Goal: Information Seeking & Learning: Learn about a topic

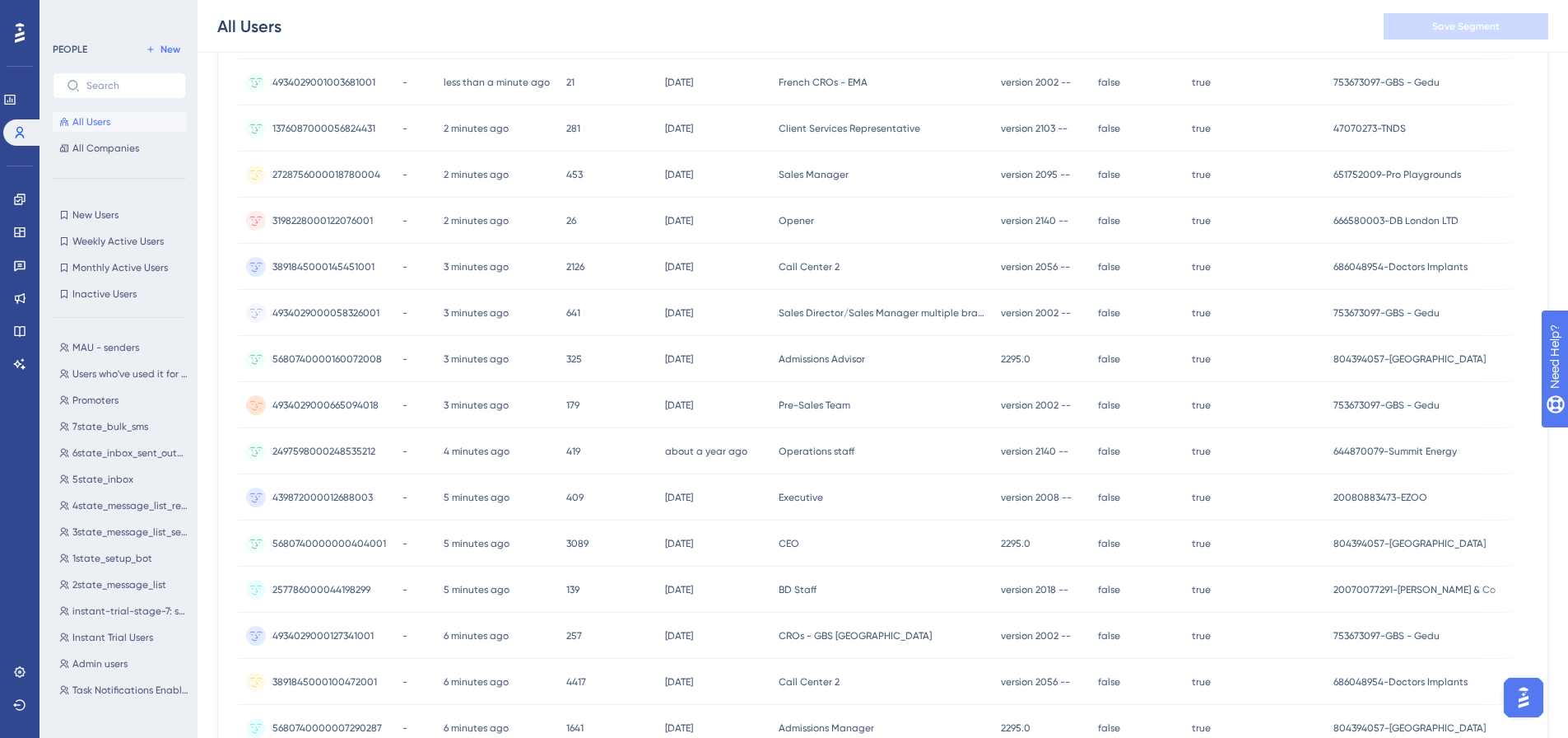
scroll to position [98, 0]
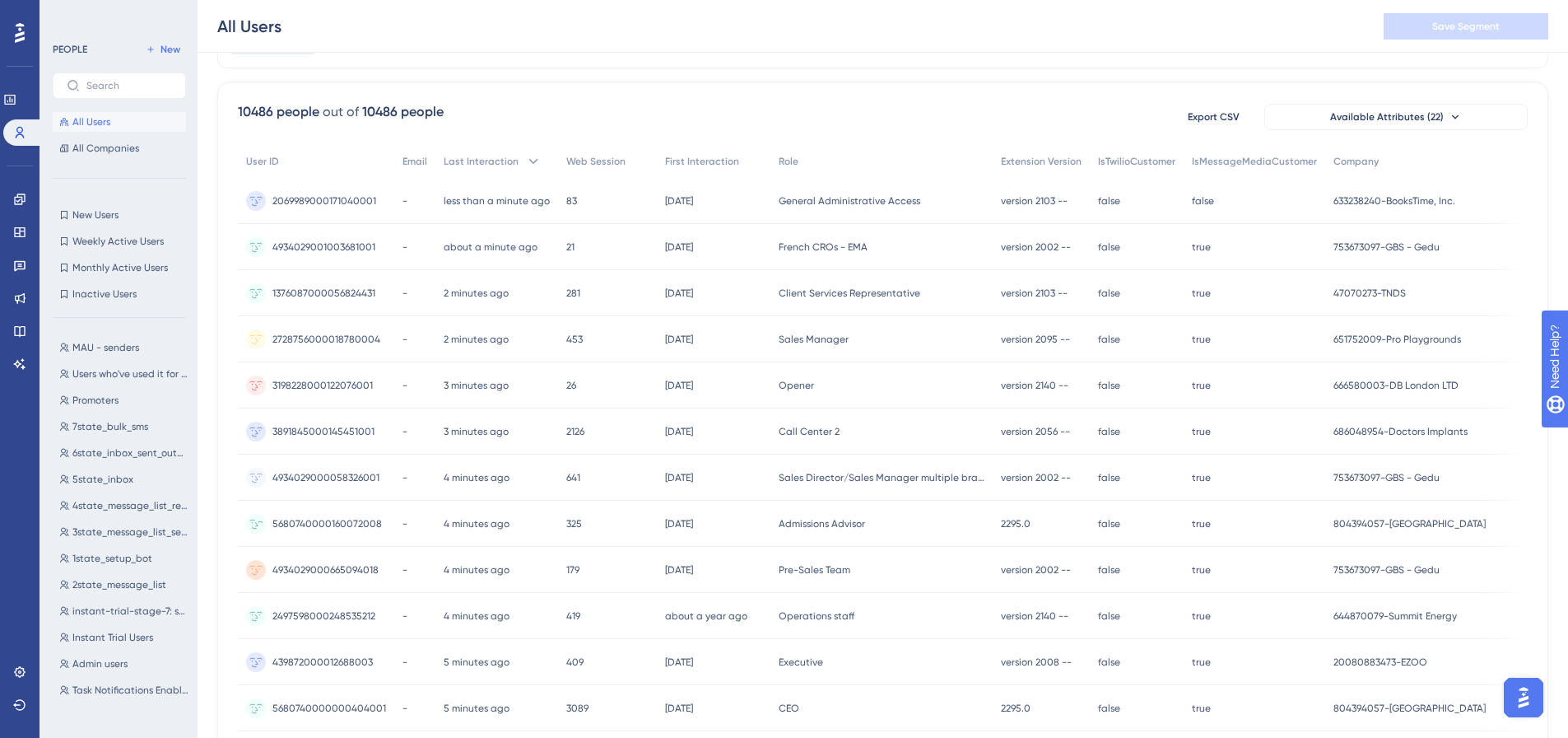
click at [301, 524] on span "5680740000160072008" at bounding box center [327, 523] width 109 height 13
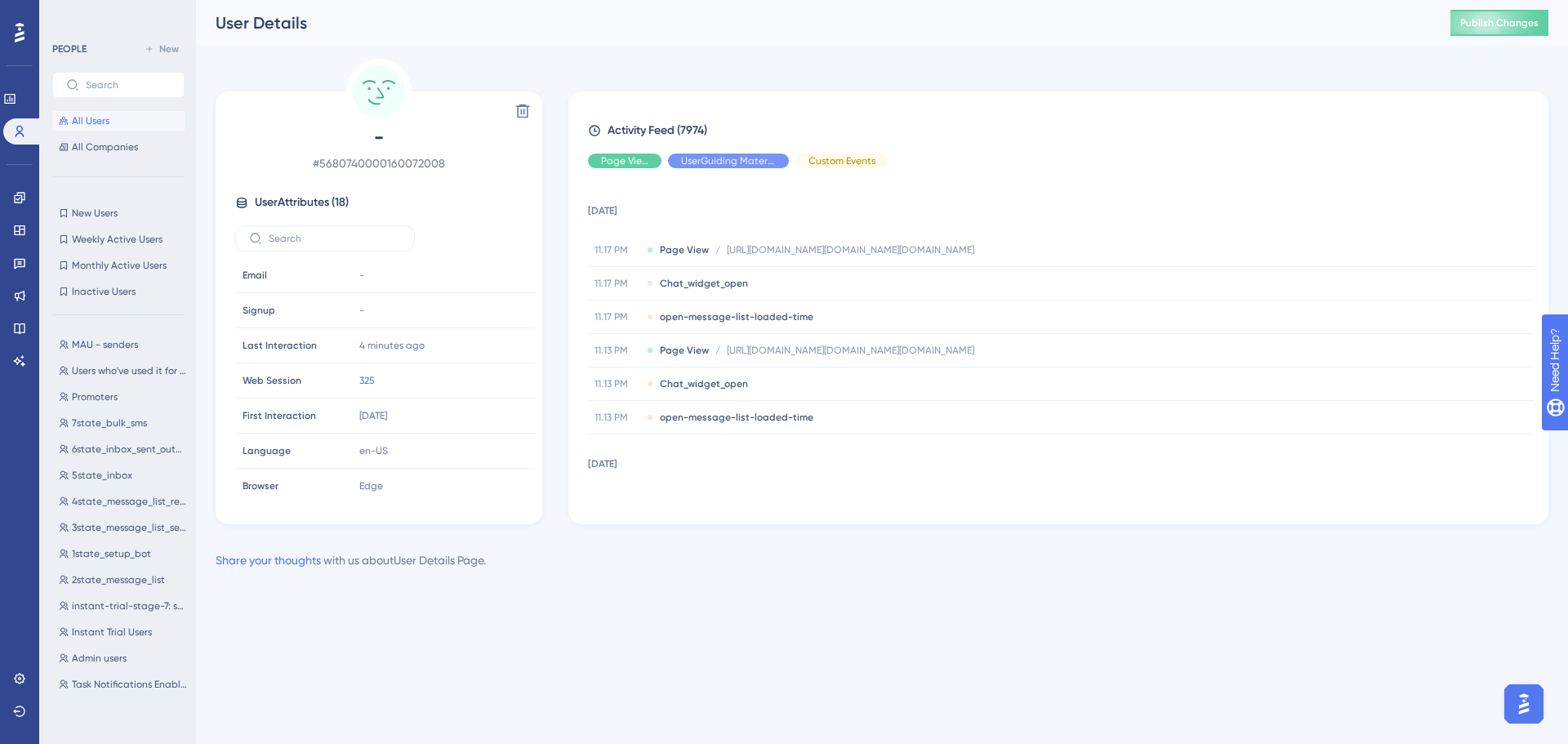
click at [68, 128] on button "All Users" at bounding box center [119, 120] width 133 height 20
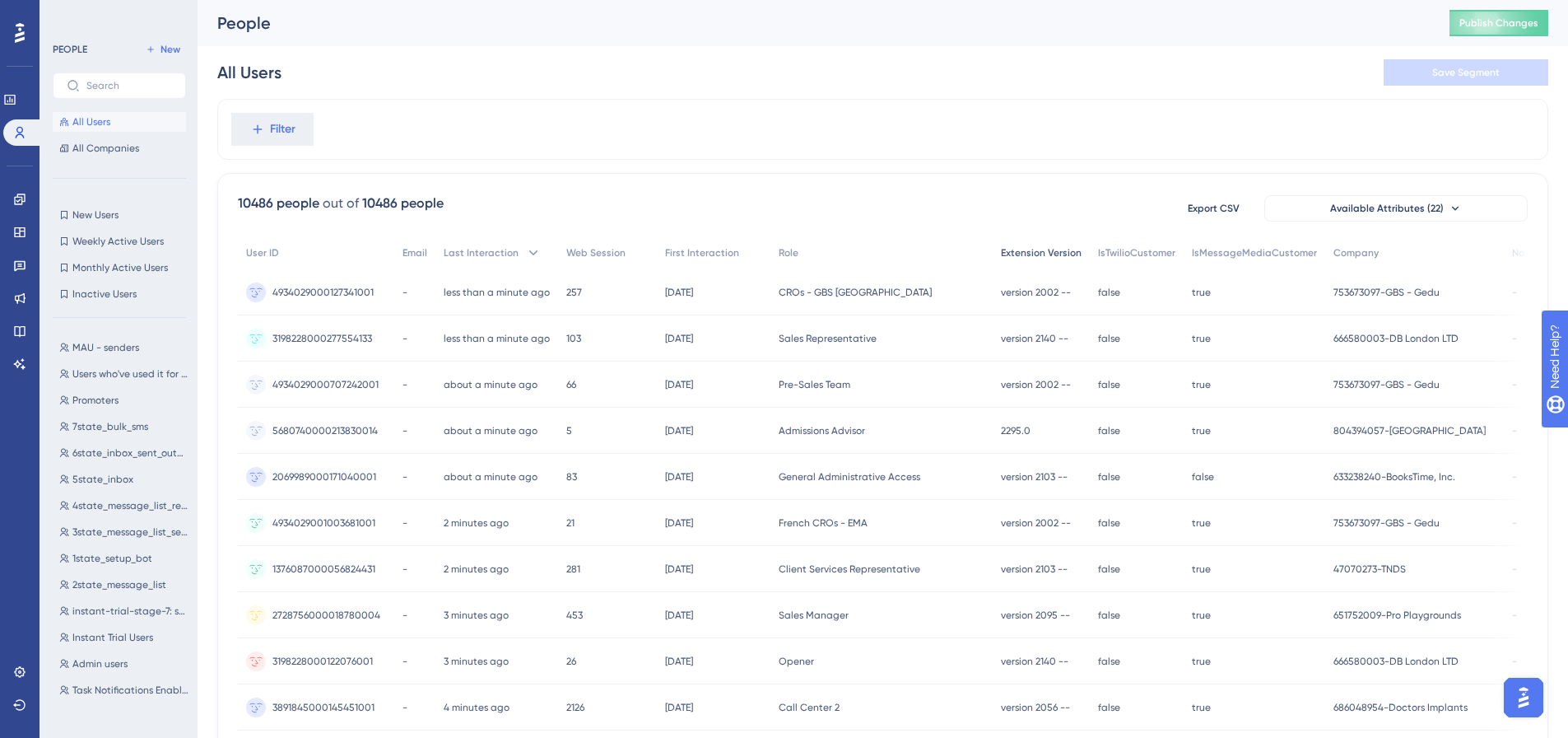
click at [1014, 252] on span "Extension Version" at bounding box center [1041, 252] width 81 height 13
click at [364, 433] on span "5680740000213830014" at bounding box center [325, 430] width 105 height 13
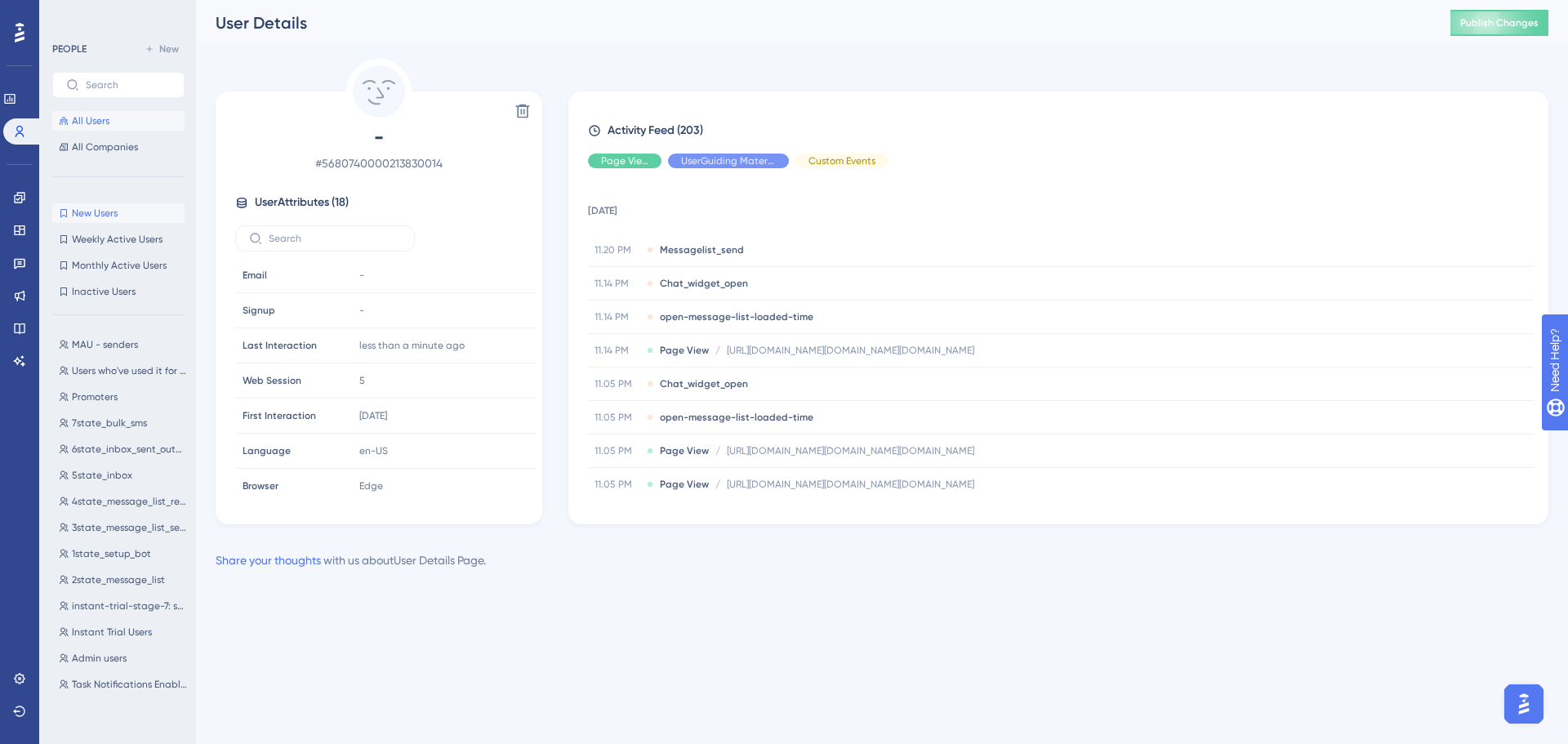
click at [66, 214] on icon at bounding box center [64, 213] width 7 height 8
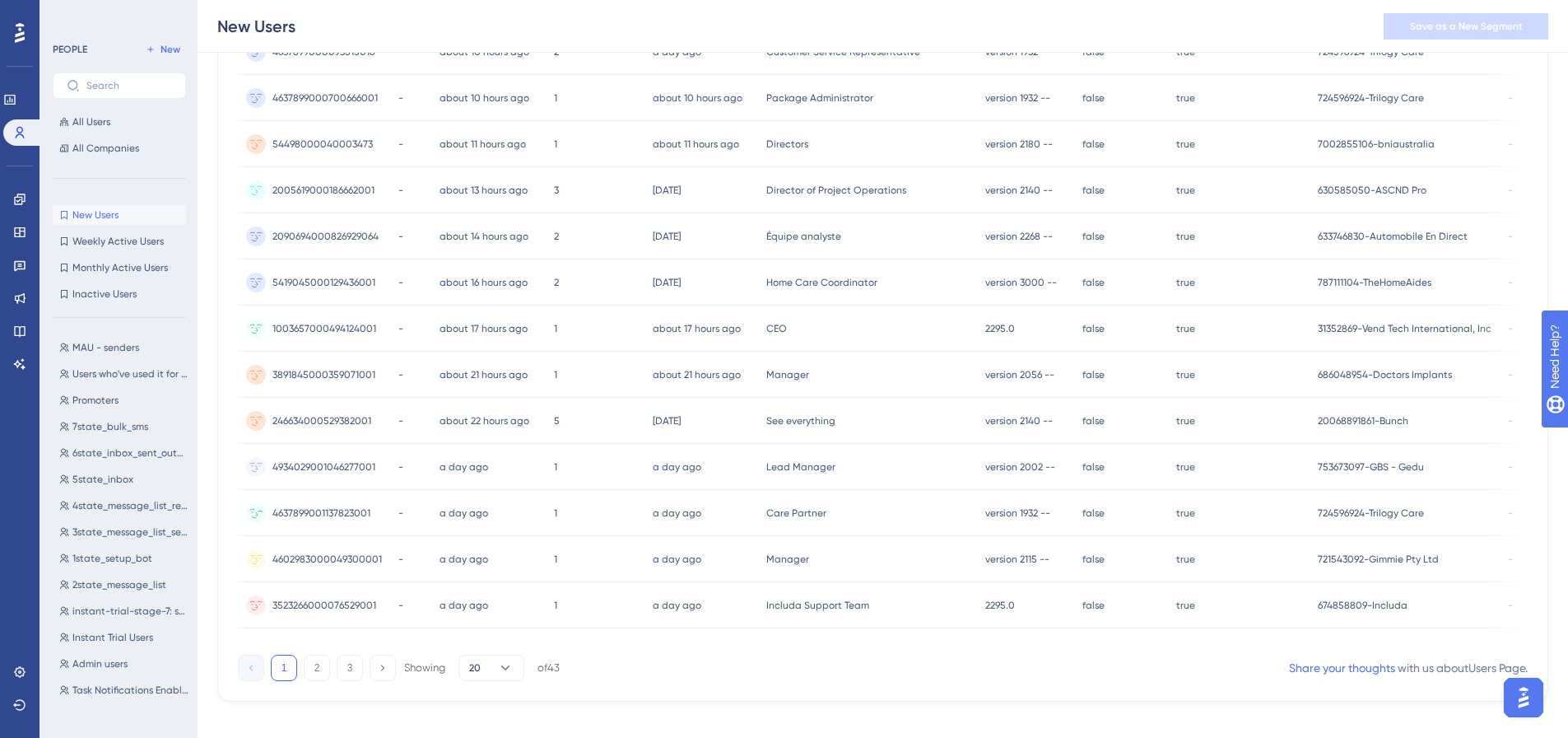
scroll to position [592, 0]
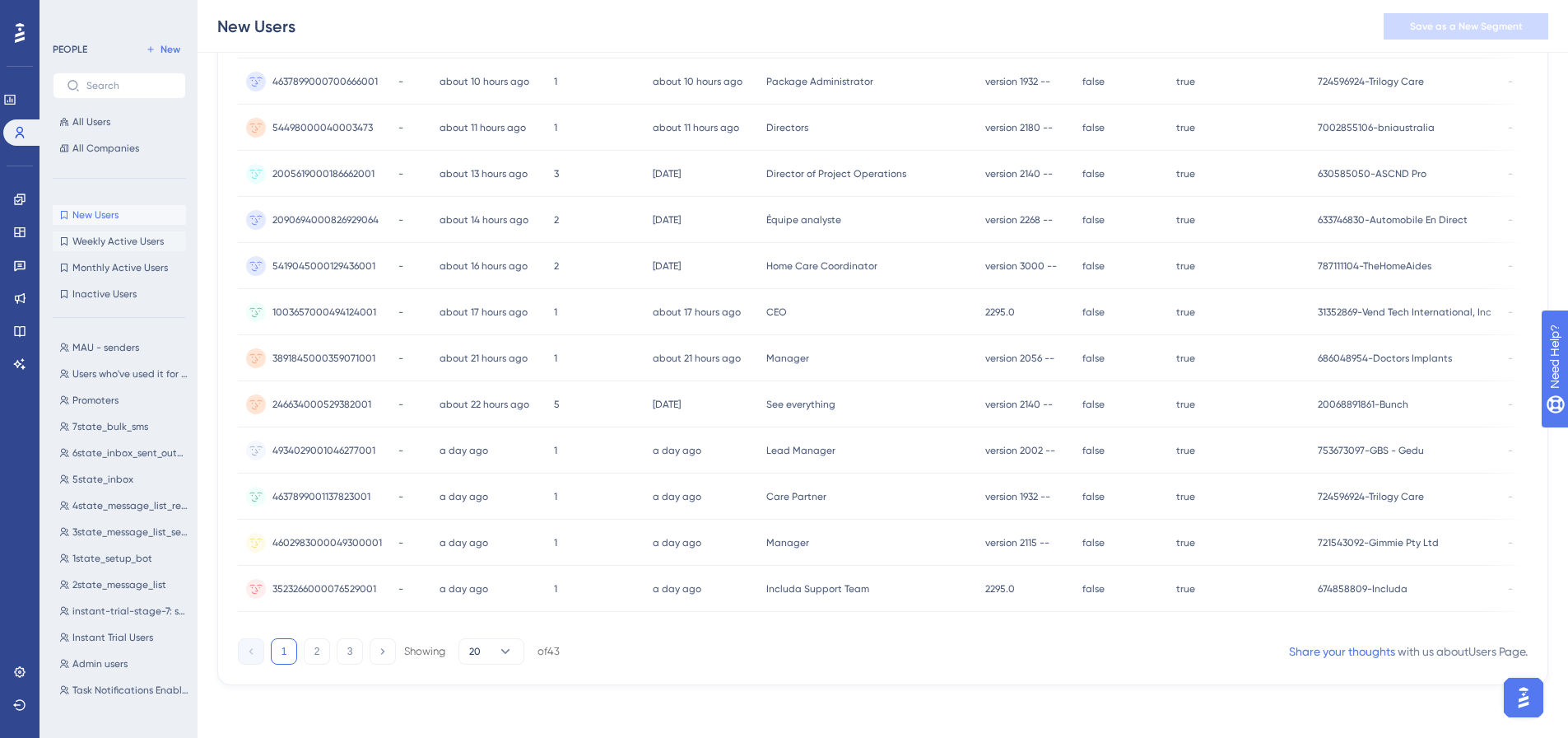
click at [111, 248] on button "Weekly Active Users Weekly Active Users" at bounding box center [120, 241] width 134 height 20
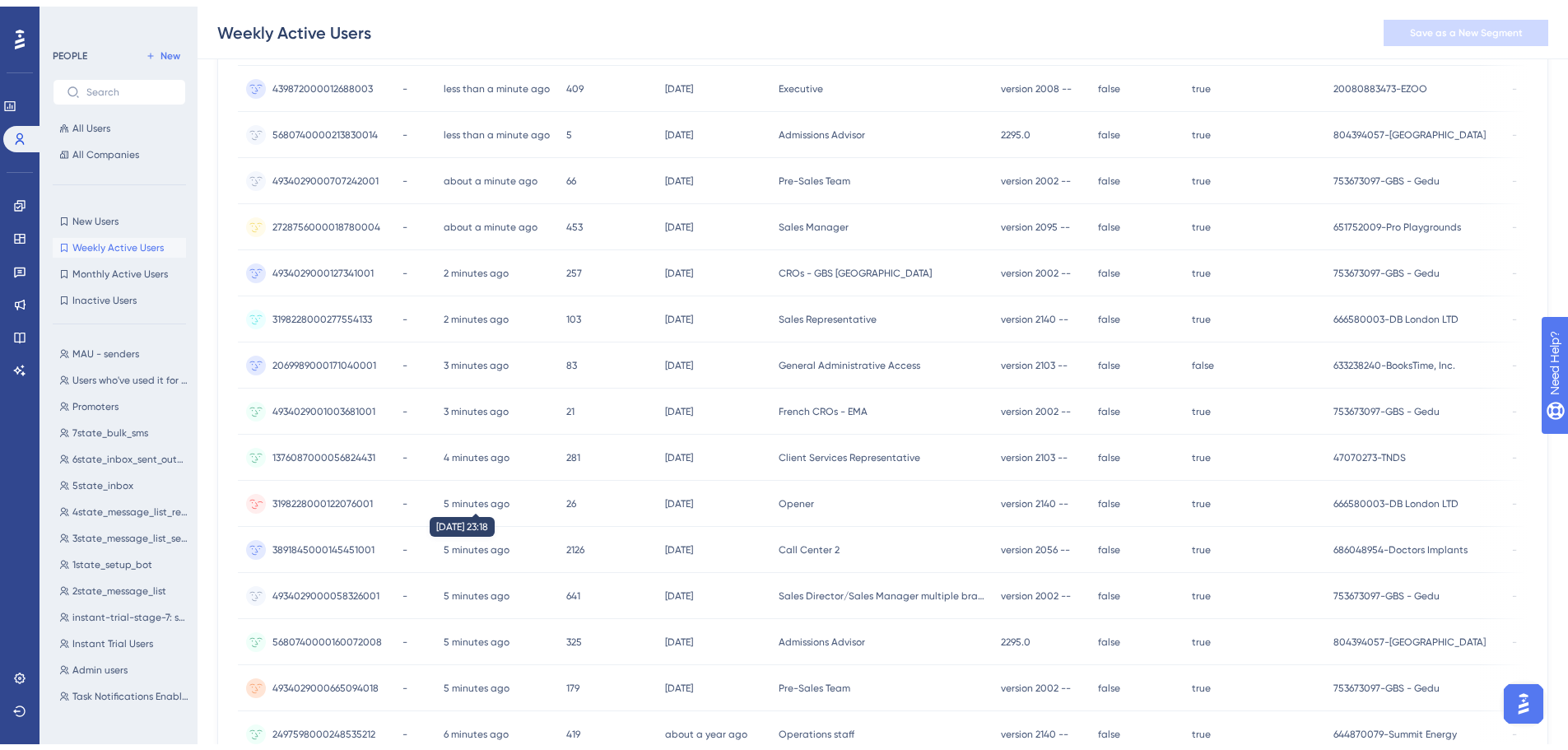
scroll to position [0, 0]
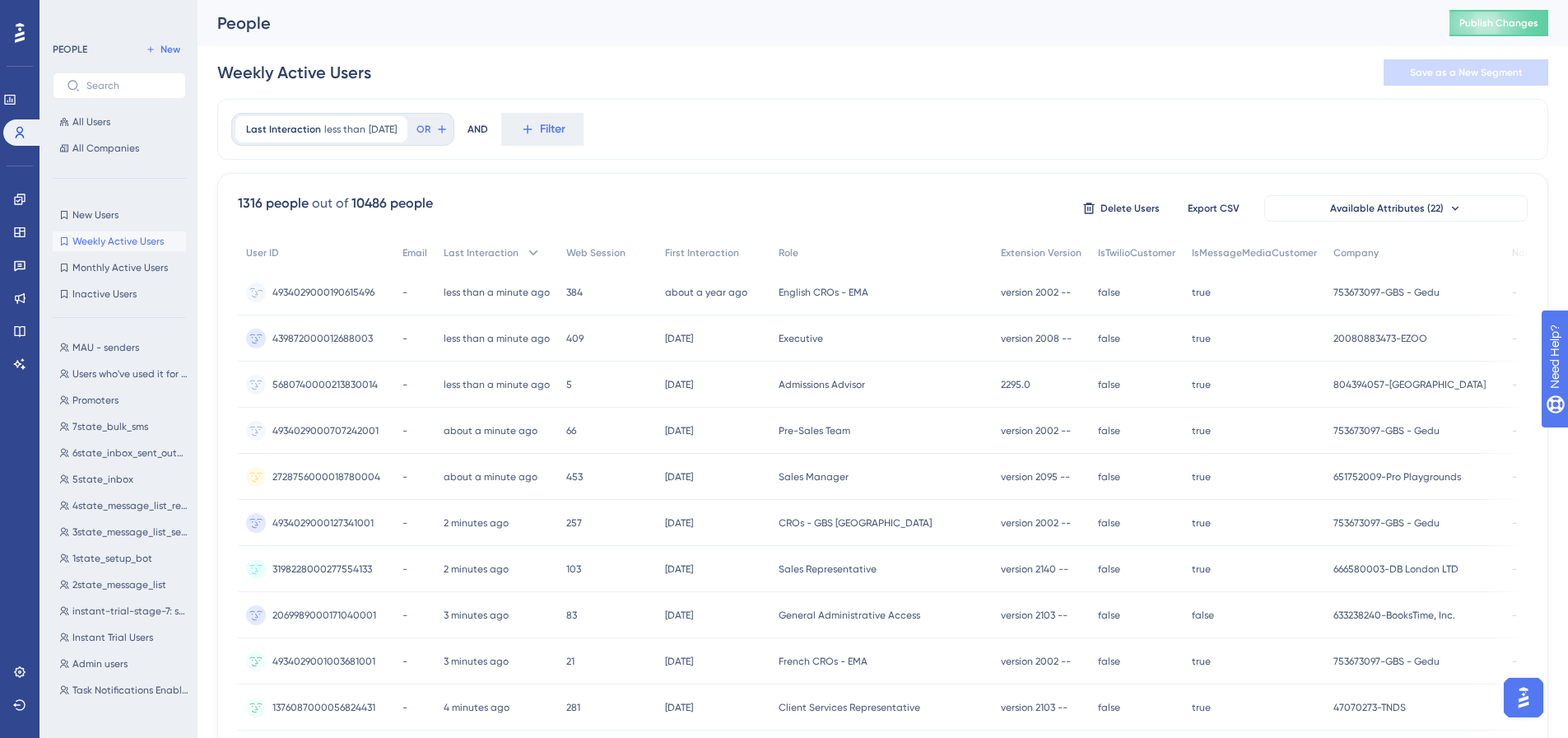
click at [319, 293] on span "4934029000190615496" at bounding box center [323, 292] width 102 height 13
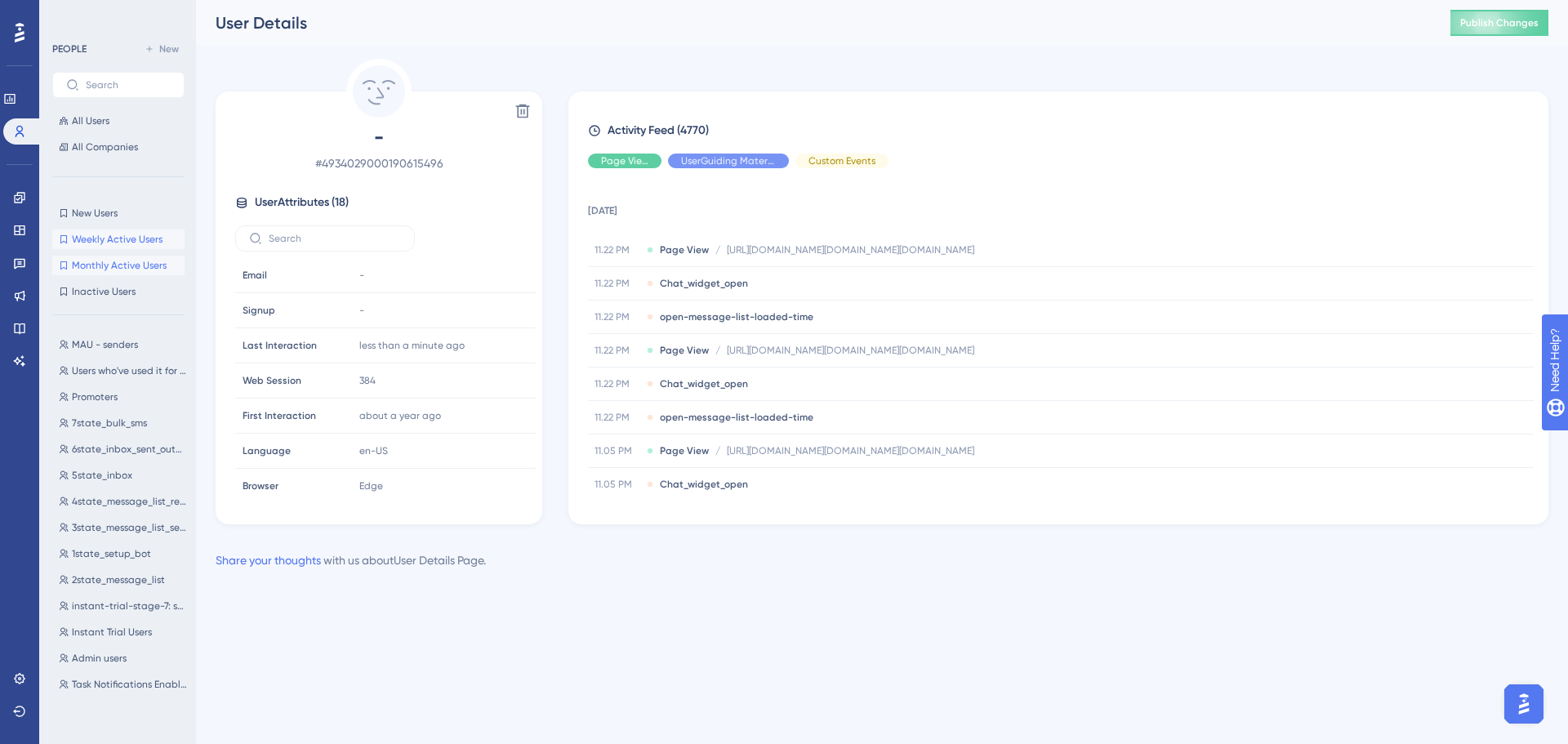
click at [92, 261] on span "Monthly Active Users" at bounding box center [119, 265] width 94 height 13
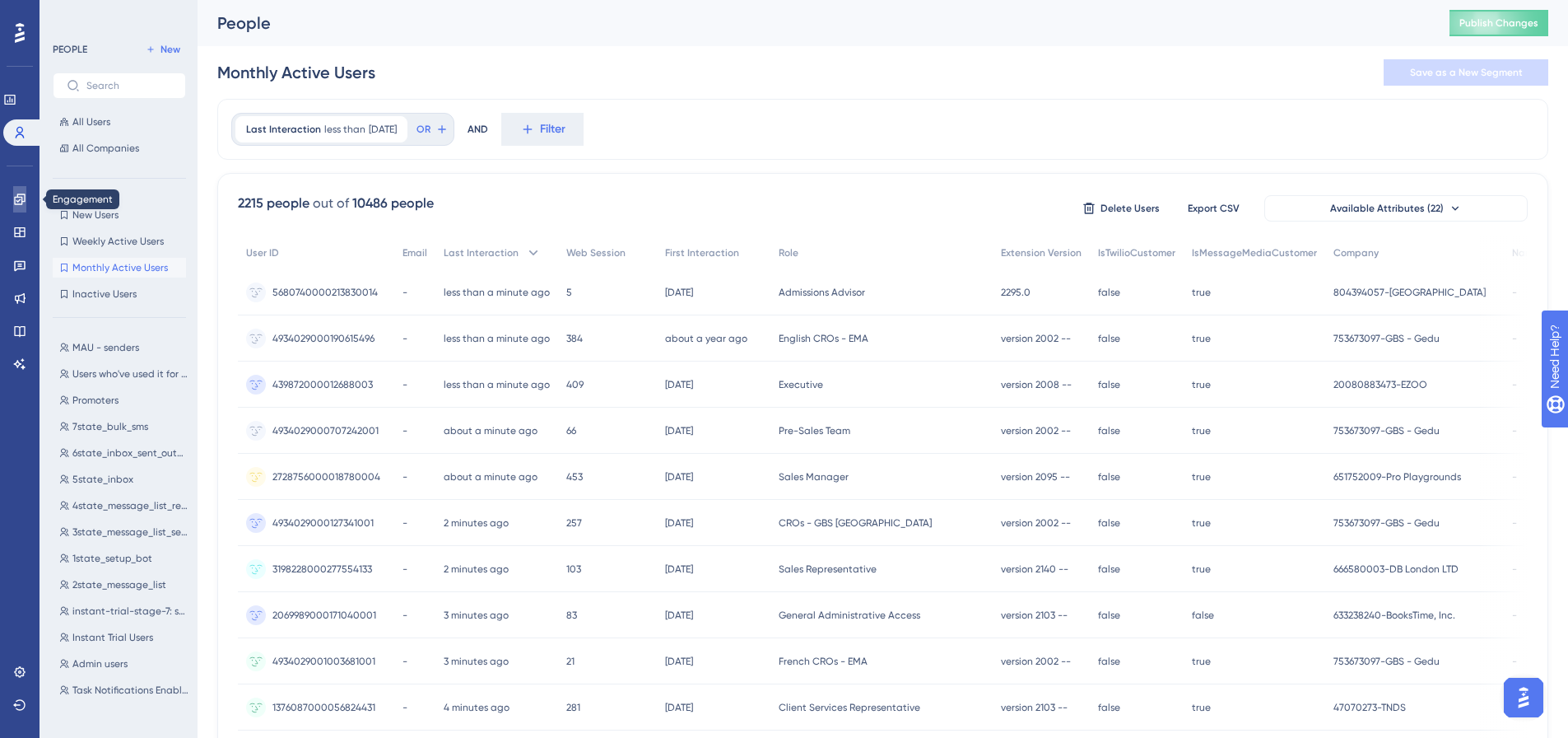
click at [22, 201] on icon at bounding box center [19, 199] width 10 height 10
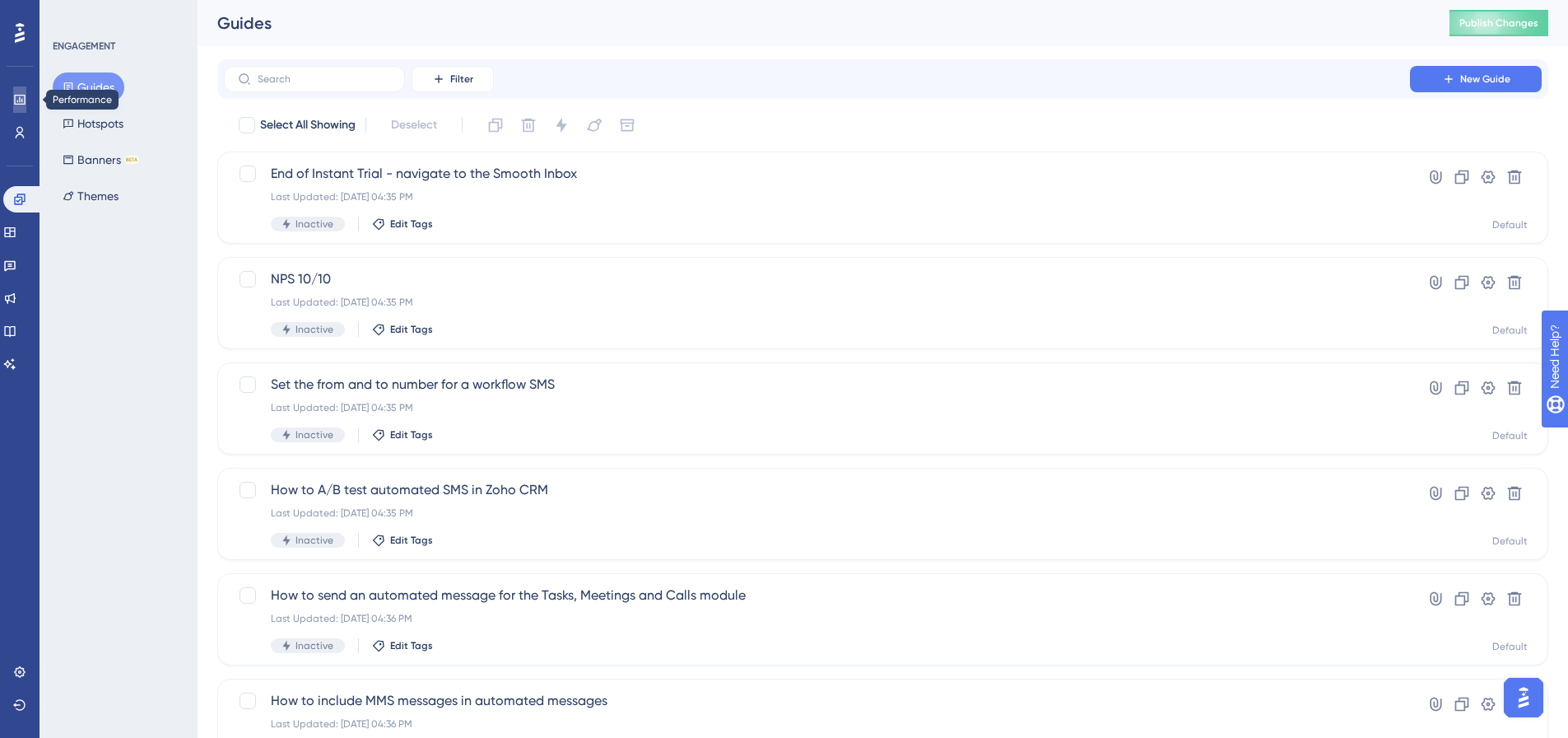
click at [23, 95] on icon at bounding box center [19, 100] width 10 height 9
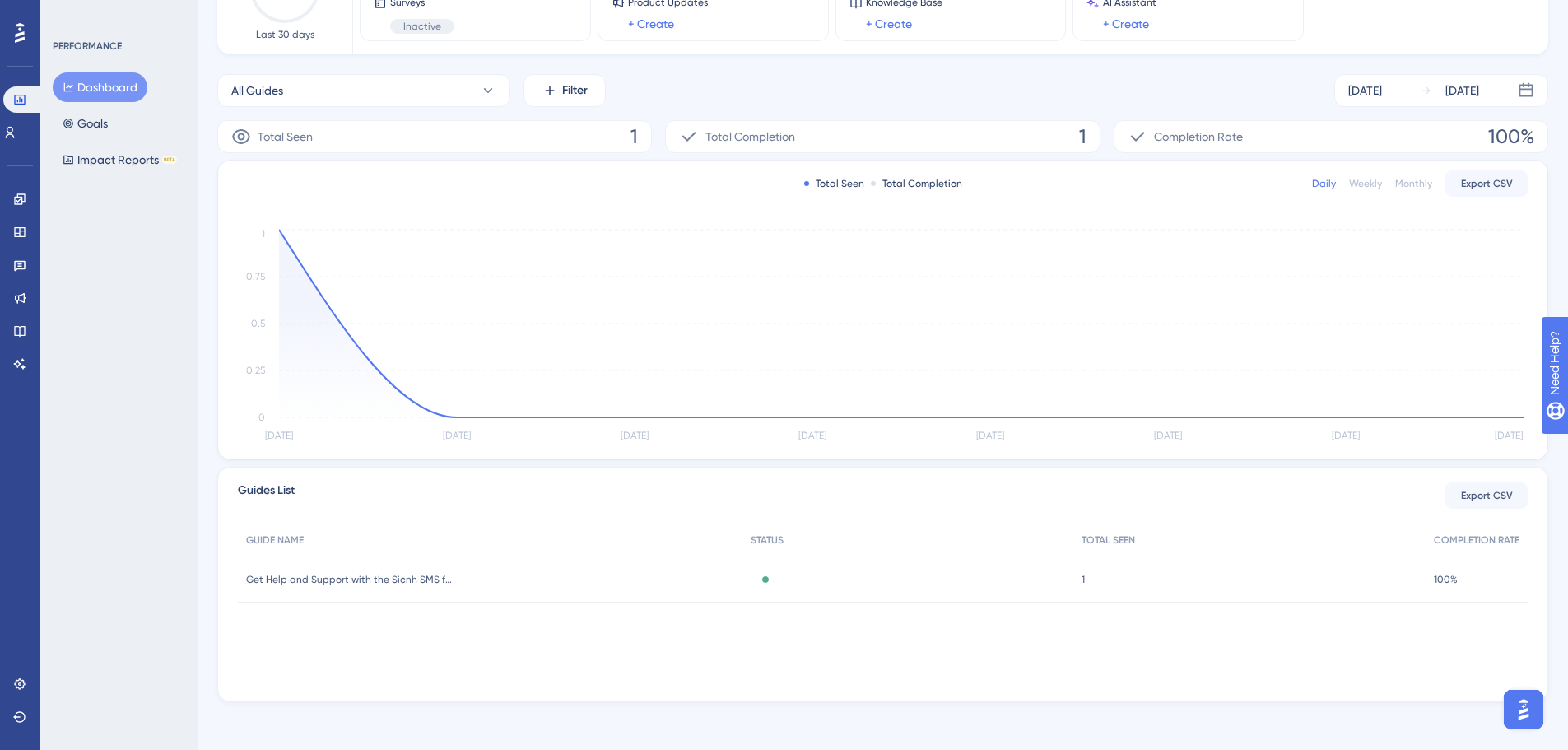
scroll to position [181, 0]
click at [348, 568] on span "Get Help and Support with the Sicnh SMS for Zoho extension" at bounding box center [348, 574] width 206 height 13
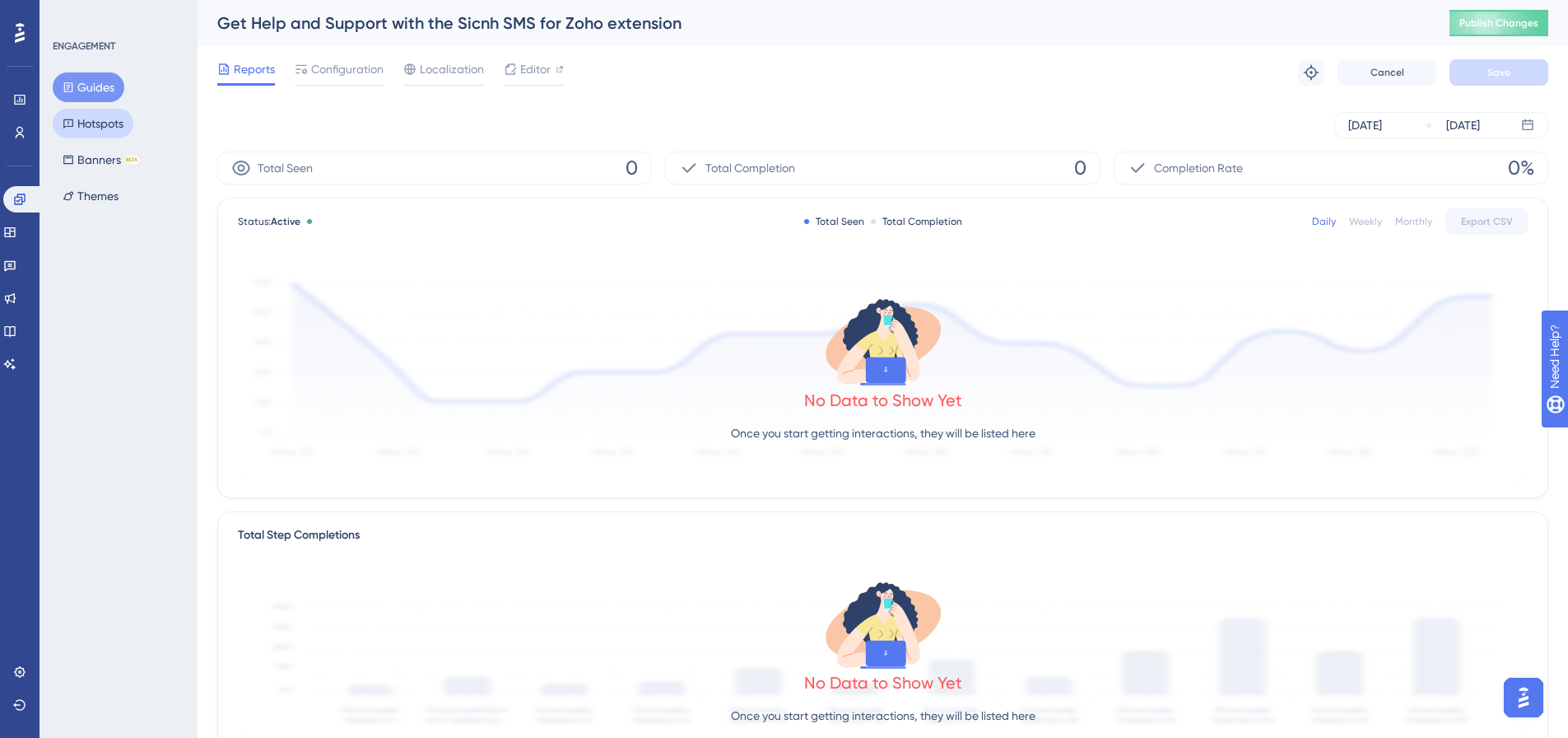
click at [90, 121] on button "Hotspots" at bounding box center [93, 122] width 81 height 29
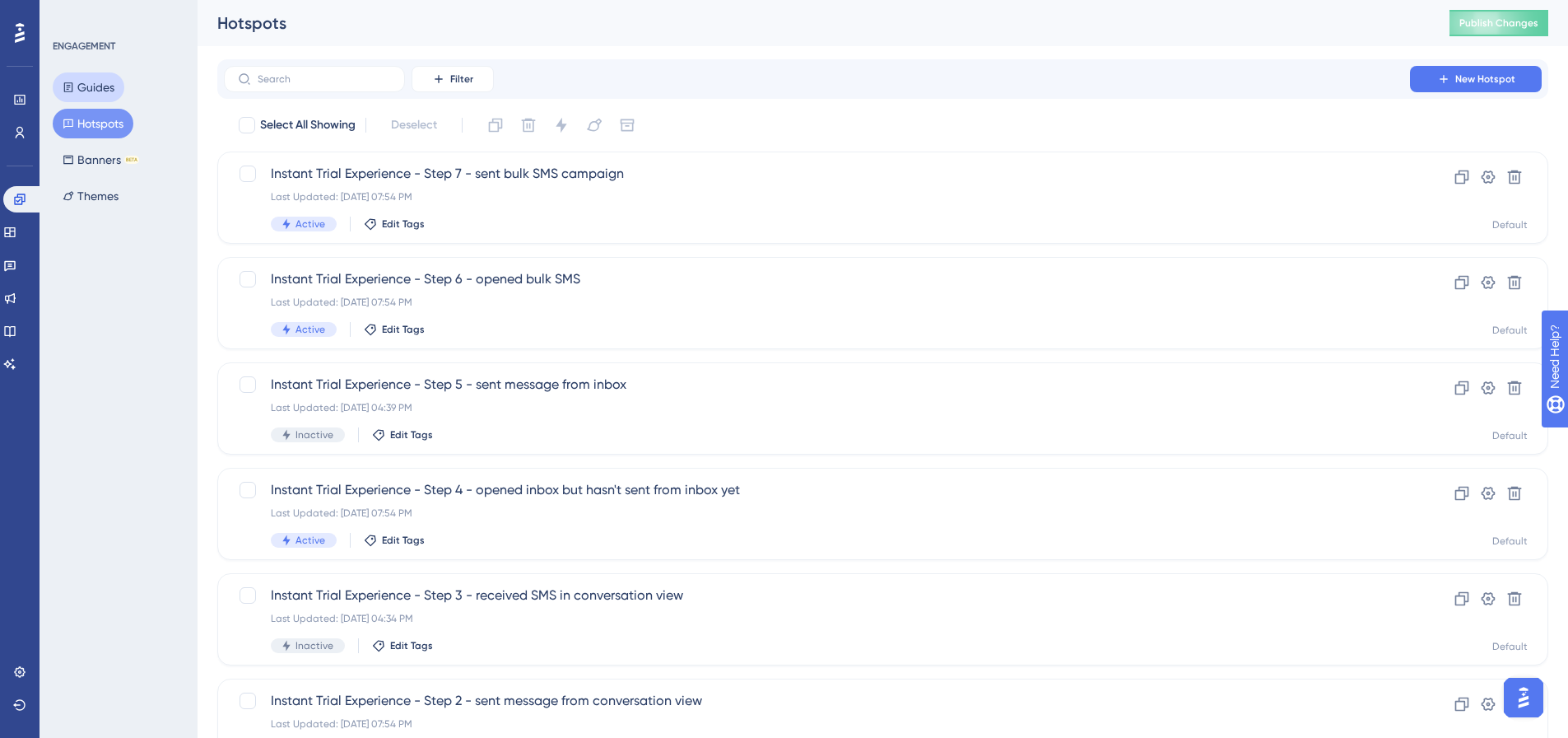
click at [80, 79] on button "Guides" at bounding box center [88, 87] width 72 height 29
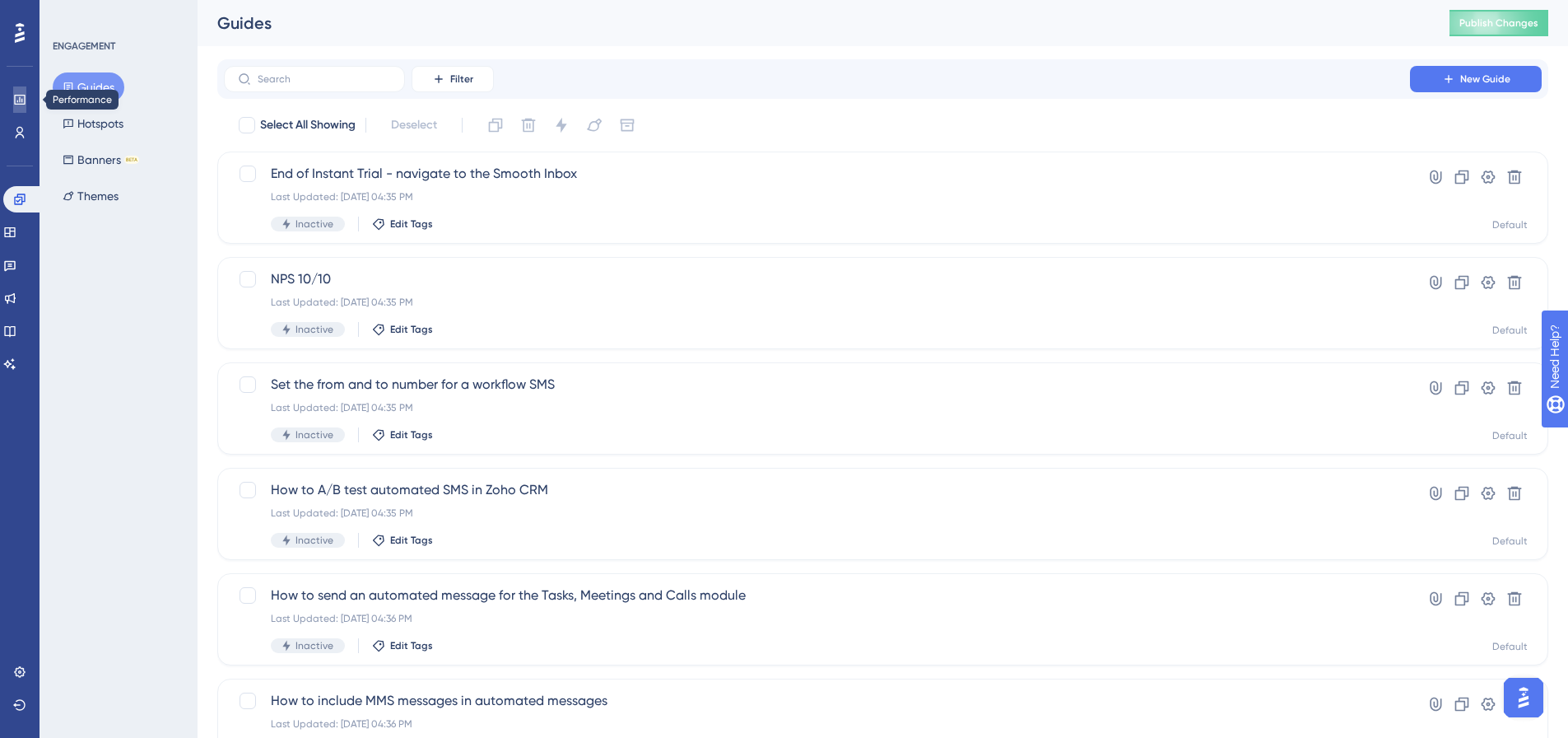
click at [26, 101] on link at bounding box center [20, 100] width 13 height 26
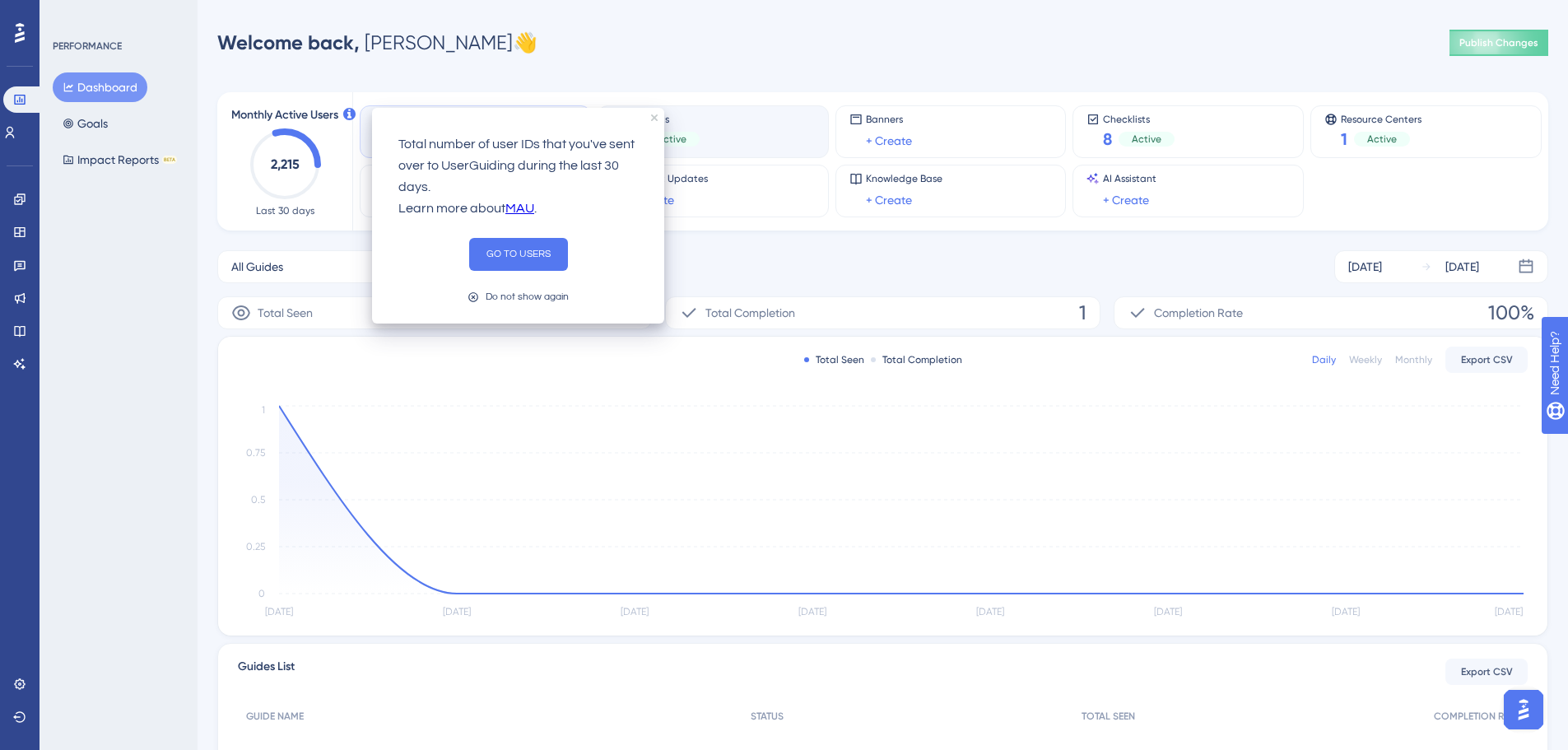
click at [722, 131] on div "Hotspots 5 Active" at bounding box center [713, 132] width 203 height 38
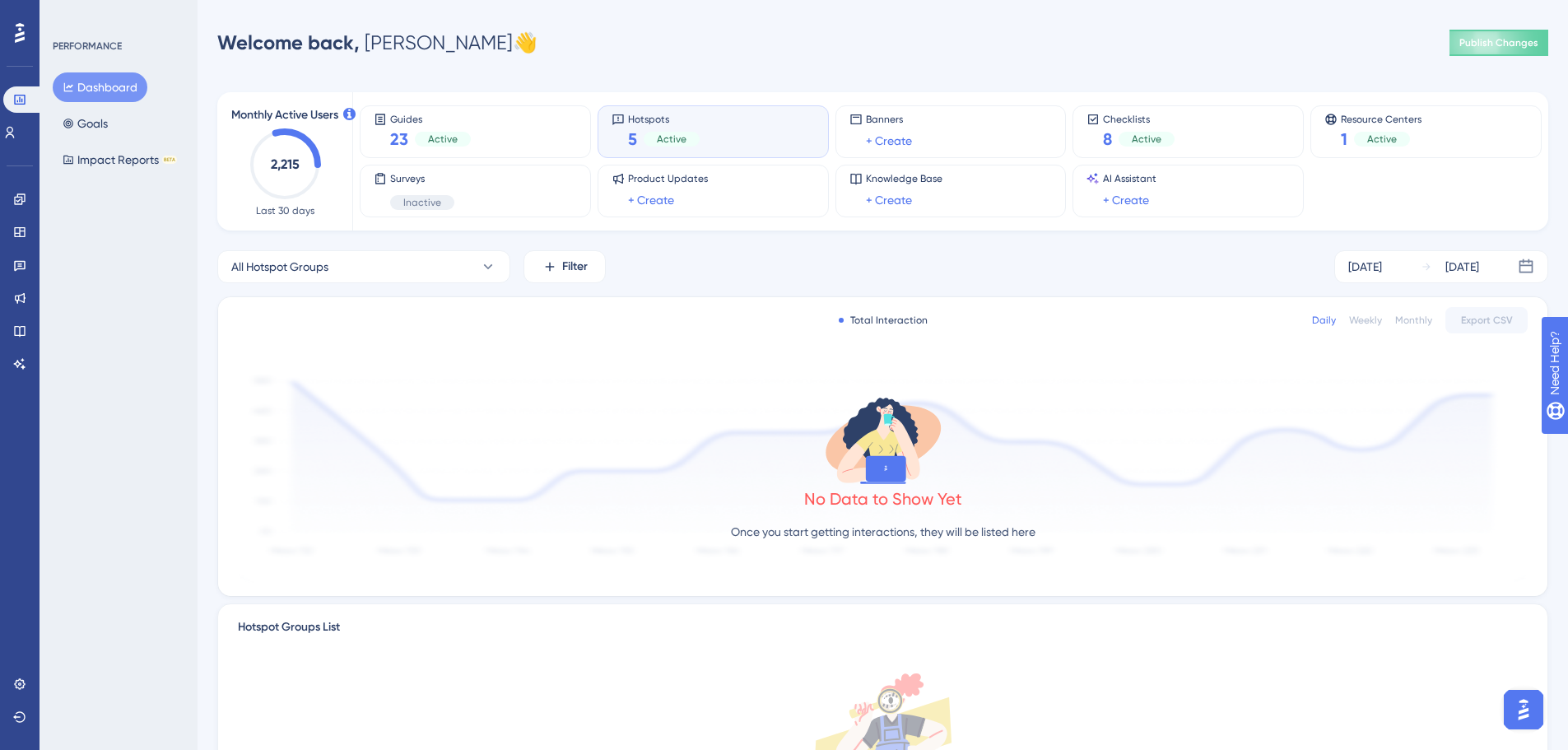
click at [1414, 325] on div "Monthly" at bounding box center [1413, 320] width 37 height 13
click at [95, 154] on button "Impact Reports BETA" at bounding box center [120, 159] width 135 height 29
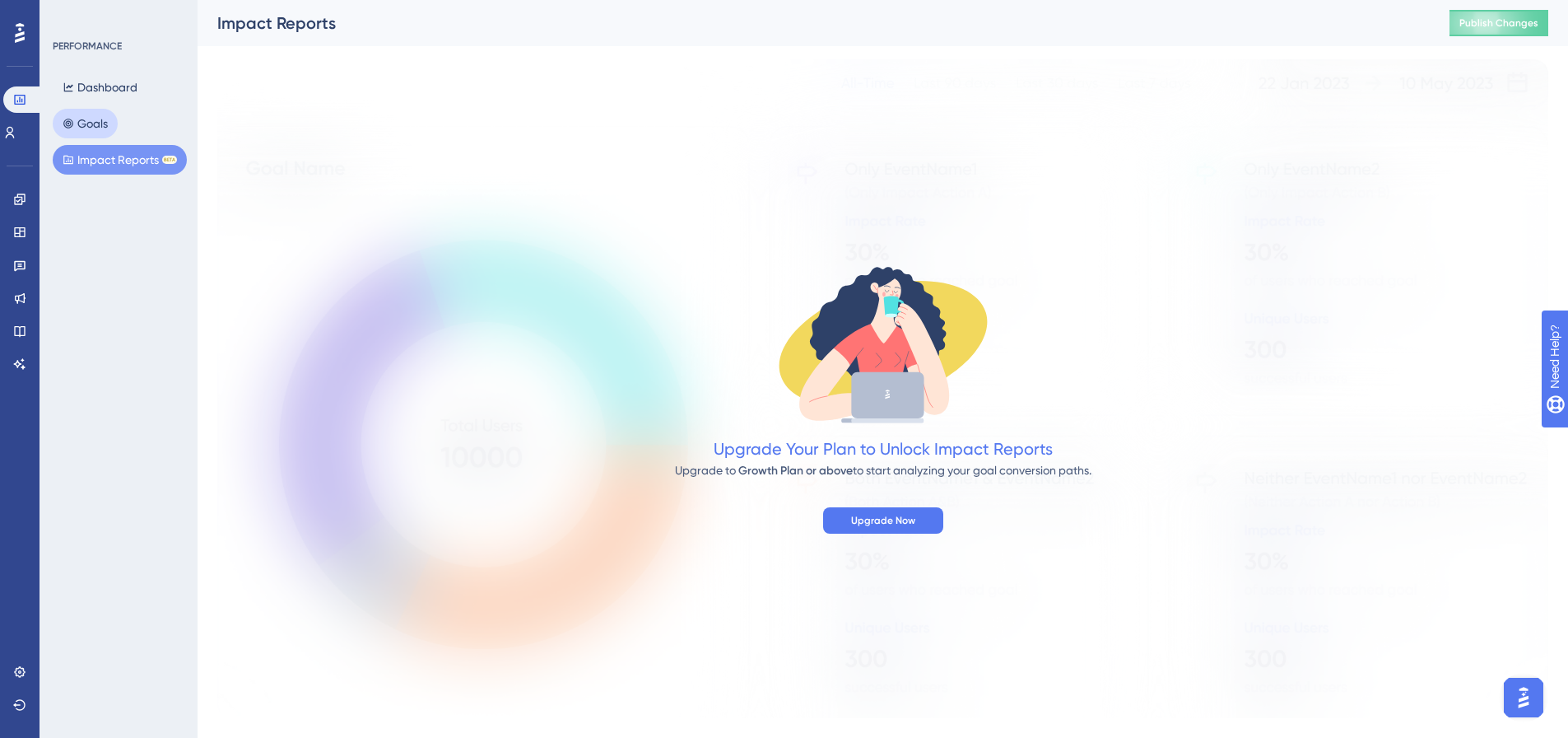
click at [73, 113] on button "Goals" at bounding box center [85, 122] width 65 height 29
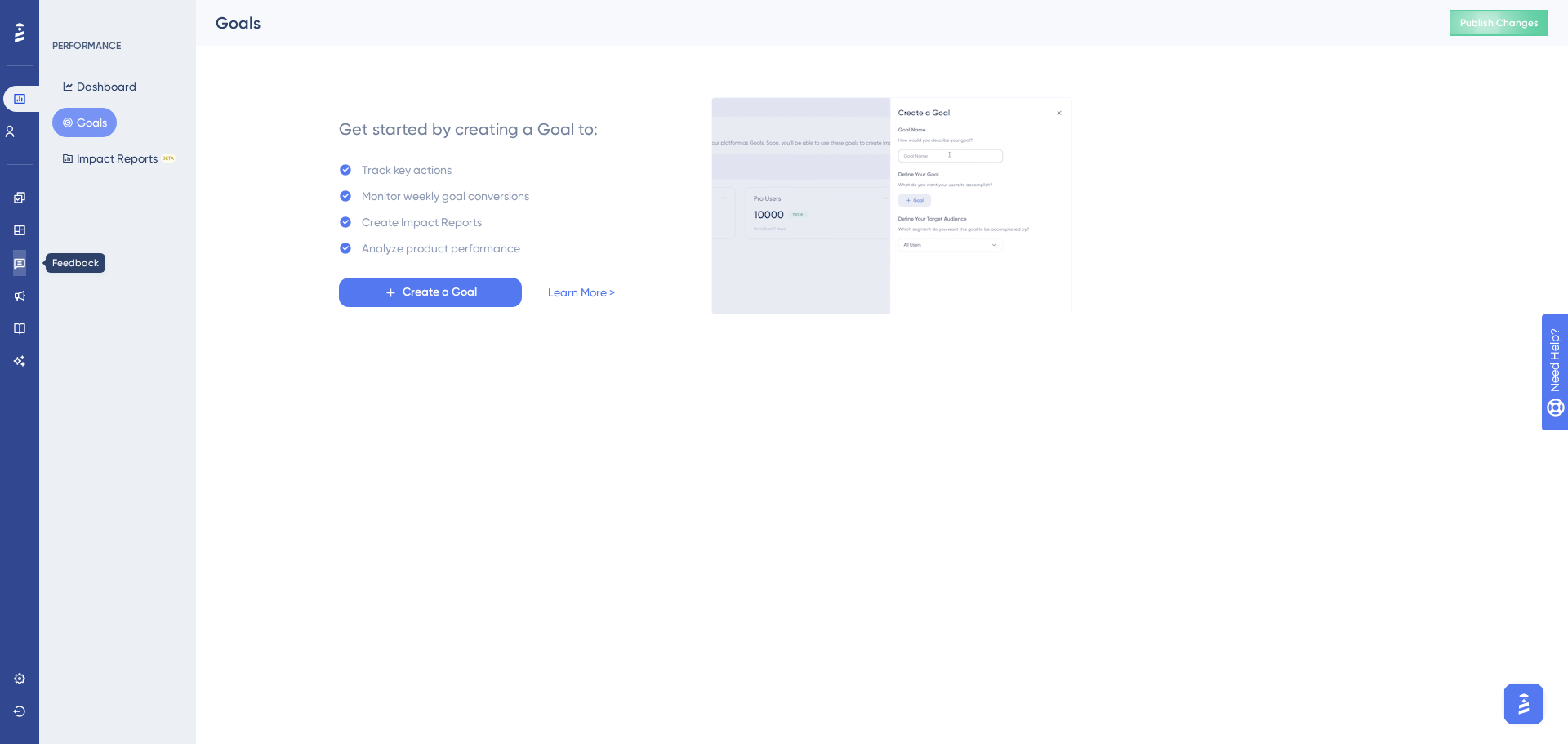
click at [13, 272] on link at bounding box center [20, 263] width 13 height 26
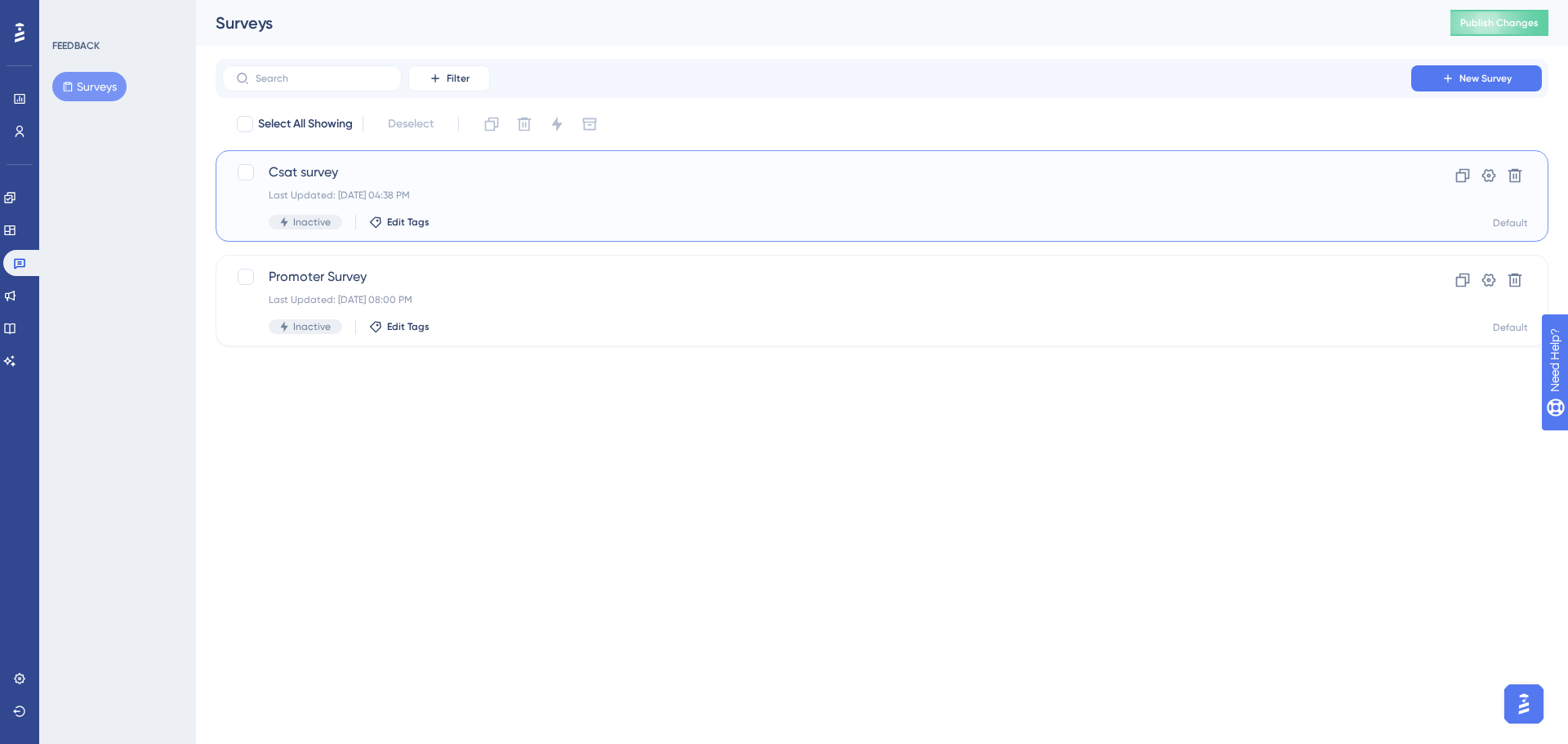
click at [677, 188] on div "Csat survey Last Updated: [DATE] 04:38 PM Inactive Edit Tags" at bounding box center [817, 196] width 1096 height 67
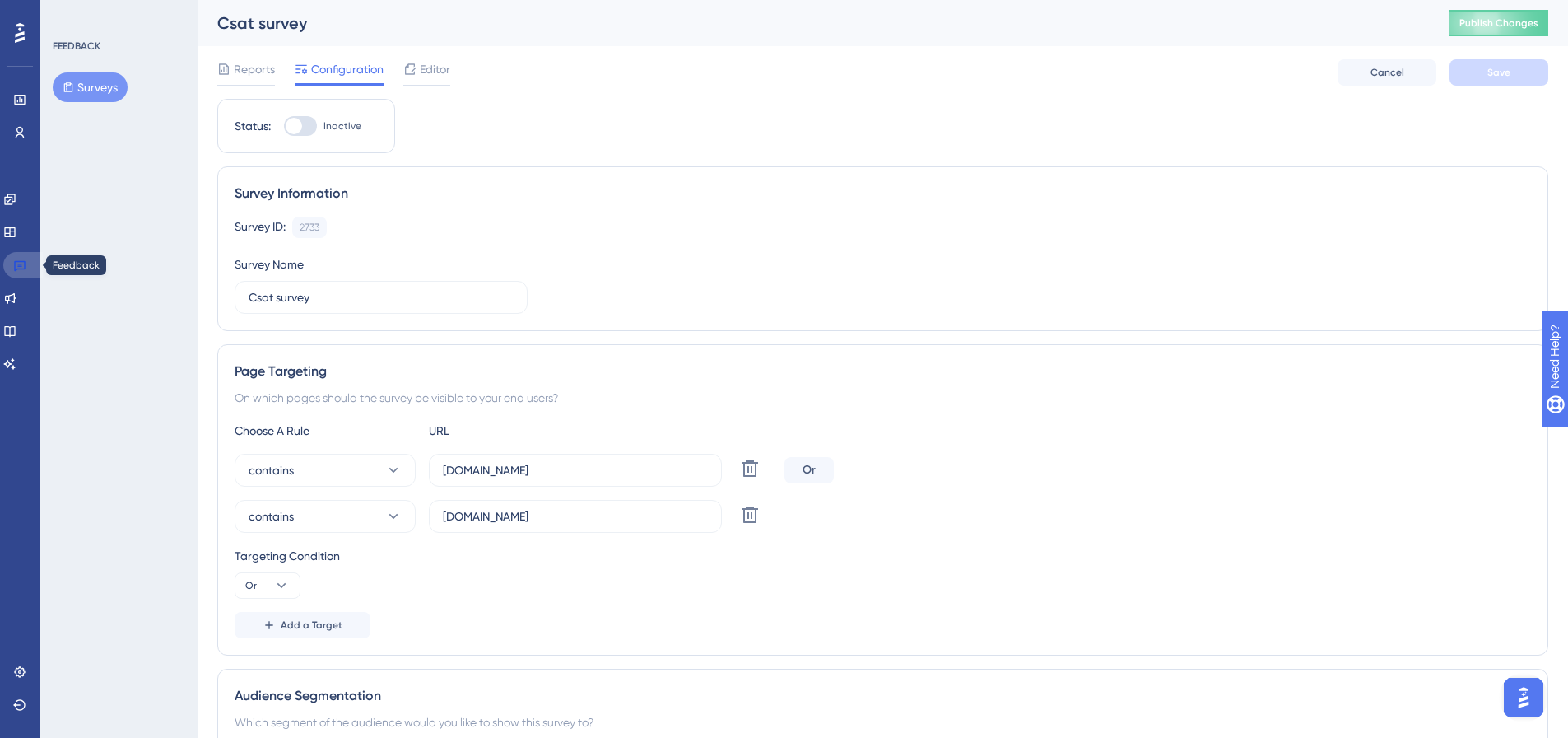
click at [16, 264] on icon at bounding box center [20, 265] width 13 height 13
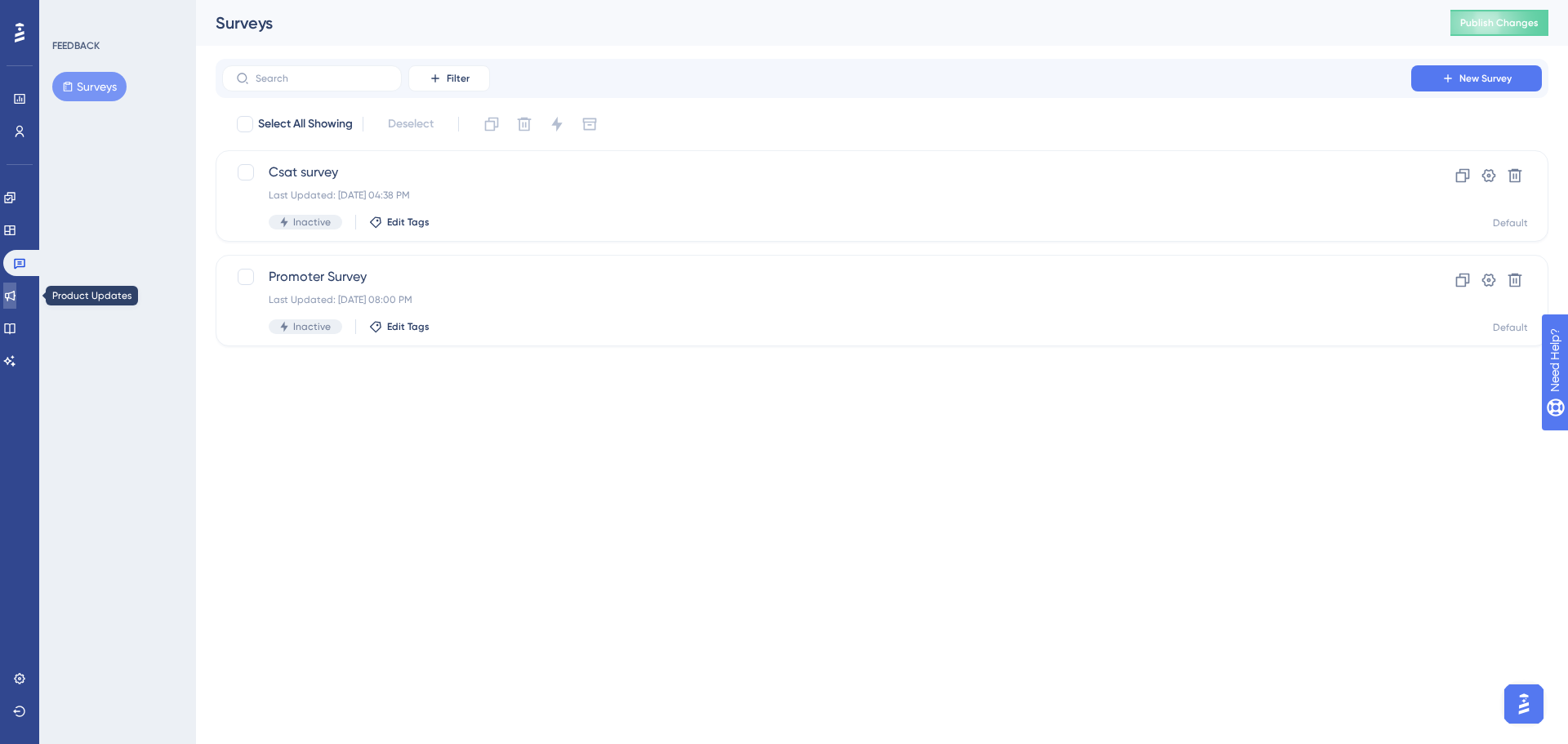
click at [16, 305] on link at bounding box center [9, 296] width 13 height 26
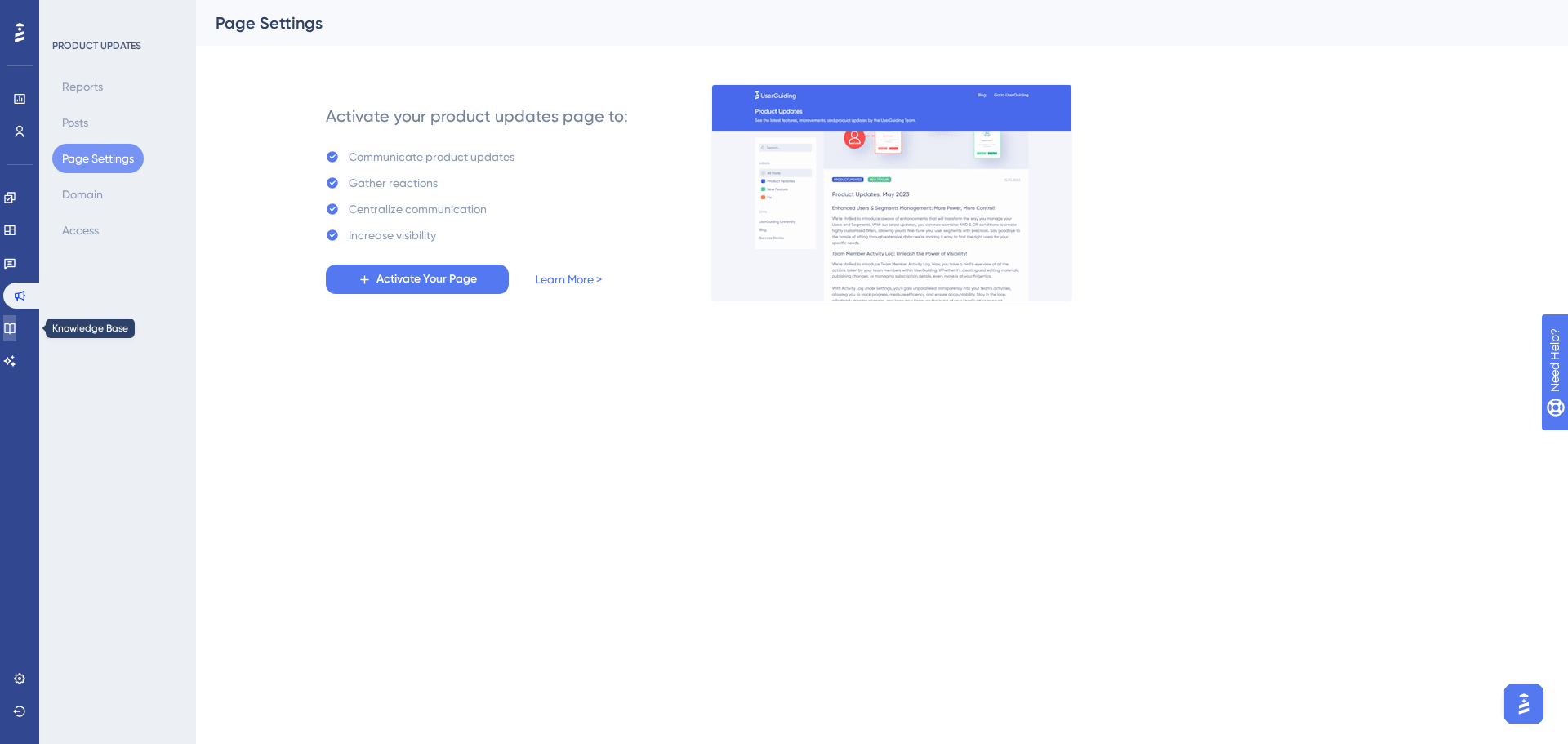
click at [15, 333] on icon at bounding box center [8, 328] width 10 height 10
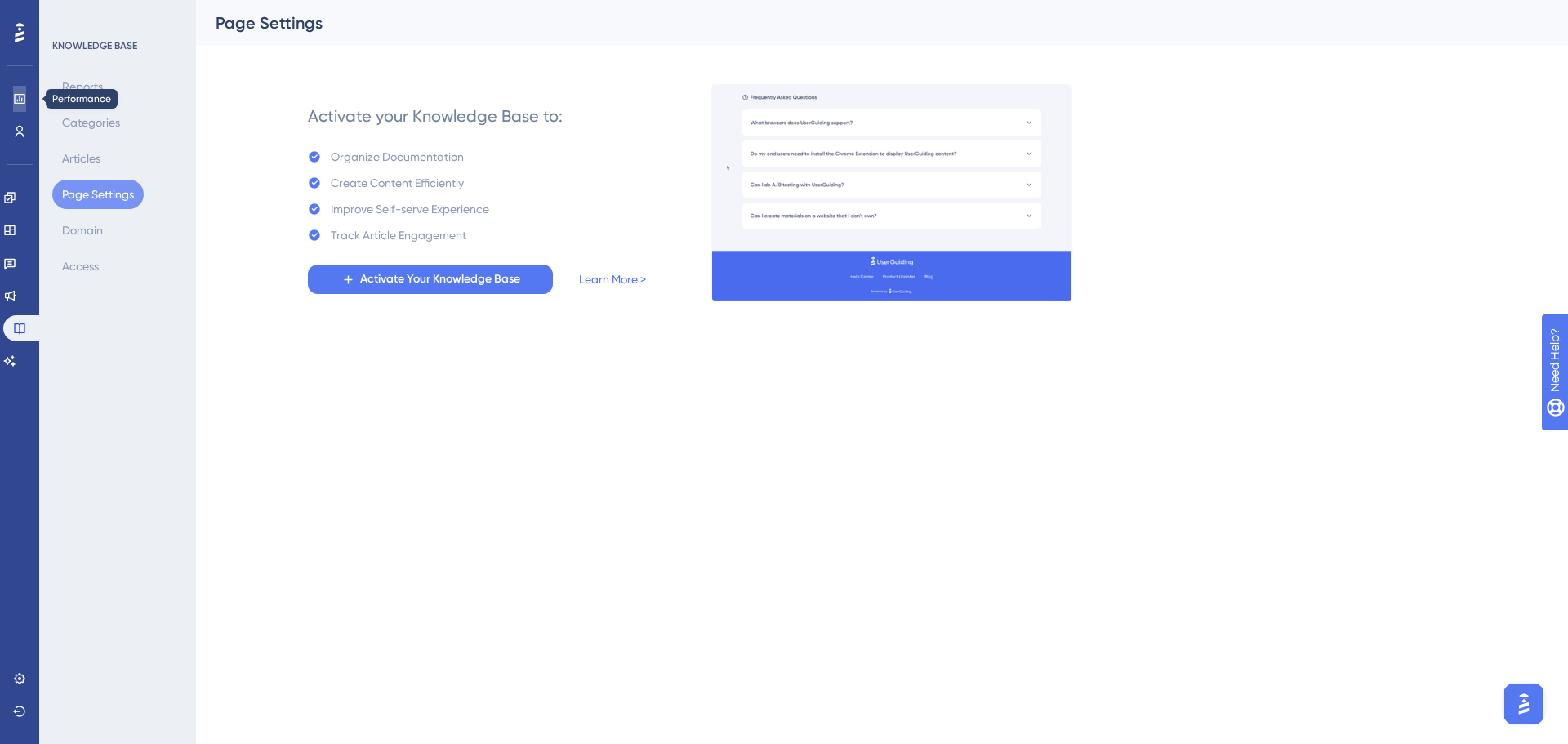
click at [23, 95] on icon at bounding box center [20, 99] width 13 height 13
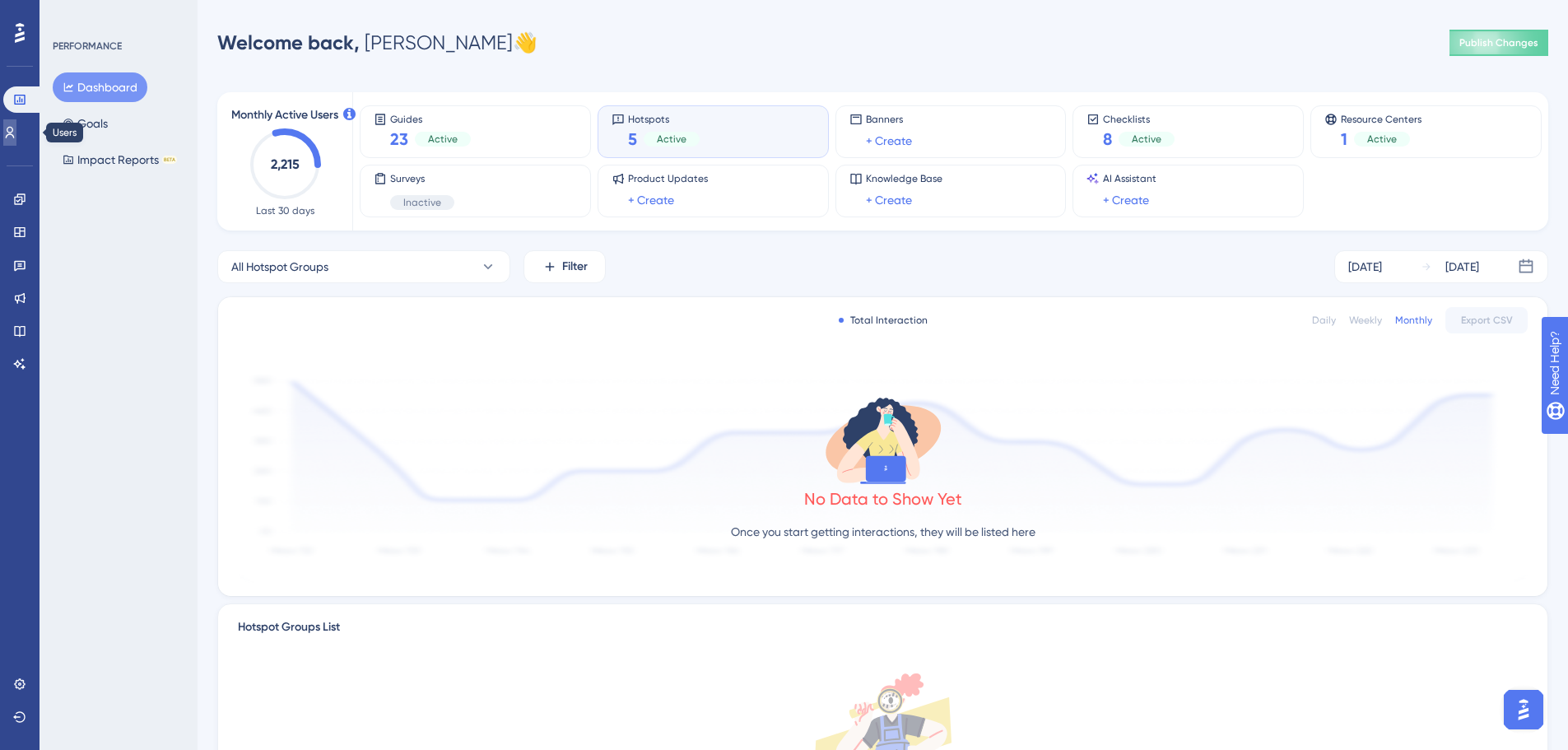
click at [16, 143] on link at bounding box center [9, 133] width 13 height 26
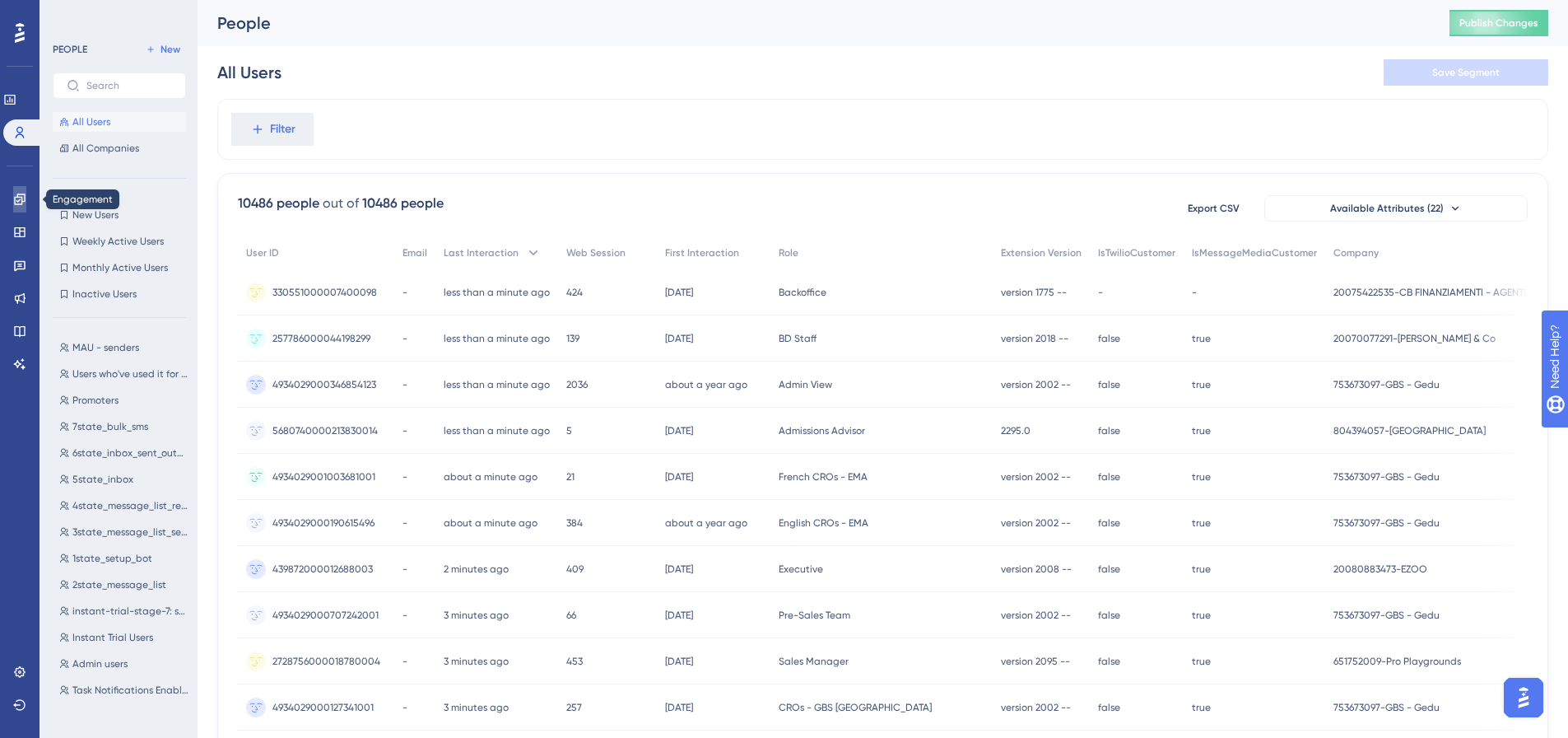
click at [19, 200] on icon at bounding box center [20, 200] width 13 height 13
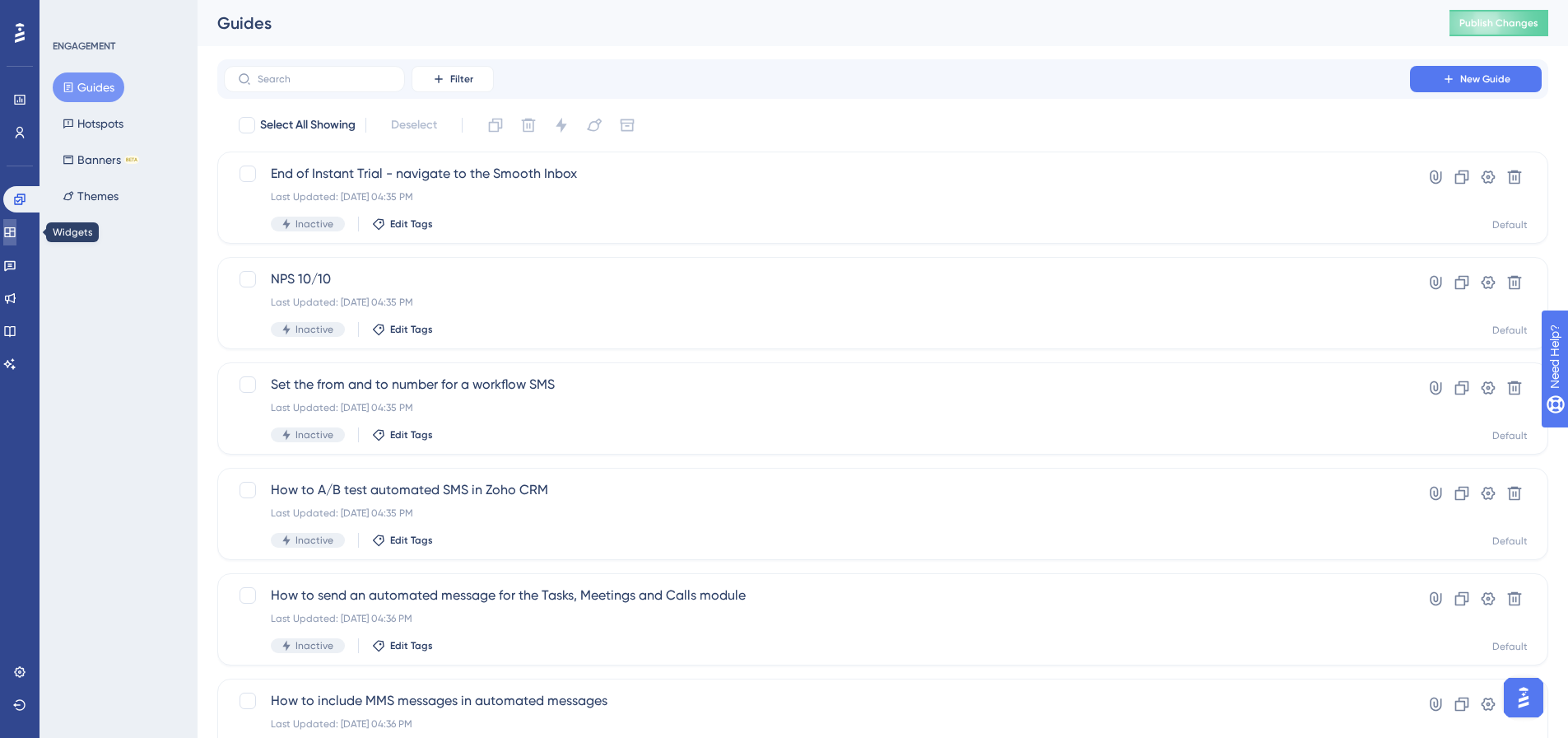
click at [14, 243] on link at bounding box center [9, 233] width 13 height 26
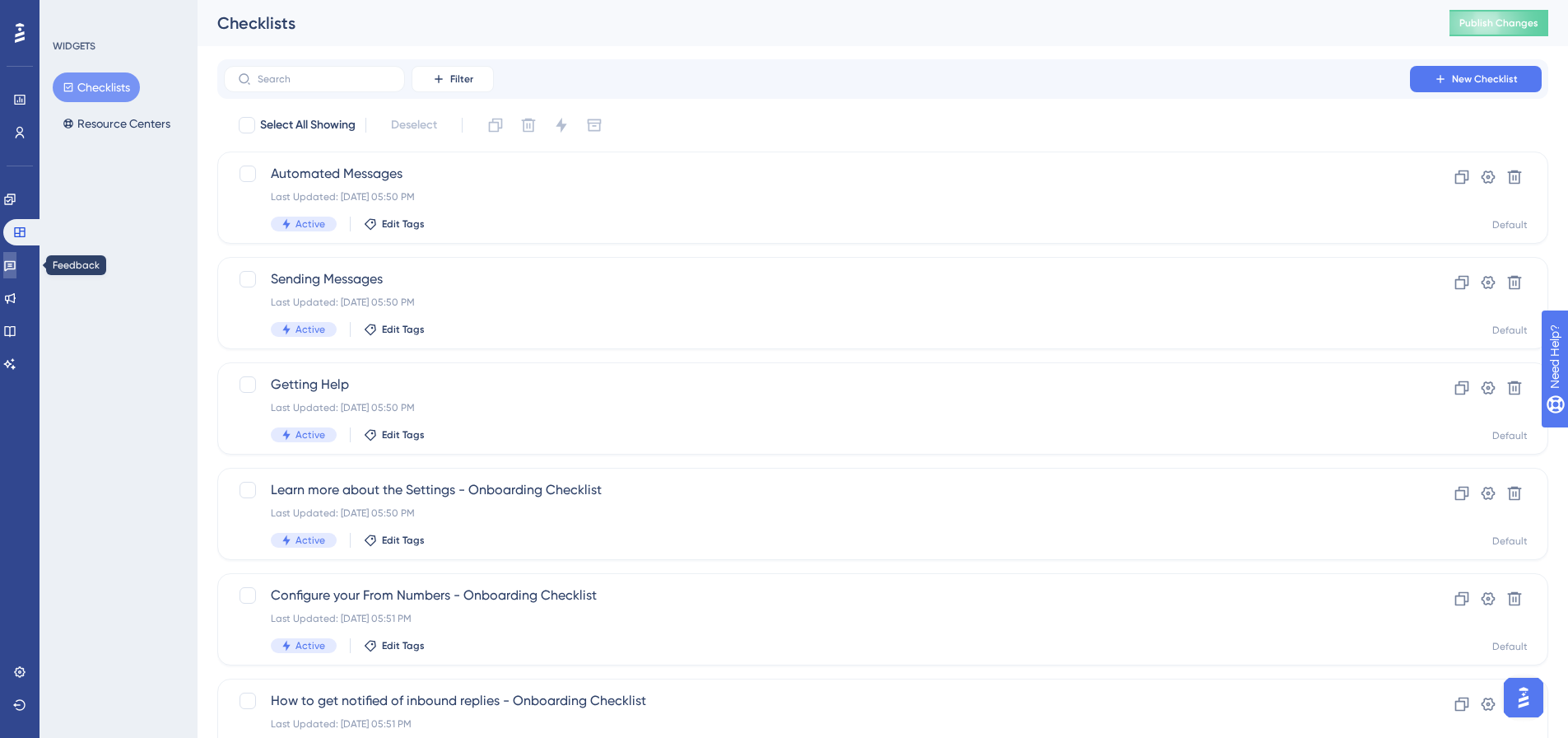
click at [11, 266] on link at bounding box center [9, 265] width 13 height 26
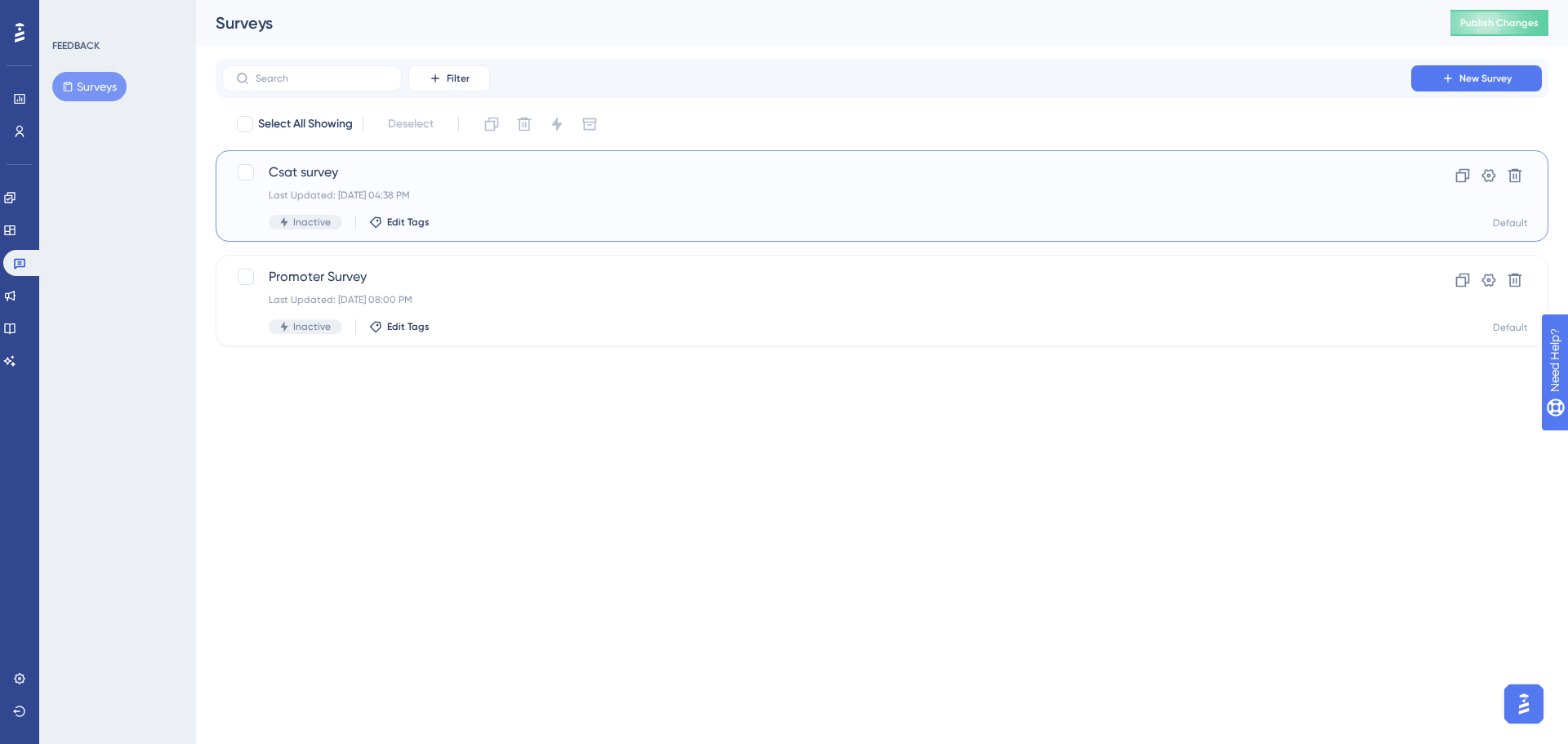
click at [284, 153] on div "Csat survey Last Updated: [DATE] 04:38 PM Inactive Edit Tags Clone Settings Del…" at bounding box center [882, 196] width 1333 height 91
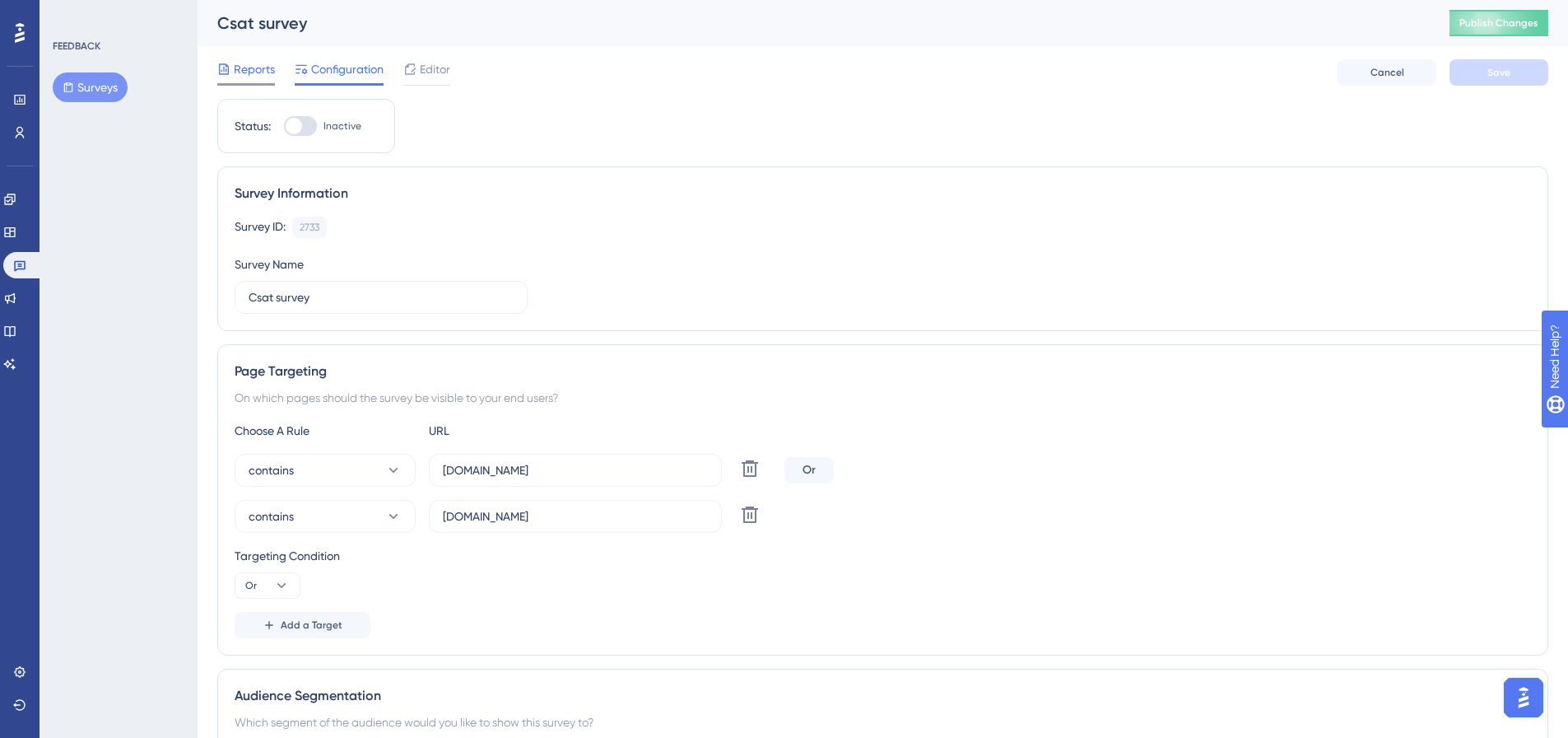
click at [248, 72] on span "Reports" at bounding box center [254, 69] width 41 height 20
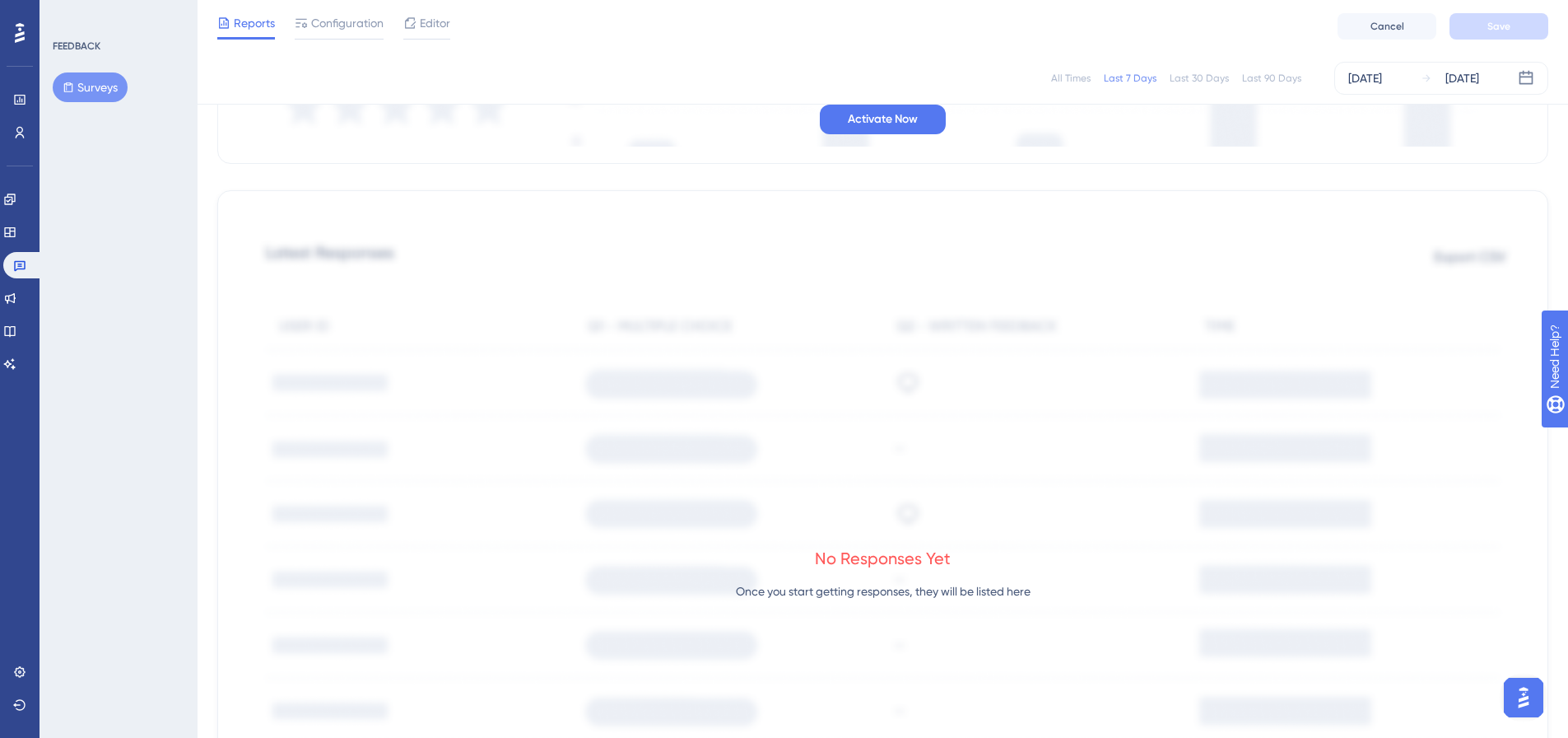
scroll to position [50, 0]
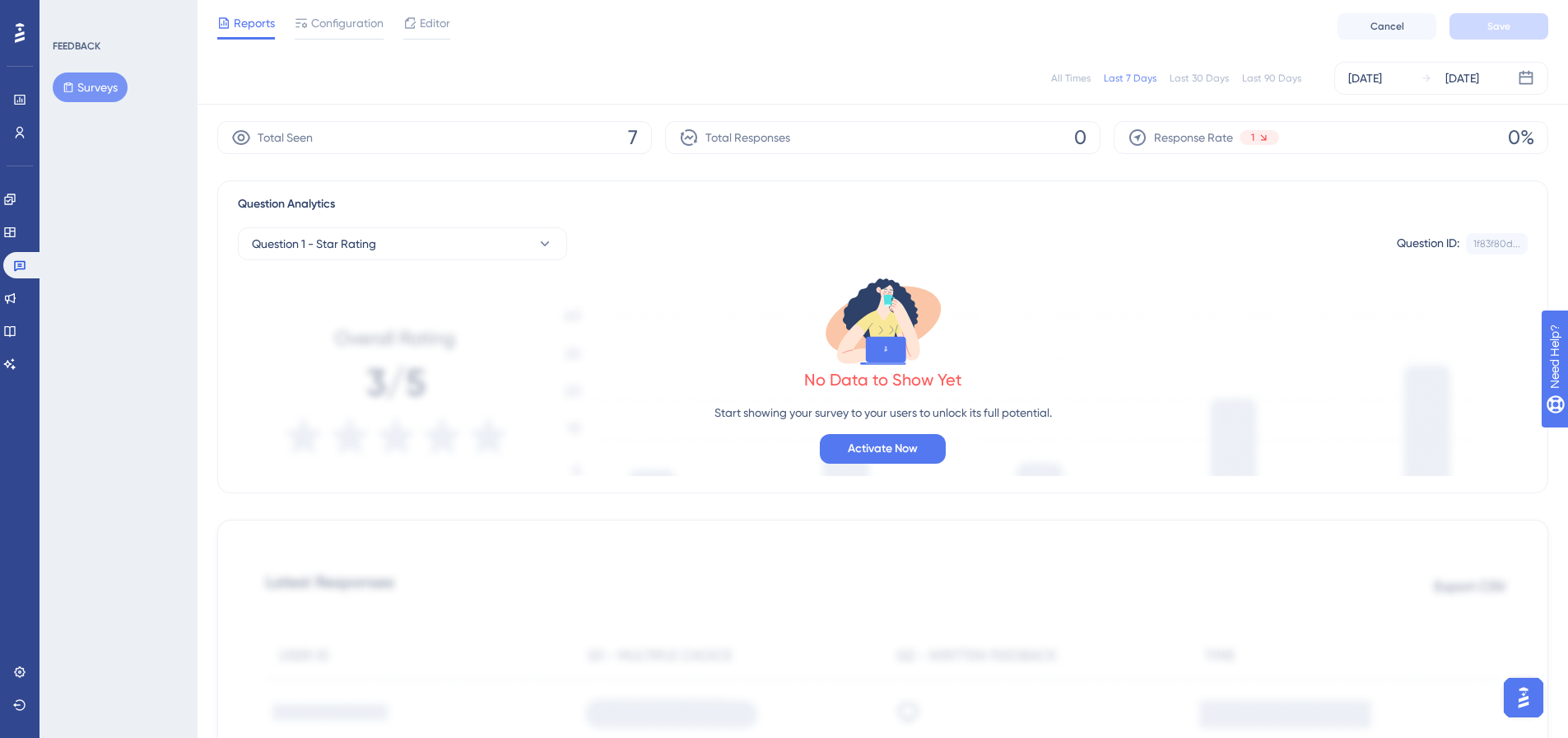
click at [1206, 72] on div "Last 30 Days" at bounding box center [1199, 78] width 59 height 13
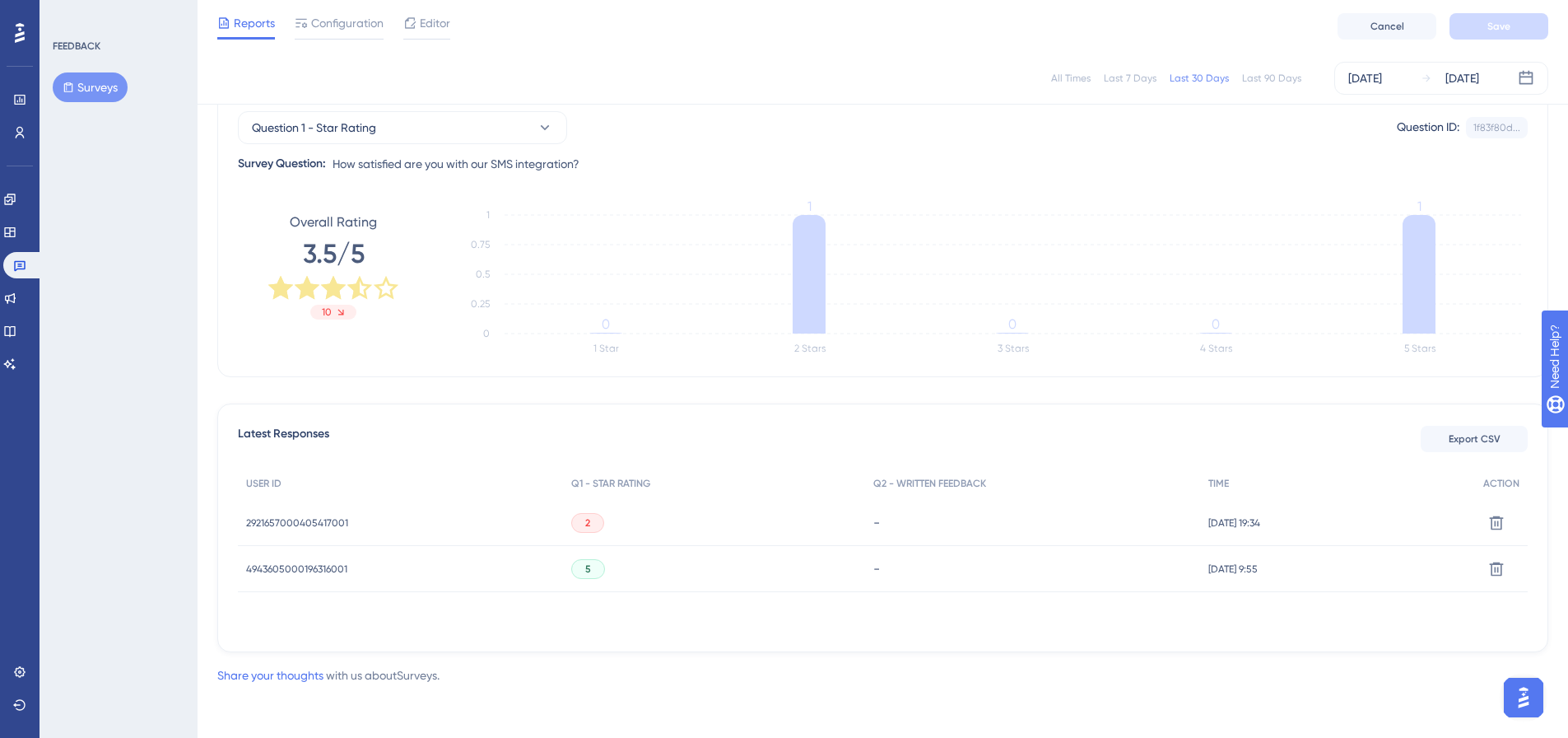
scroll to position [84, 0]
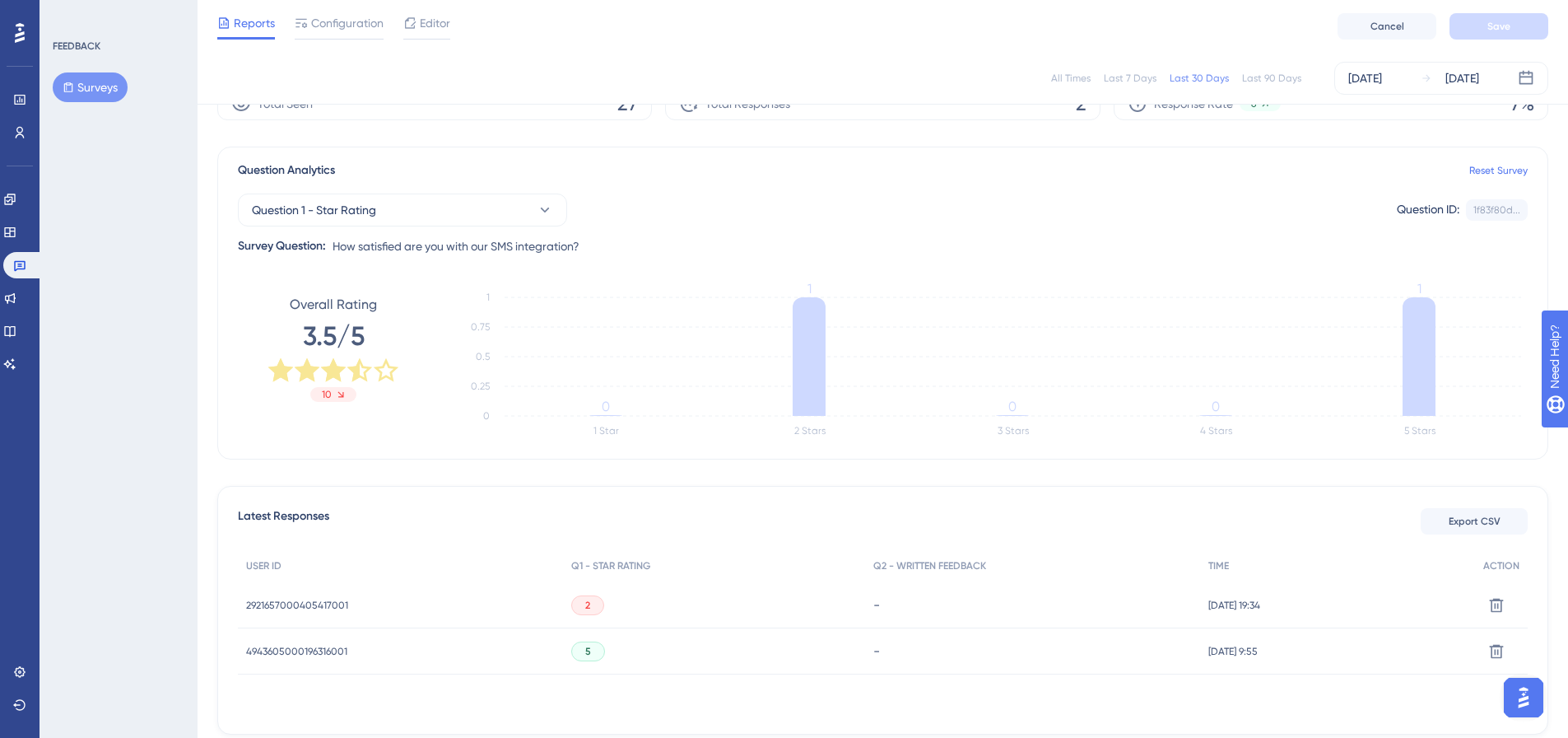
click at [282, 600] on span "2921657000405417001" at bounding box center [296, 605] width 102 height 13
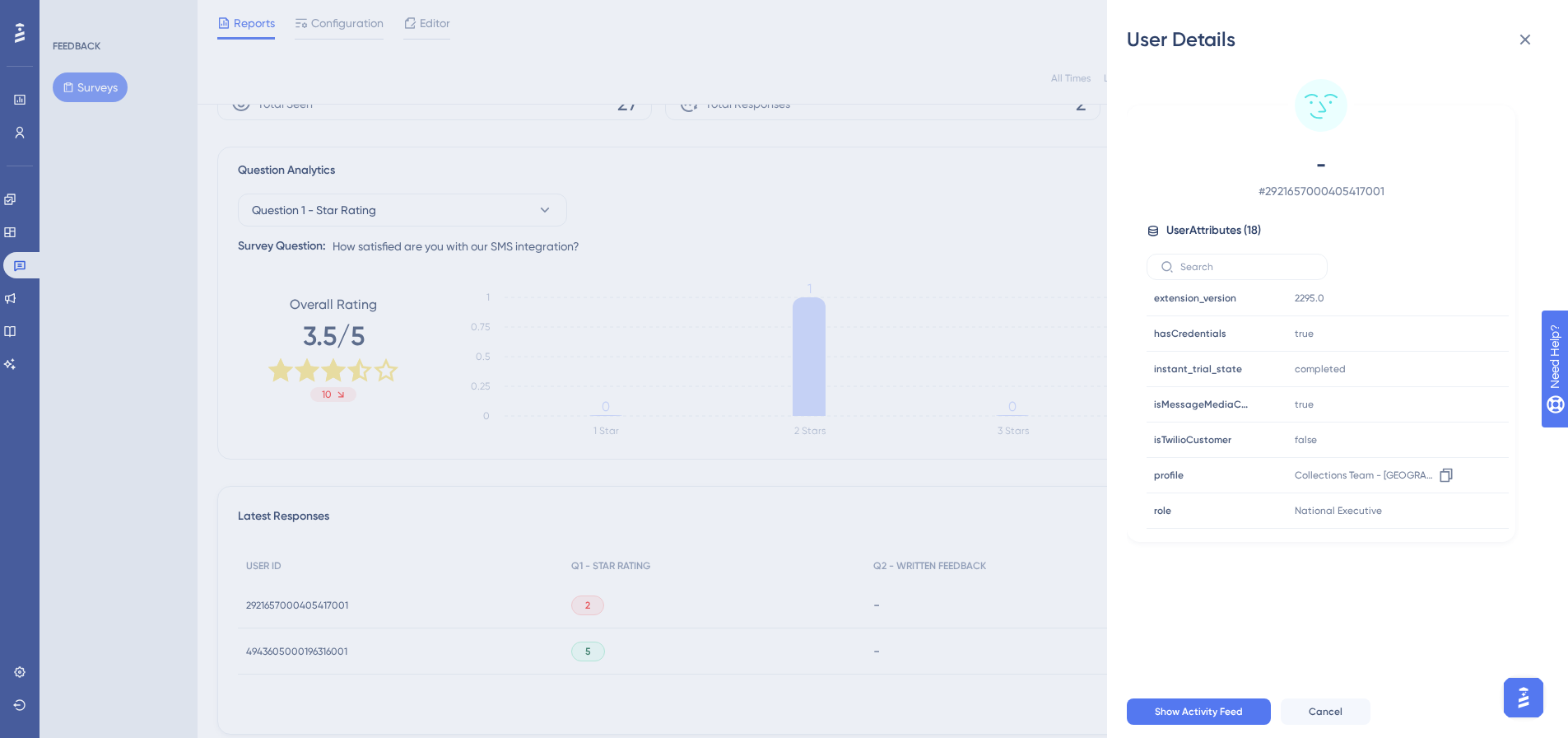
scroll to position [167, 0]
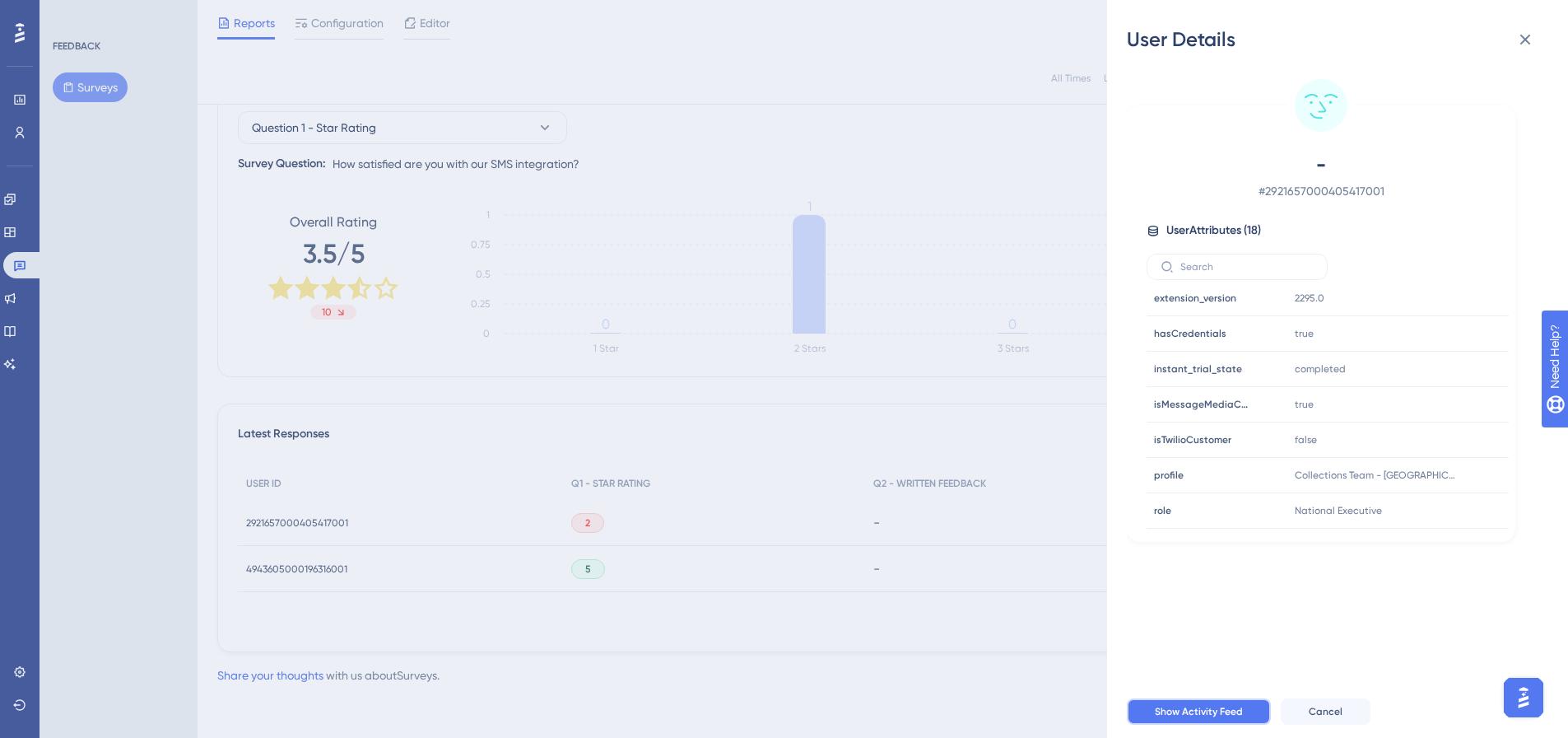
click at [1222, 718] on span "Show Activity Feed" at bounding box center [1199, 712] width 88 height 13
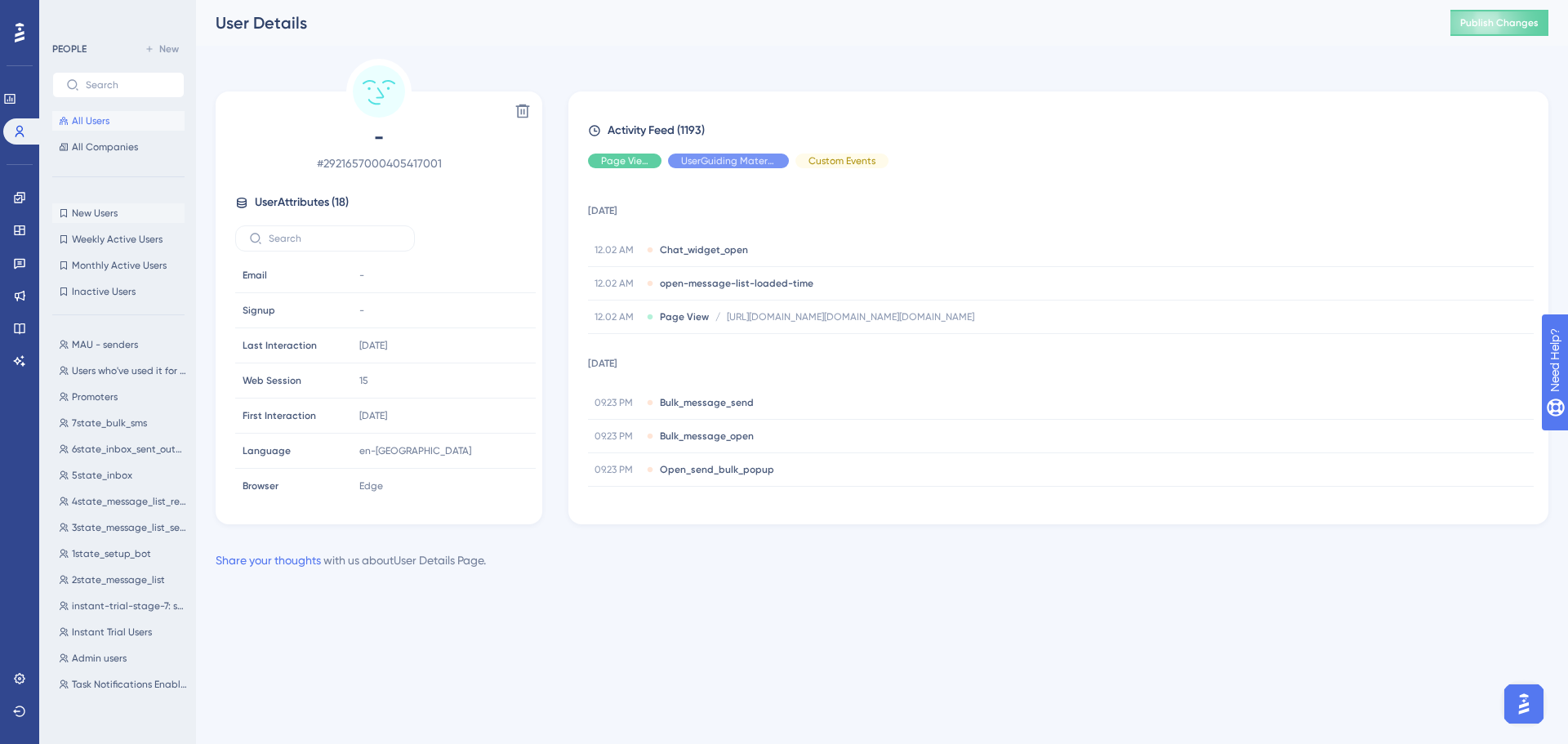
click at [65, 220] on button "New Users New Users" at bounding box center [119, 213] width 133 height 20
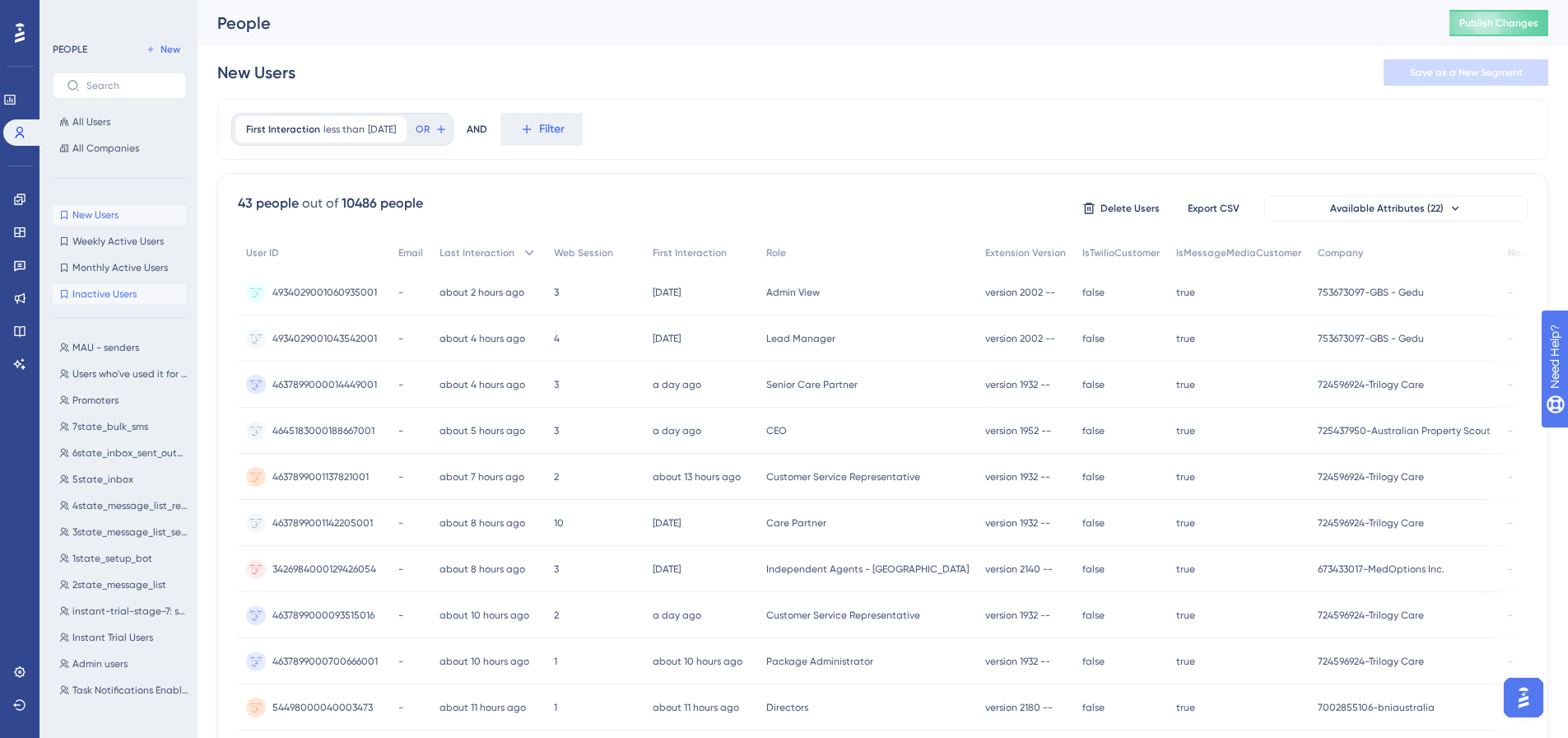
click at [88, 293] on span "Inactive Users" at bounding box center [104, 294] width 64 height 13
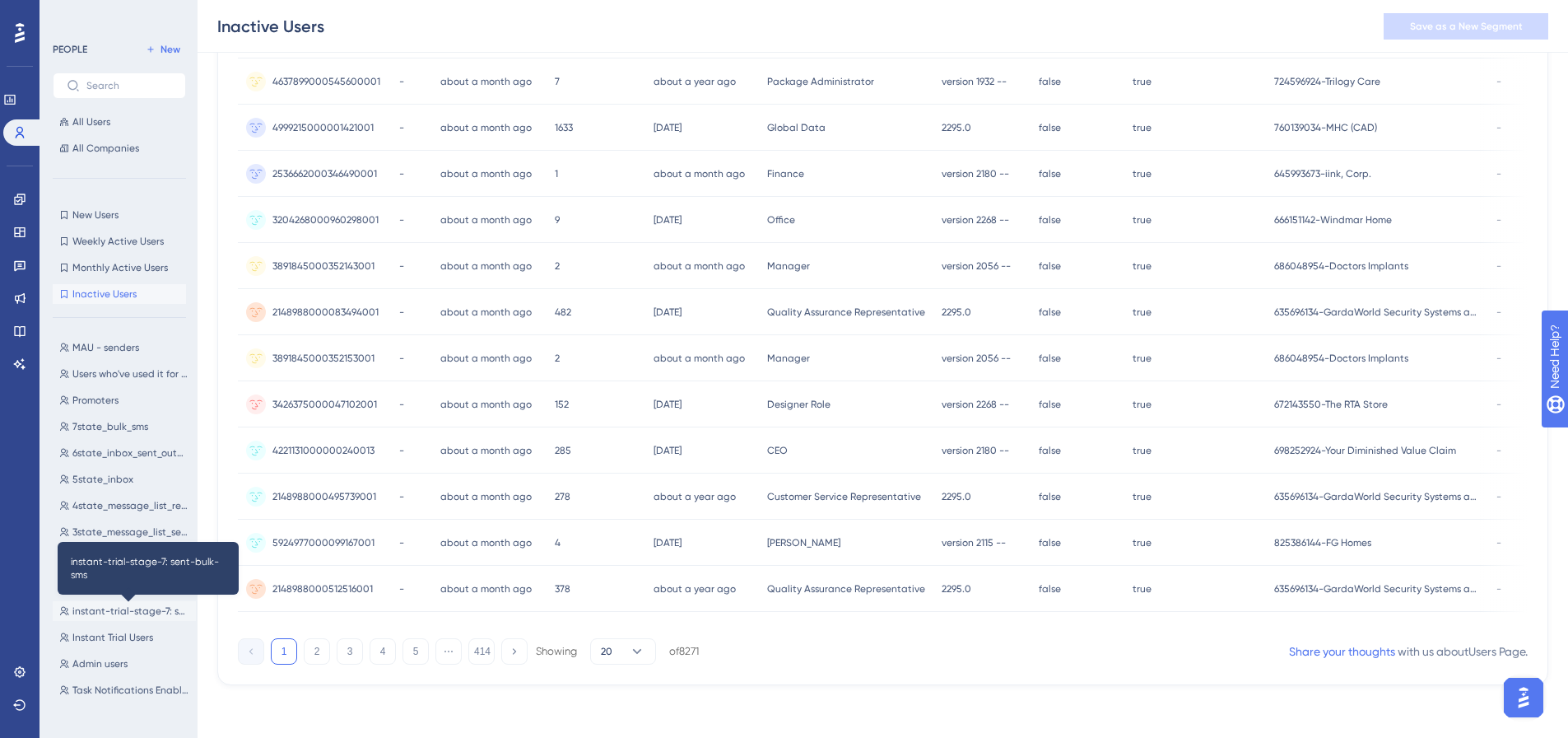
scroll to position [592, 0]
click at [101, 406] on span "Promoters" at bounding box center [95, 400] width 46 height 13
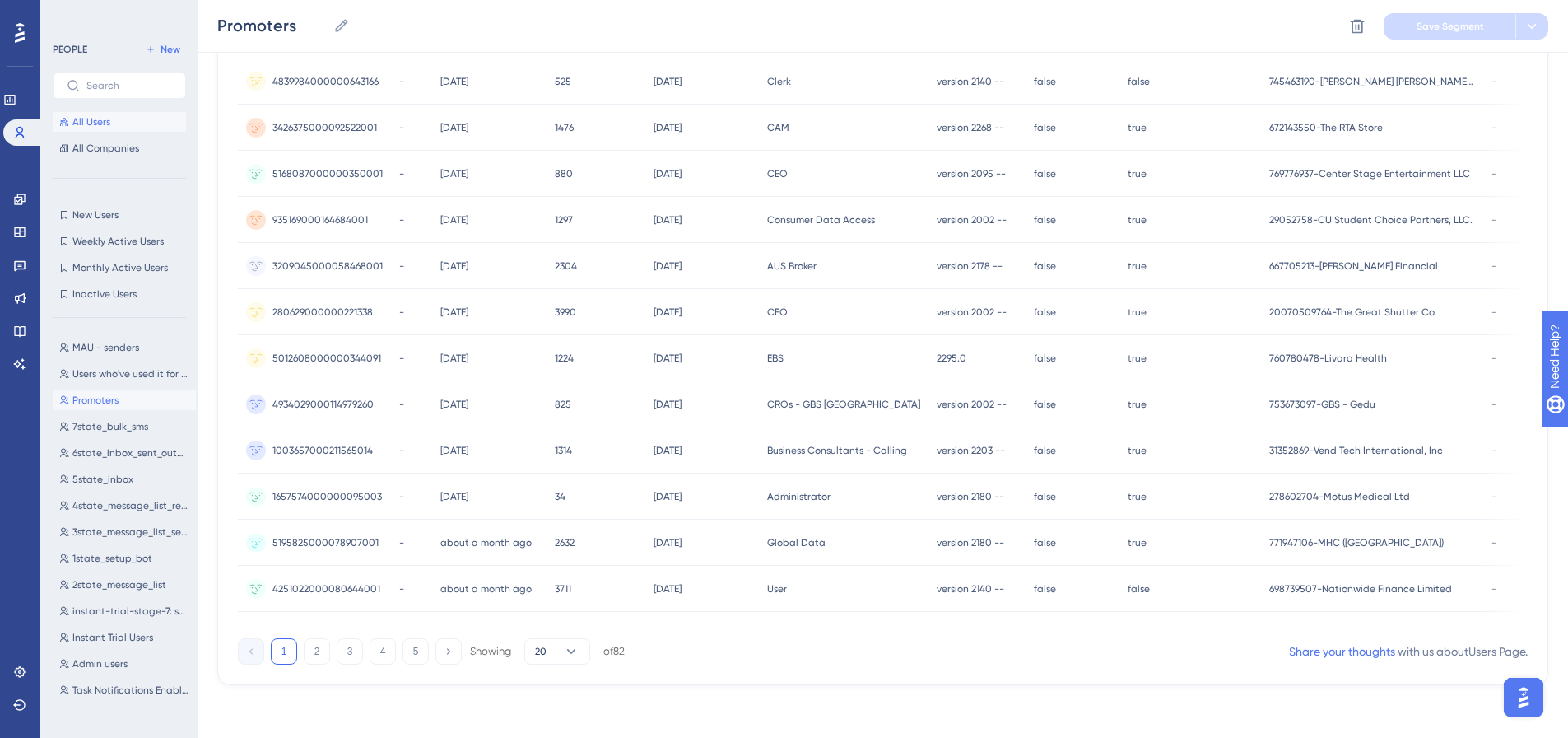
click at [96, 116] on span "All Users" at bounding box center [91, 121] width 38 height 13
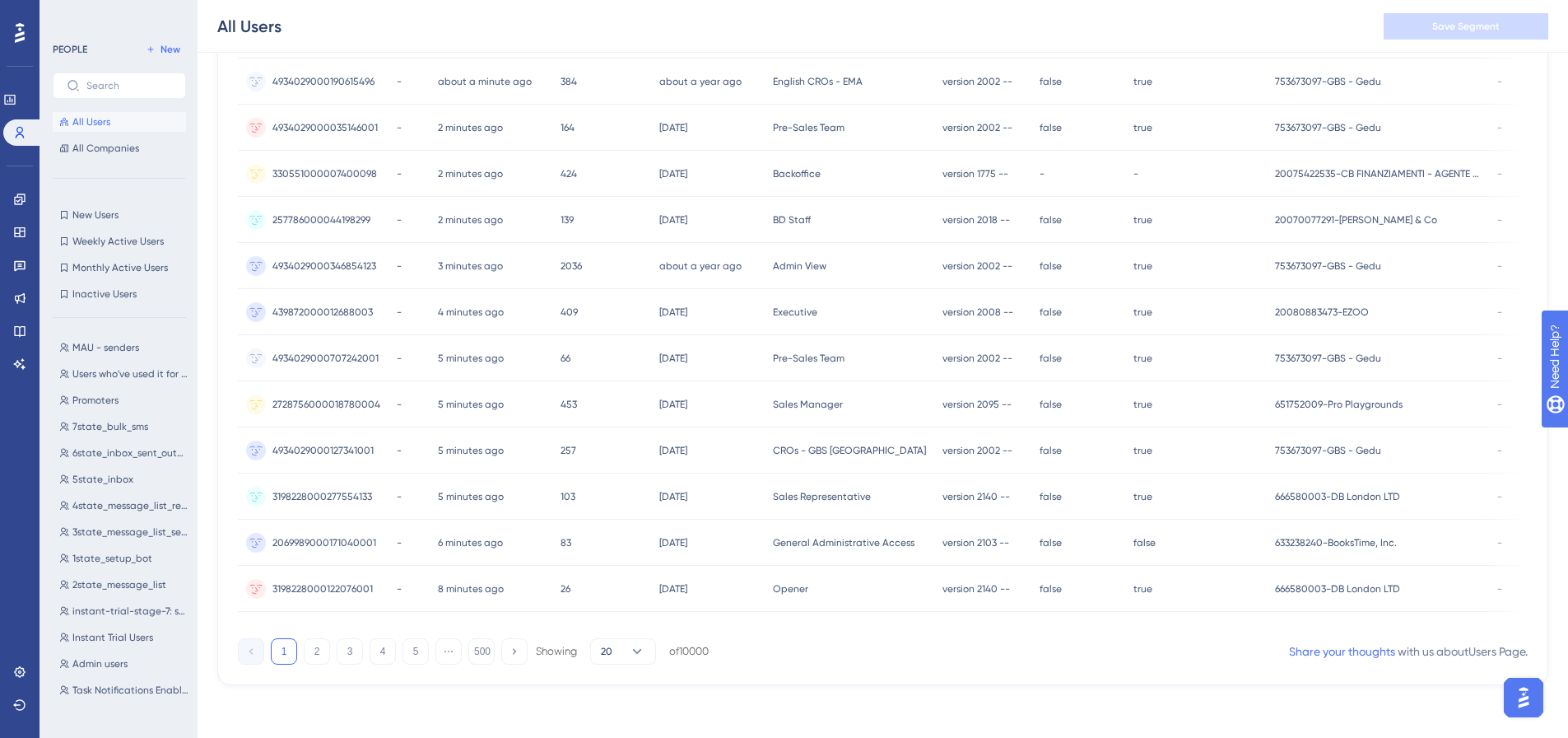
click at [94, 168] on div "PEOPLE New All Users All Companies New Users New Users Weekly Active Users Week…" at bounding box center [120, 374] width 134 height 668
click at [13, 202] on link at bounding box center [20, 200] width 13 height 26
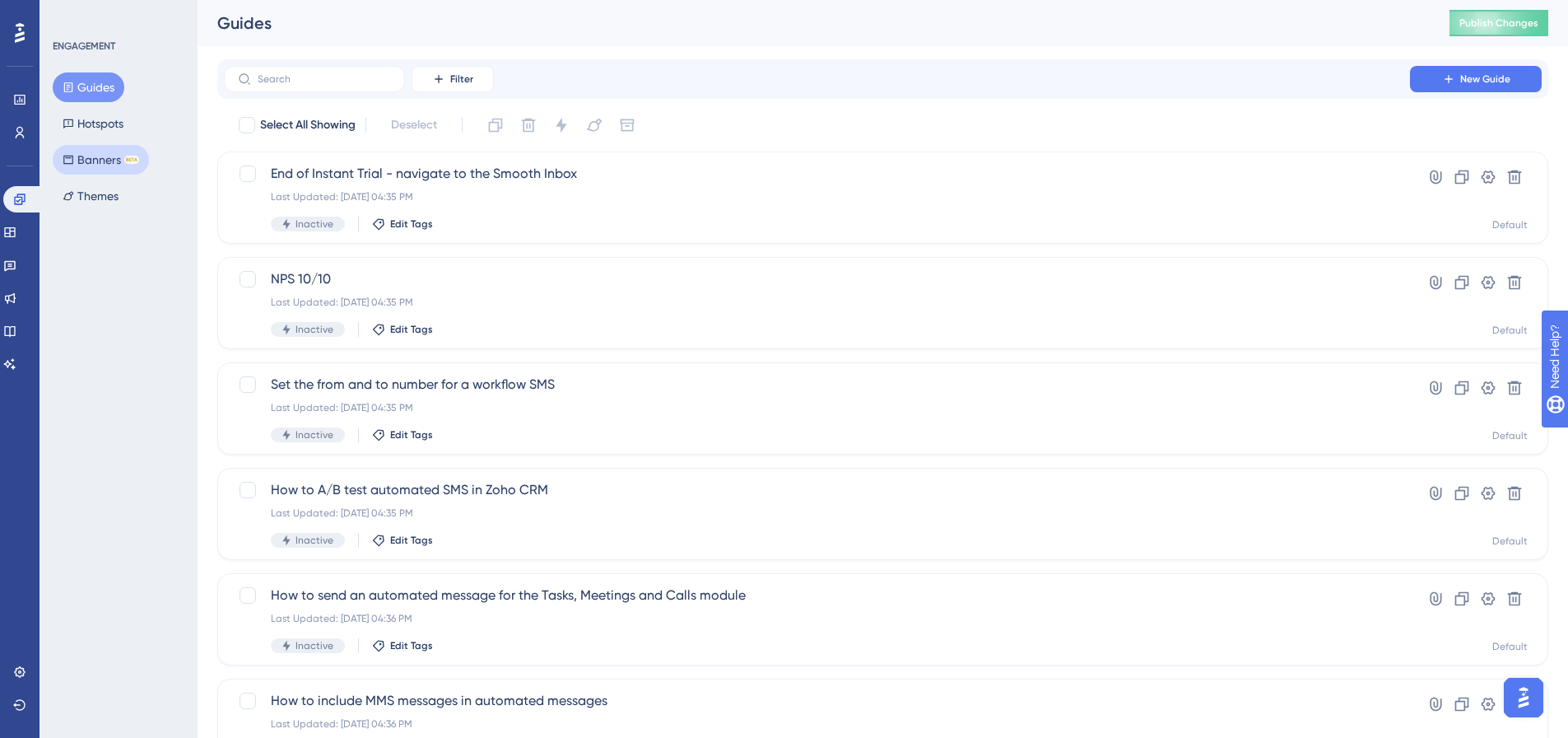
click at [71, 146] on button "Banners BETA" at bounding box center [101, 159] width 96 height 29
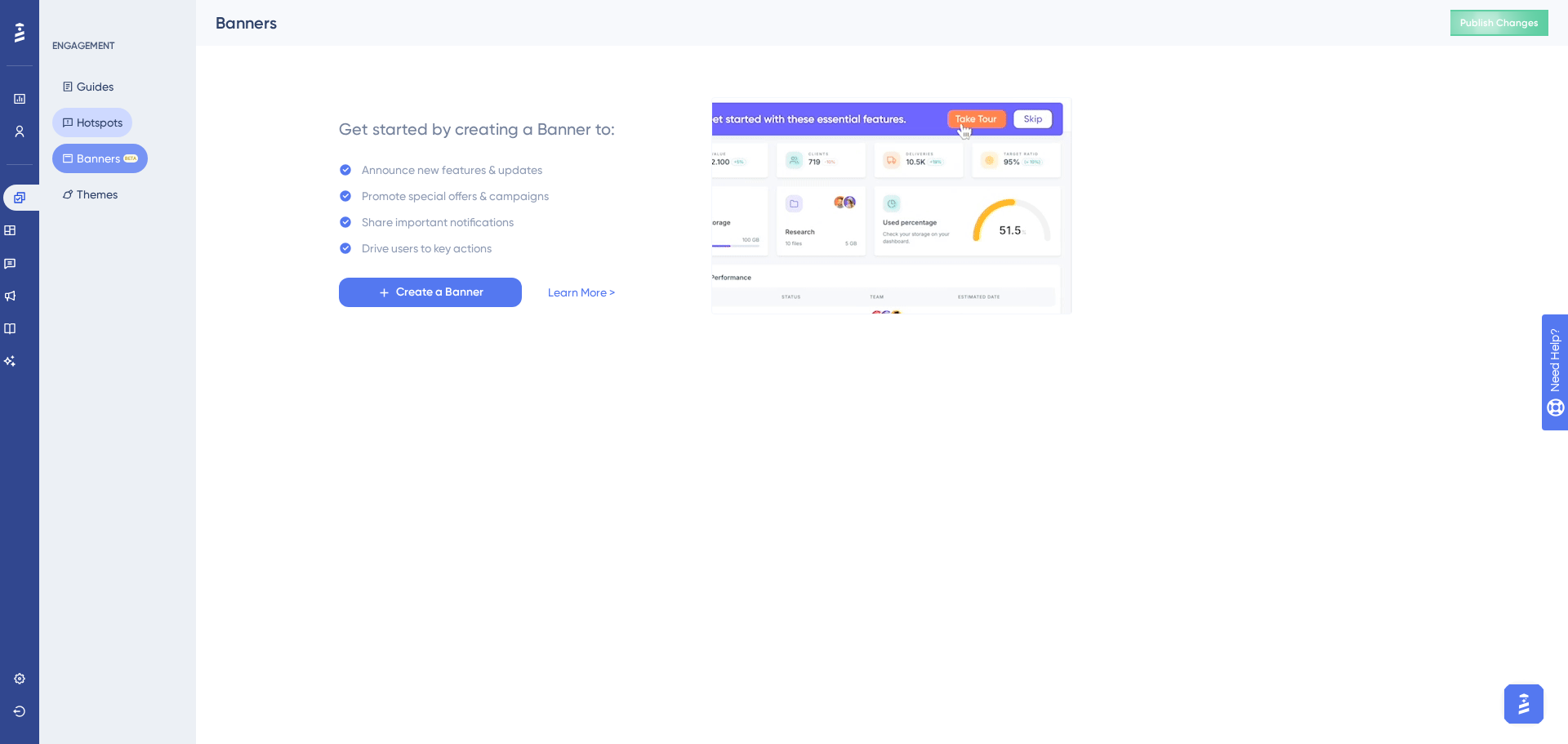
click at [77, 122] on button "Hotspots" at bounding box center [92, 121] width 80 height 29
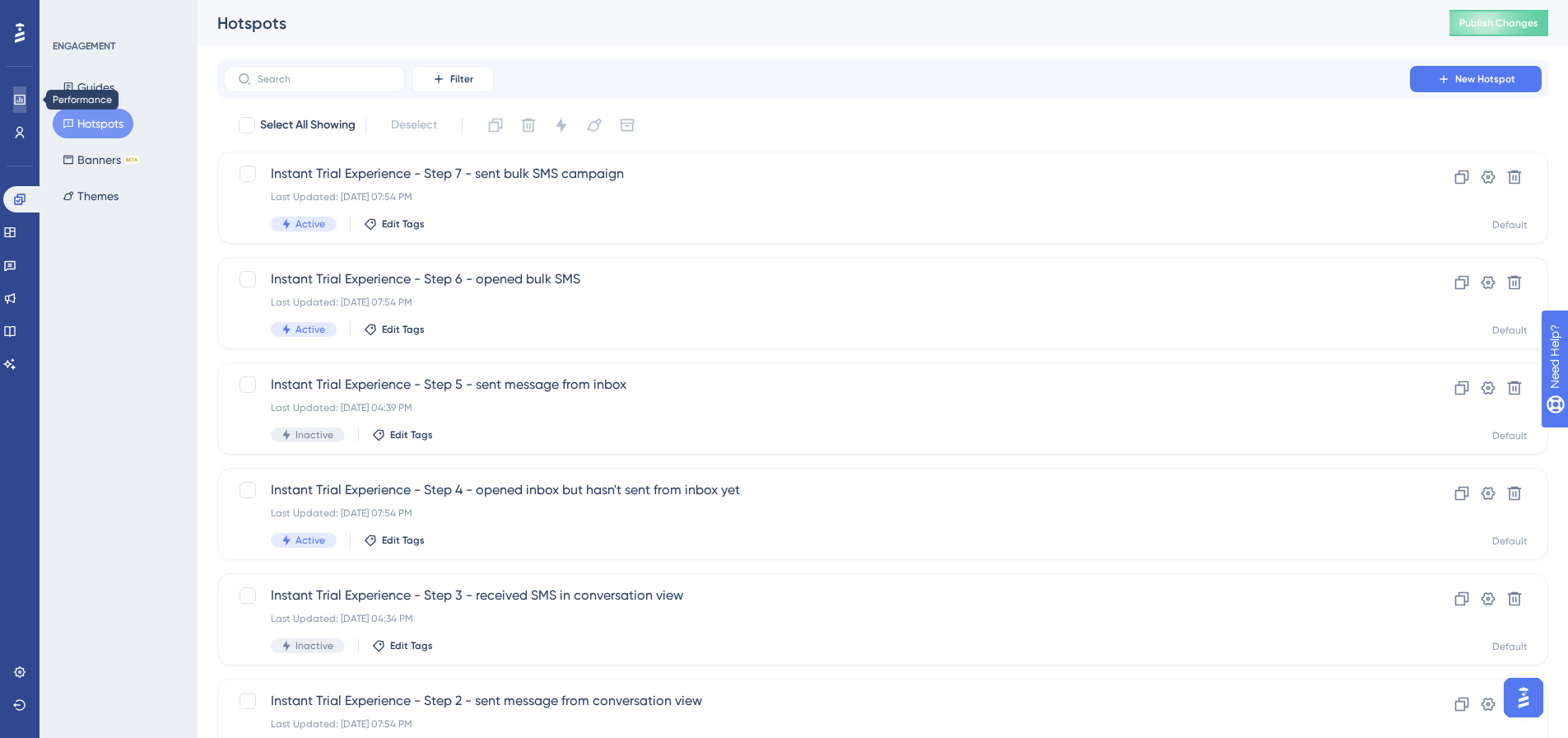
click at [25, 99] on icon at bounding box center [20, 100] width 13 height 13
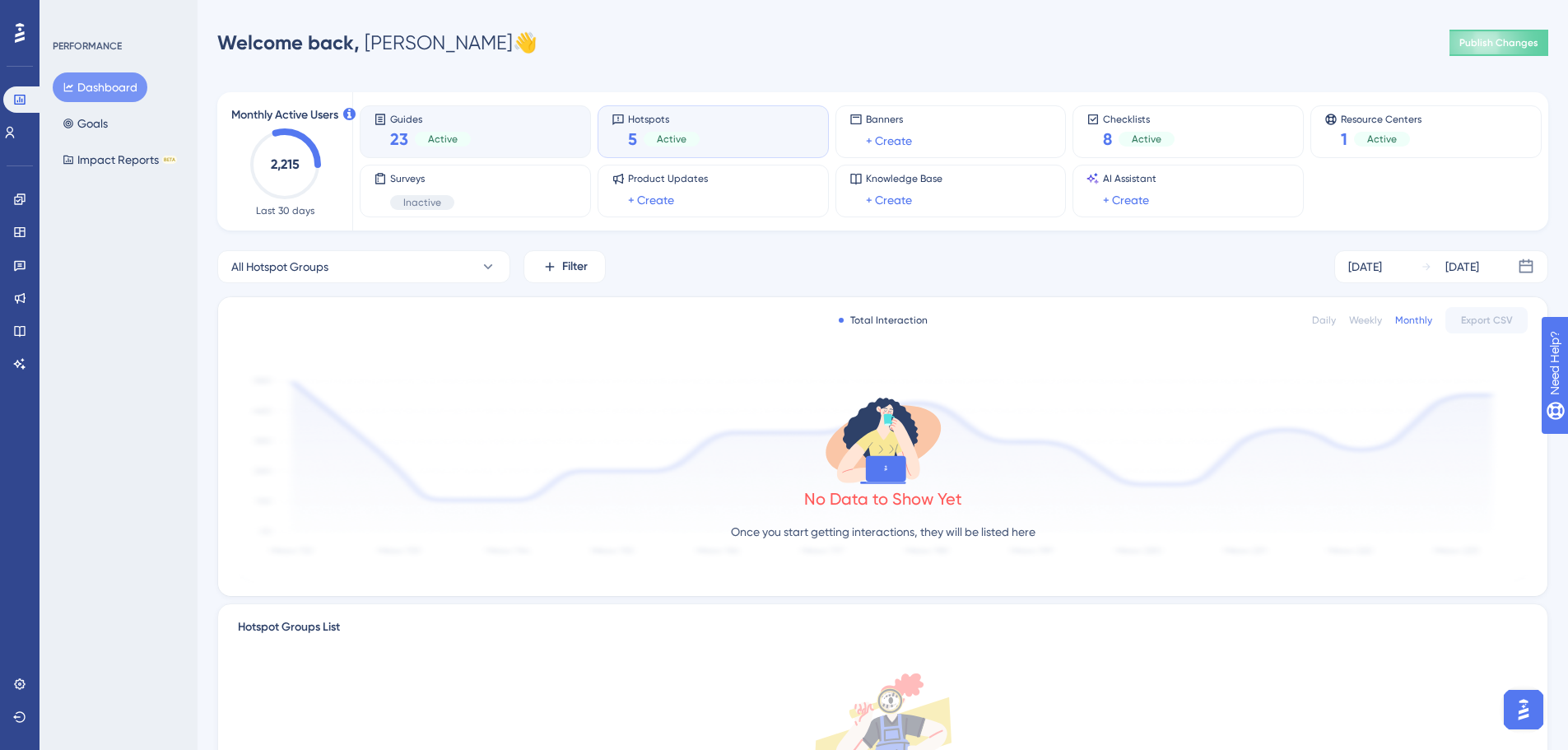
click at [437, 133] on span "Active" at bounding box center [442, 139] width 29 height 13
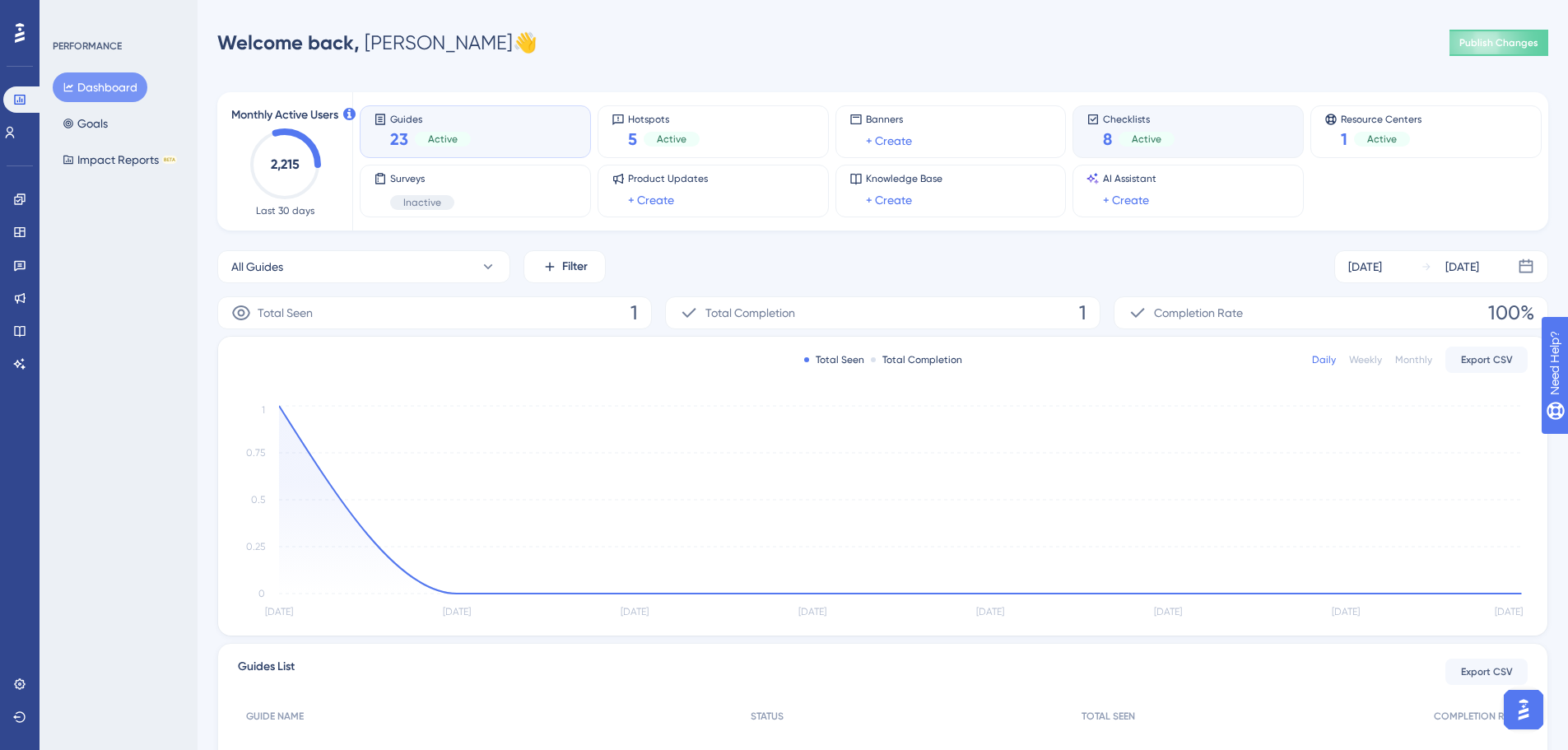
click at [1144, 122] on span "Checklists" at bounding box center [1139, 119] width 72 height 11
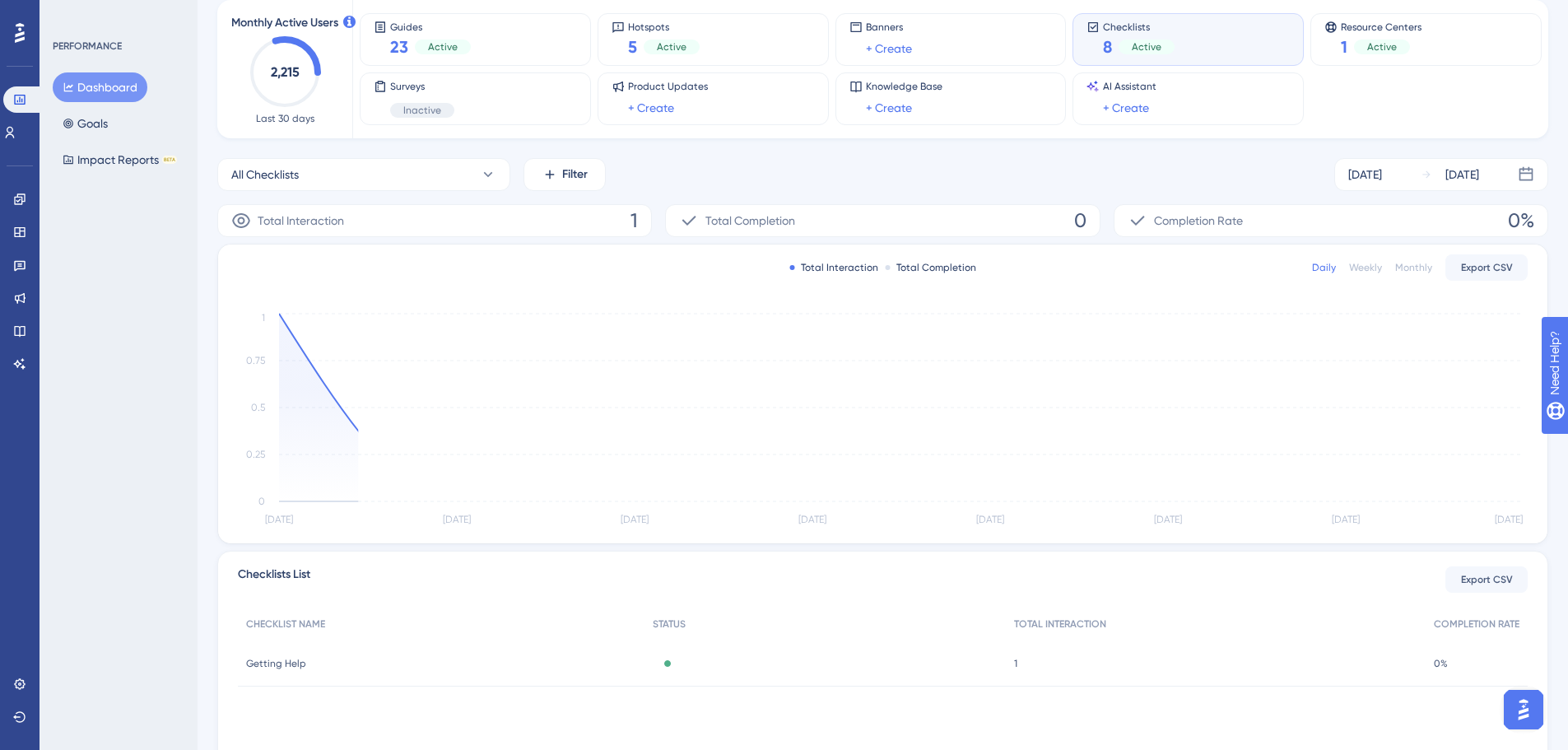
scroll to position [181, 0]
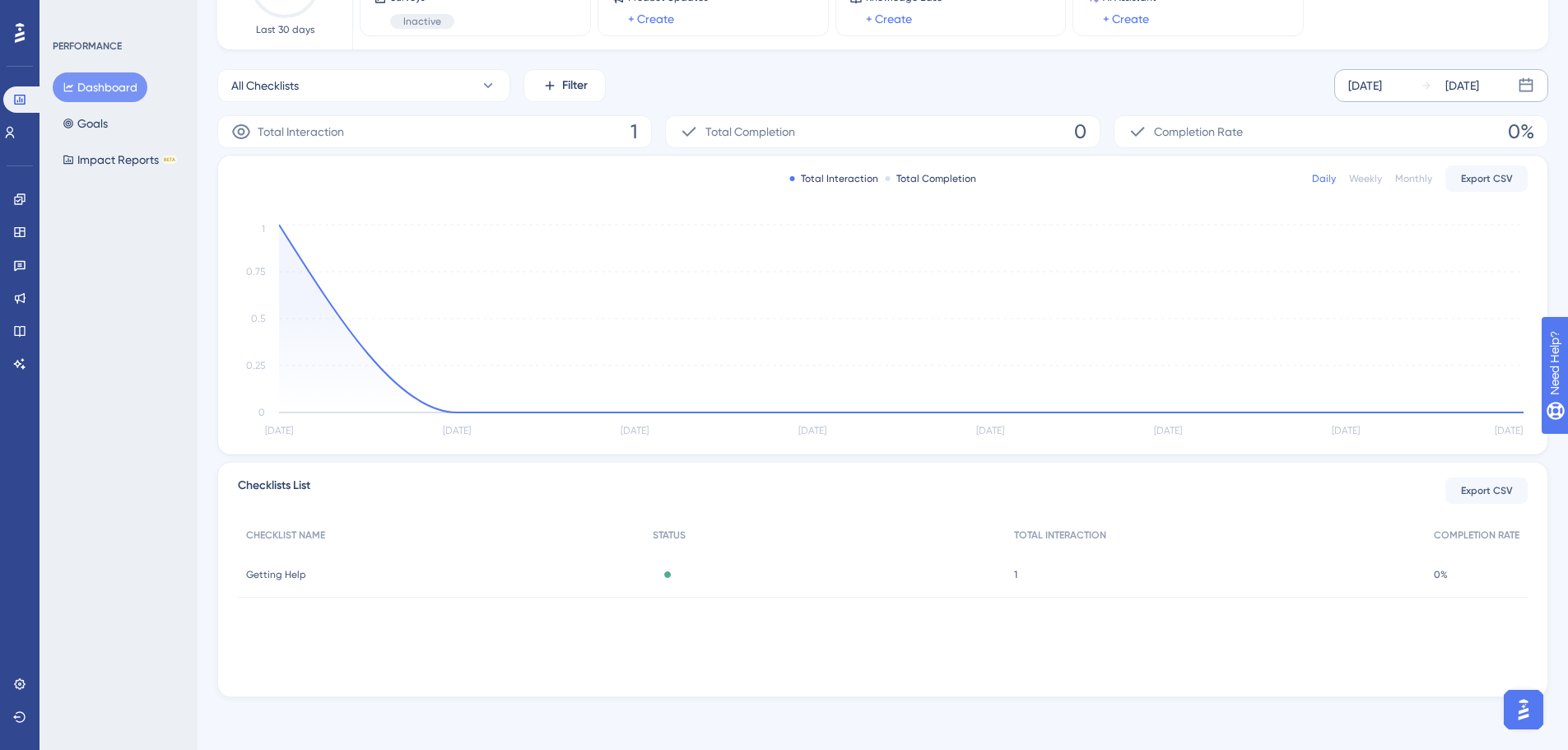
click at [1411, 69] on div "[DATE] [DATE]" at bounding box center [1441, 85] width 214 height 33
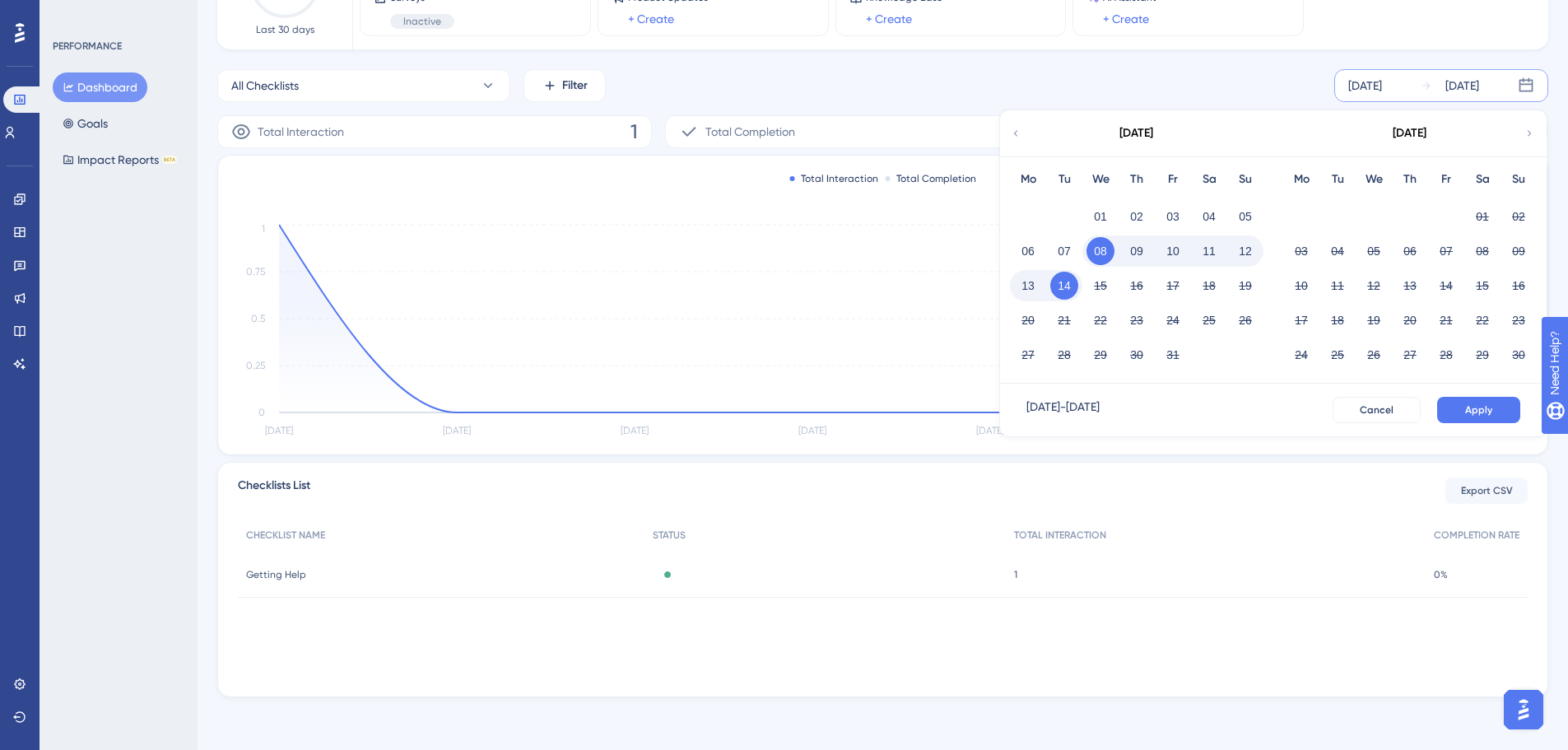
click at [1136, 91] on div "All Checklists Filter [DATE] [DATE] [DATE] Mo Tu We Th Fr Sa Su 01 02 03 04 05 …" at bounding box center [883, 85] width 1331 height 33
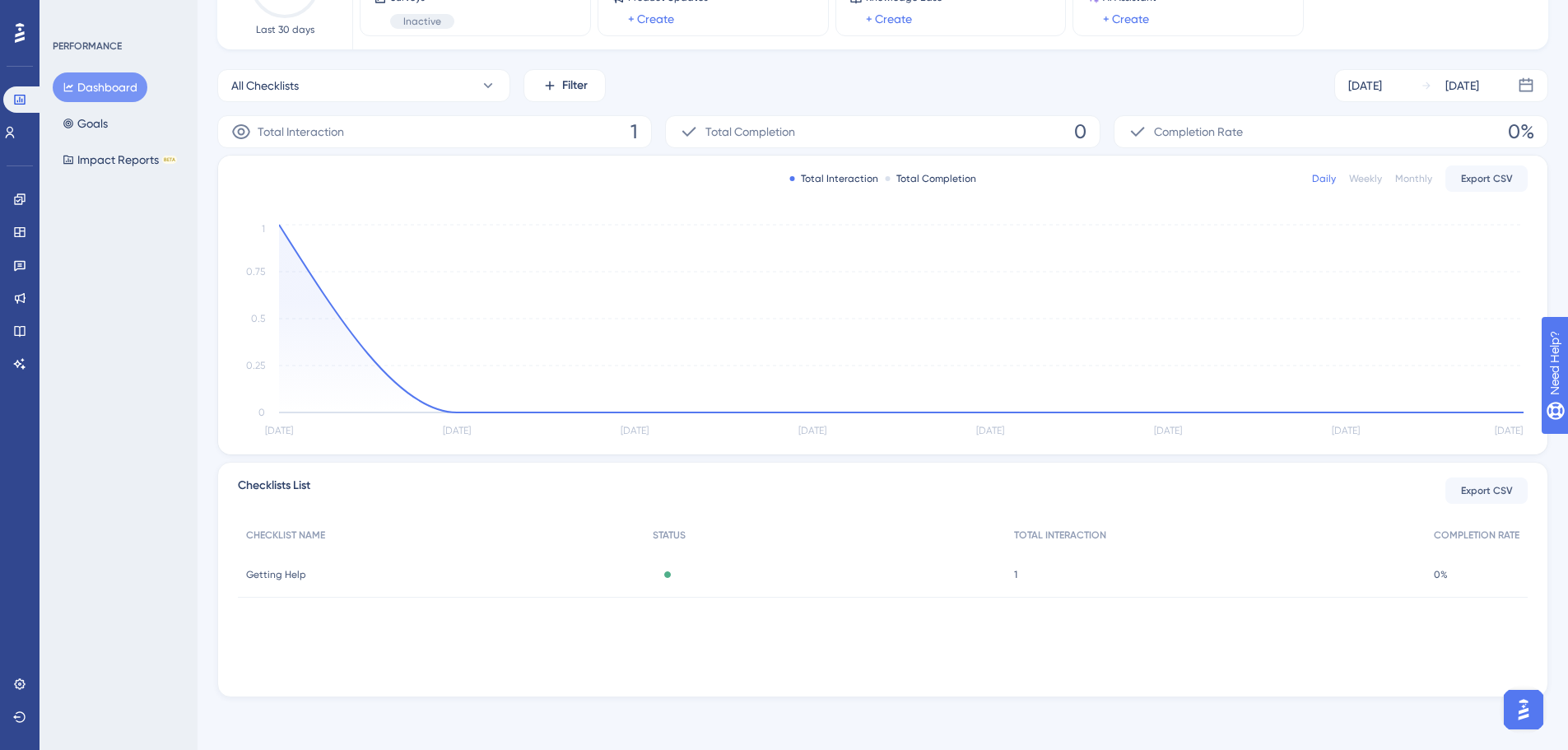
scroll to position [0, 0]
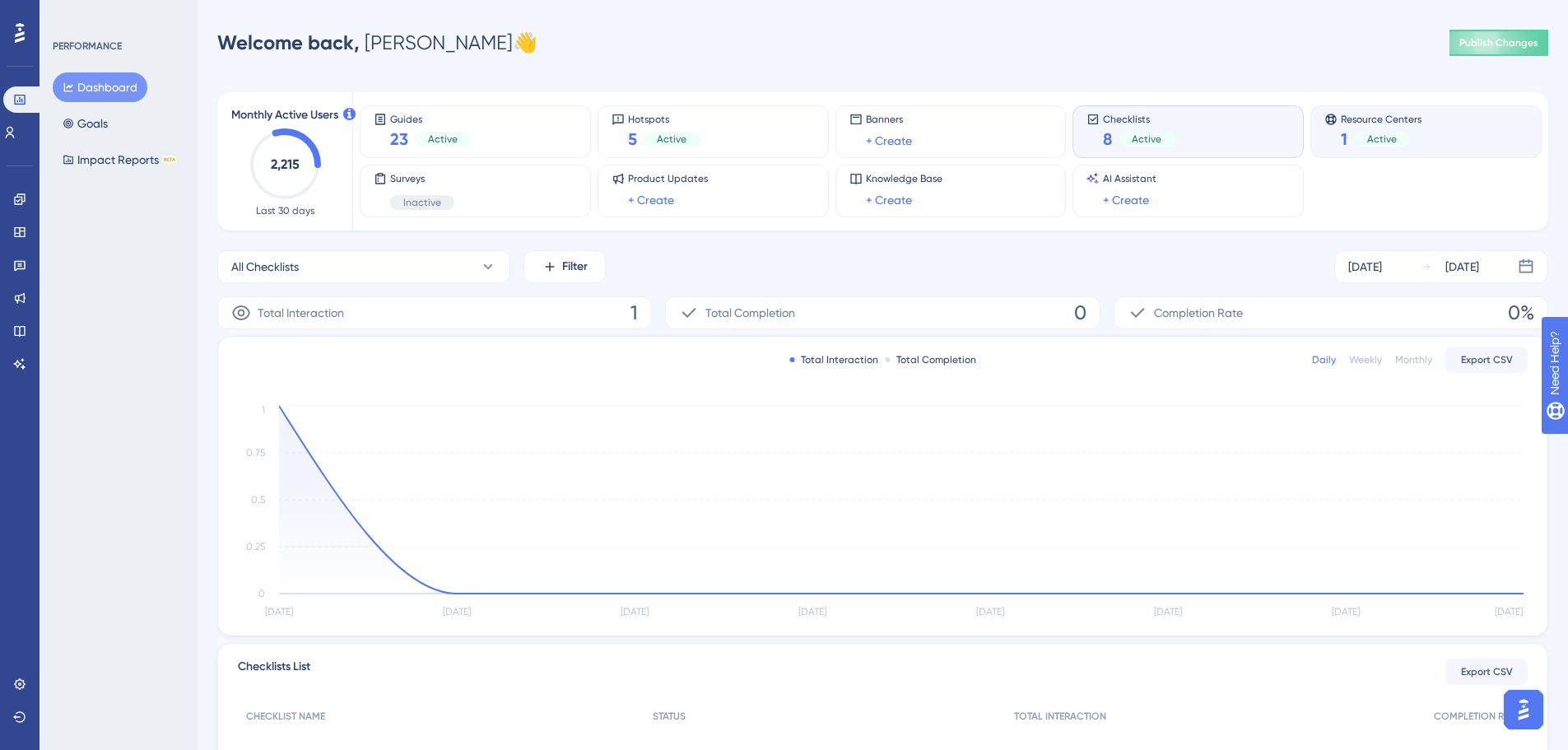
click at [1352, 135] on div "1 Active" at bounding box center [1382, 139] width 81 height 23
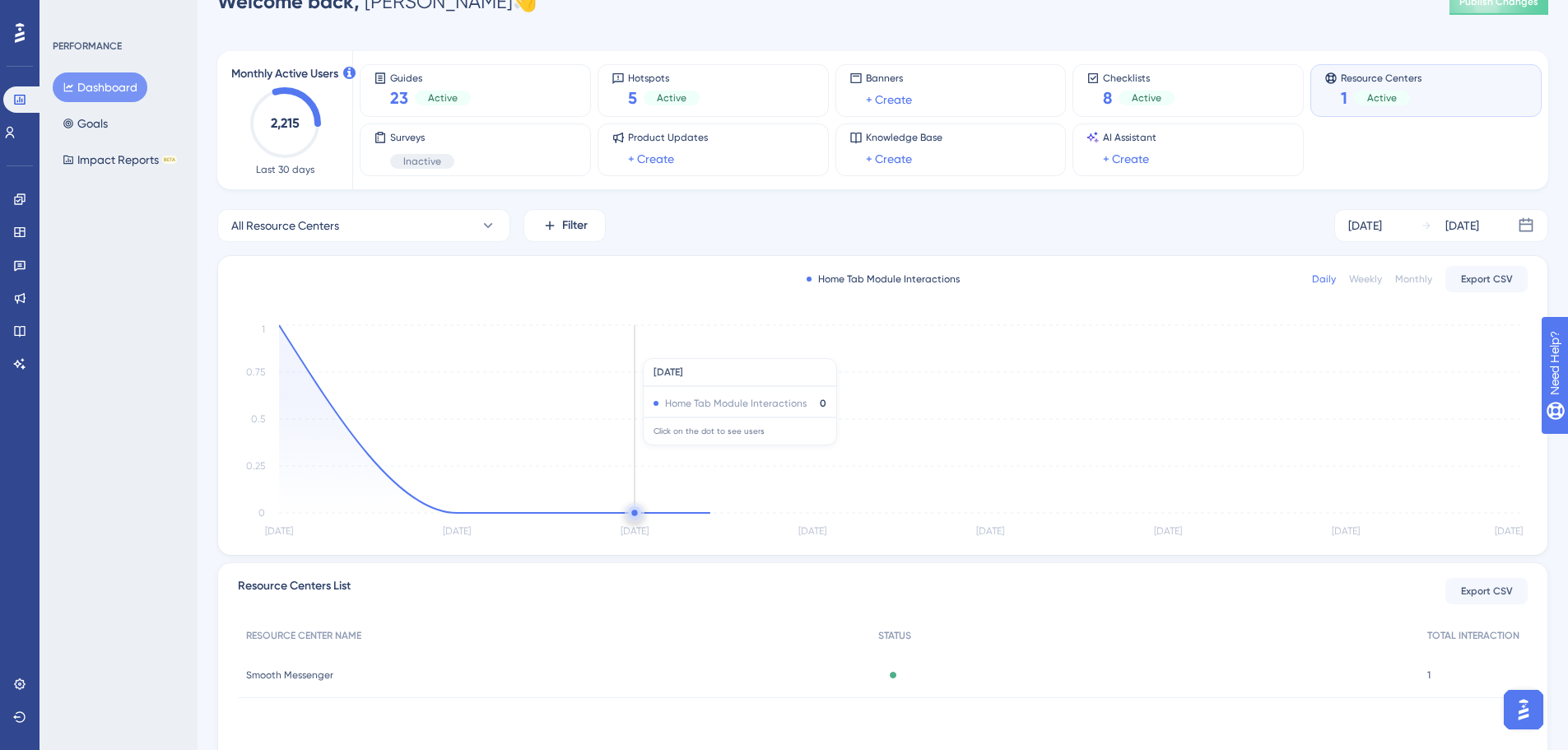
scroll to position [247, 0]
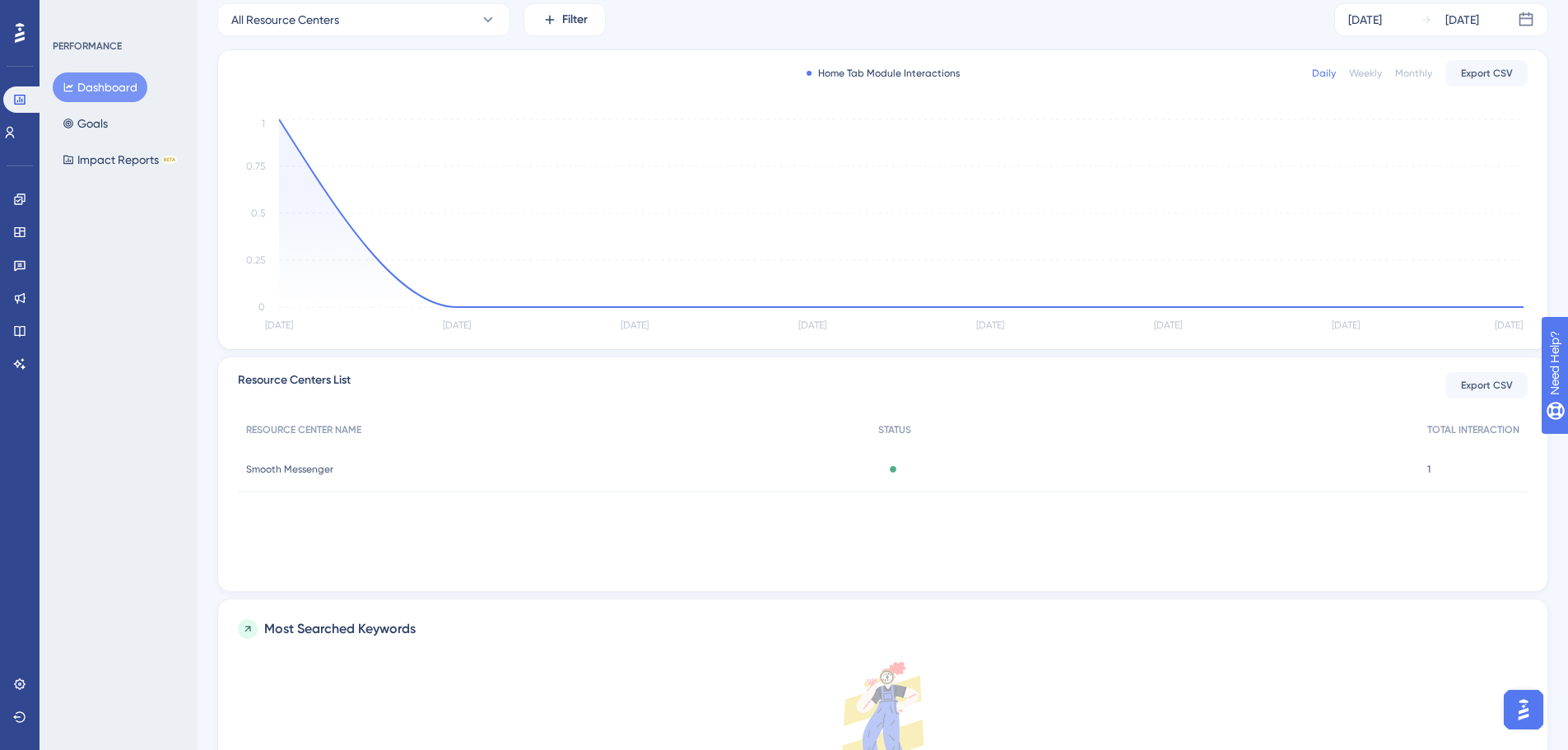
click at [302, 468] on span "Smooth Messenger" at bounding box center [289, 469] width 88 height 13
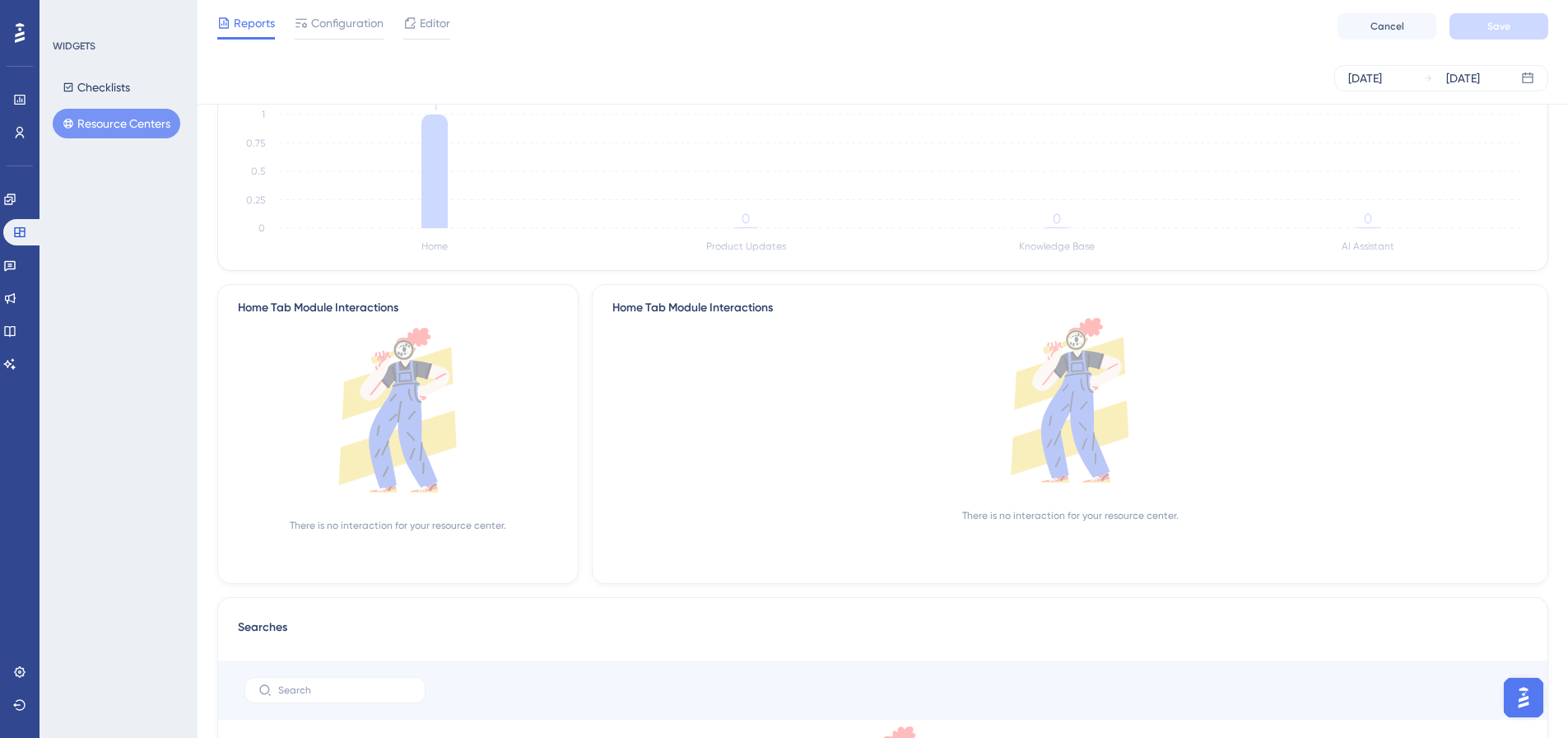
scroll to position [494, 0]
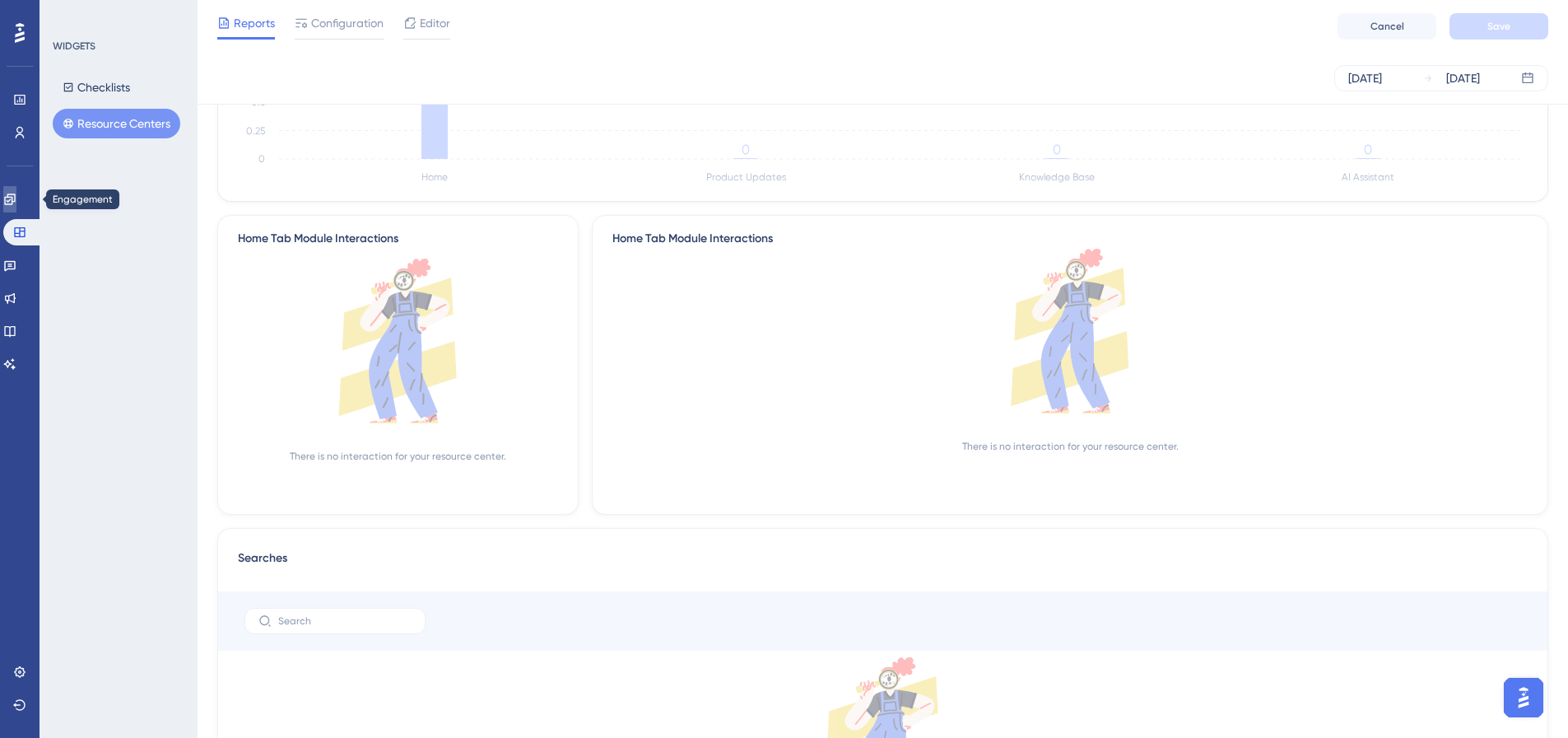
drag, startPoint x: 6, startPoint y: 194, endPoint x: 17, endPoint y: 210, distance: 19.4
click at [6, 194] on link at bounding box center [9, 200] width 13 height 26
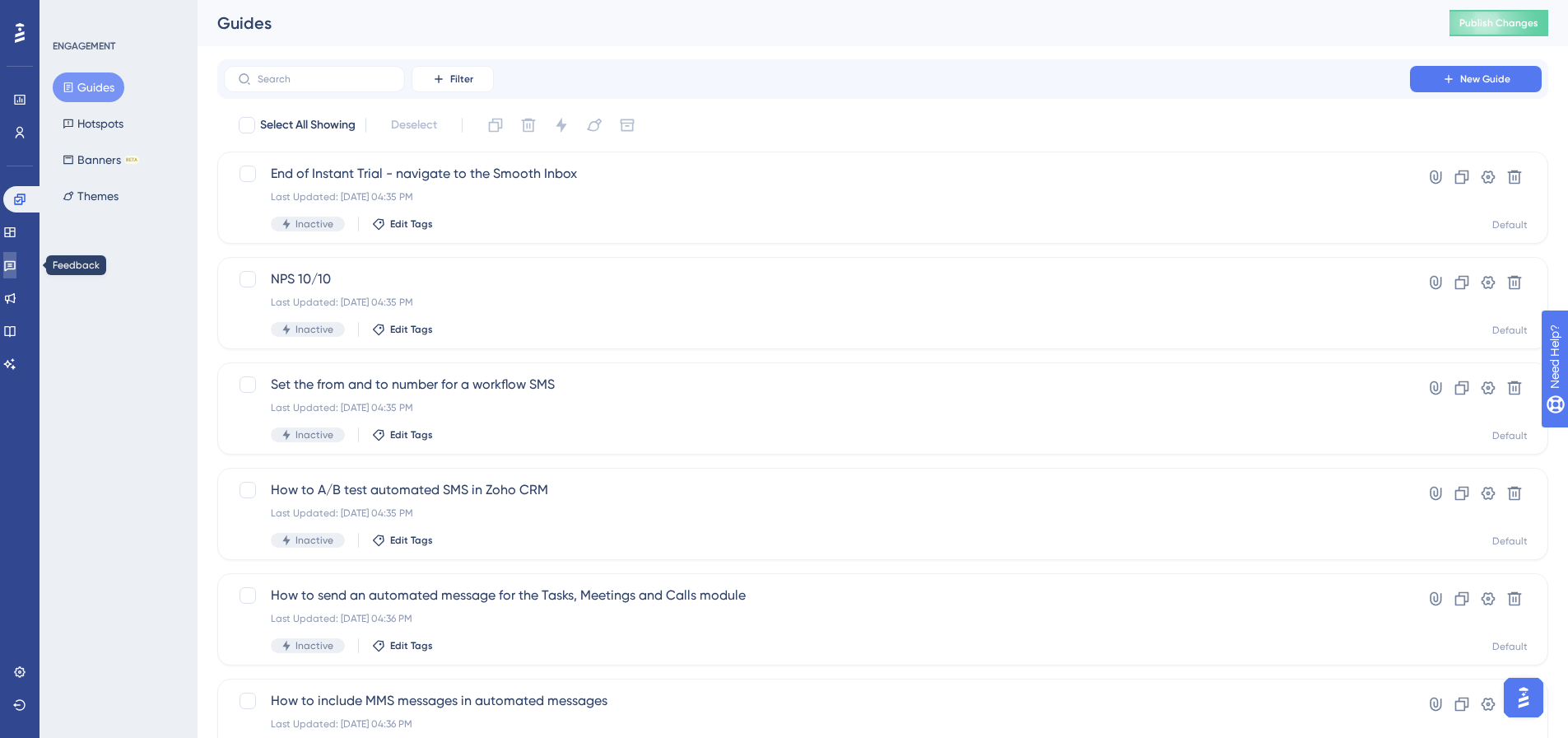
click at [16, 271] on icon at bounding box center [9, 265] width 13 height 13
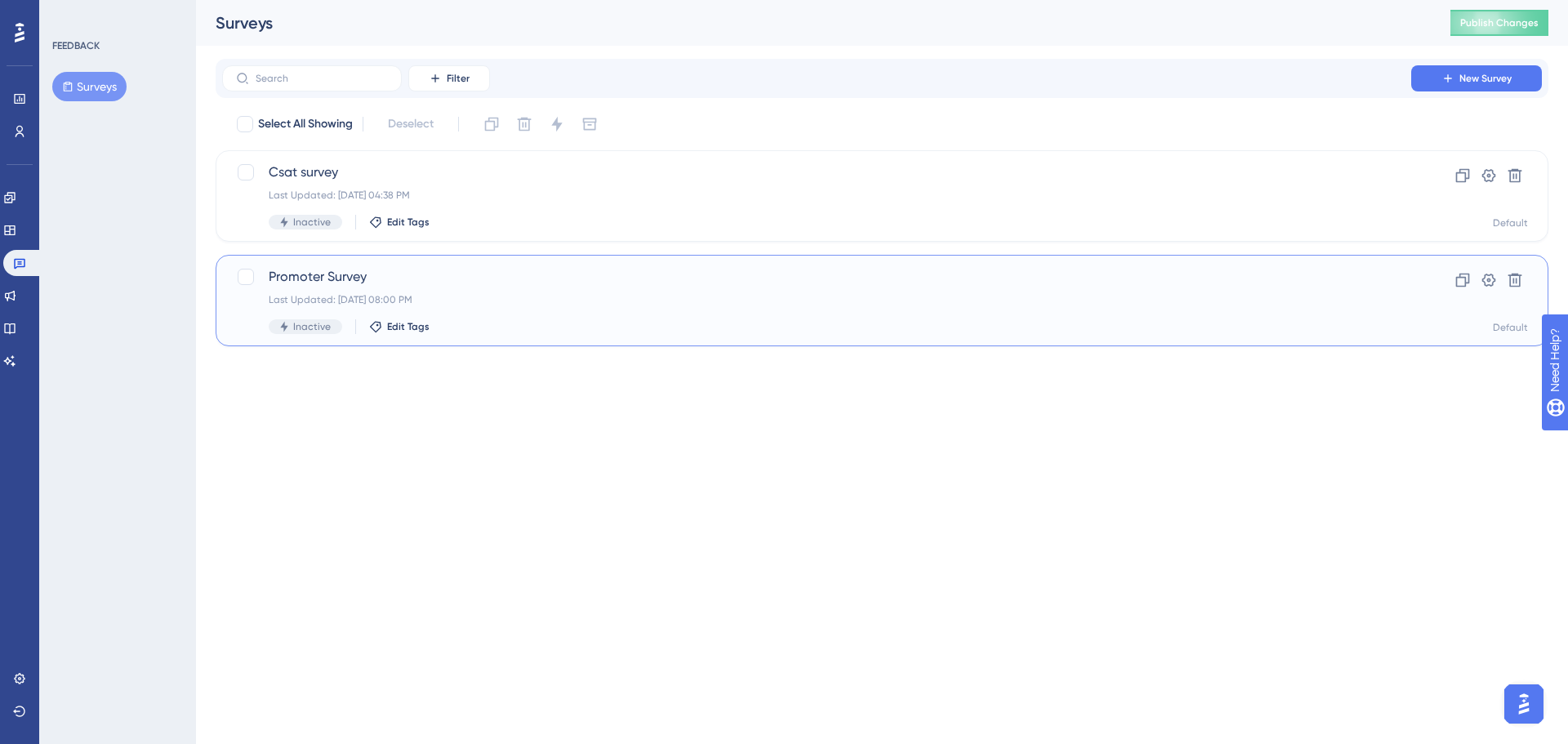
click at [335, 289] on div "Promoter Survey Last Updated: [DATE] 08:00 PM Inactive Edit Tags" at bounding box center [817, 301] width 1096 height 67
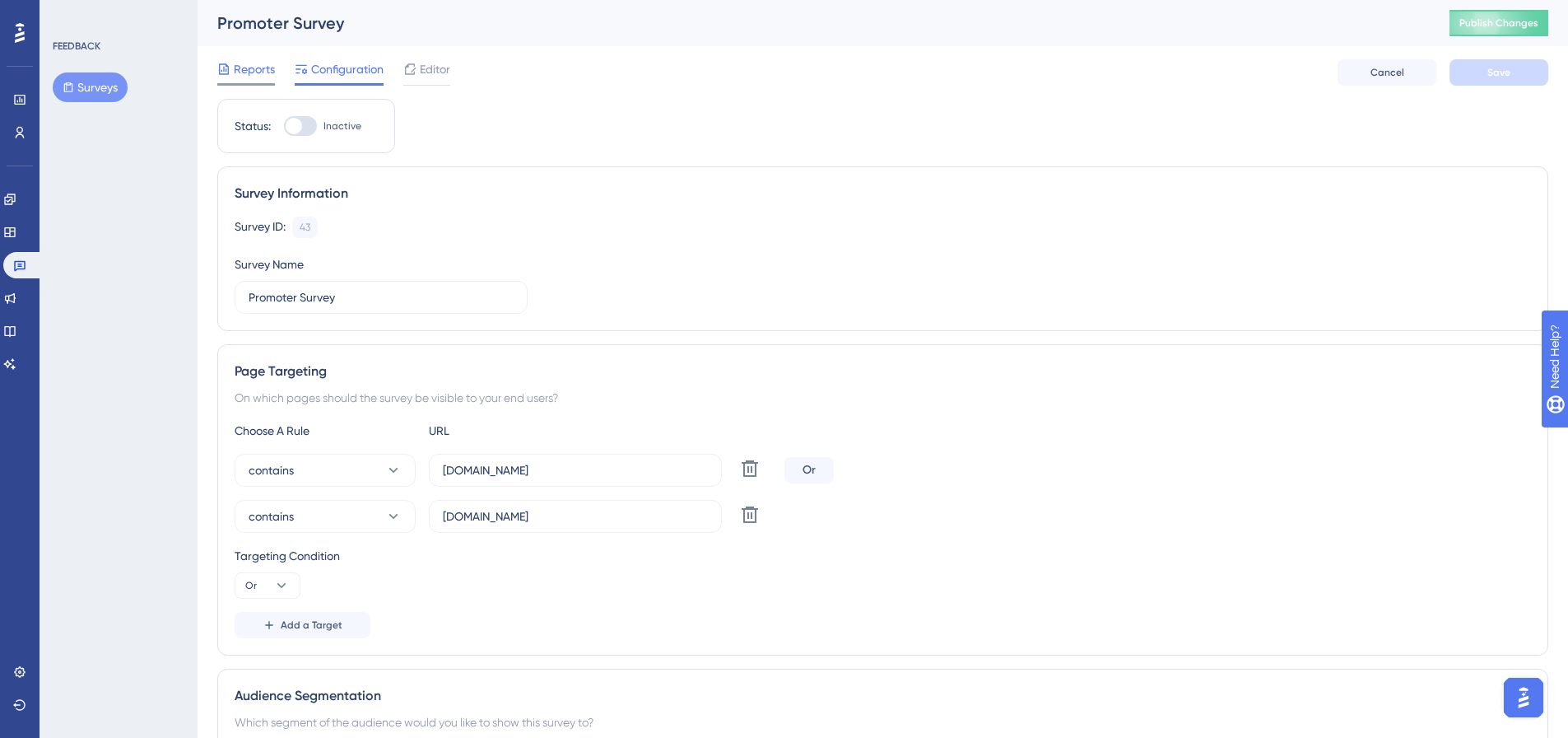
click at [229, 73] on icon at bounding box center [224, 69] width 13 height 13
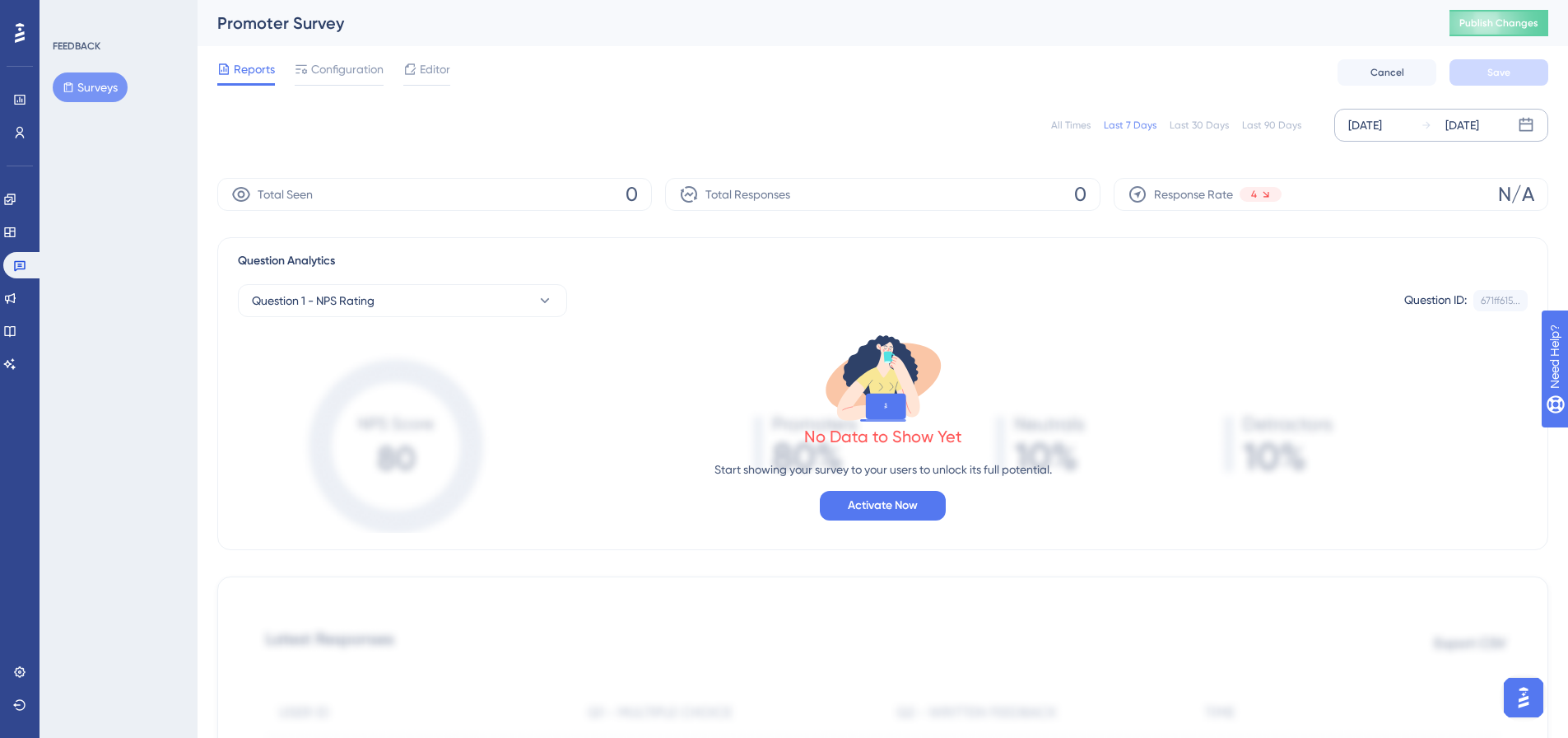
click at [1451, 115] on div "[DATE]" at bounding box center [1463, 124] width 34 height 20
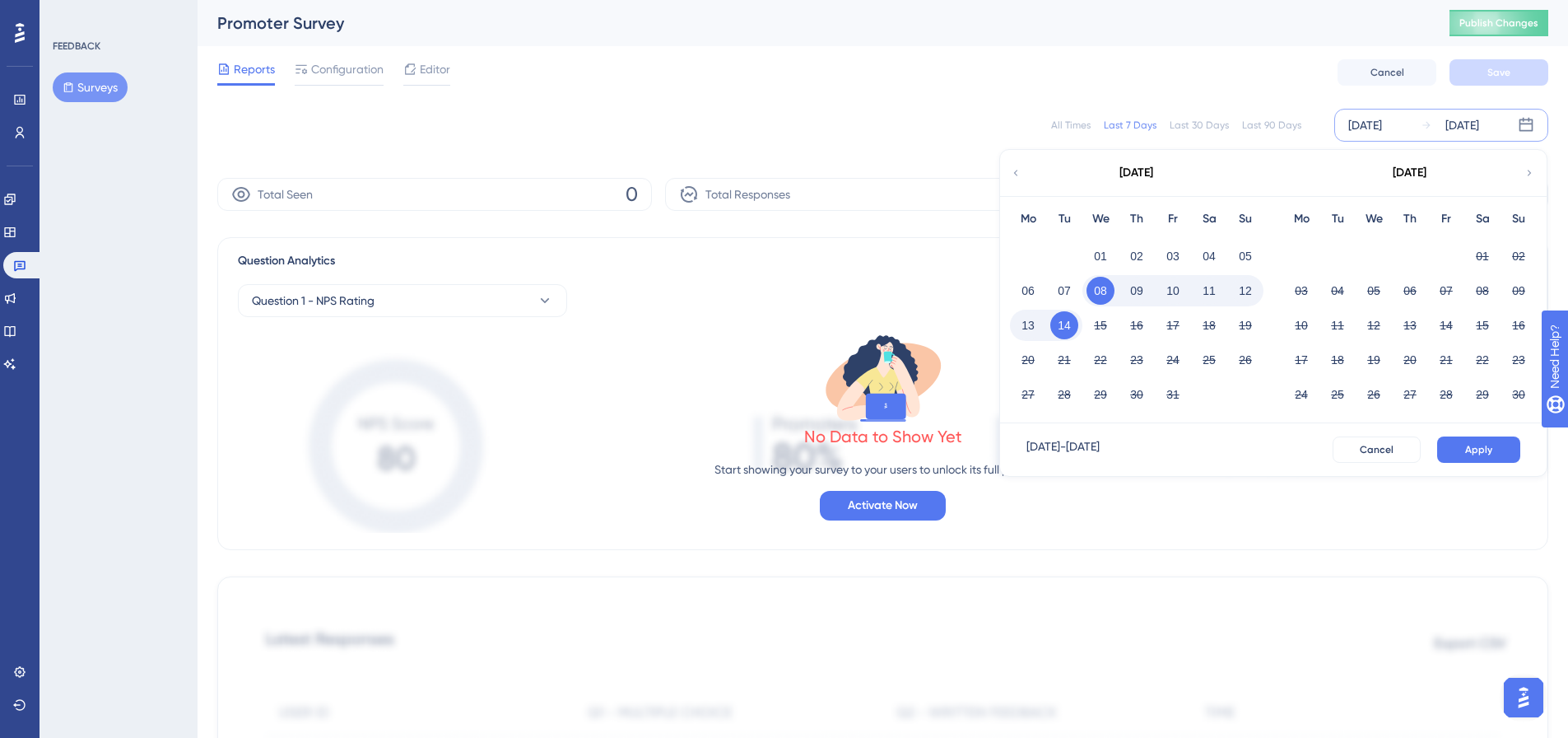
click at [1274, 120] on div "Last 90 Days" at bounding box center [1272, 125] width 59 height 13
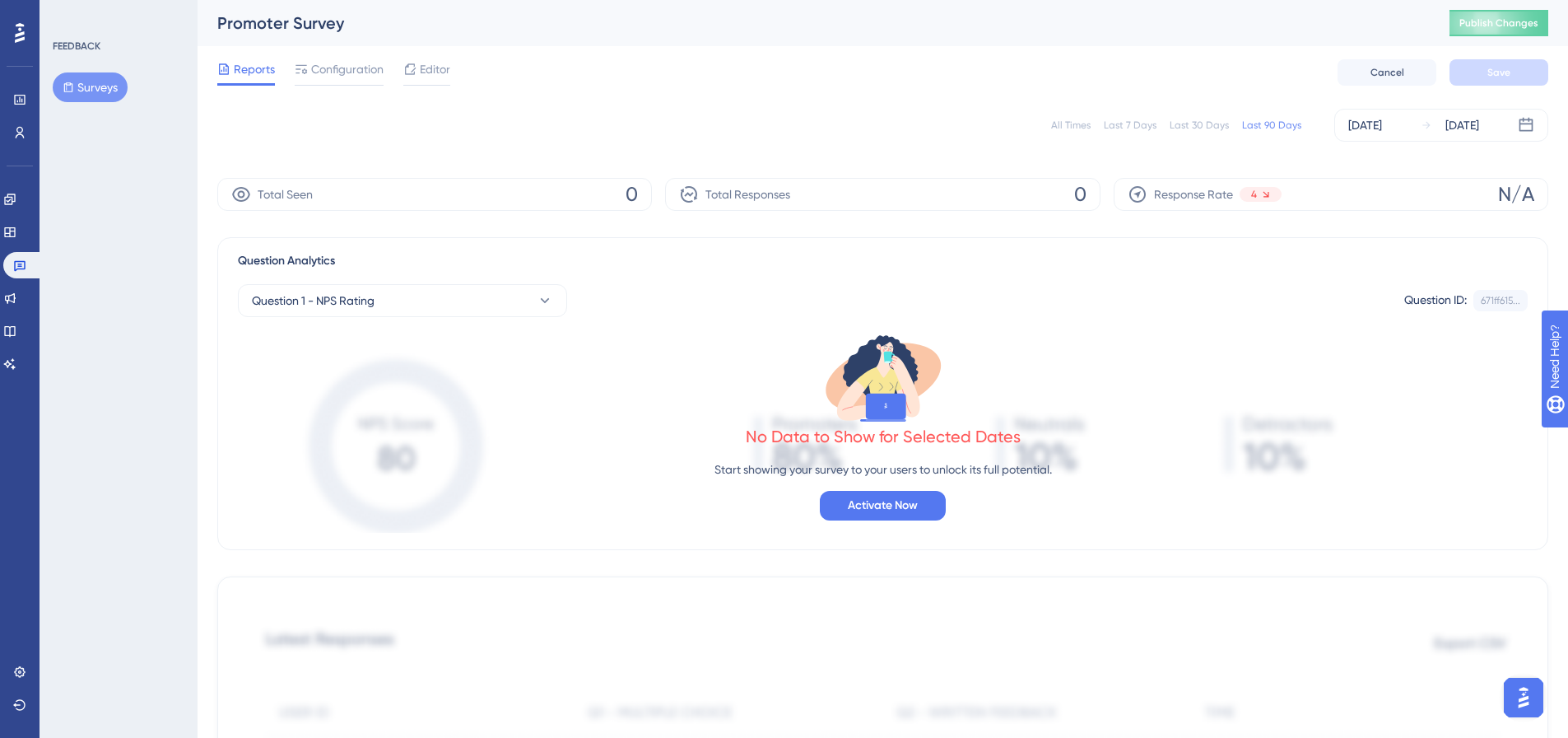
click at [1066, 124] on div "All Times" at bounding box center [1071, 125] width 40 height 13
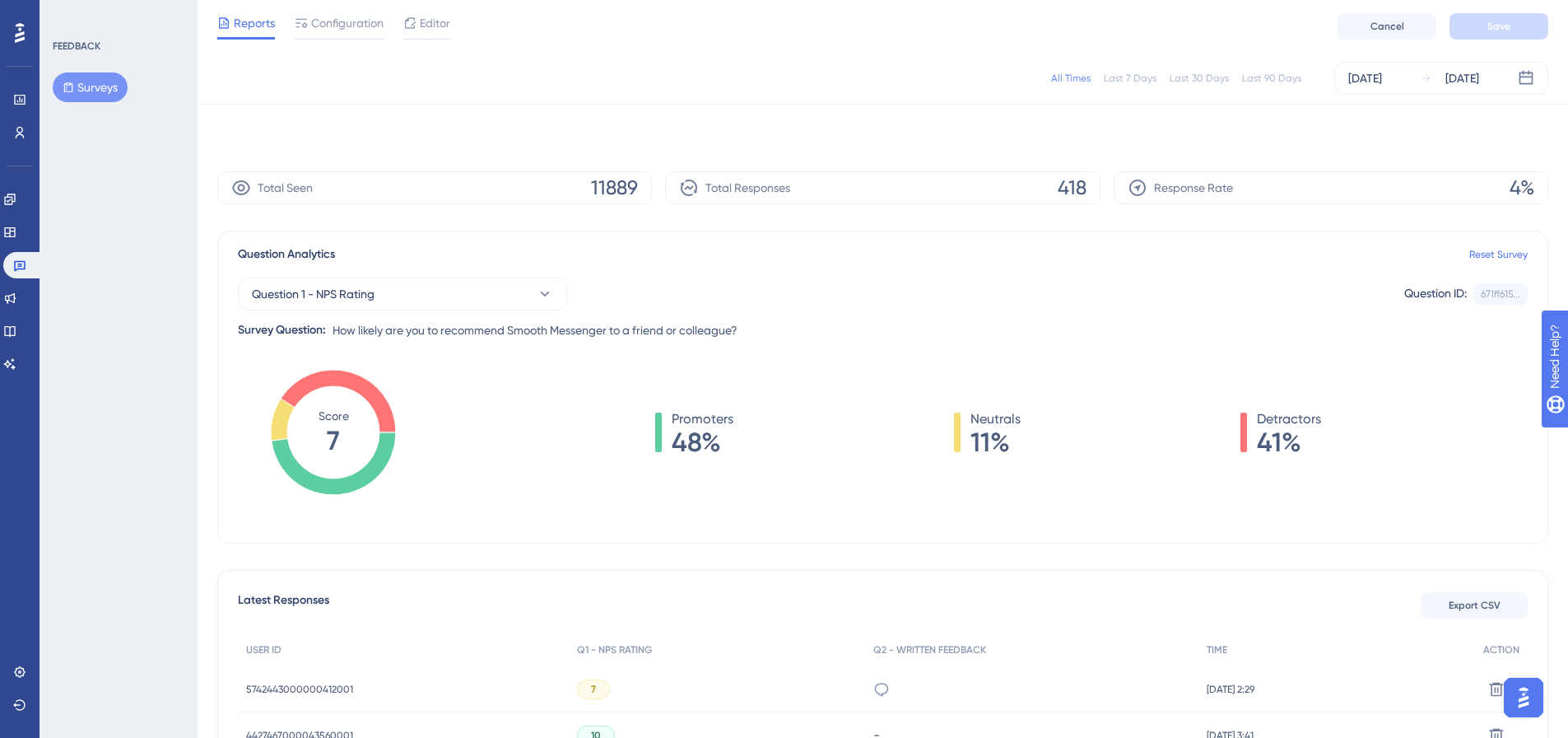
scroll to position [247, 0]
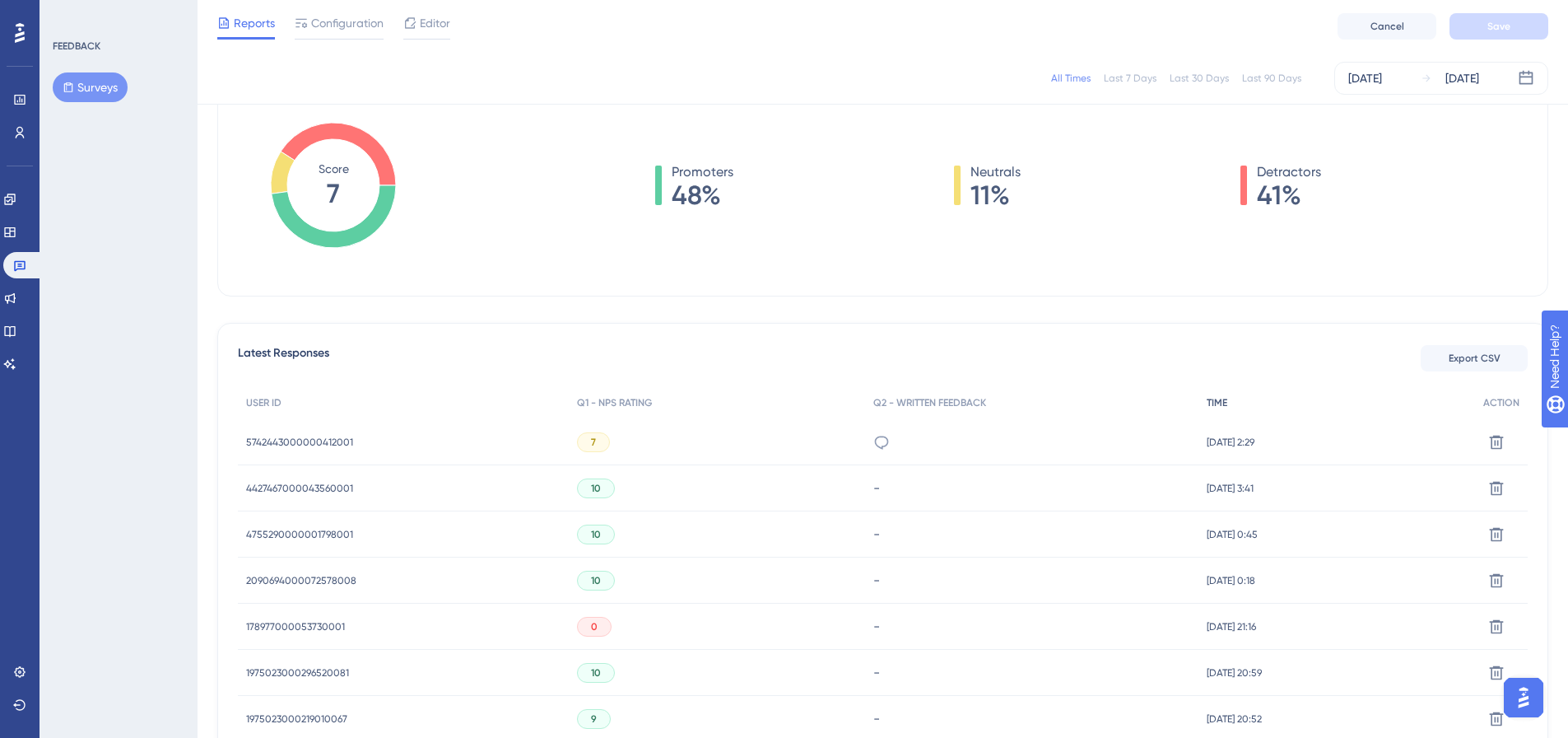
click at [1207, 396] on span "TIME" at bounding box center [1217, 403] width 21 height 13
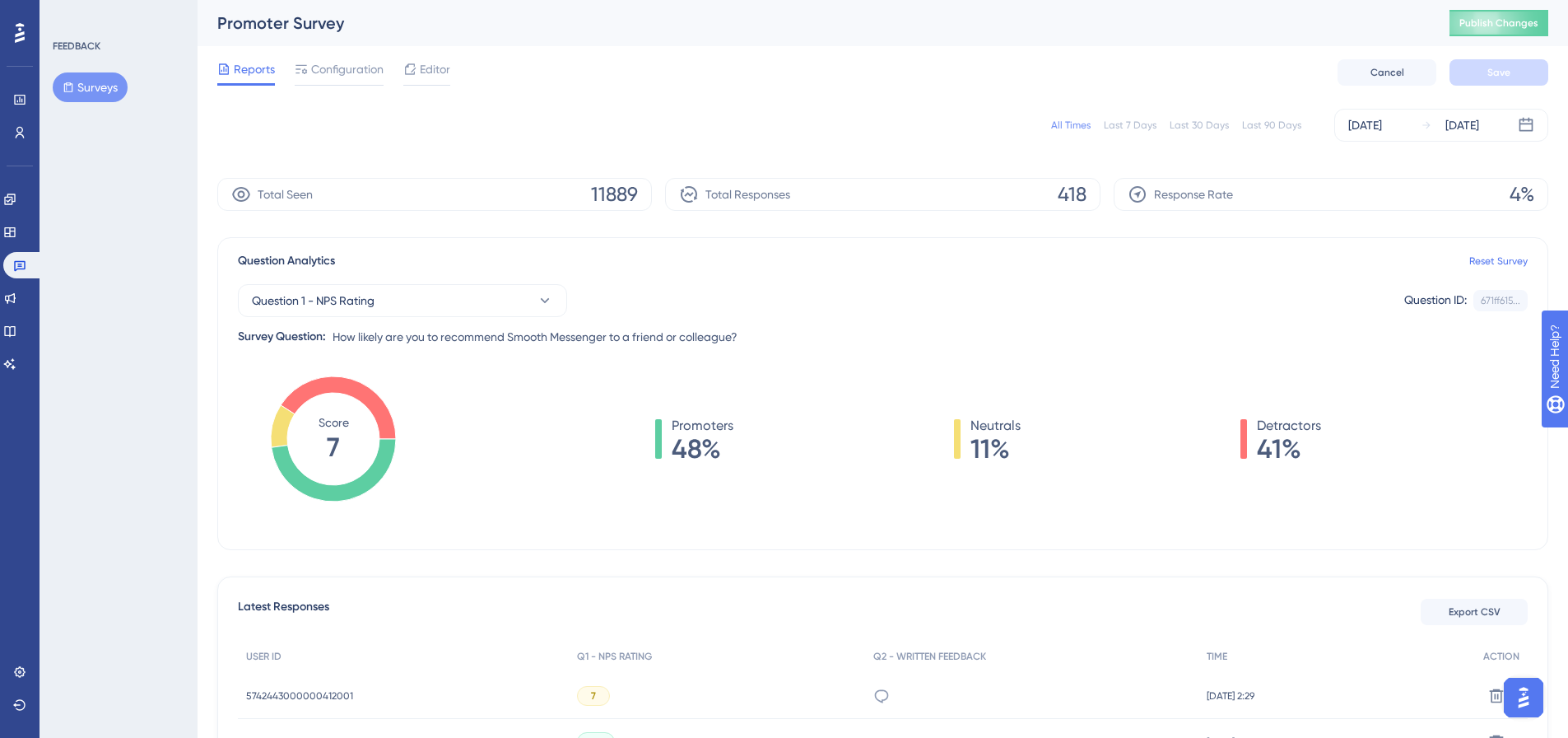
click at [99, 76] on button "Surveys" at bounding box center [90, 87] width 75 height 29
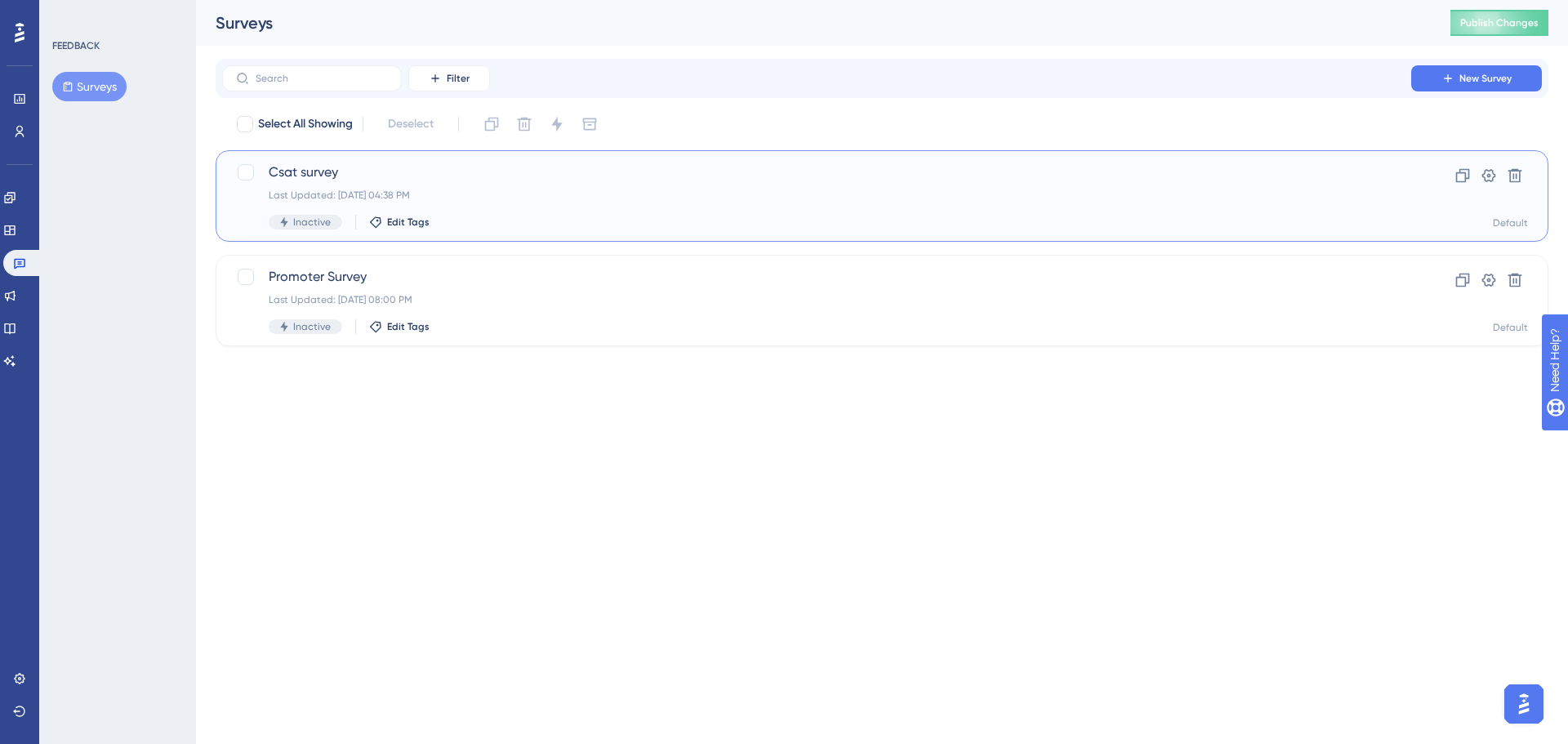
click at [389, 180] on span "Csat survey" at bounding box center [817, 172] width 1096 height 20
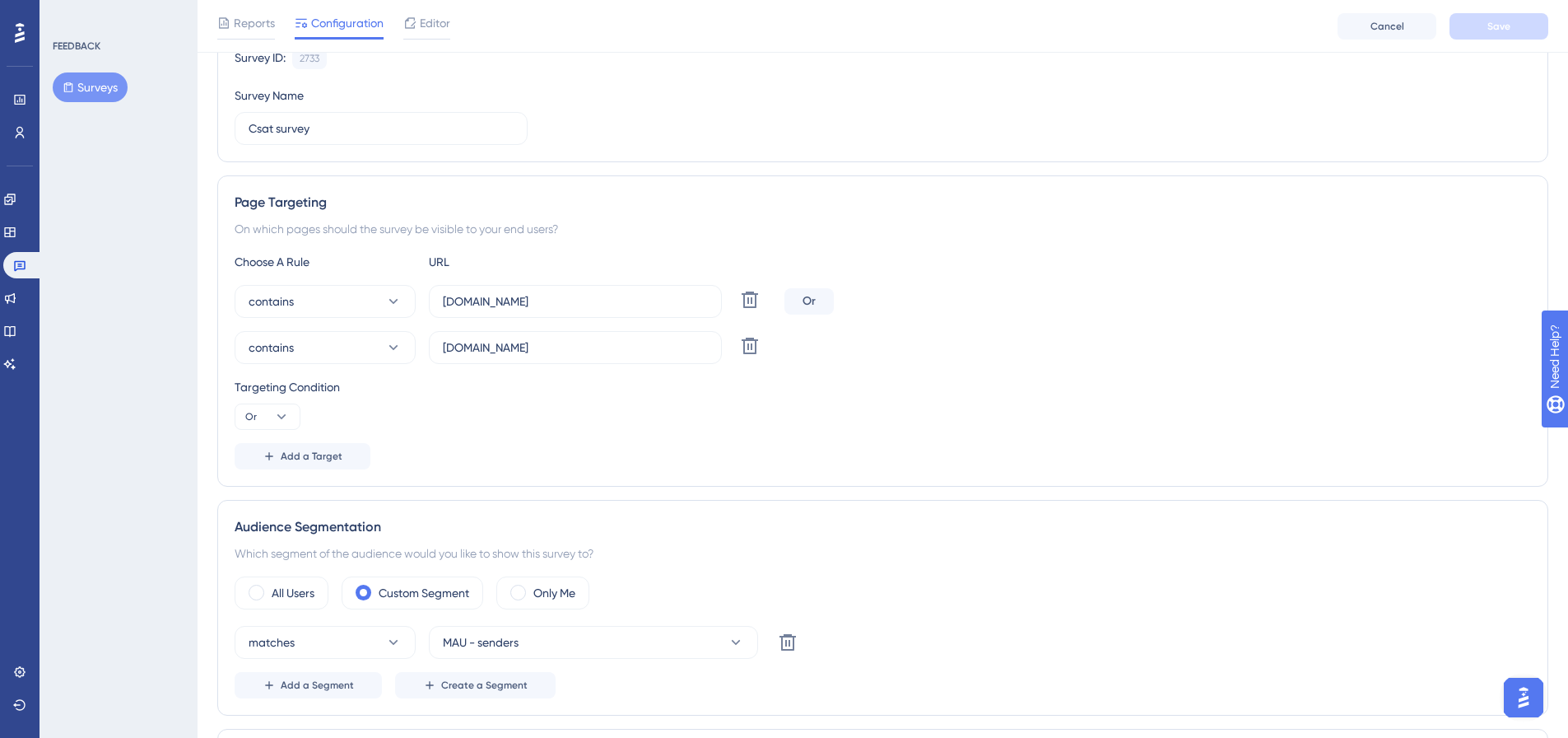
scroll to position [165, 0]
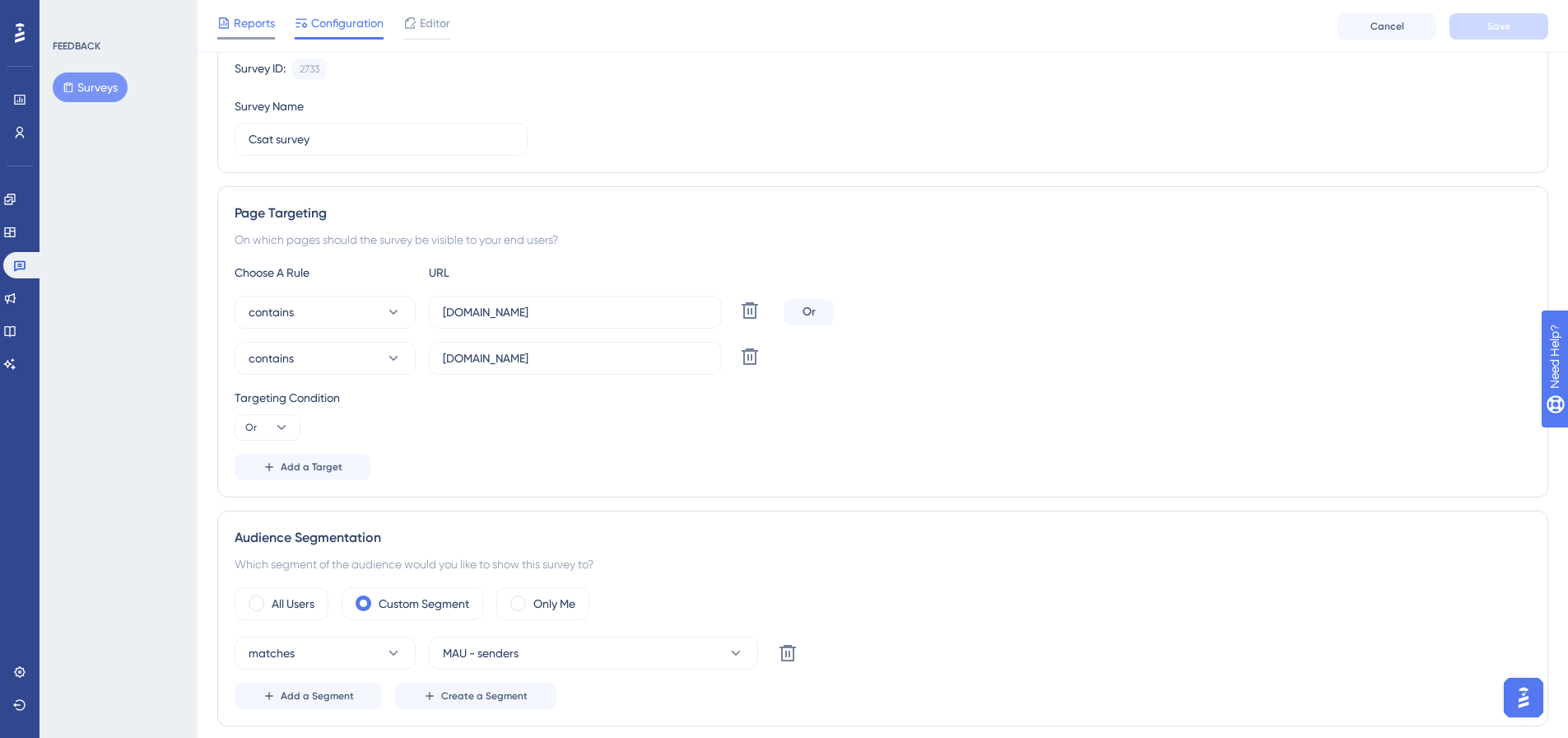
click at [224, 24] on icon at bounding box center [224, 22] width 9 height 10
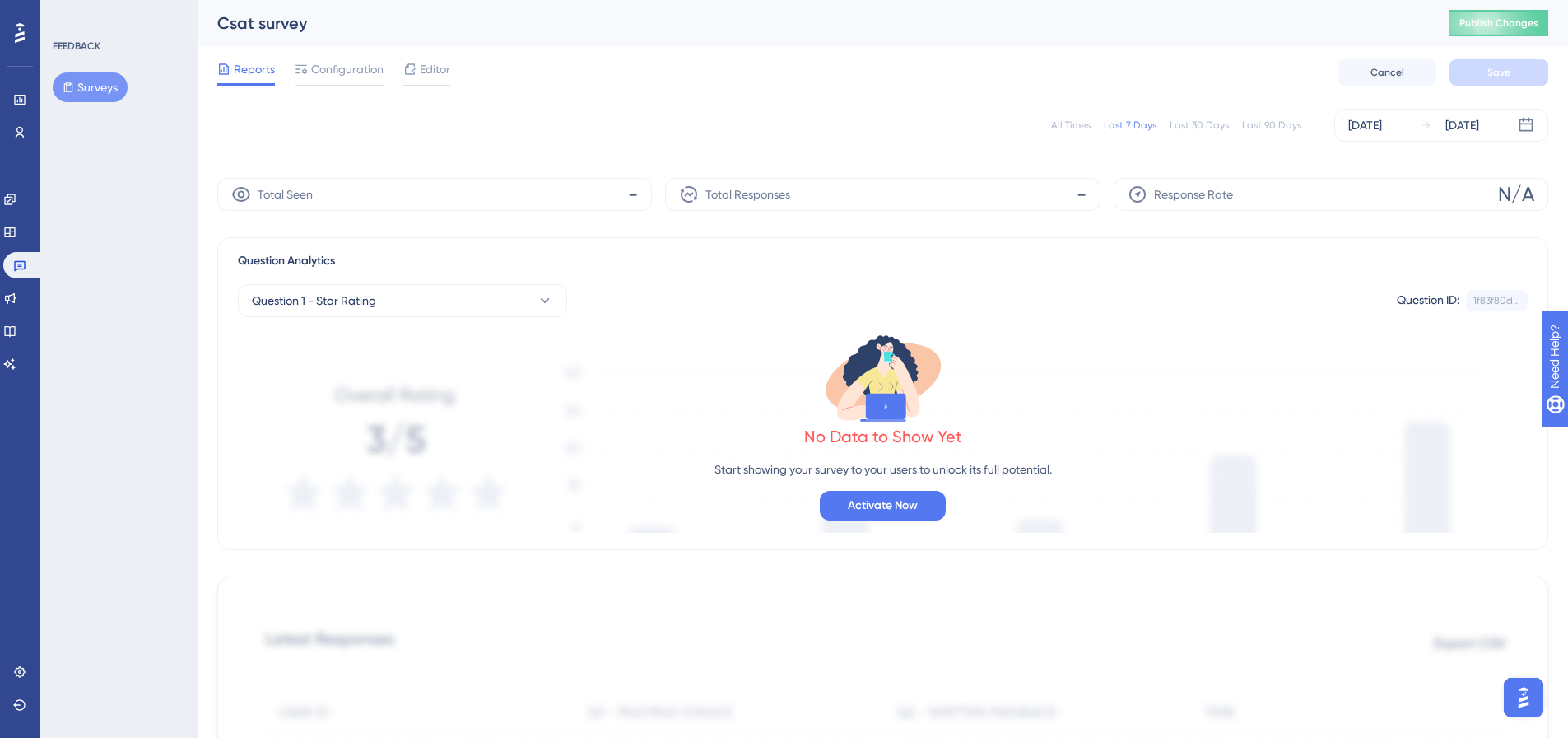
click at [1051, 128] on div "All Times Last 7 Days Last 30 Days Last 90 Days [DATE] [DATE]" at bounding box center [883, 124] width 1331 height 33
click at [1061, 133] on div "All Times Last 7 Days Last 30 Days Last 90 Days [DATE] [DATE]" at bounding box center [883, 124] width 1331 height 33
click at [1073, 127] on div "All Times" at bounding box center [1071, 125] width 40 height 13
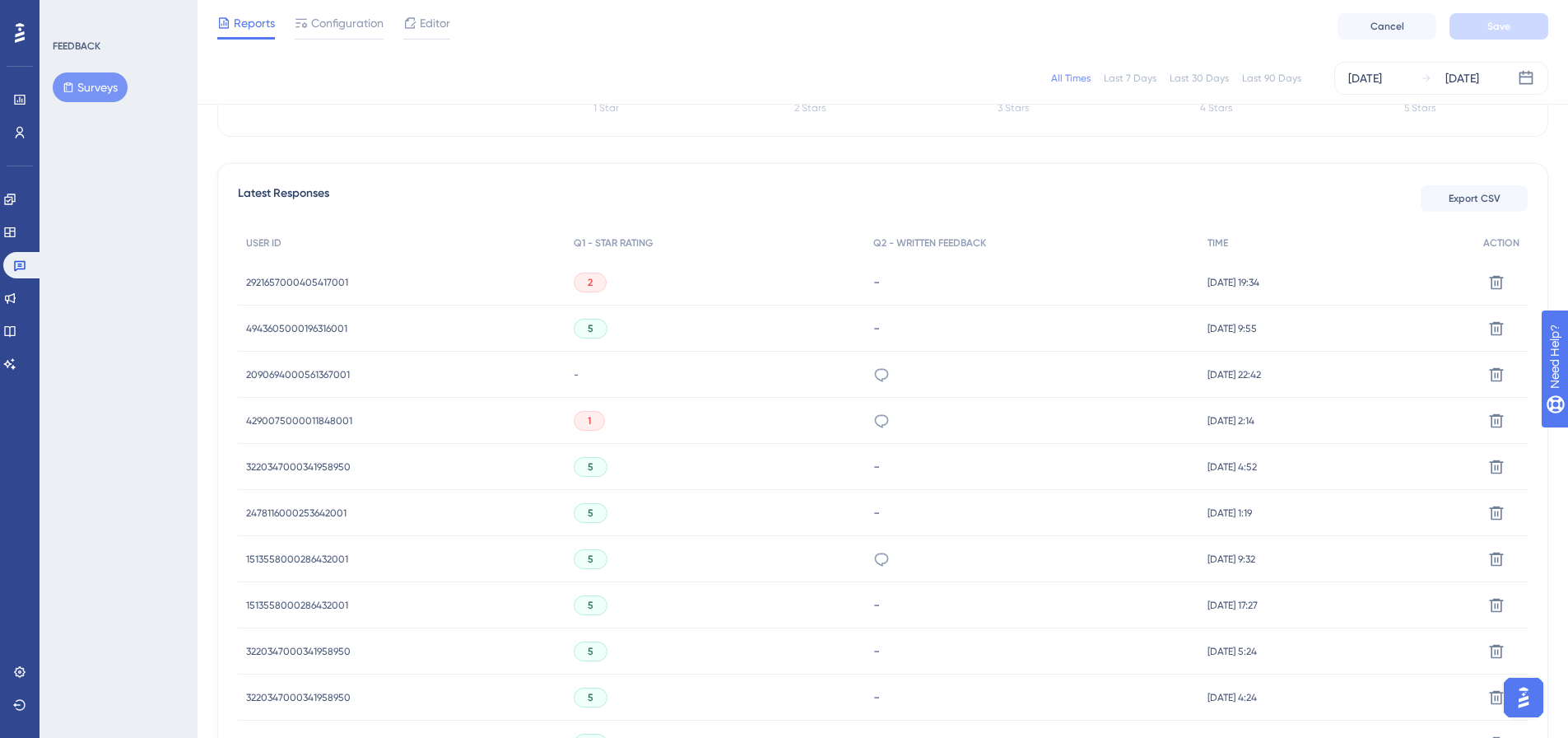
scroll to position [411, 0]
click at [331, 553] on span "1513558000286432001" at bounding box center [296, 554] width 102 height 13
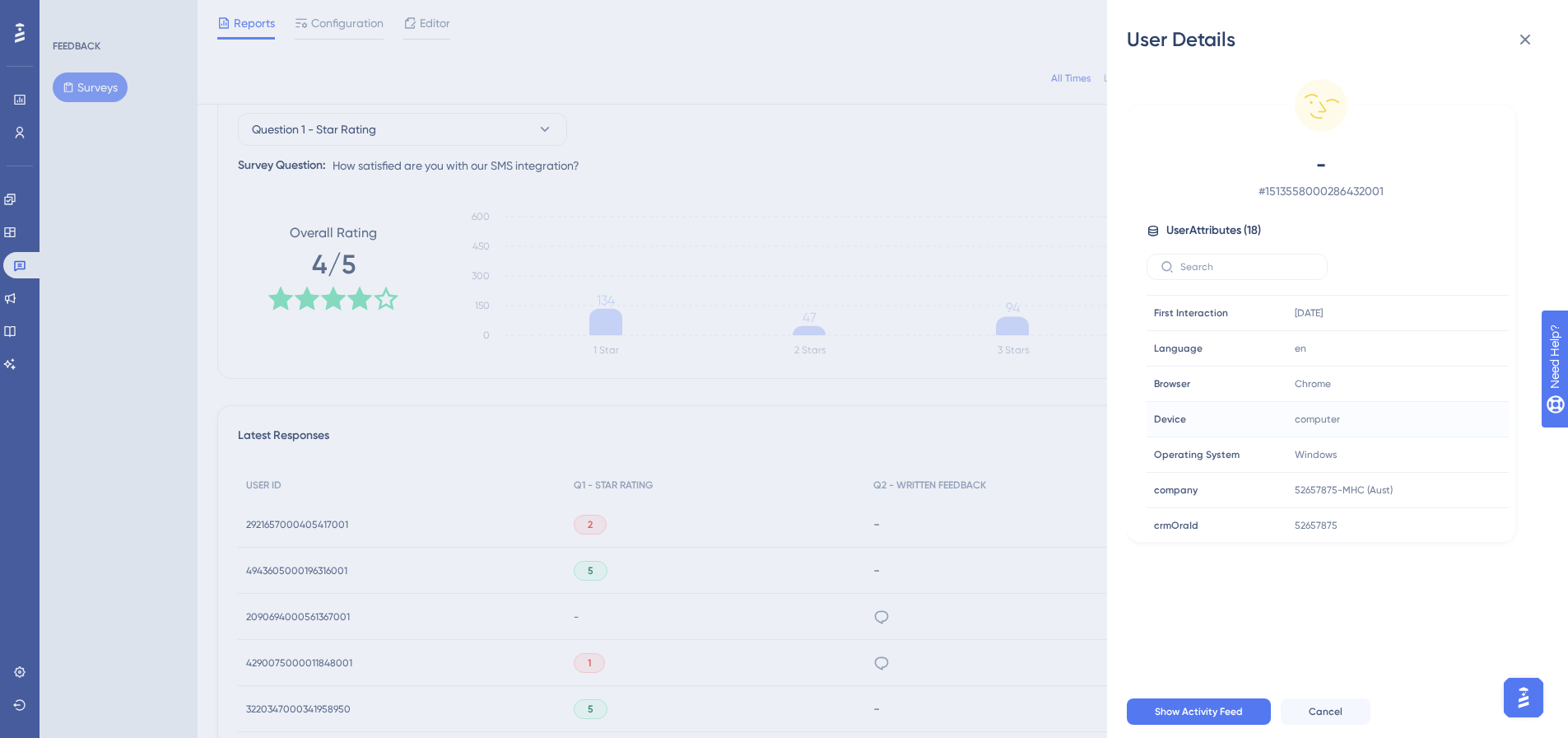
scroll to position [247, 0]
click at [863, 176] on div "User Details - # 1513558000286432001 User Attributes ( 18 ) Email Email - Signu…" at bounding box center [784, 369] width 1568 height 738
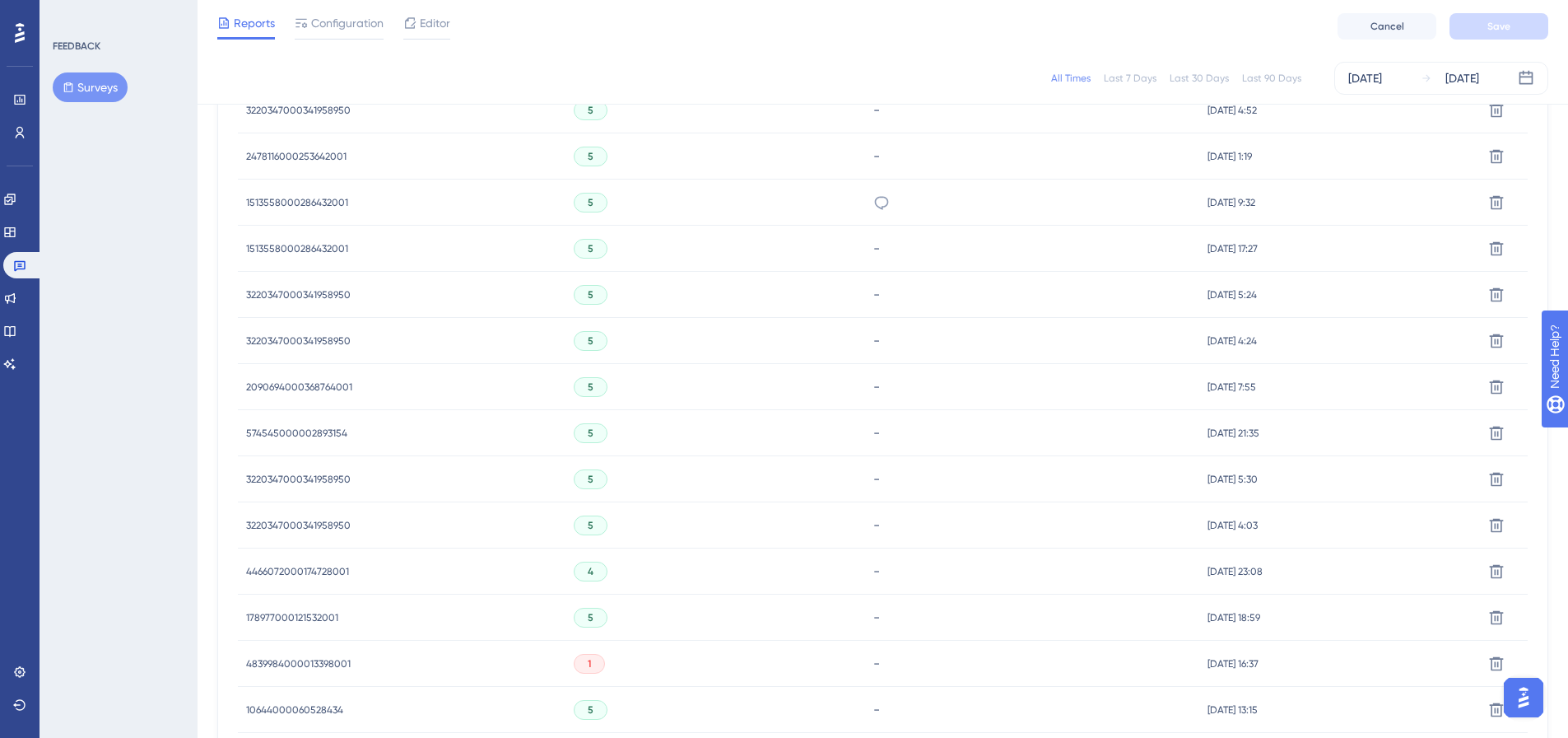
scroll to position [906, 0]
click at [581, 530] on div "1" at bounding box center [589, 521] width 31 height 20
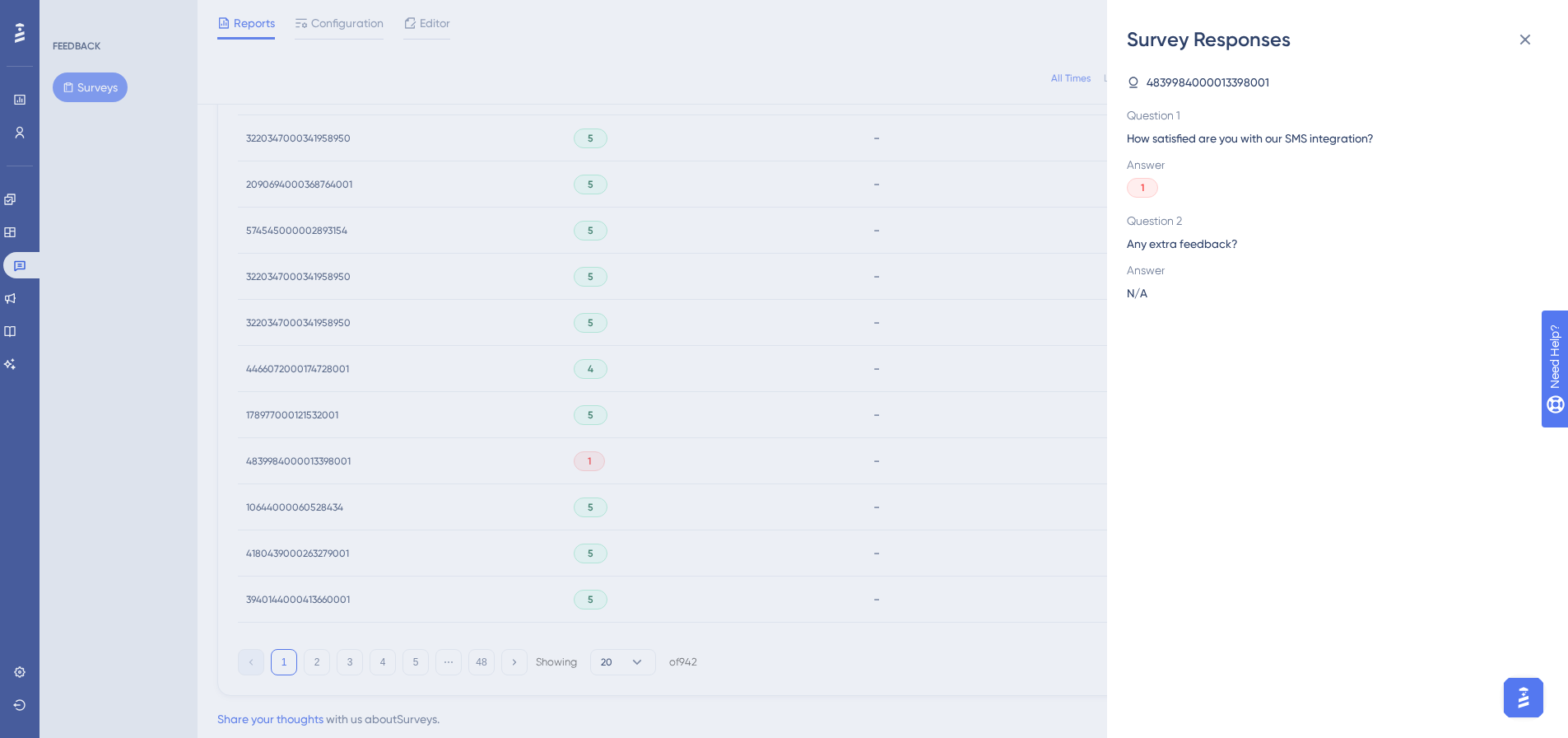
scroll to position [1009, 0]
click at [785, 500] on div "Survey Responses 4839984000013398001 Question 1 How satisfied are you with our …" at bounding box center [784, 369] width 1568 height 738
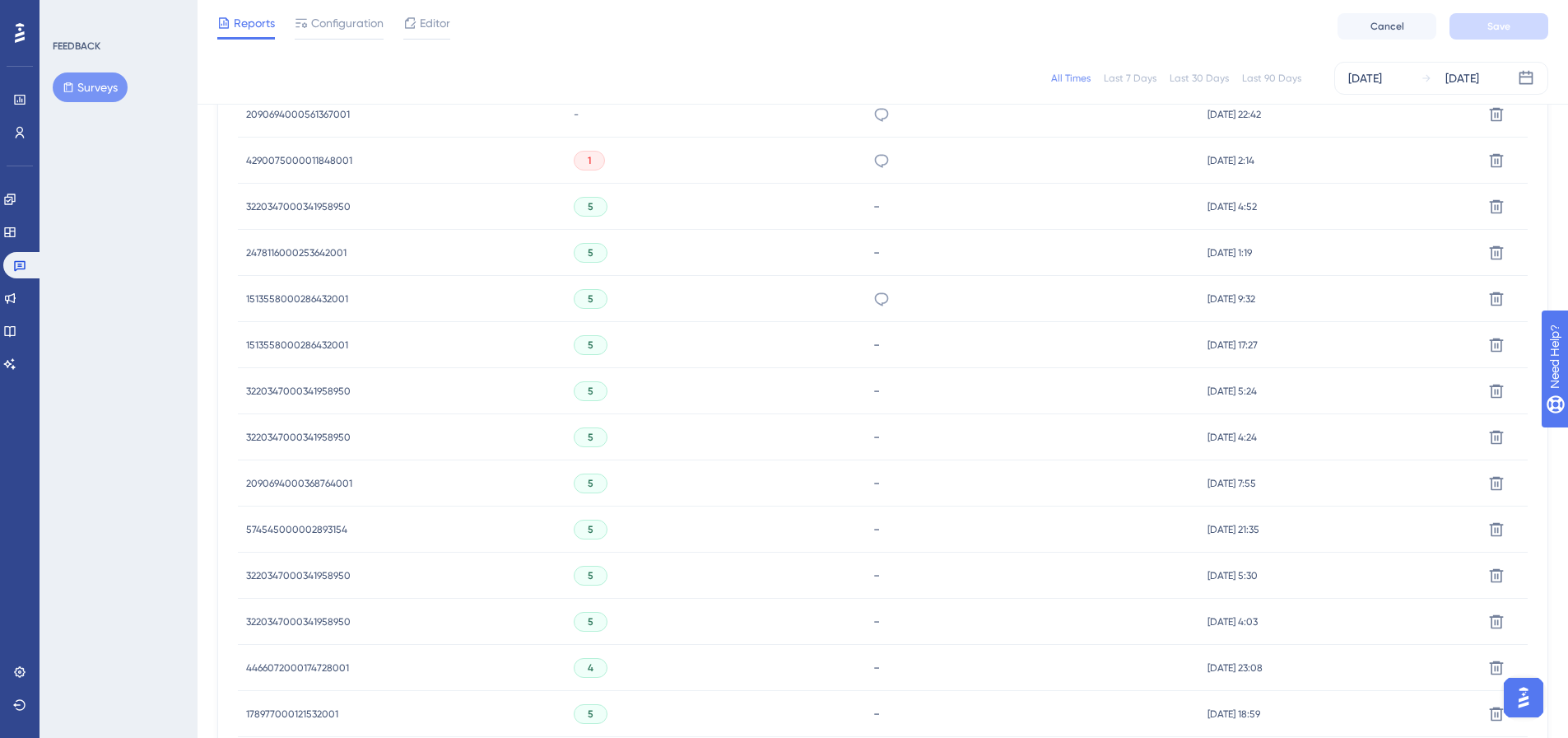
scroll to position [598, 0]
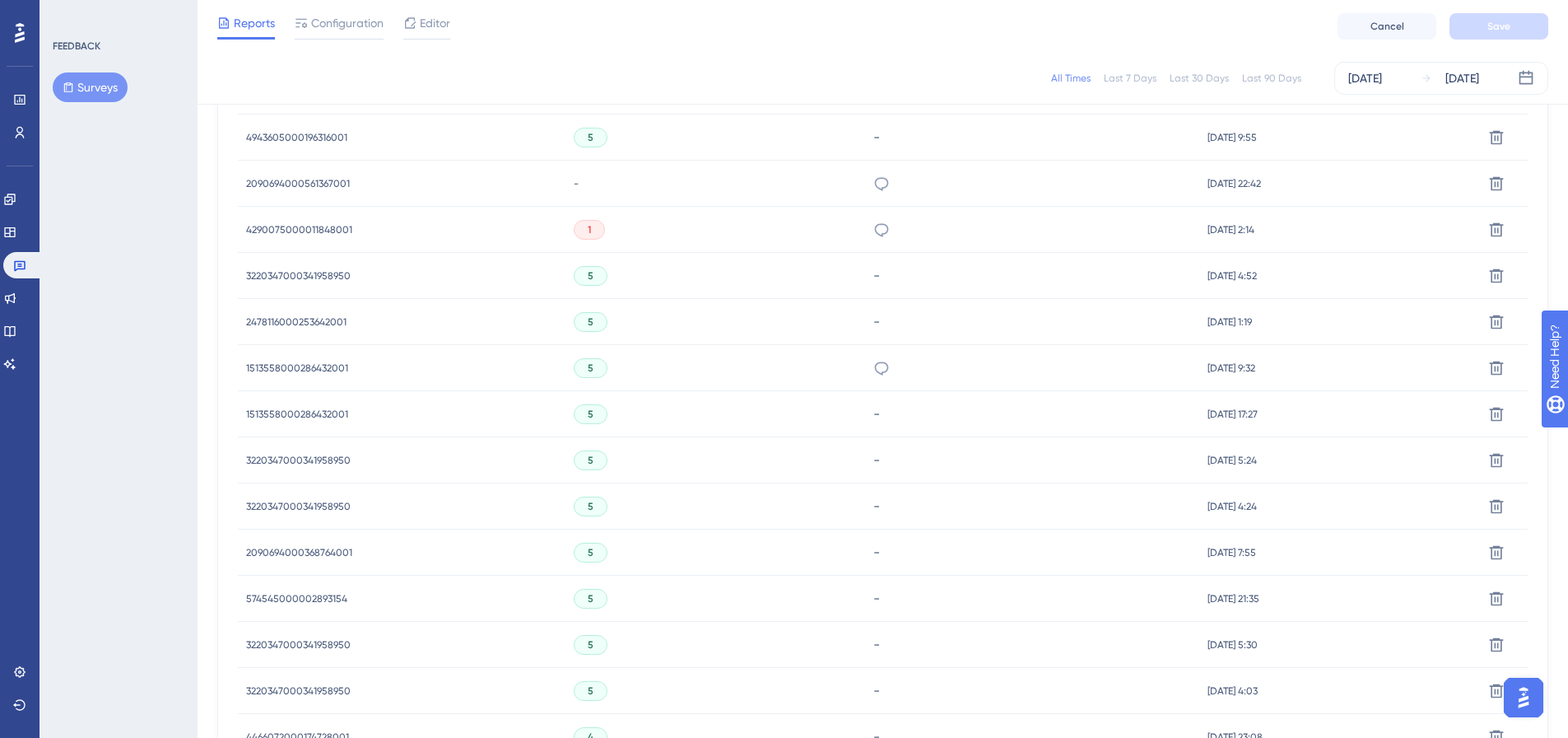
click at [246, 184] on div "2090694000561367001 2090694000561367001" at bounding box center [402, 184] width 328 height 46
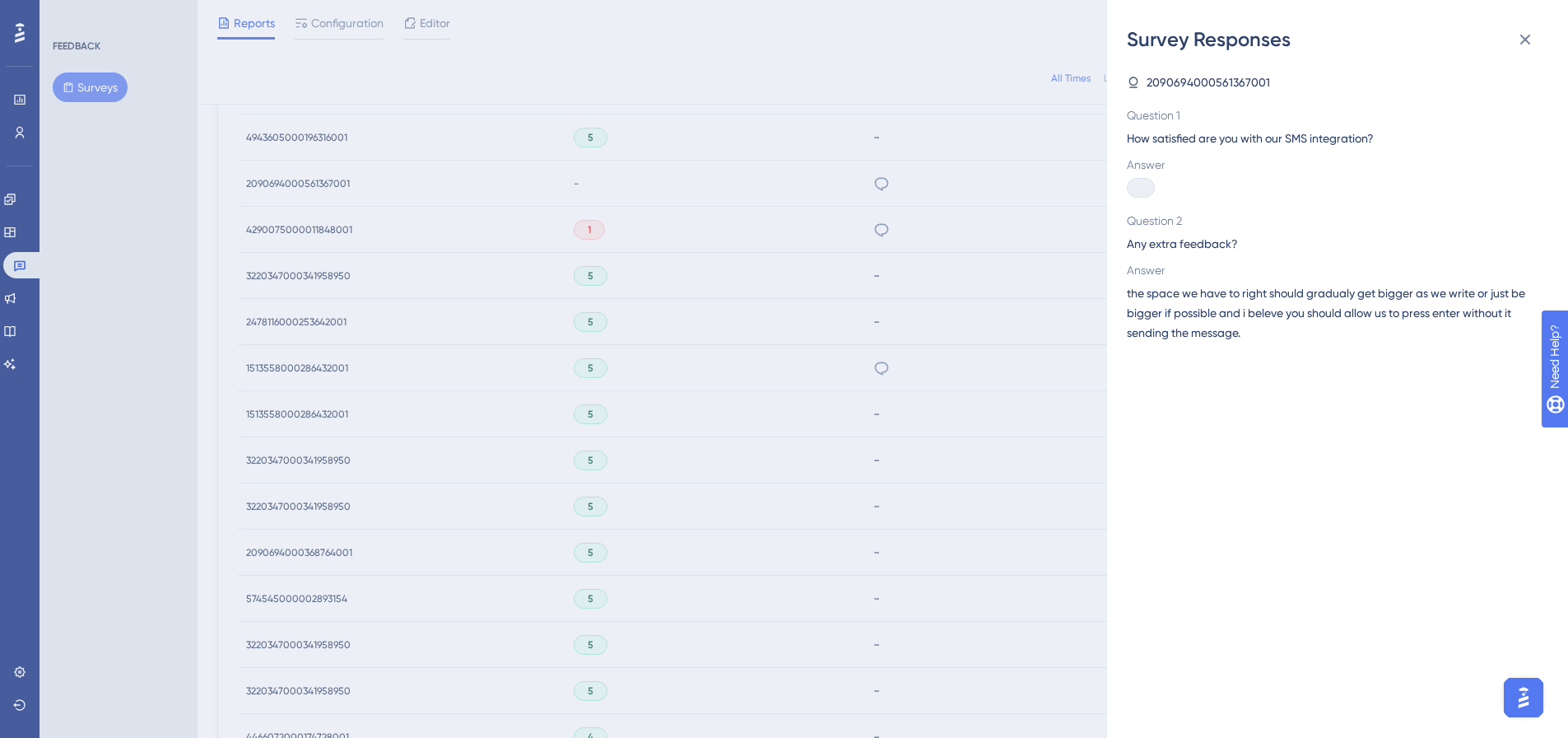
click at [1144, 75] on div "2090694000561367001" at bounding box center [1331, 82] width 408 height 20
click at [1130, 80] on icon at bounding box center [1134, 81] width 9 height 10
click at [1527, 46] on icon at bounding box center [1525, 39] width 20 height 20
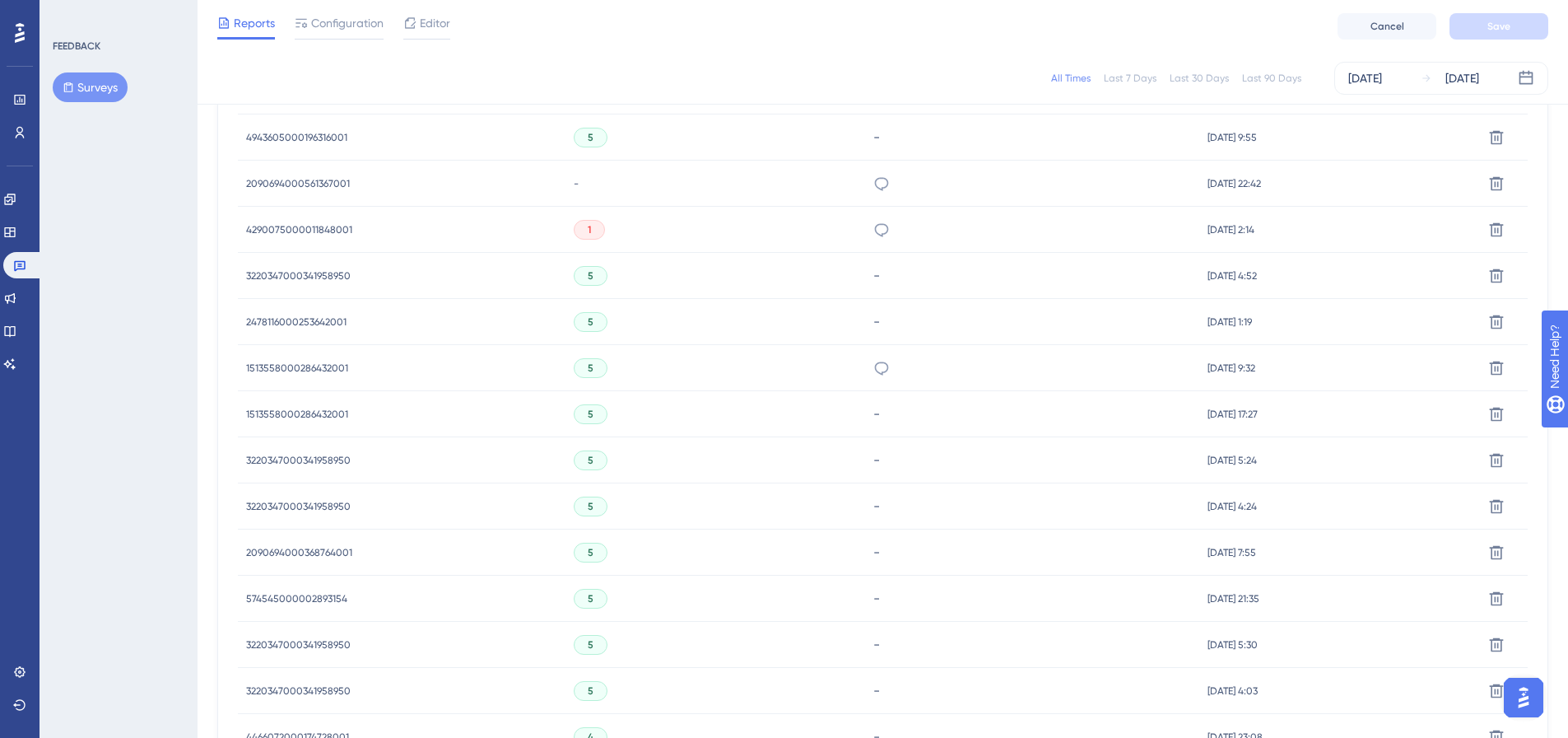
click at [300, 232] on span "4290075000011848001" at bounding box center [298, 230] width 106 height 13
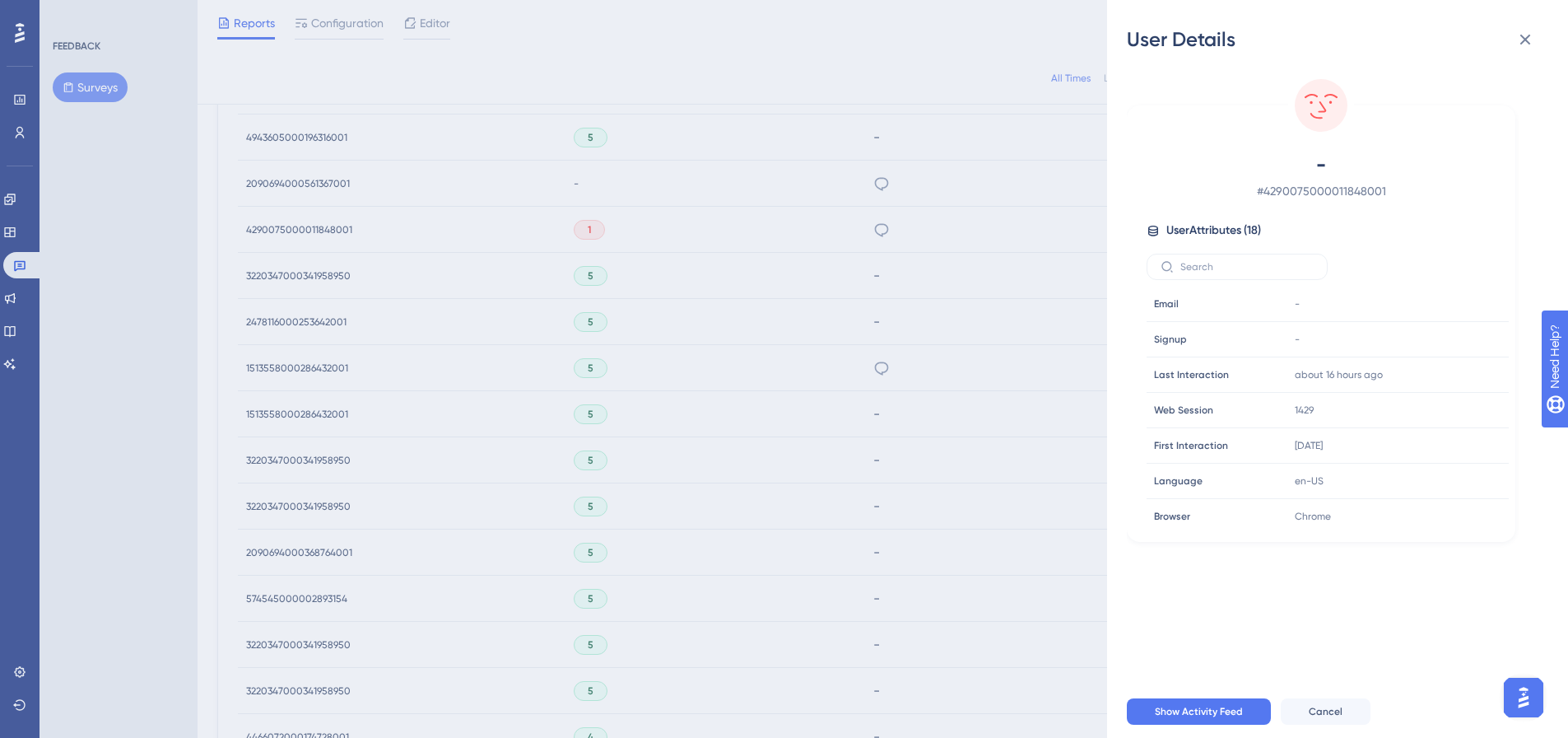
click at [300, 232] on div "User Details - # 4290075000011848001 User Attributes ( 18 ) Email Email - Signu…" at bounding box center [784, 369] width 1568 height 738
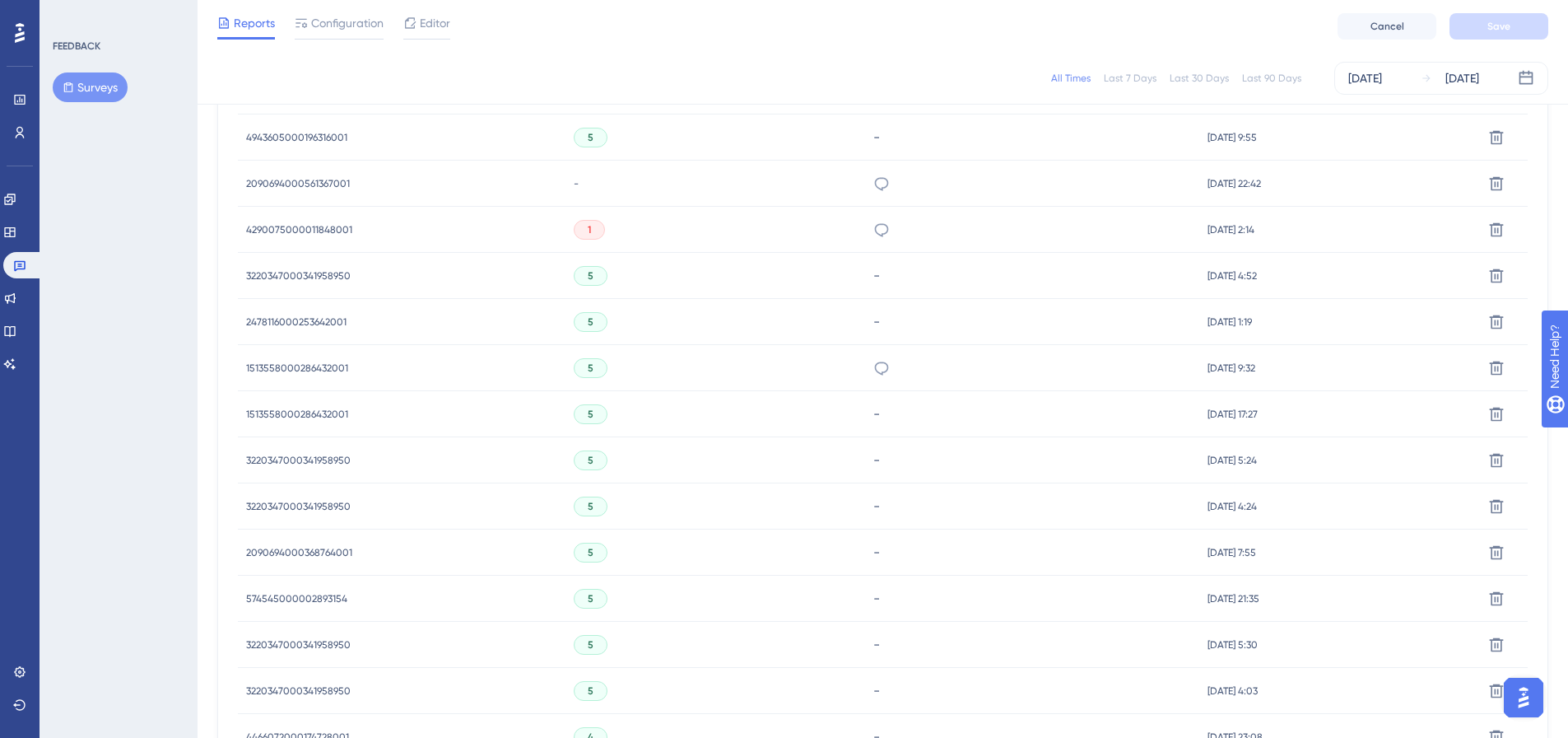
click at [300, 232] on span "4290075000011848001" at bounding box center [298, 230] width 106 height 13
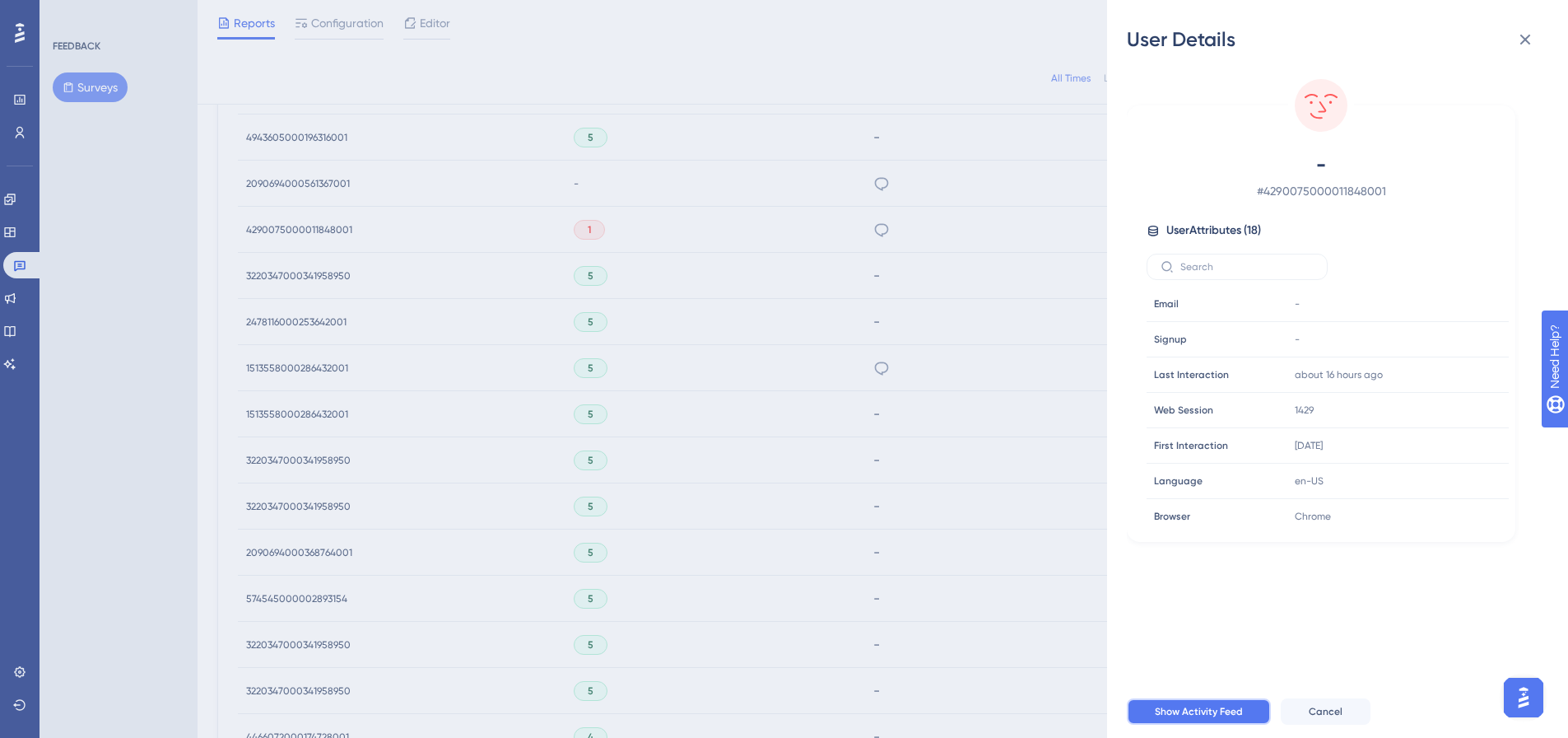
click at [1208, 725] on button "Show Activity Feed" at bounding box center [1198, 712] width 144 height 26
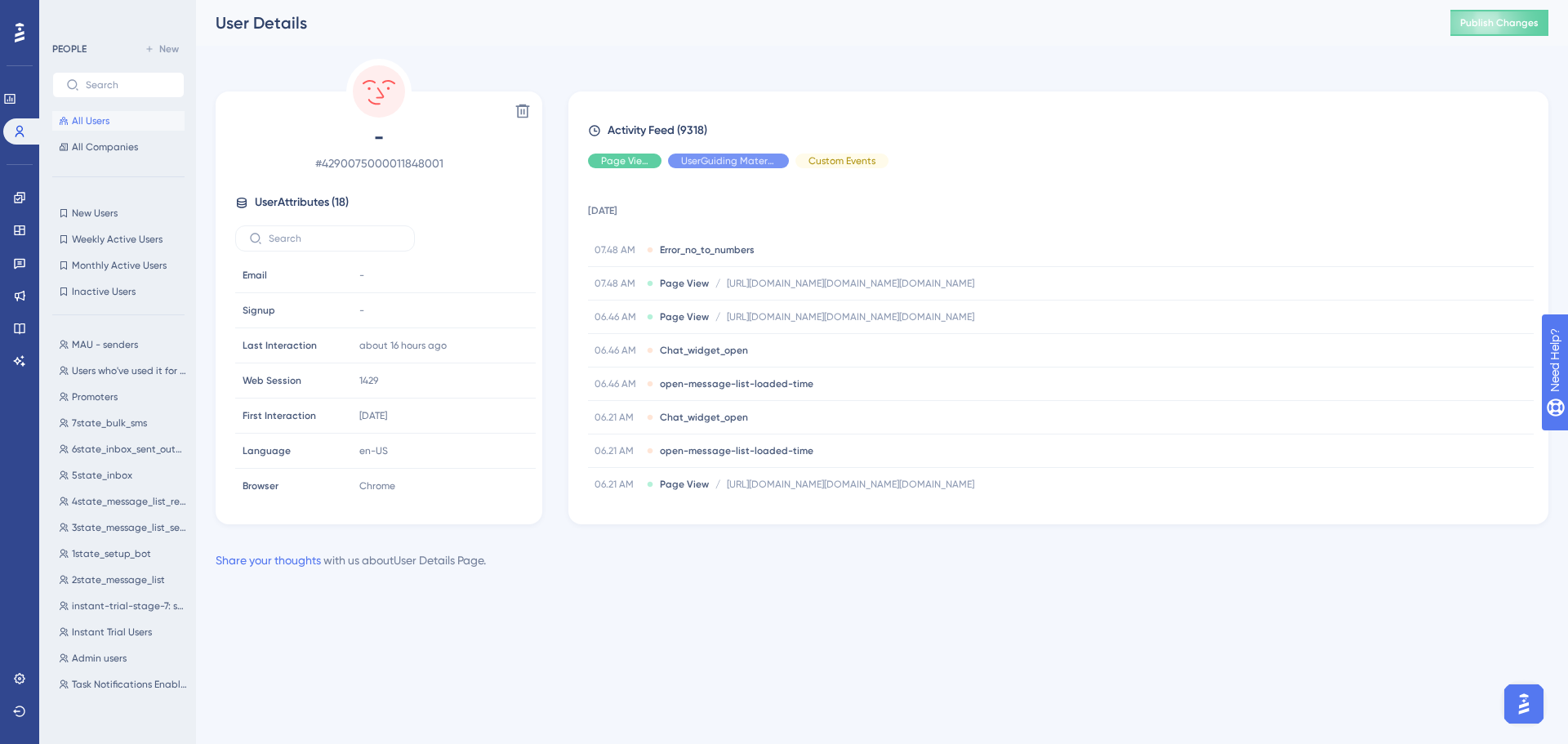
click at [92, 116] on span "All Users" at bounding box center [91, 120] width 37 height 13
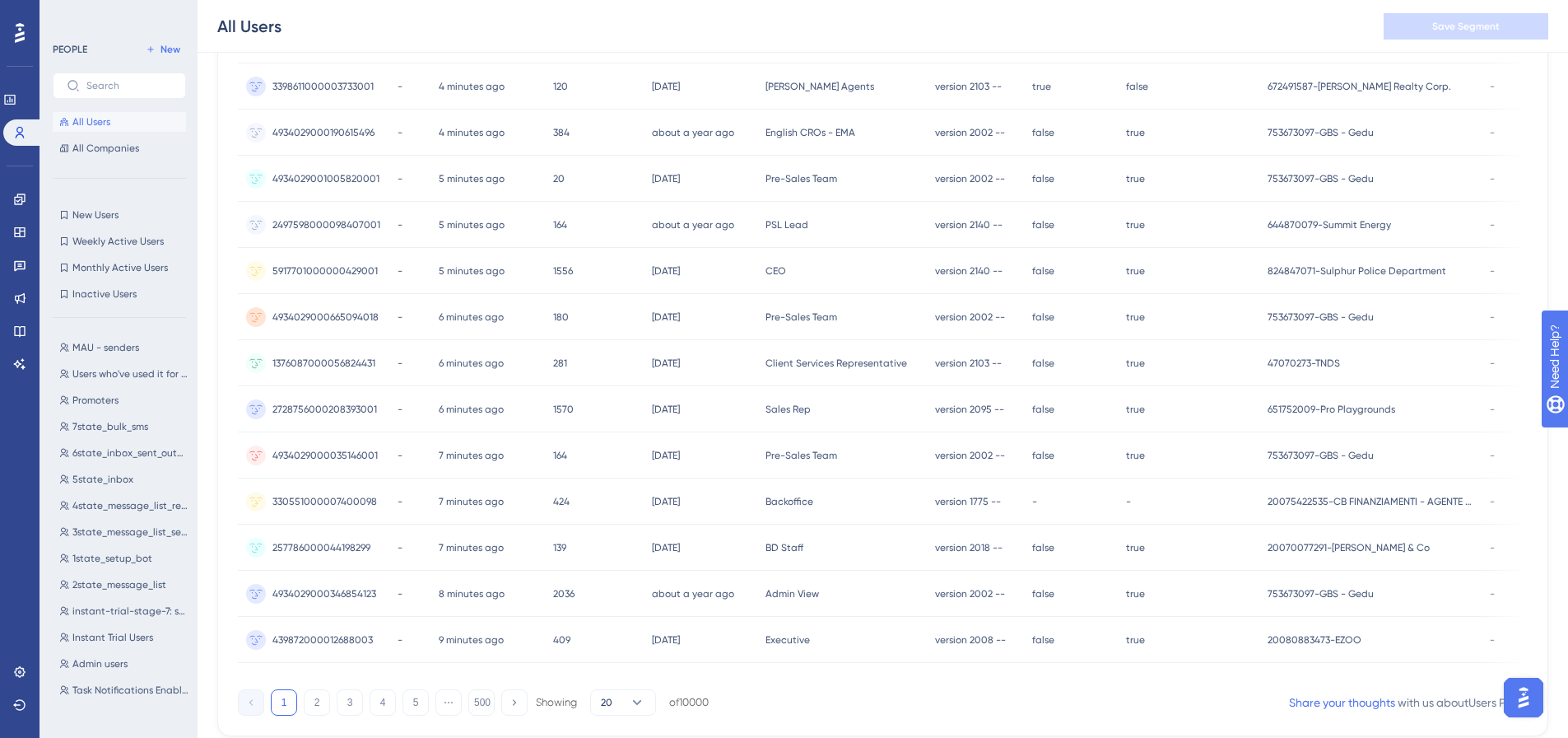
scroll to position [592, 0]
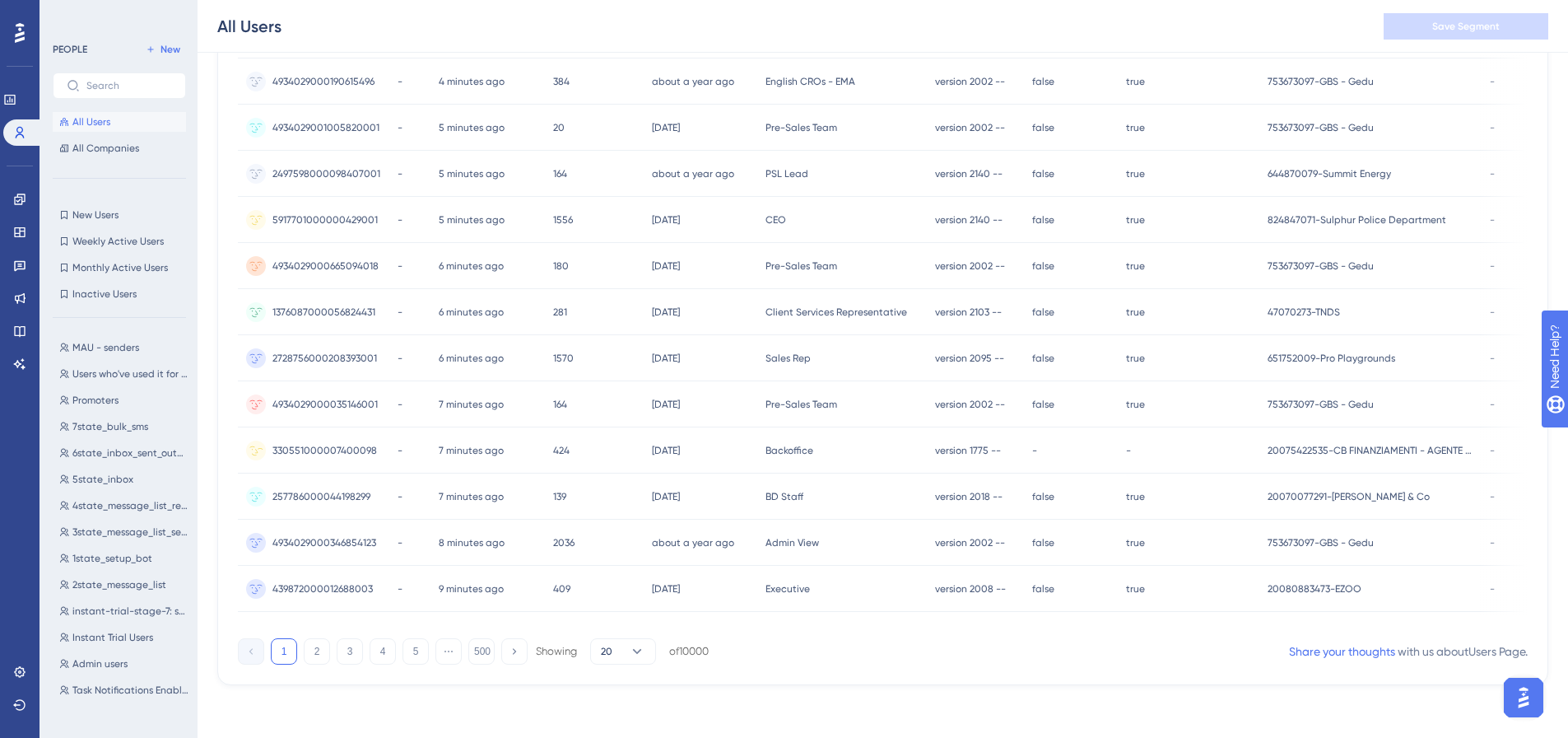
click at [348, 447] on span "330551000007400098" at bounding box center [324, 450] width 104 height 13
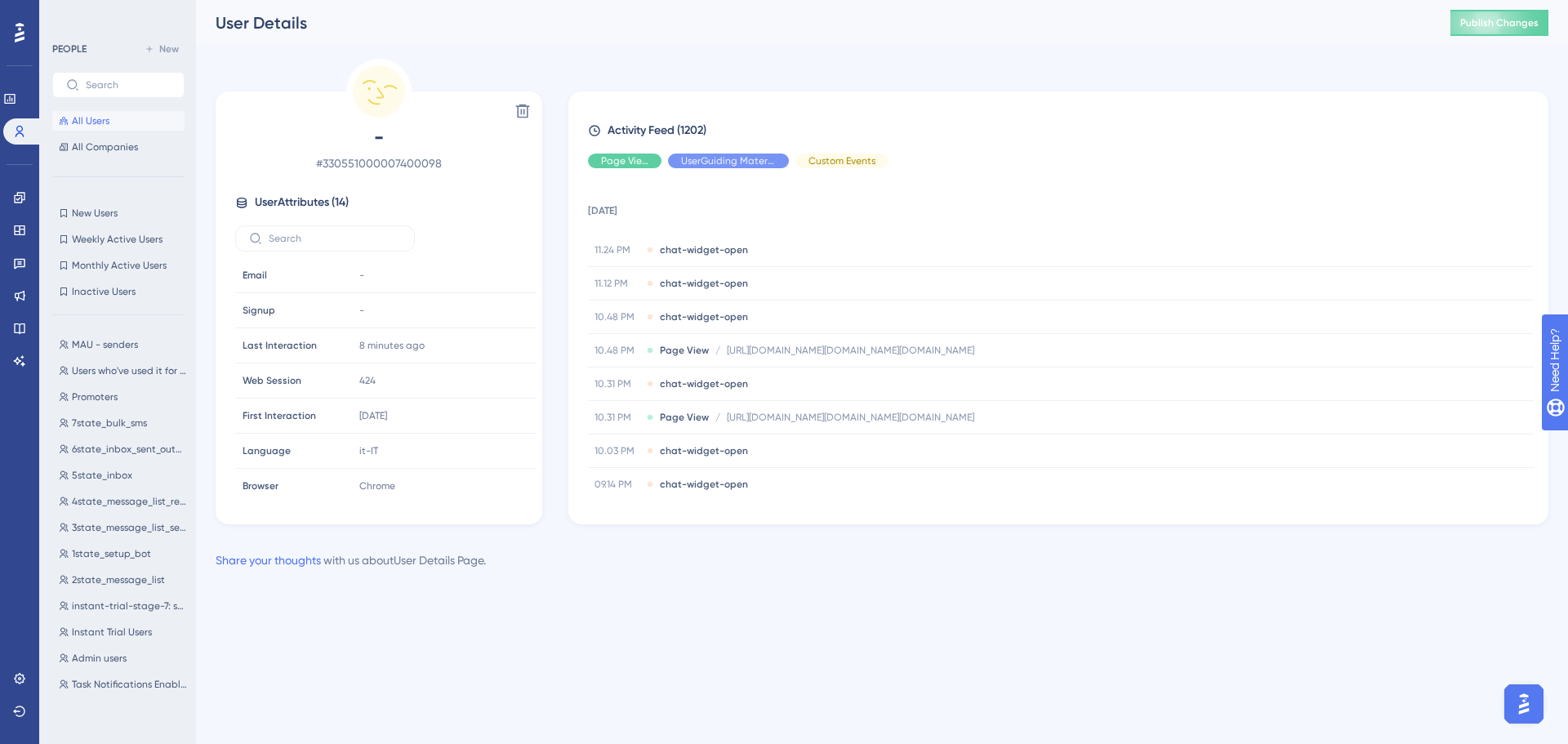
click at [303, 213] on div "- # 330551000007400098 User Attributes ( 14 ) Email Email - Signup Signup - Las…" at bounding box center [379, 311] width 314 height 374
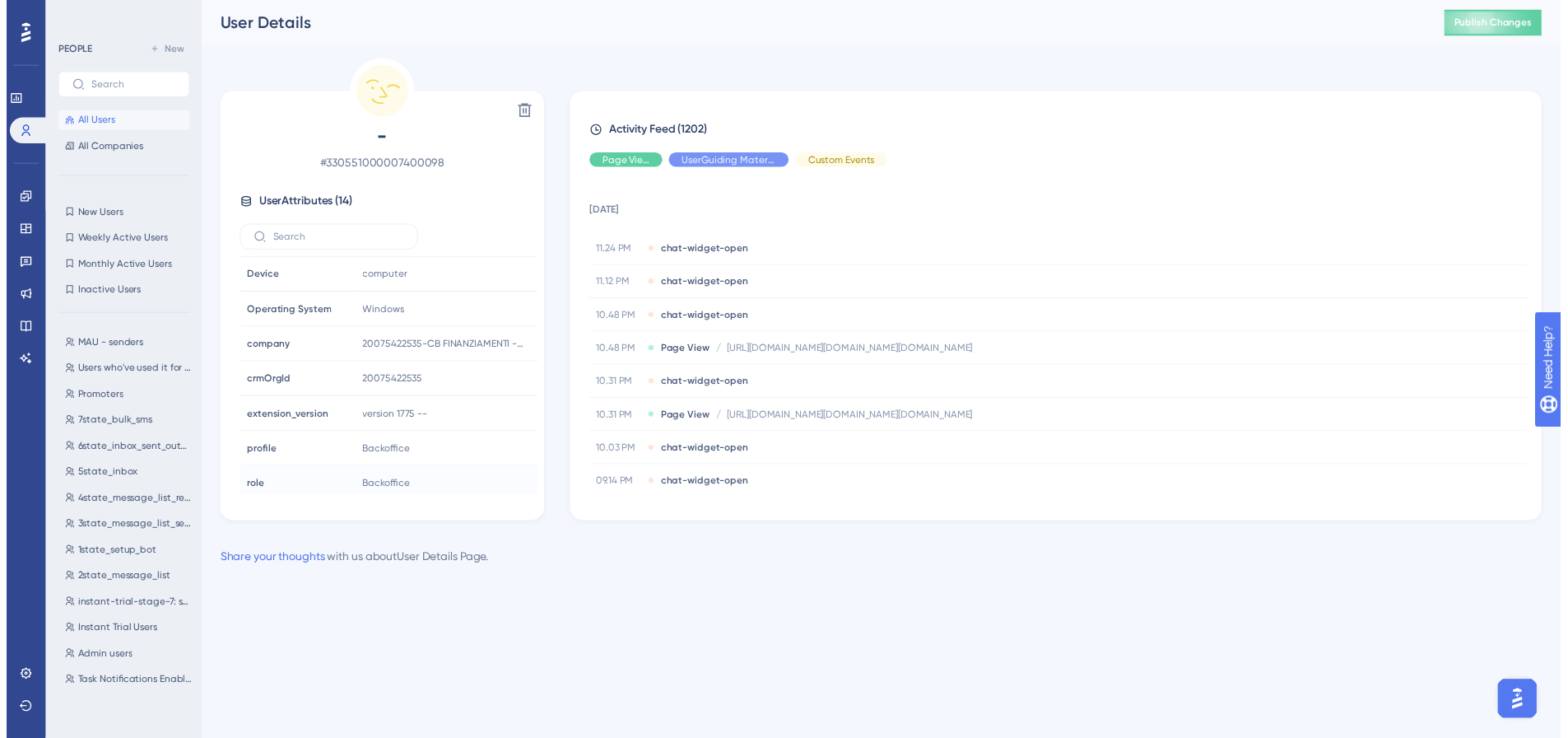
scroll to position [253, 0]
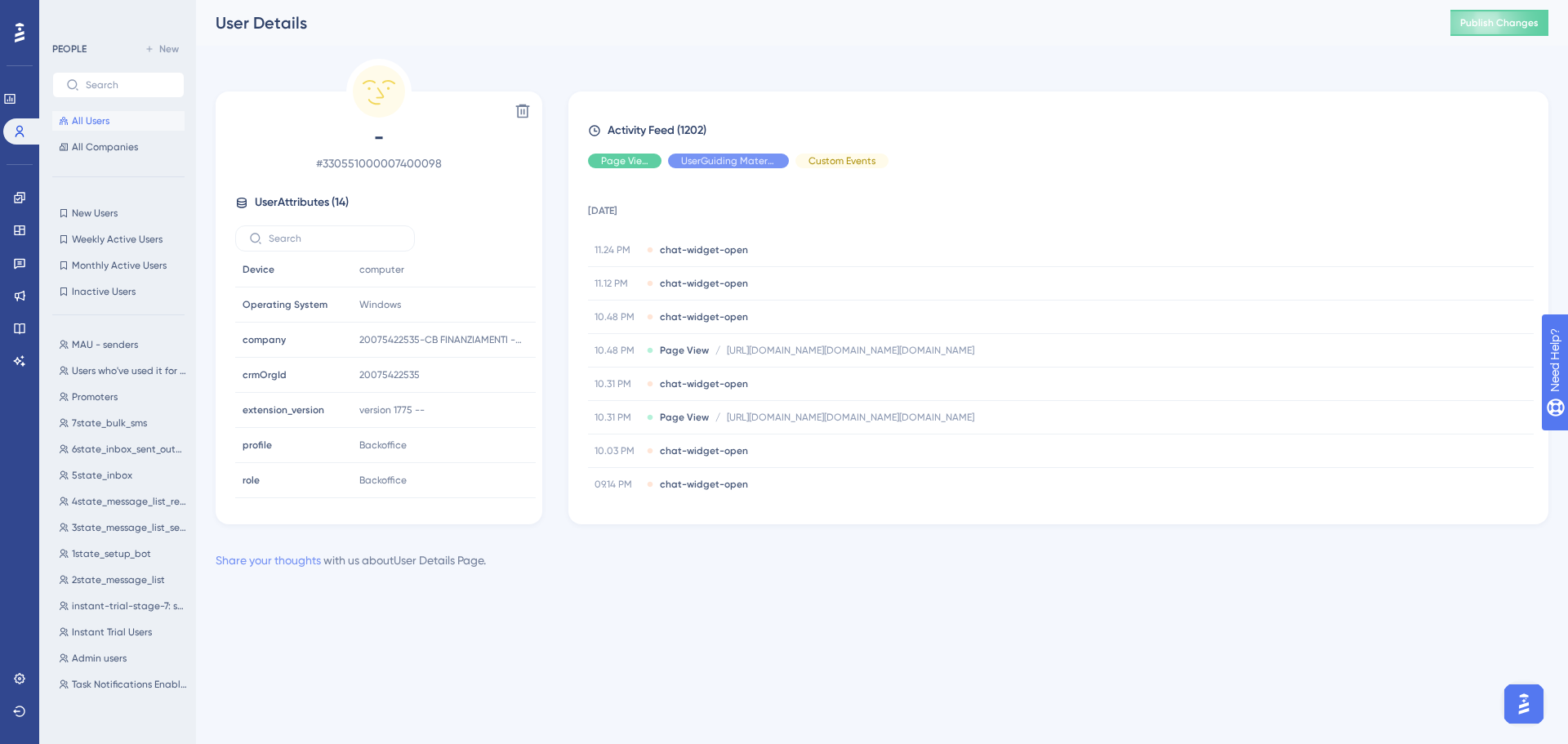
click at [275, 566] on link "Share your thoughts" at bounding box center [268, 560] width 106 height 13
click at [125, 111] on button "All Users" at bounding box center [119, 120] width 133 height 20
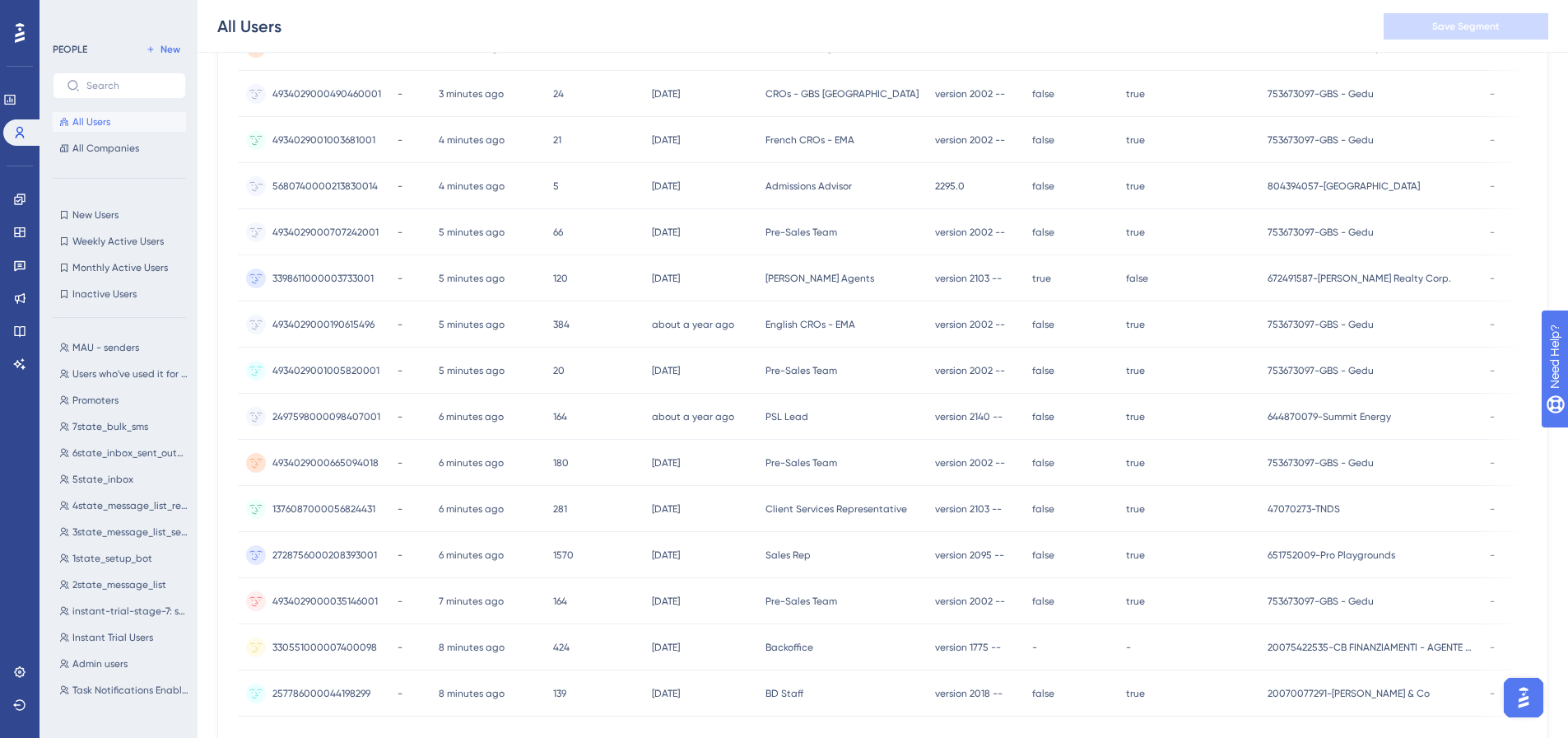
scroll to position [576, 0]
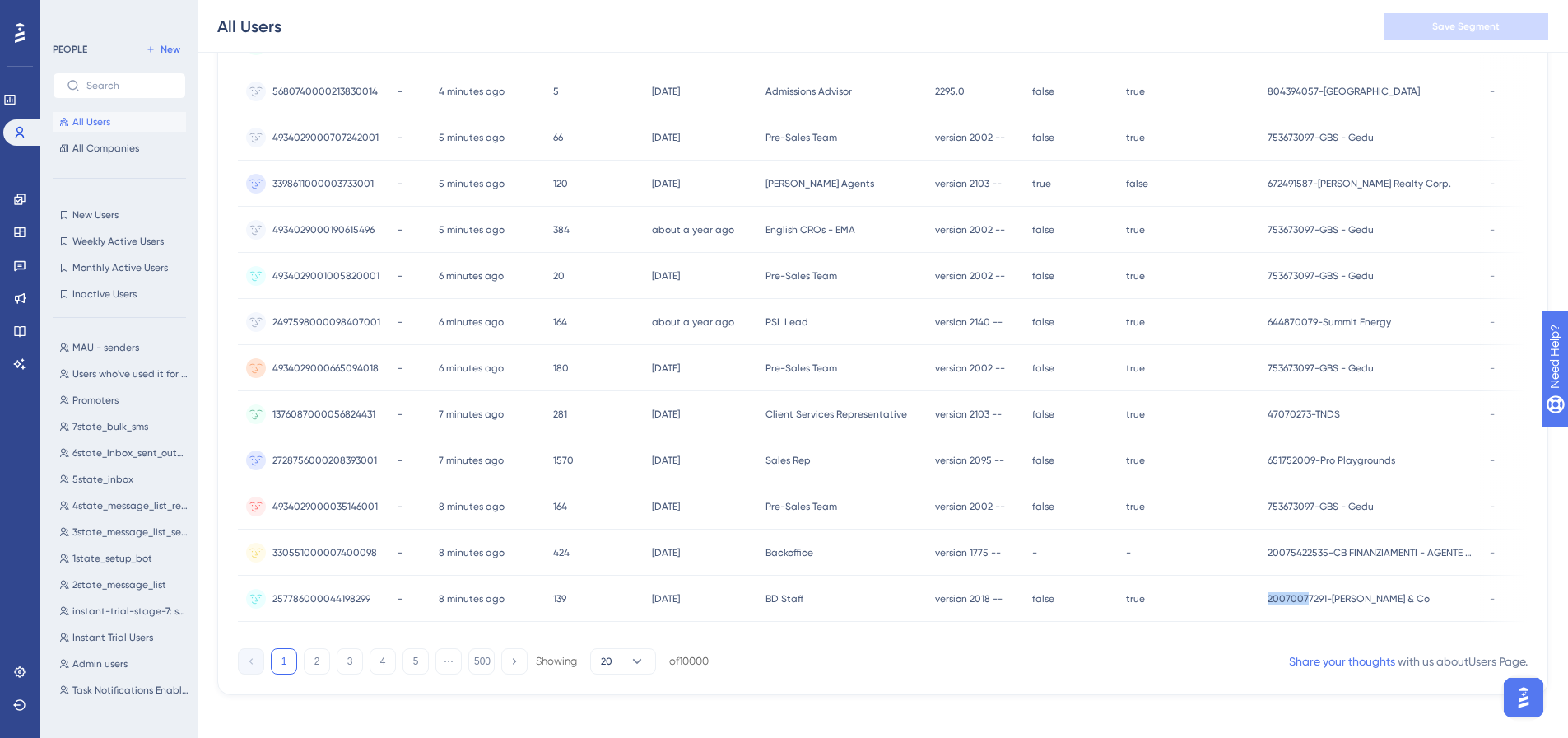
drag, startPoint x: 1230, startPoint y: 640, endPoint x: 1272, endPoint y: 641, distance: 42.0
click at [1272, 641] on div "User ID Email Last Interaction Web Session First Interaction Role Extension Ver…" at bounding box center [883, 153] width 1289 height 974
drag, startPoint x: 1263, startPoint y: 648, endPoint x: 1281, endPoint y: 646, distance: 18.1
click at [1281, 646] on div "10486 people out of 10486 people Export CSV Available Attributes (22) User ID E…" at bounding box center [883, 149] width 1331 height 1092
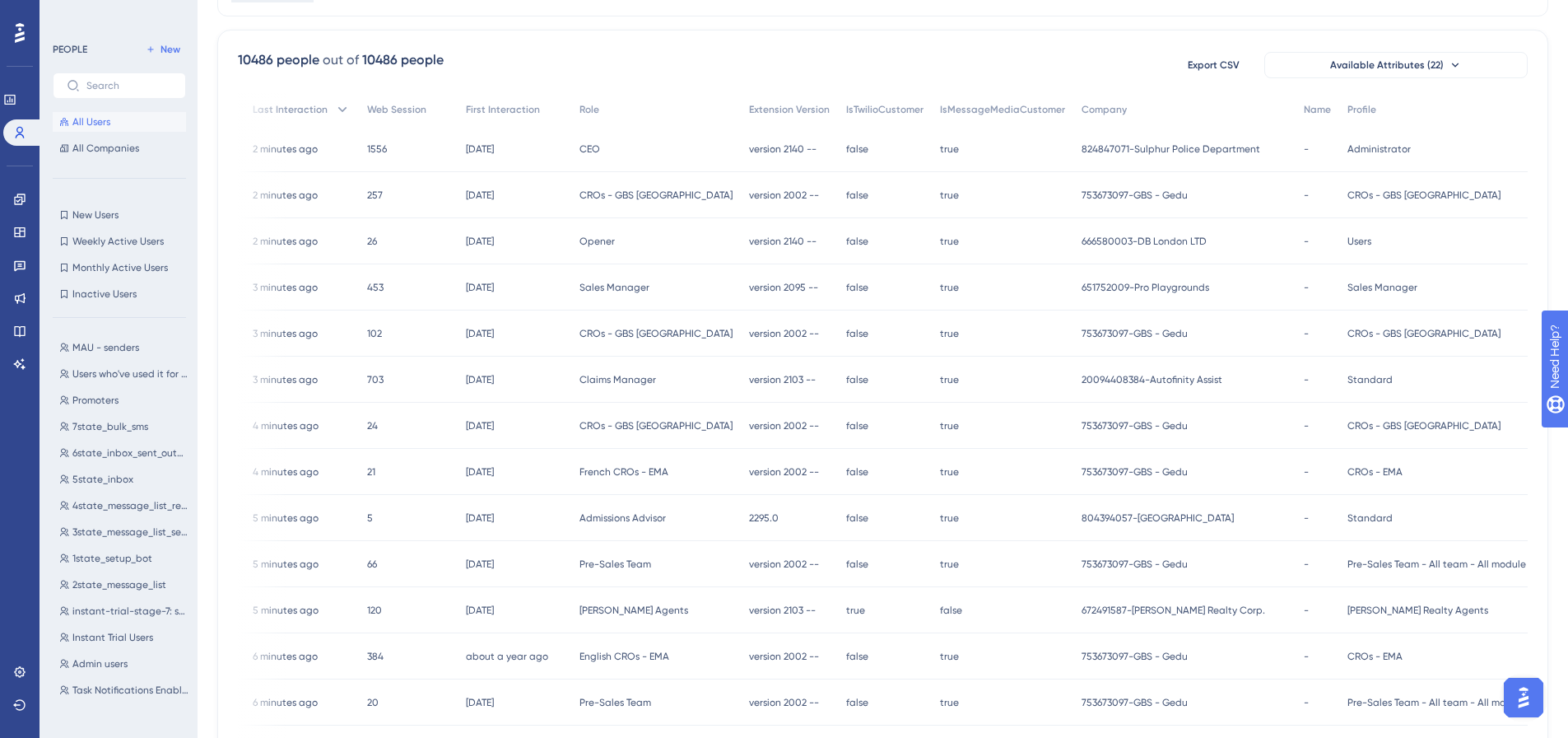
scroll to position [0, 0]
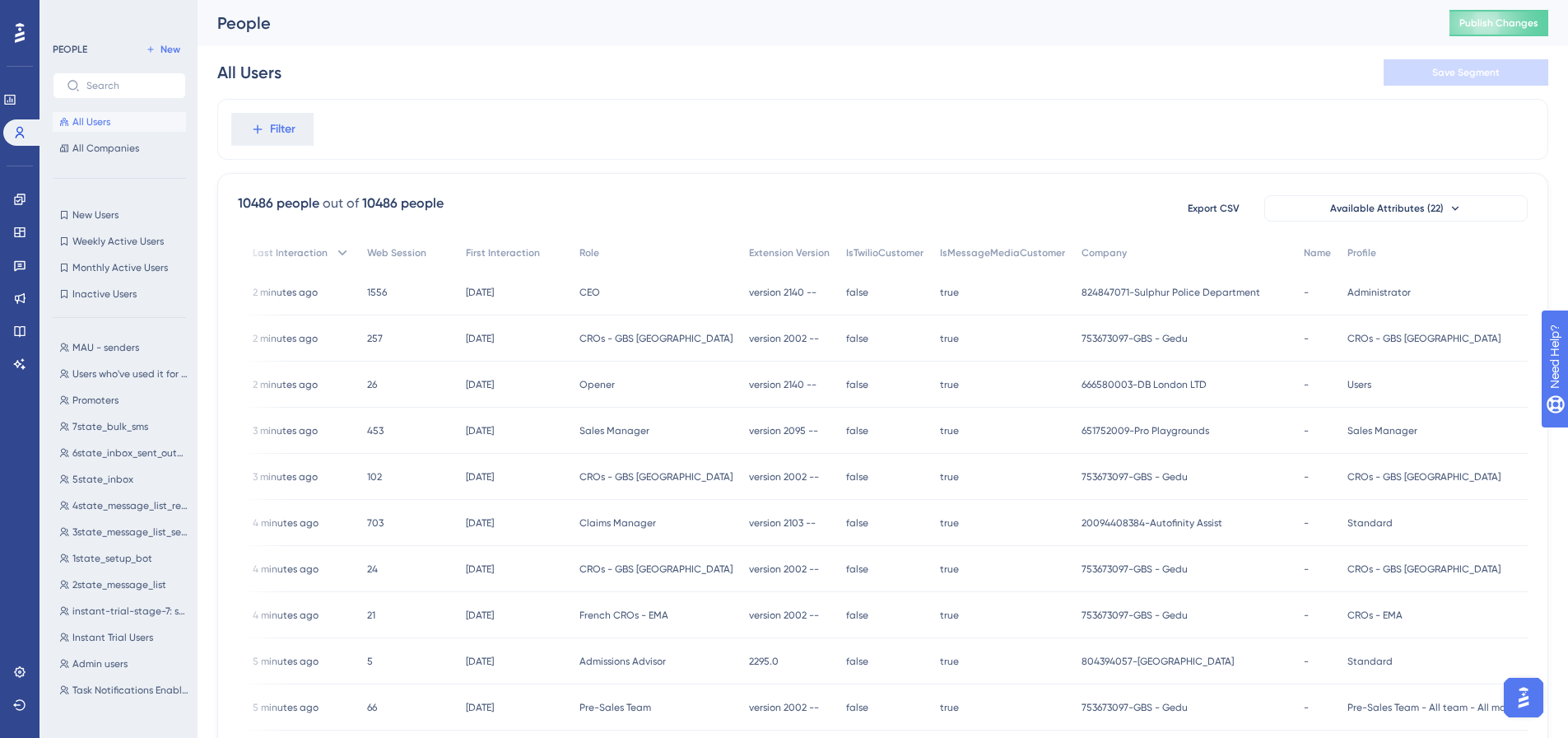
click at [295, 212] on div "10486 people" at bounding box center [279, 203] width 82 height 20
click at [304, 204] on div "10486 people" at bounding box center [279, 203] width 82 height 20
click at [88, 135] on div "All Users All Companies" at bounding box center [120, 135] width 134 height 46
click at [87, 152] on span "All Companies" at bounding box center [105, 148] width 67 height 13
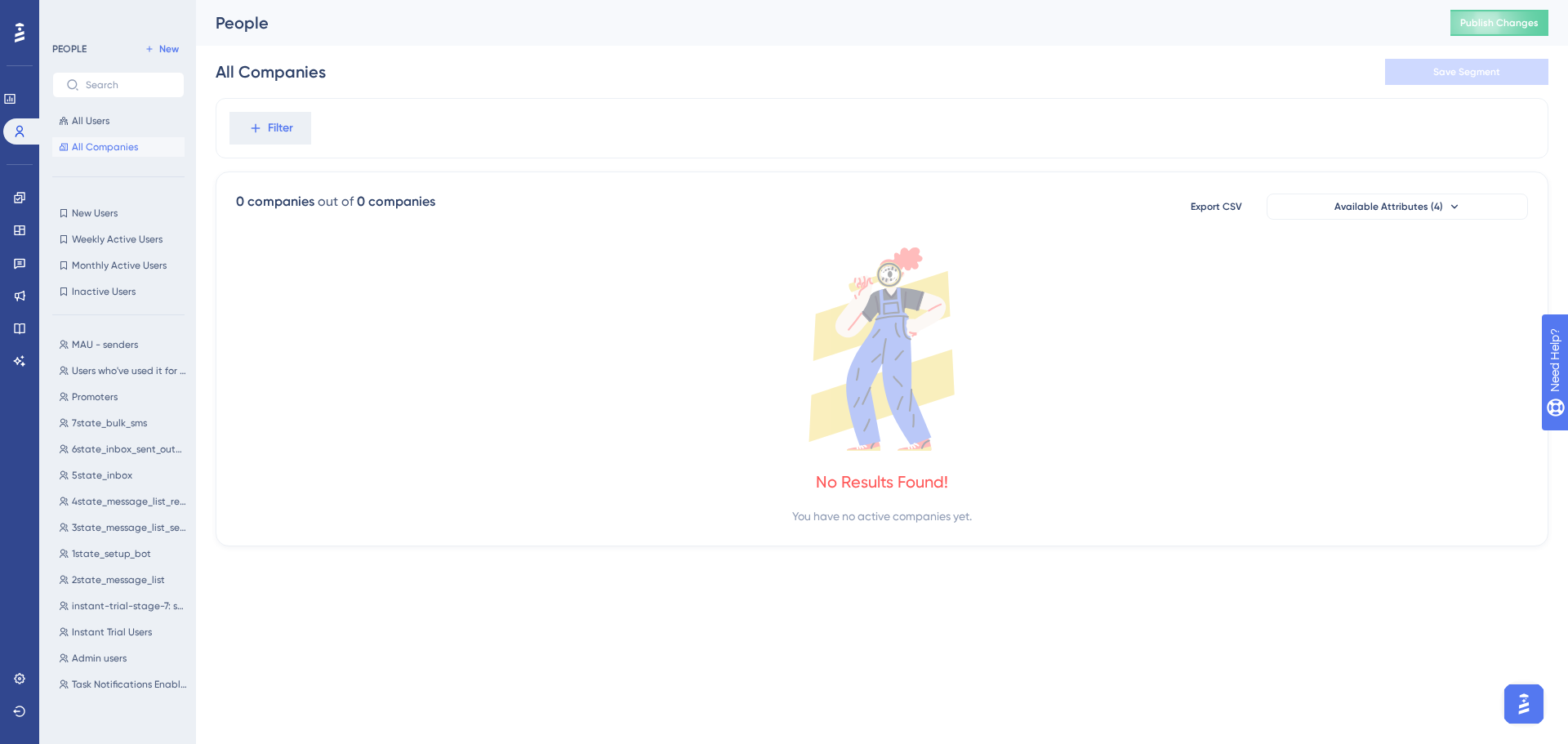
click at [98, 95] on label at bounding box center [119, 85] width 133 height 26
click at [98, 91] on input "text" at bounding box center [128, 85] width 85 height 11
click at [94, 119] on span "All Users" at bounding box center [91, 120] width 37 height 13
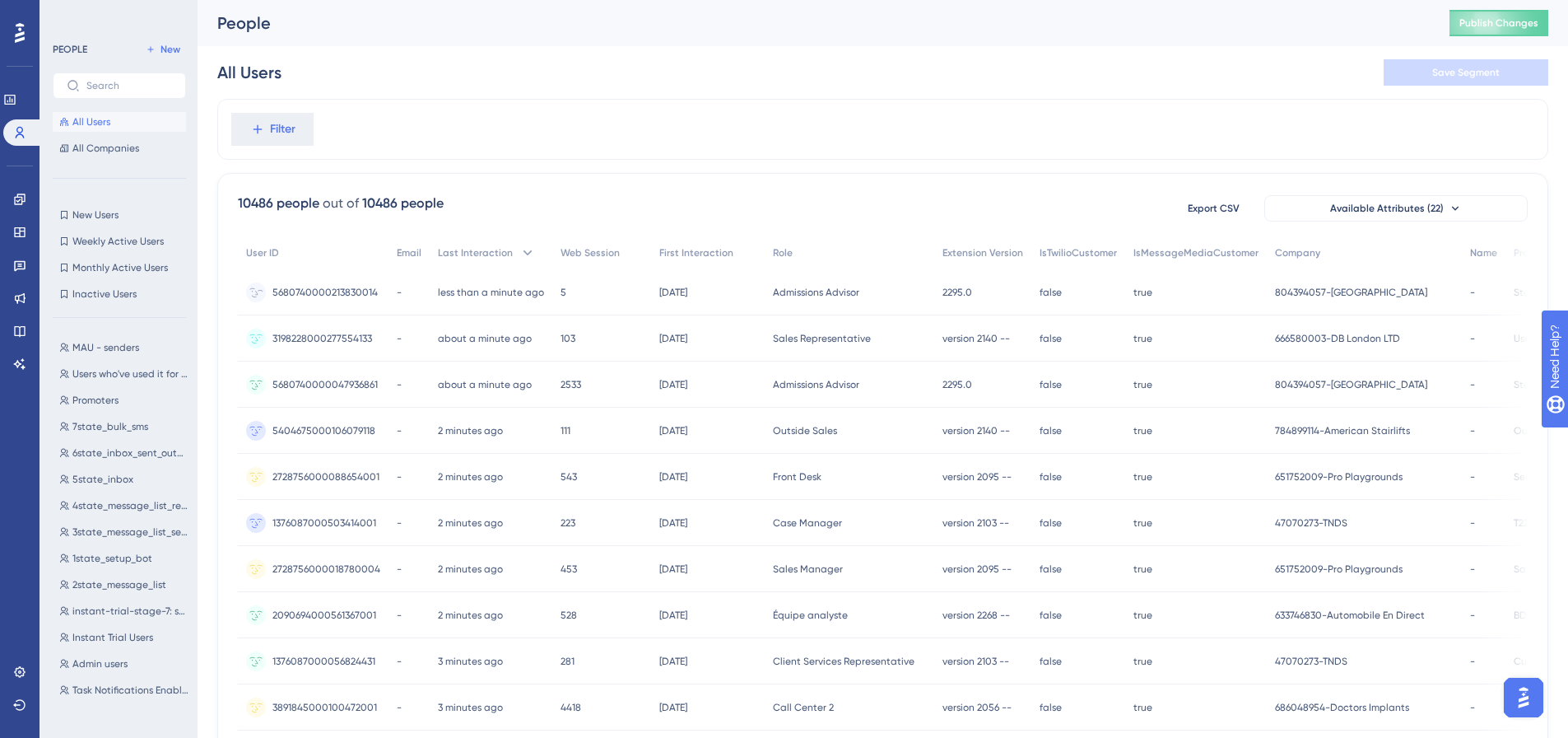
click at [286, 299] on div "5680740000213830014 5680740000213830014" at bounding box center [325, 292] width 105 height 46
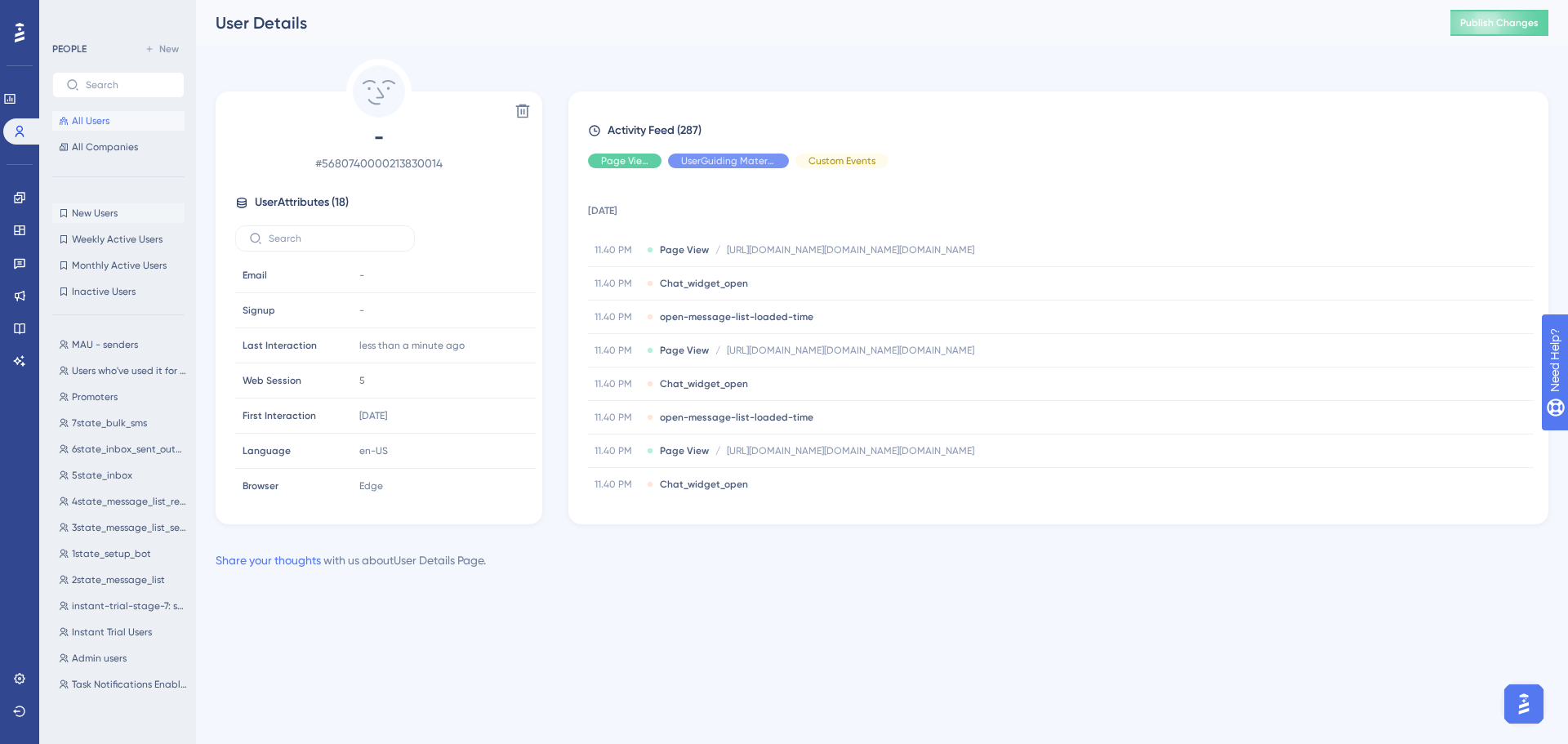
click at [119, 220] on button "New Users New Users" at bounding box center [119, 213] width 133 height 20
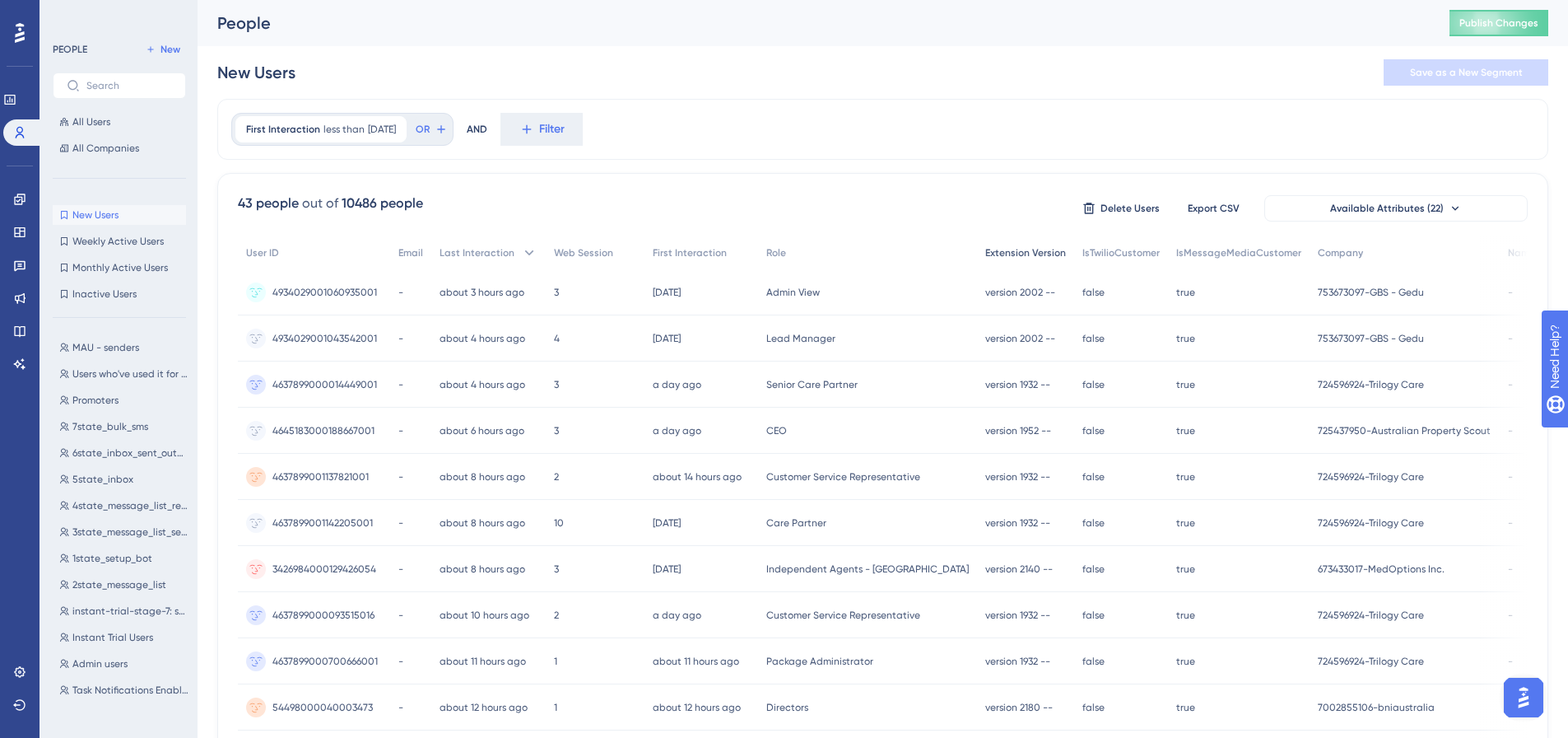
click at [977, 253] on div "Extension Version" at bounding box center [1025, 253] width 97 height 34
click at [985, 253] on span "Extension Version" at bounding box center [1026, 252] width 81 height 13
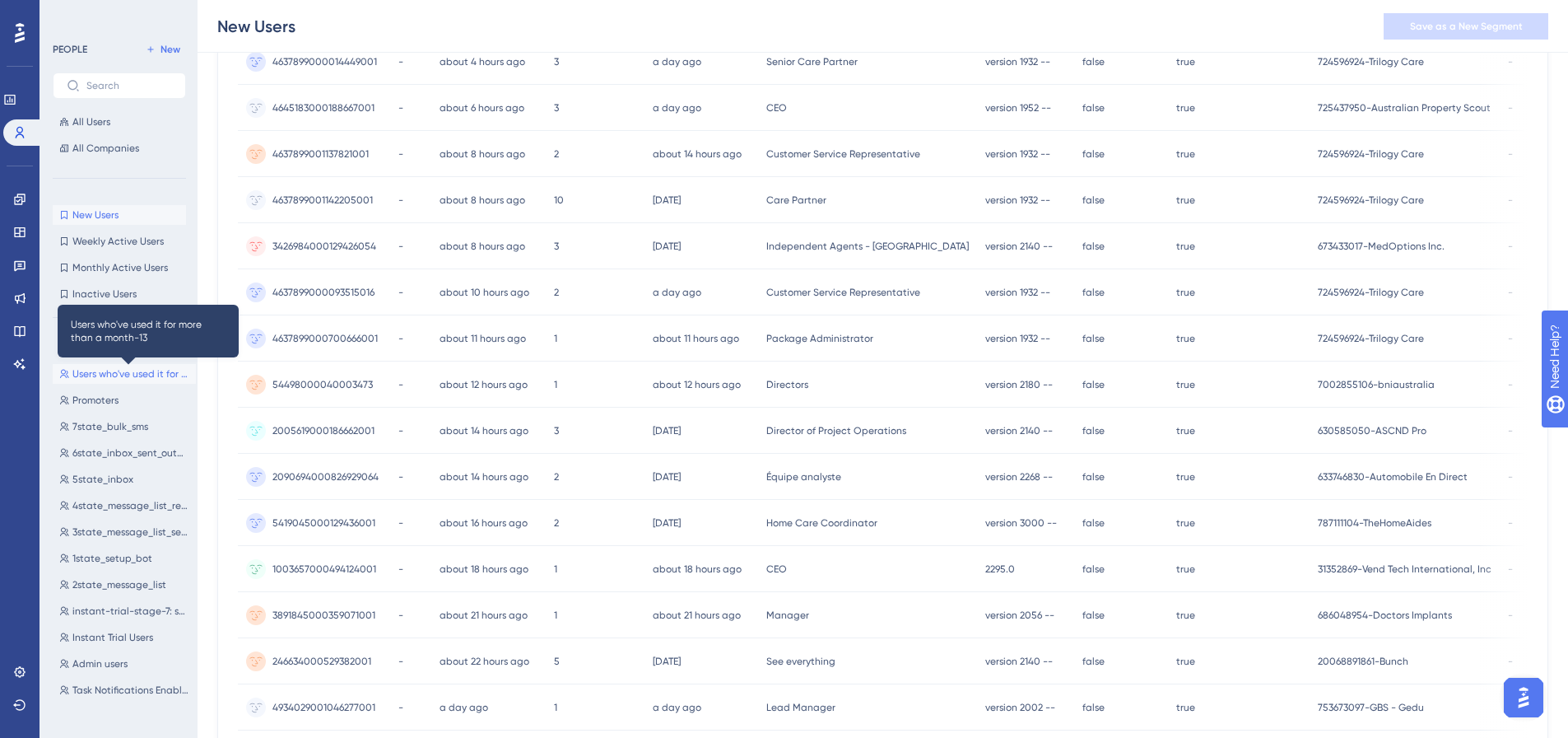
drag, startPoint x: 82, startPoint y: 377, endPoint x: 95, endPoint y: 410, distance: 35.5
click at [82, 377] on span "Users who've used it for more than a month-13" at bounding box center [131, 374] width 117 height 13
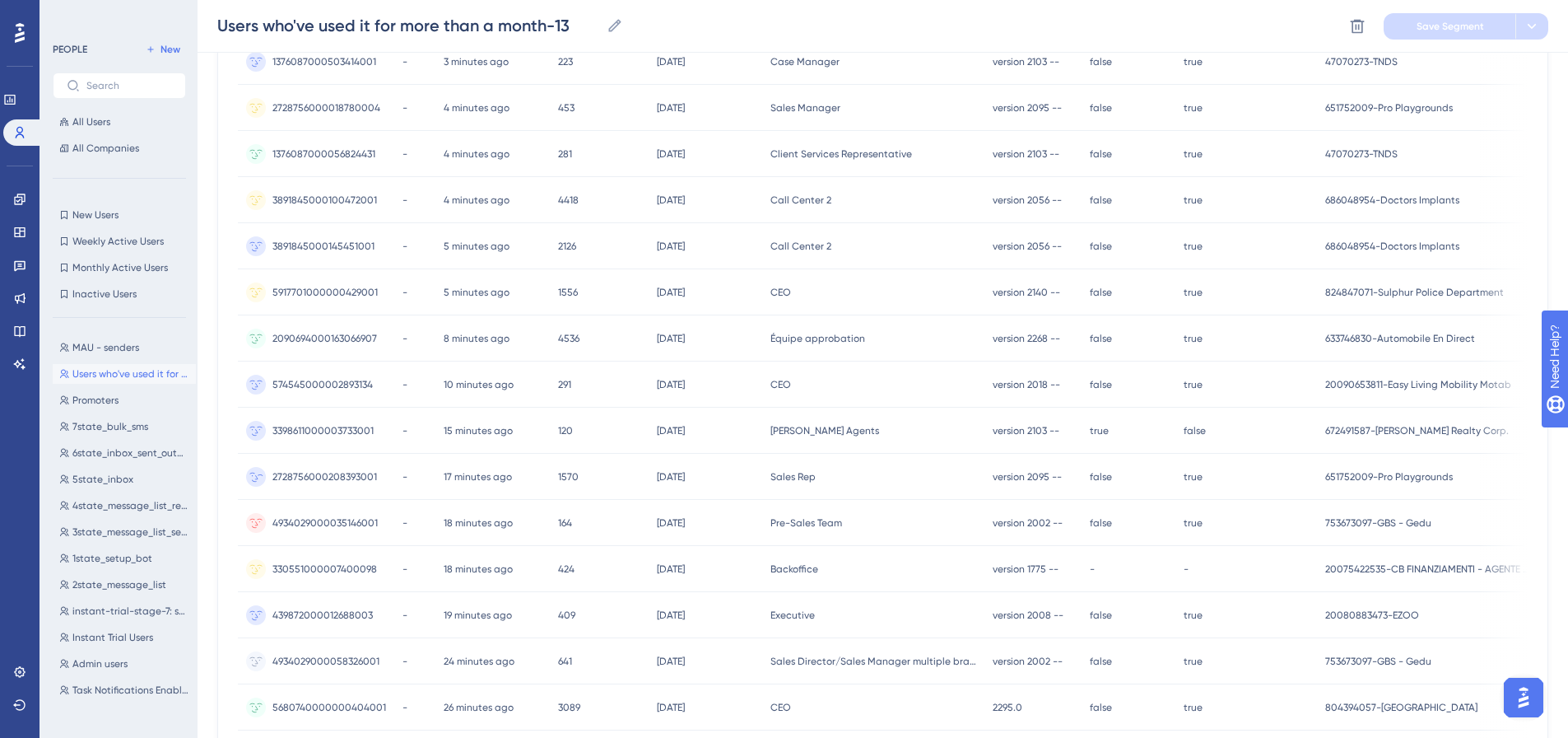
scroll to position [0, 12]
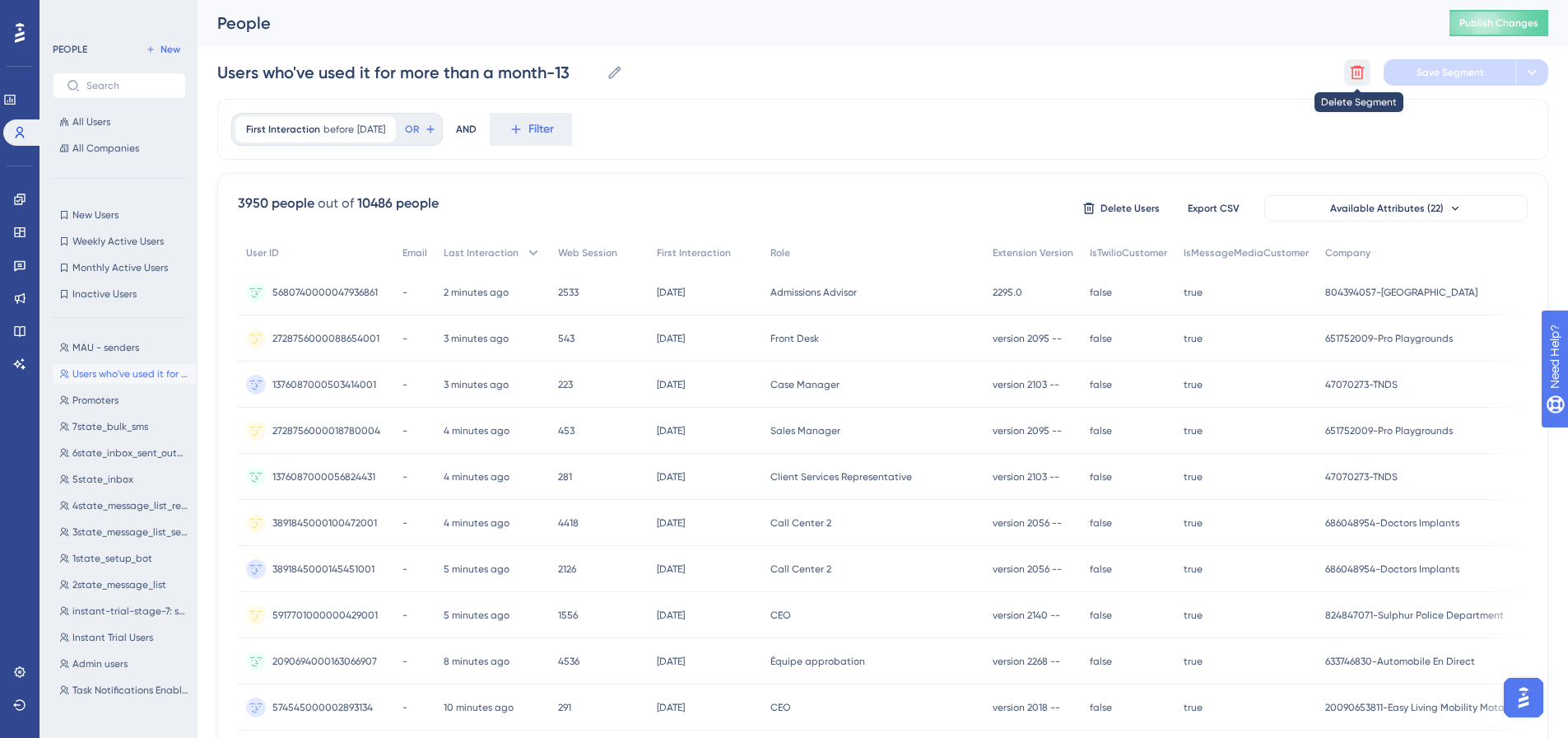
click at [1349, 74] on icon at bounding box center [1356, 72] width 16 height 16
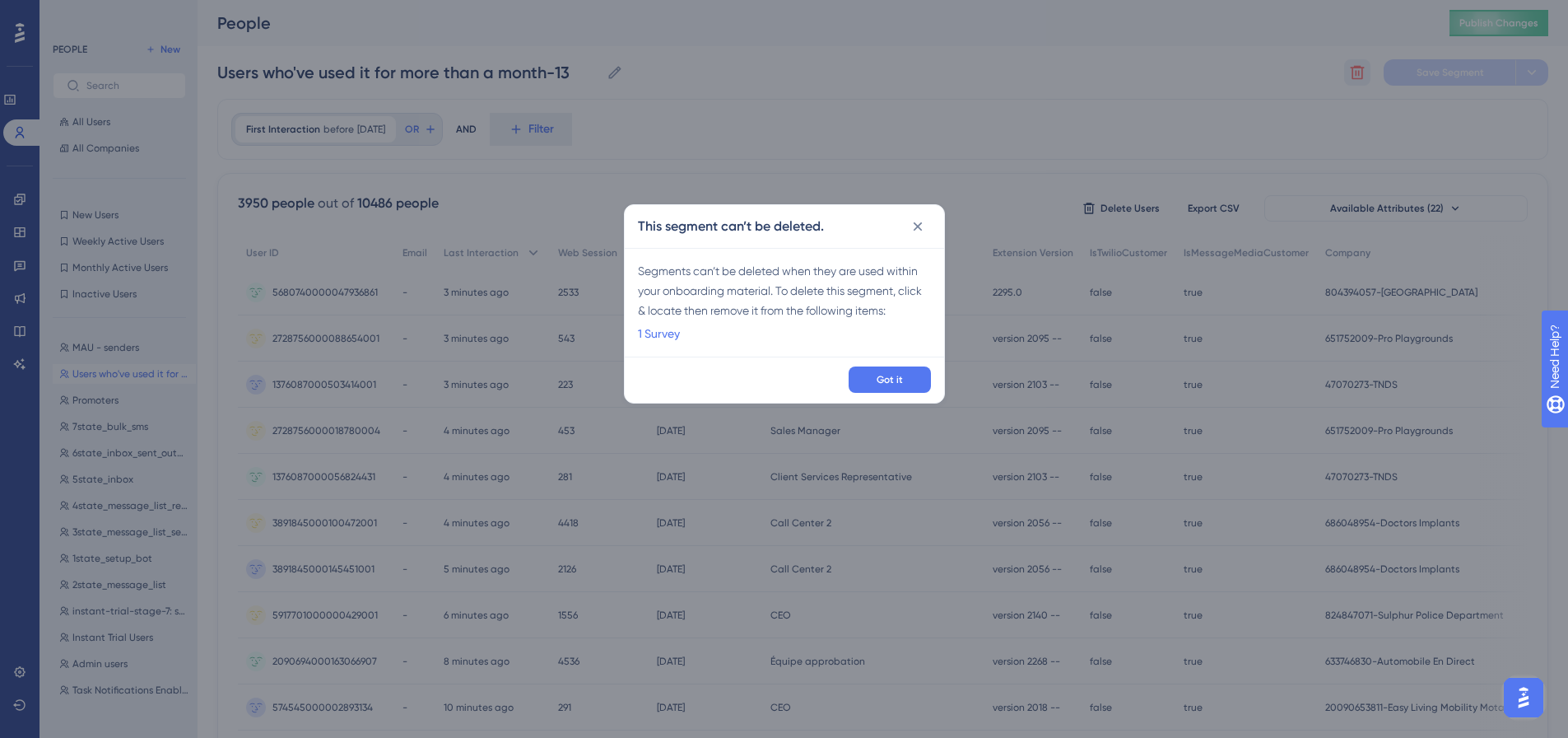
scroll to position [0, 0]
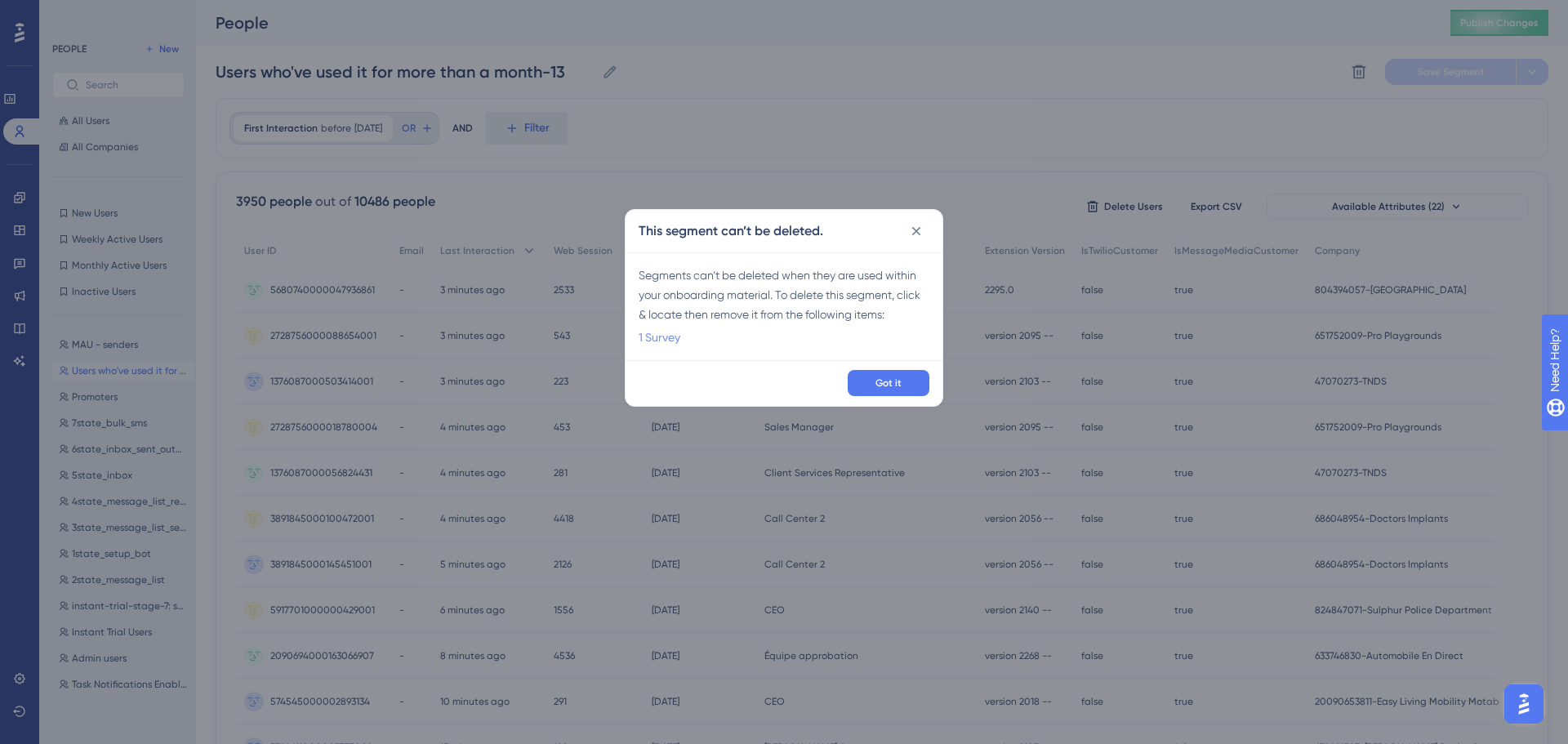
click at [664, 342] on link "1 Survey" at bounding box center [659, 337] width 42 height 20
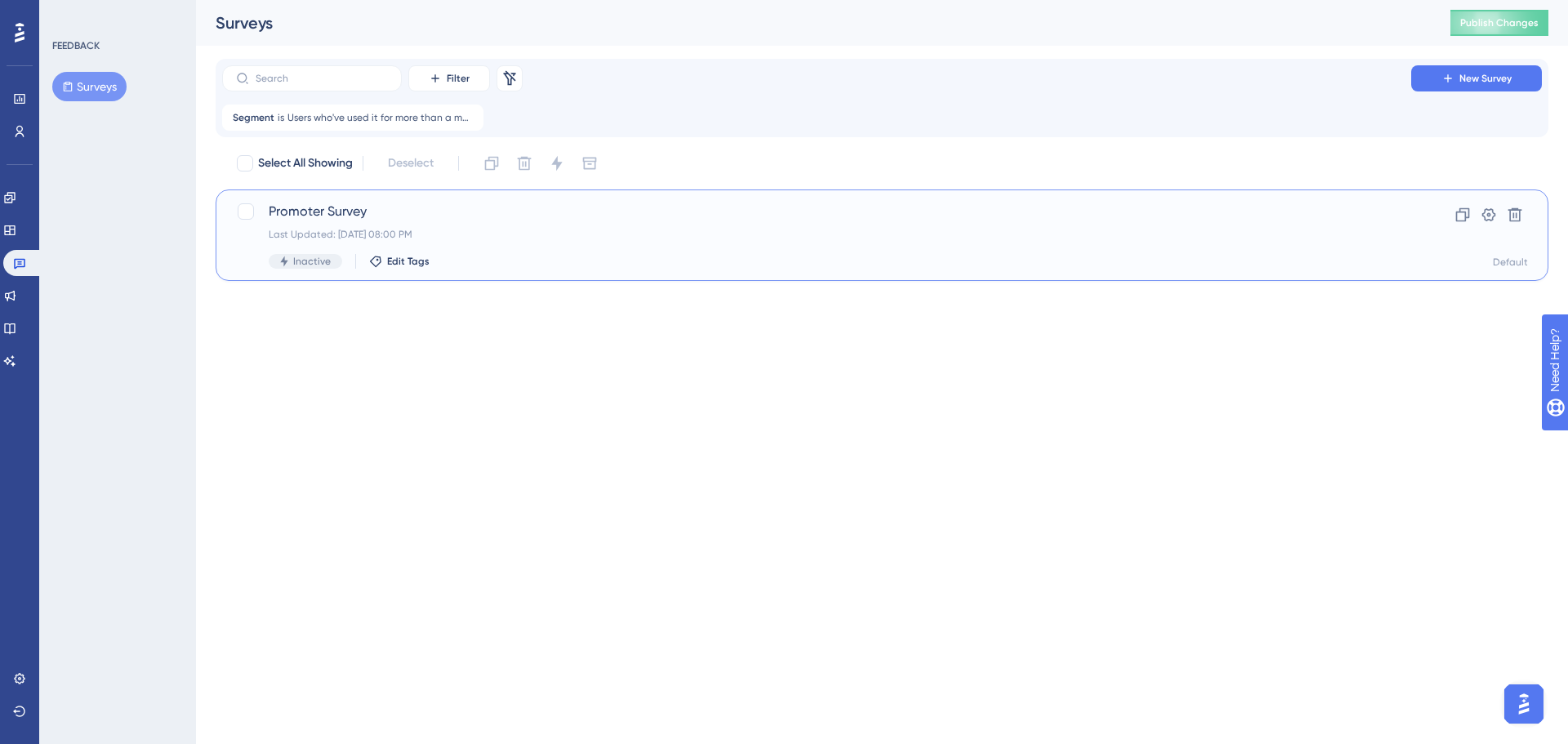
click at [1096, 250] on div "Promoter Survey Last Updated: [DATE] 08:00 PM Inactive Edit Tags" at bounding box center [817, 235] width 1096 height 67
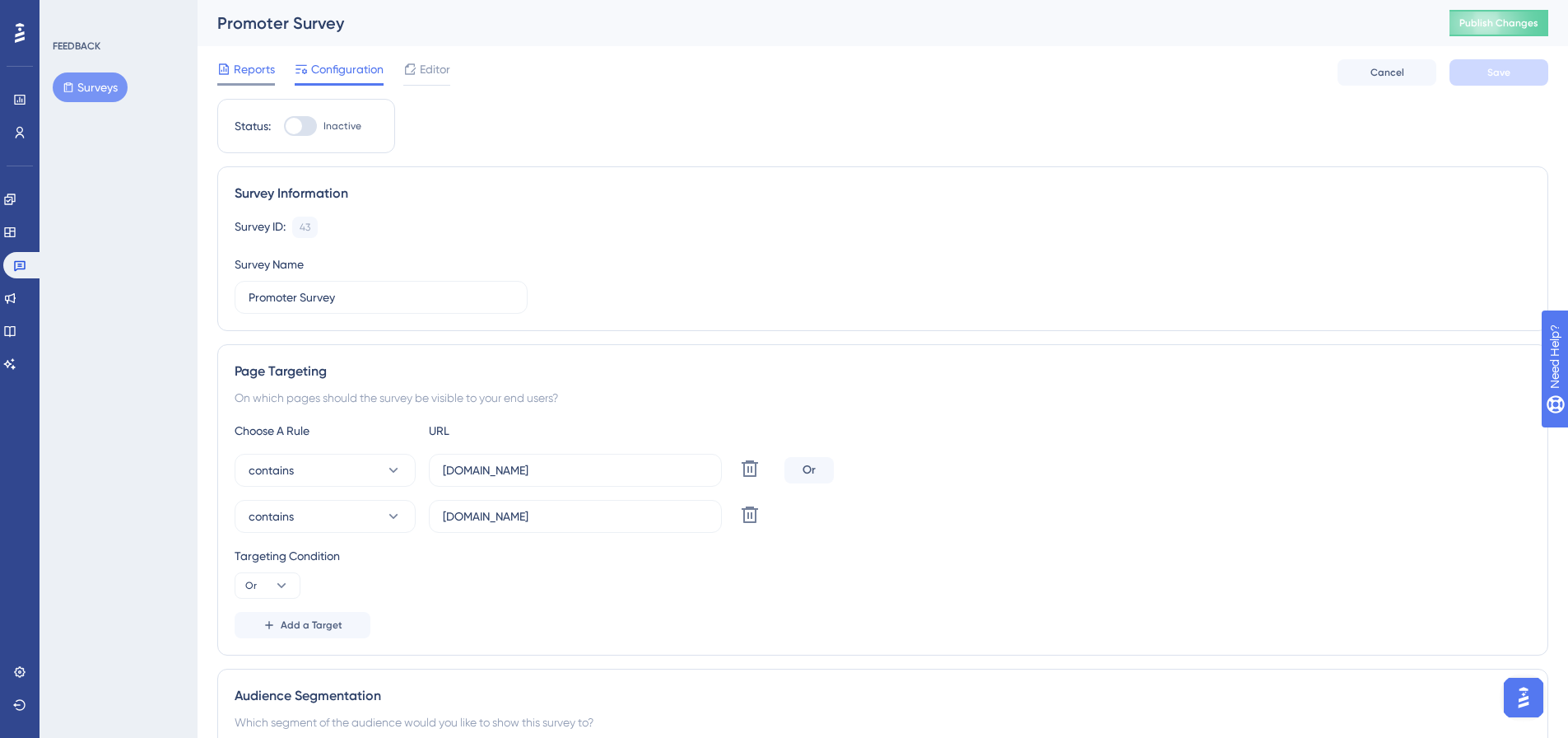
click at [255, 71] on span "Reports" at bounding box center [254, 69] width 41 height 20
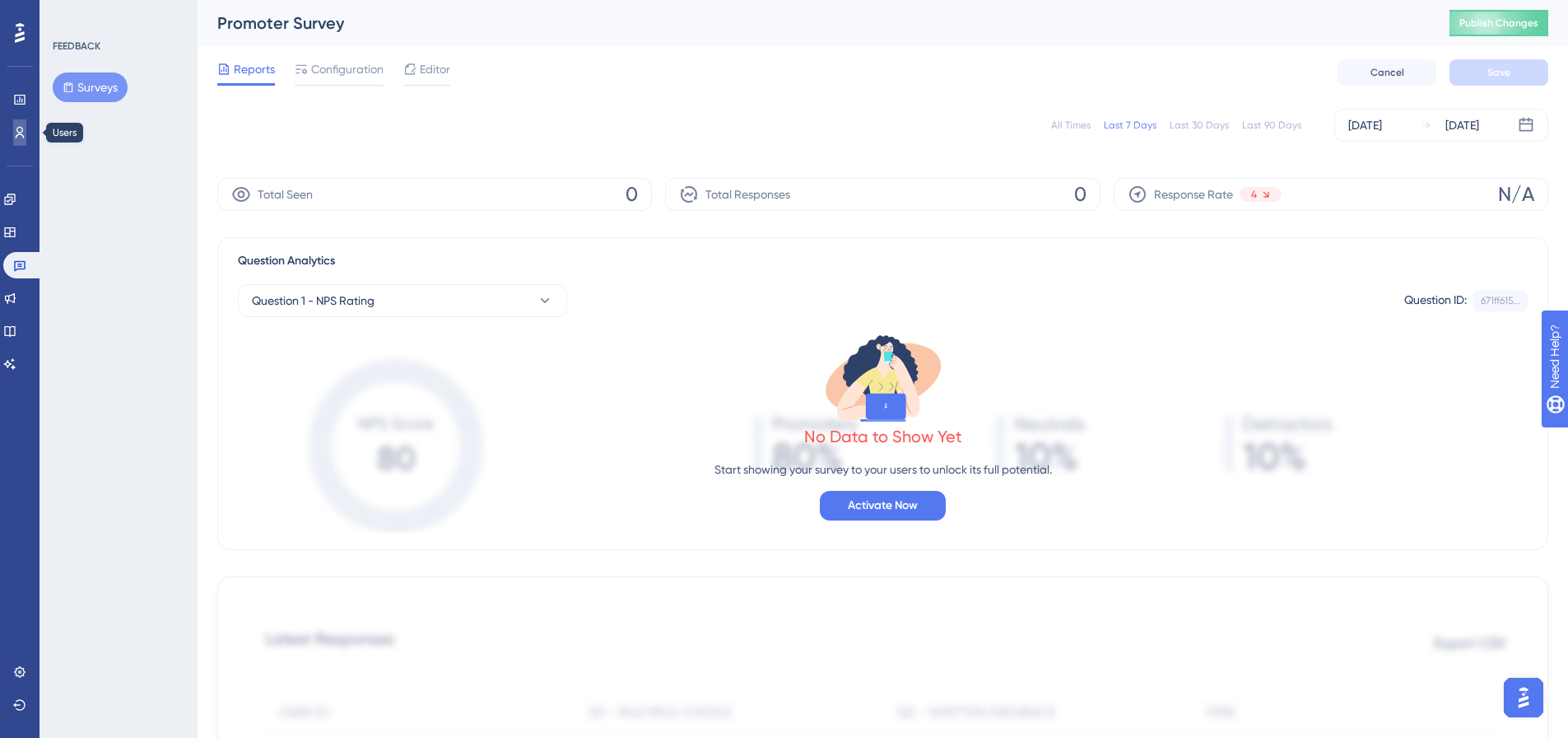
click at [20, 137] on icon at bounding box center [20, 133] width 13 height 13
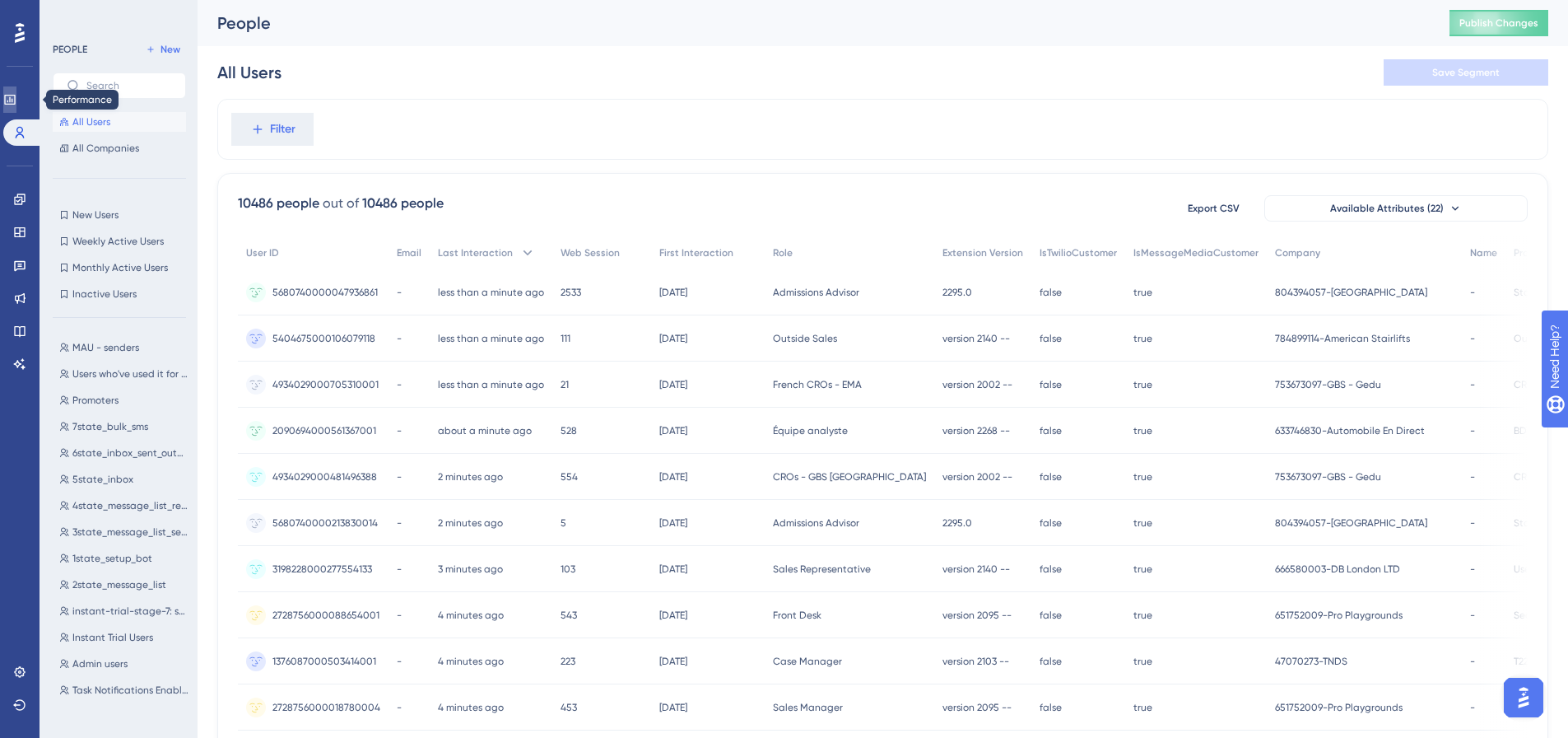
click at [16, 97] on icon at bounding box center [9, 100] width 13 height 13
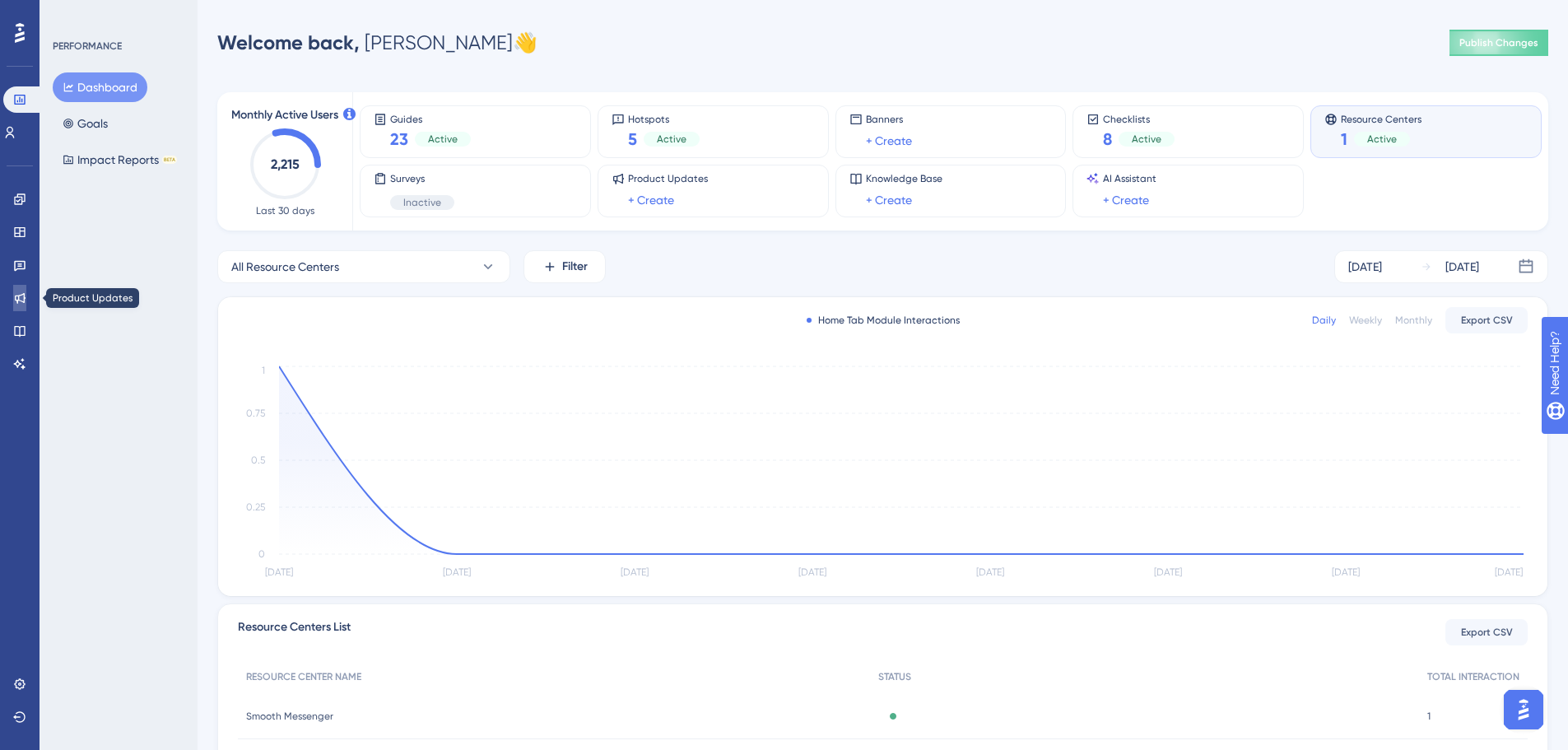
click at [23, 298] on icon at bounding box center [20, 298] width 13 height 13
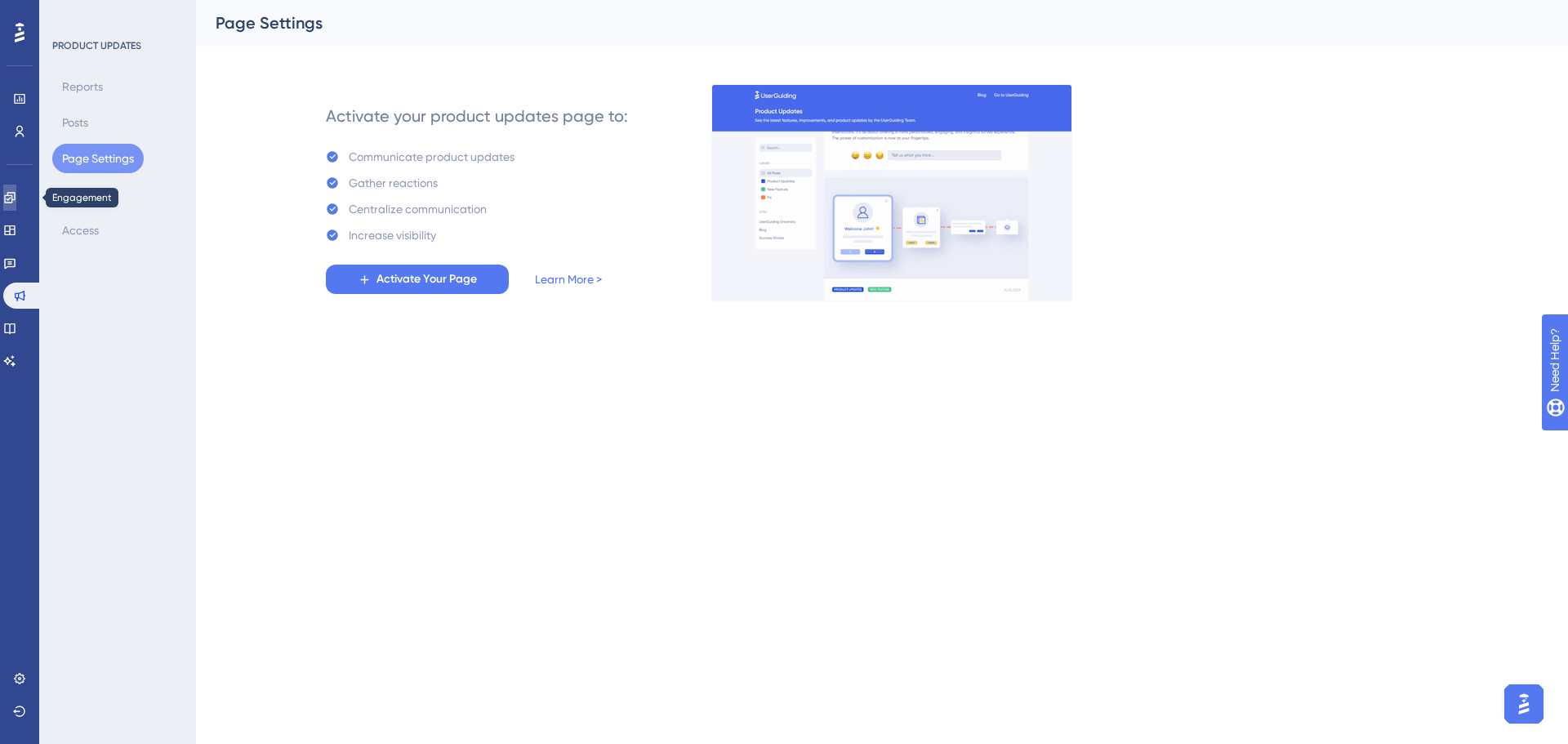
click at [15, 201] on icon at bounding box center [8, 197] width 10 height 10
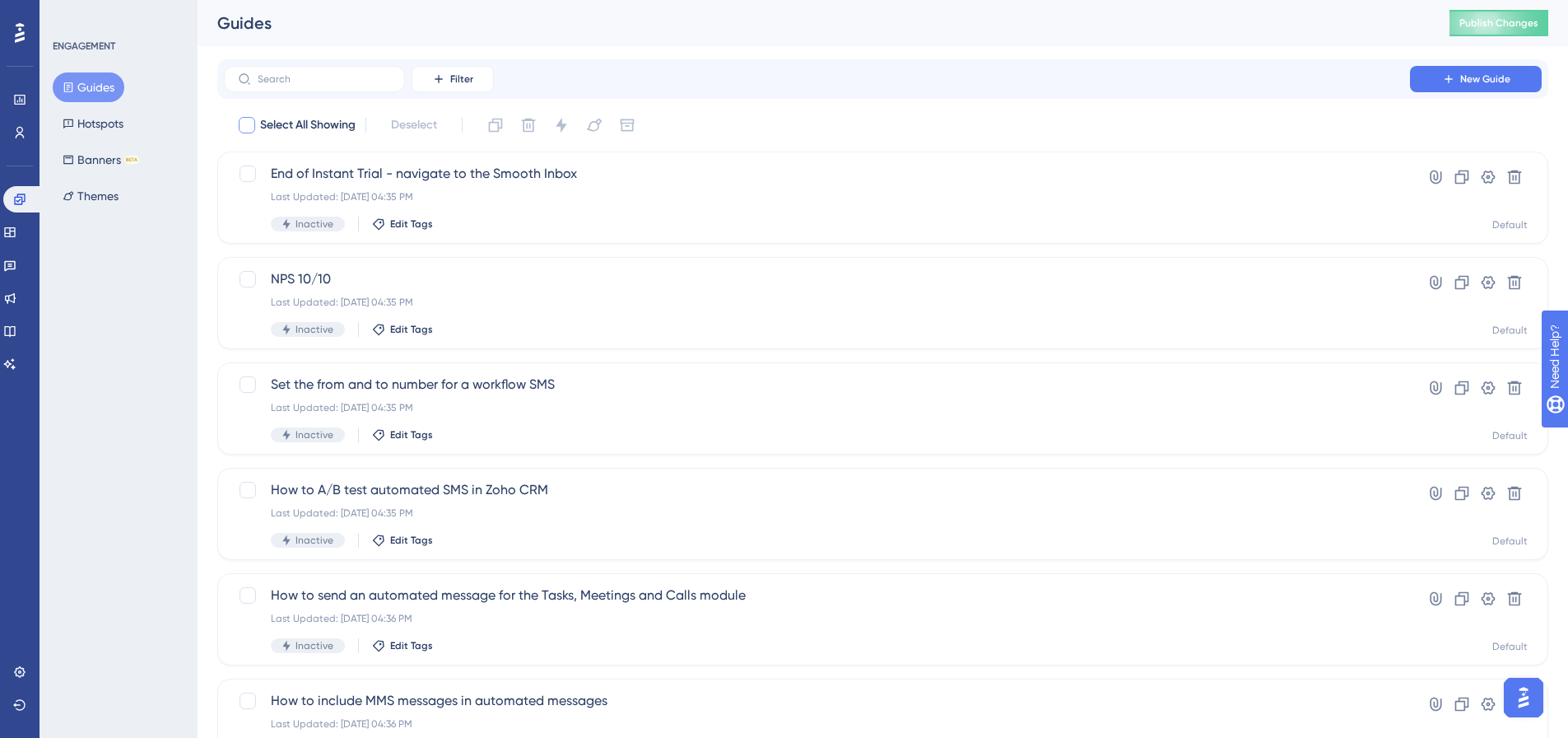
click at [238, 124] on div at bounding box center [247, 124] width 20 height 20
checkbox input "true"
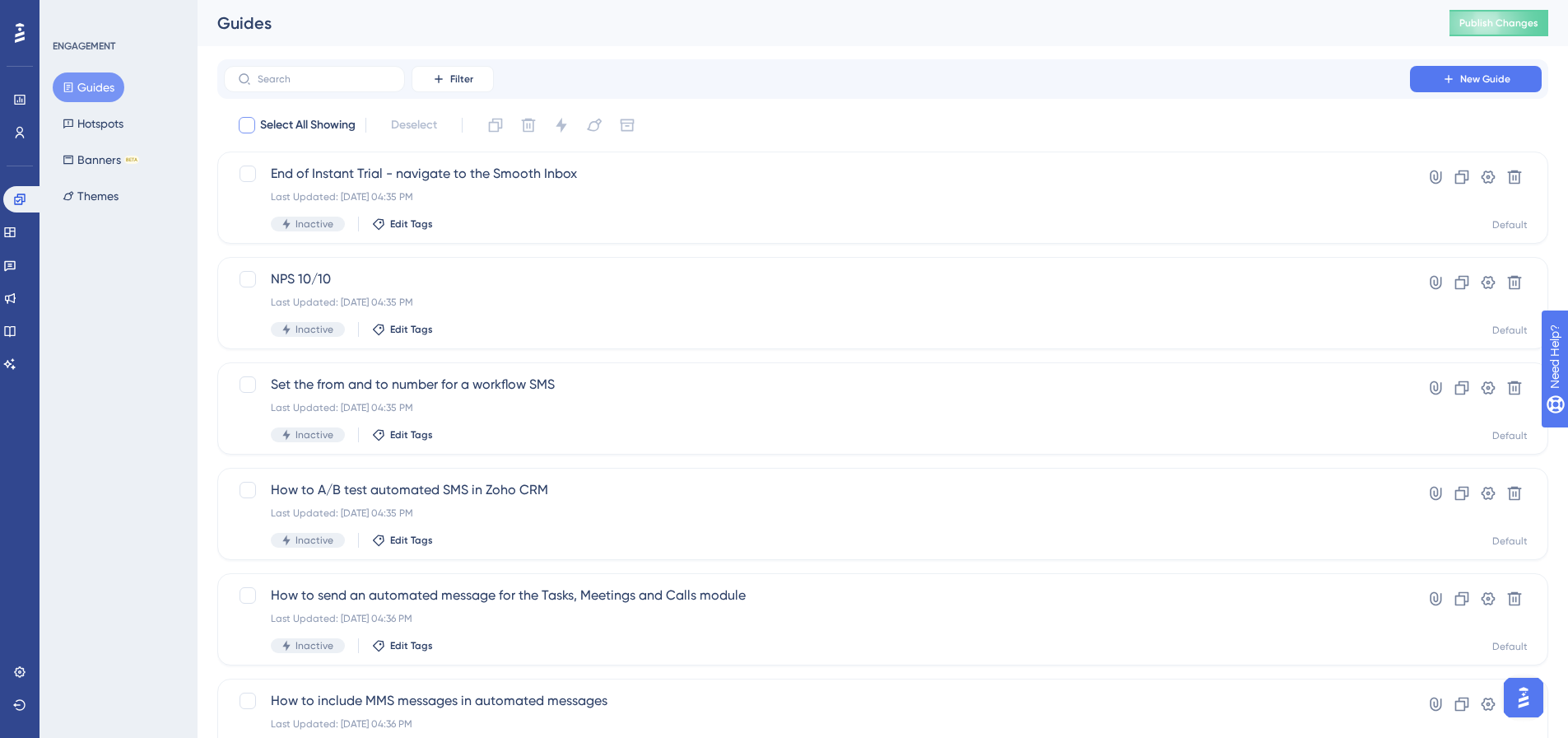
checkbox input "true"
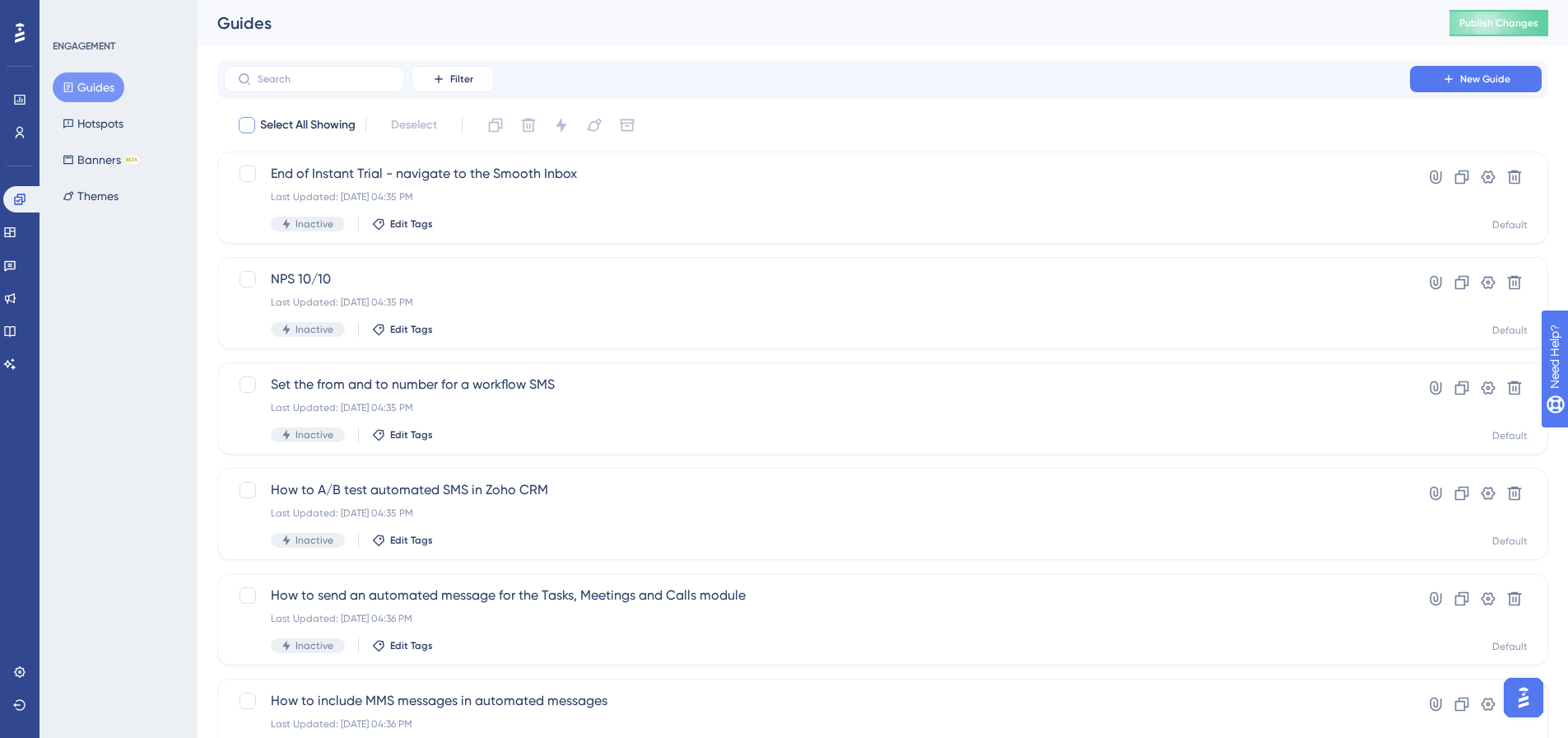
checkbox input "true"
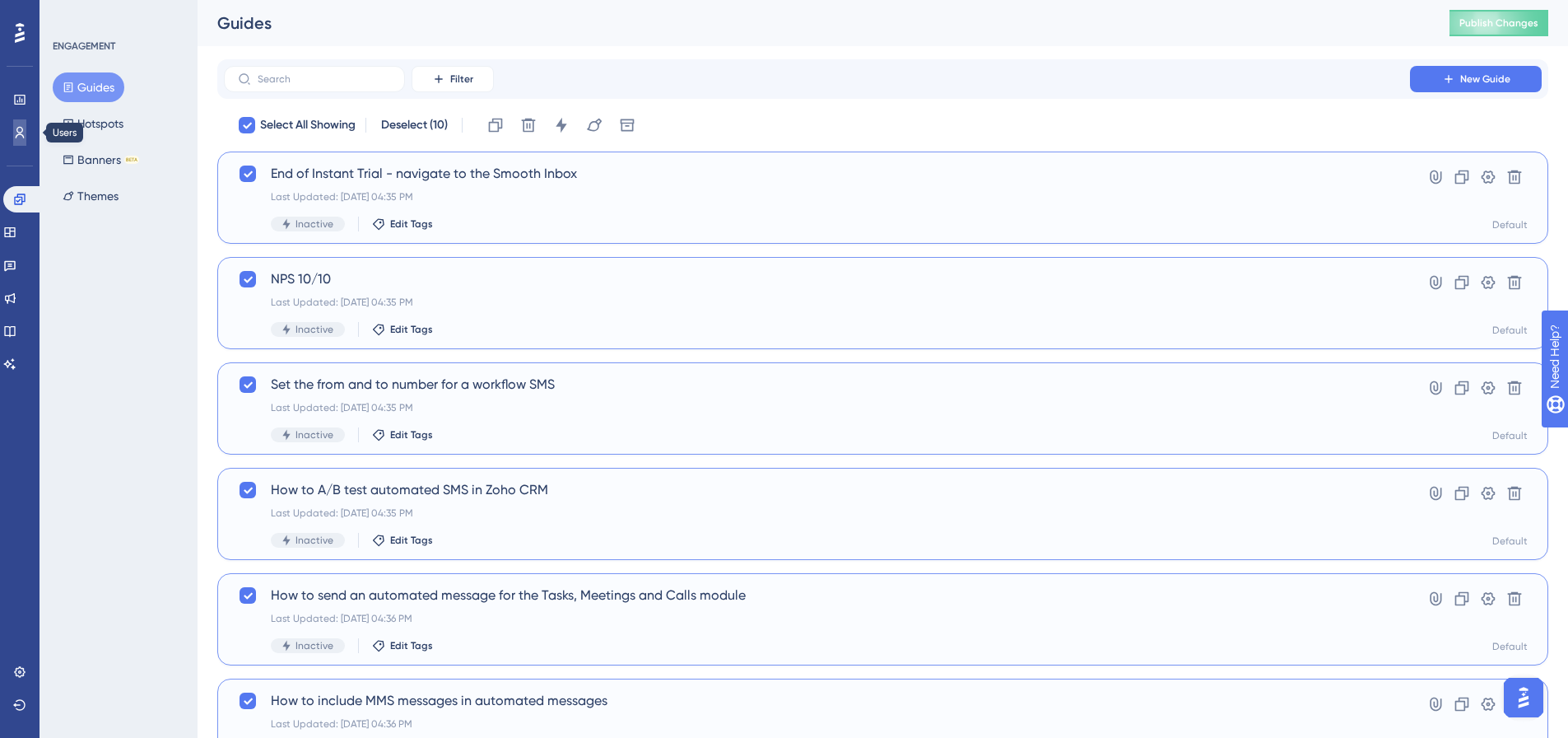
click at [14, 130] on icon at bounding box center [20, 133] width 13 height 13
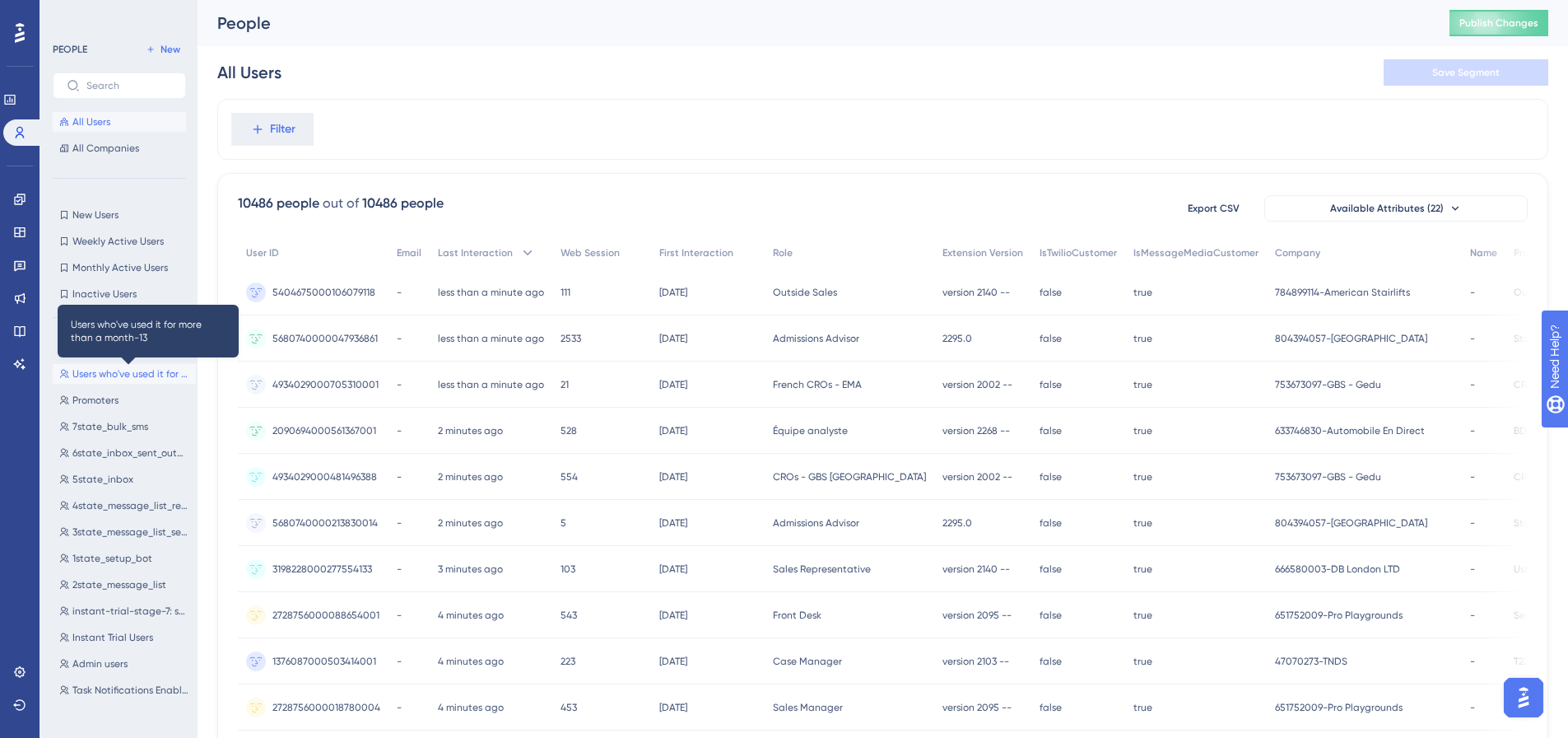
click at [135, 375] on span "Users who've used it for more than a month-13" at bounding box center [131, 374] width 117 height 13
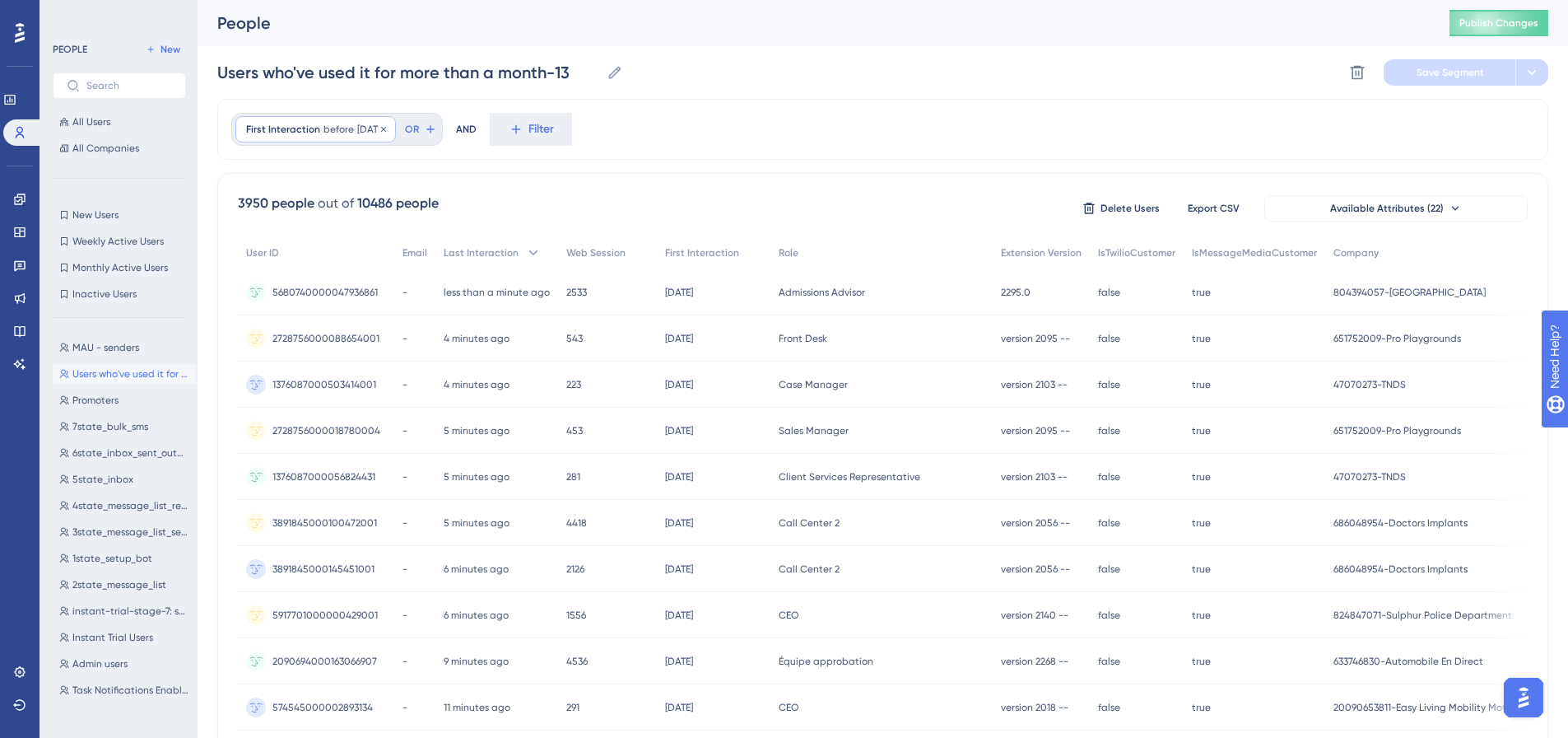
click at [348, 139] on div "First Interaction before [DATE] [DATE] Remove" at bounding box center [315, 129] width 161 height 26
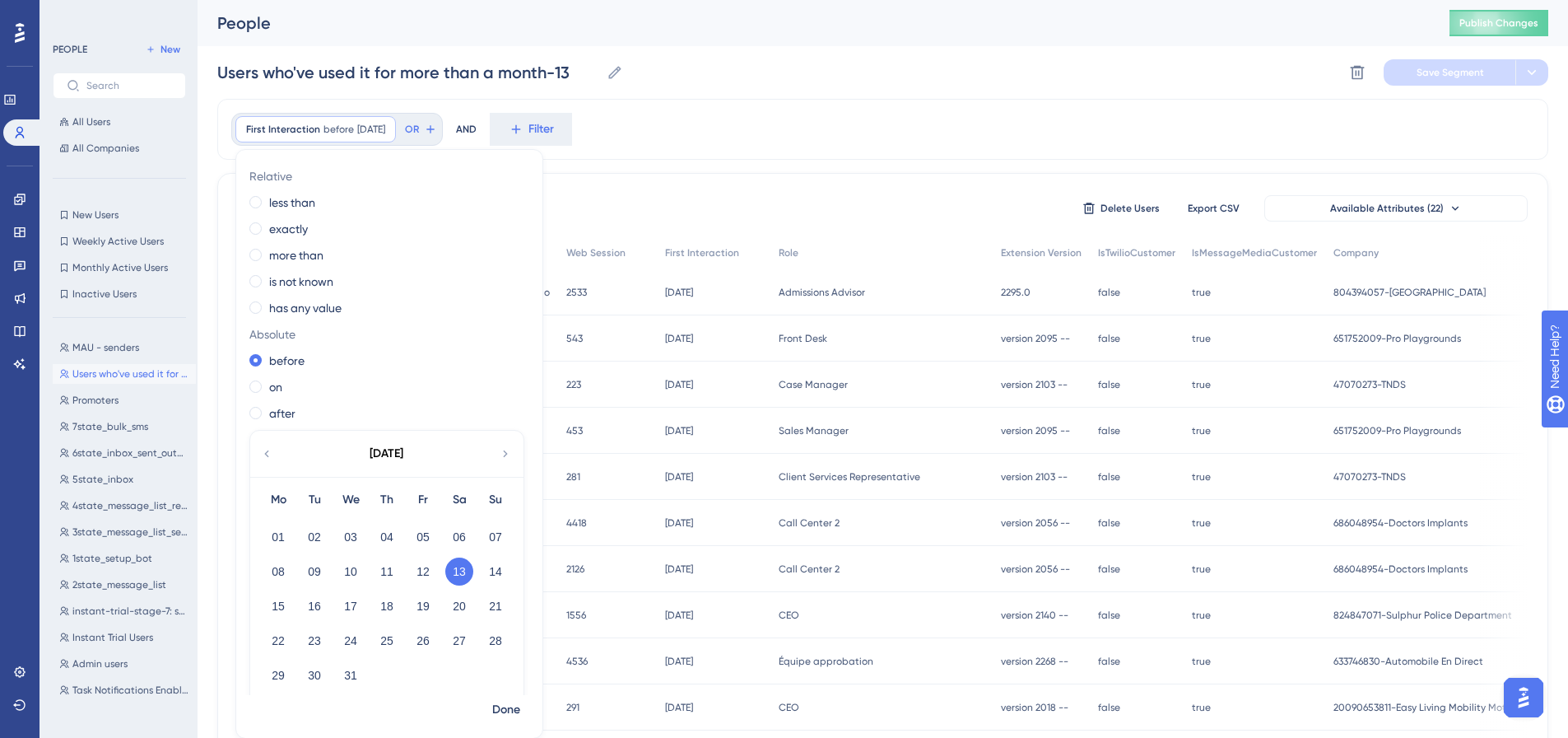
click at [263, 461] on div "[DATE]" at bounding box center [386, 453] width 272 height 46
click at [266, 457] on icon at bounding box center [266, 454] width 13 height 15
click at [504, 455] on icon at bounding box center [505, 454] width 13 height 15
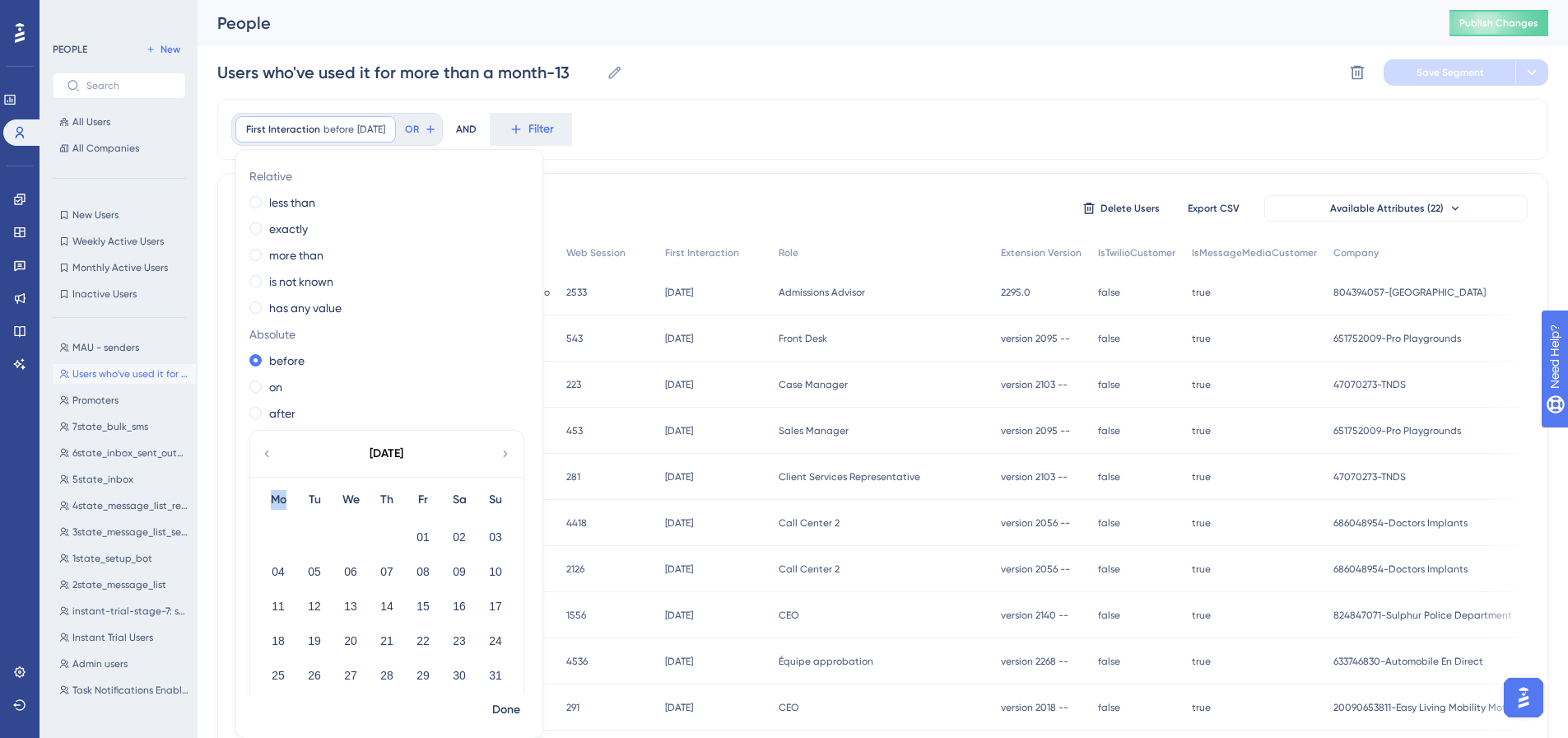
click at [504, 455] on icon at bounding box center [505, 454] width 13 height 15
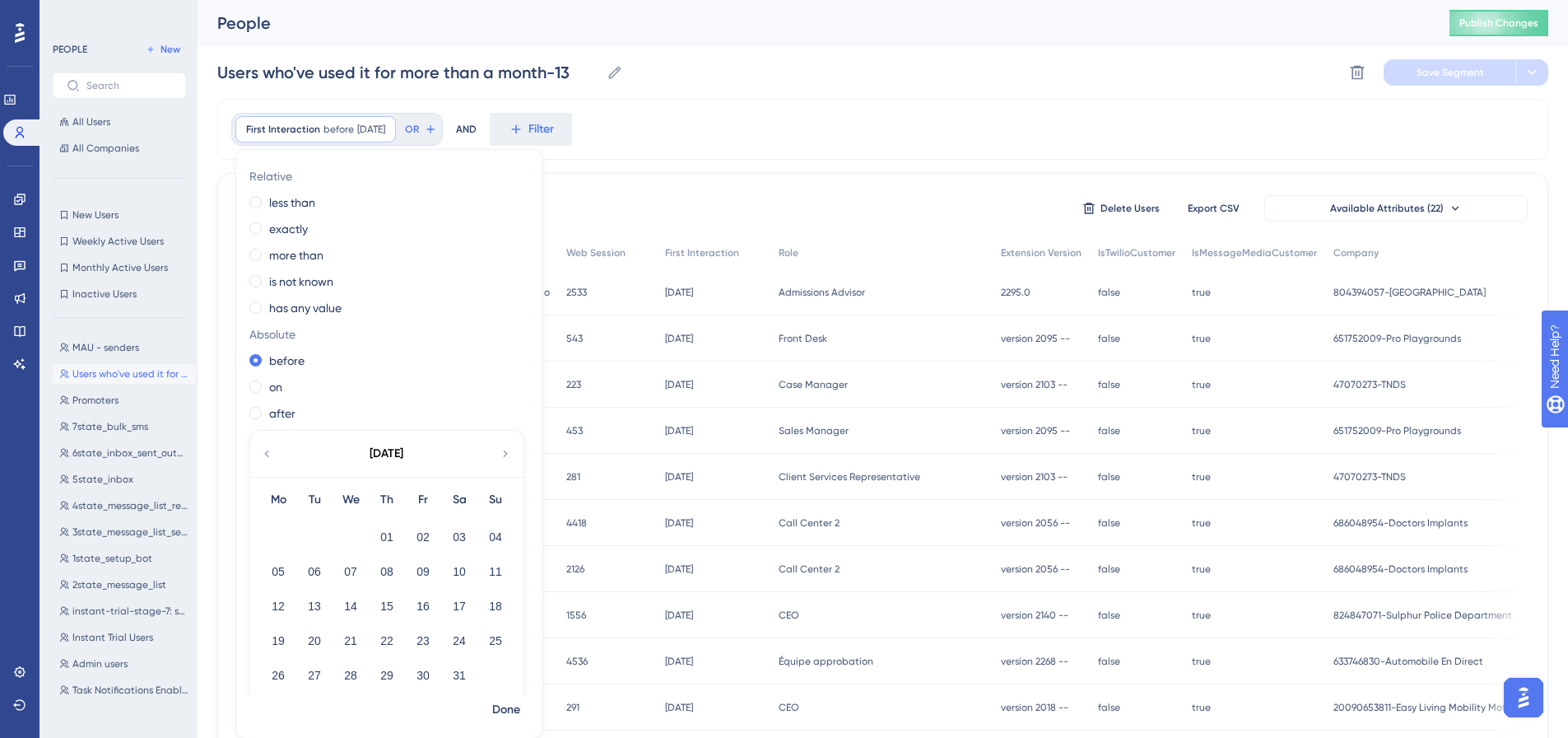
click at [504, 455] on icon at bounding box center [505, 454] width 13 height 15
click at [487, 539] on button "01" at bounding box center [496, 537] width 28 height 28
click at [488, 677] on button "29" at bounding box center [496, 675] width 28 height 28
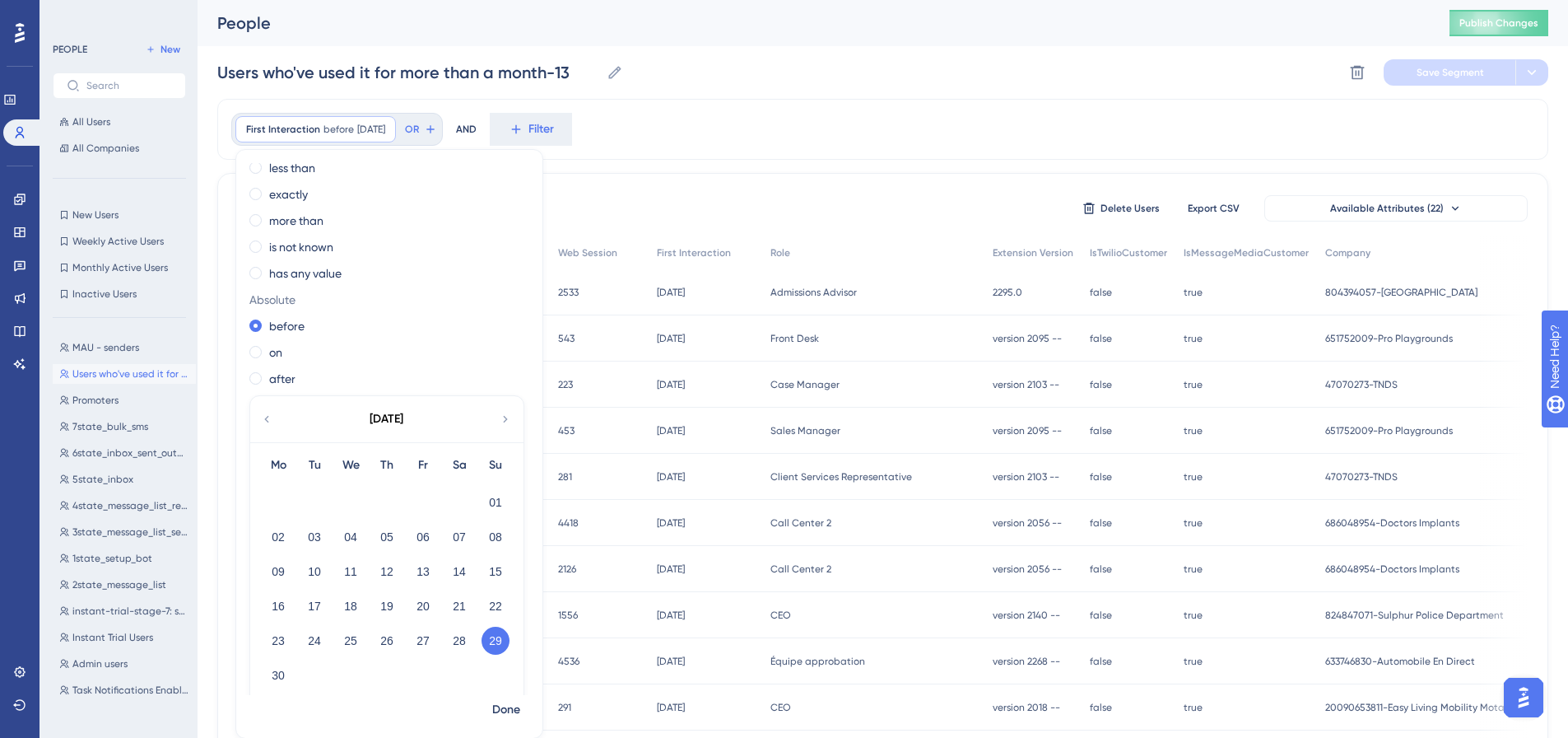
scroll to position [51, 0]
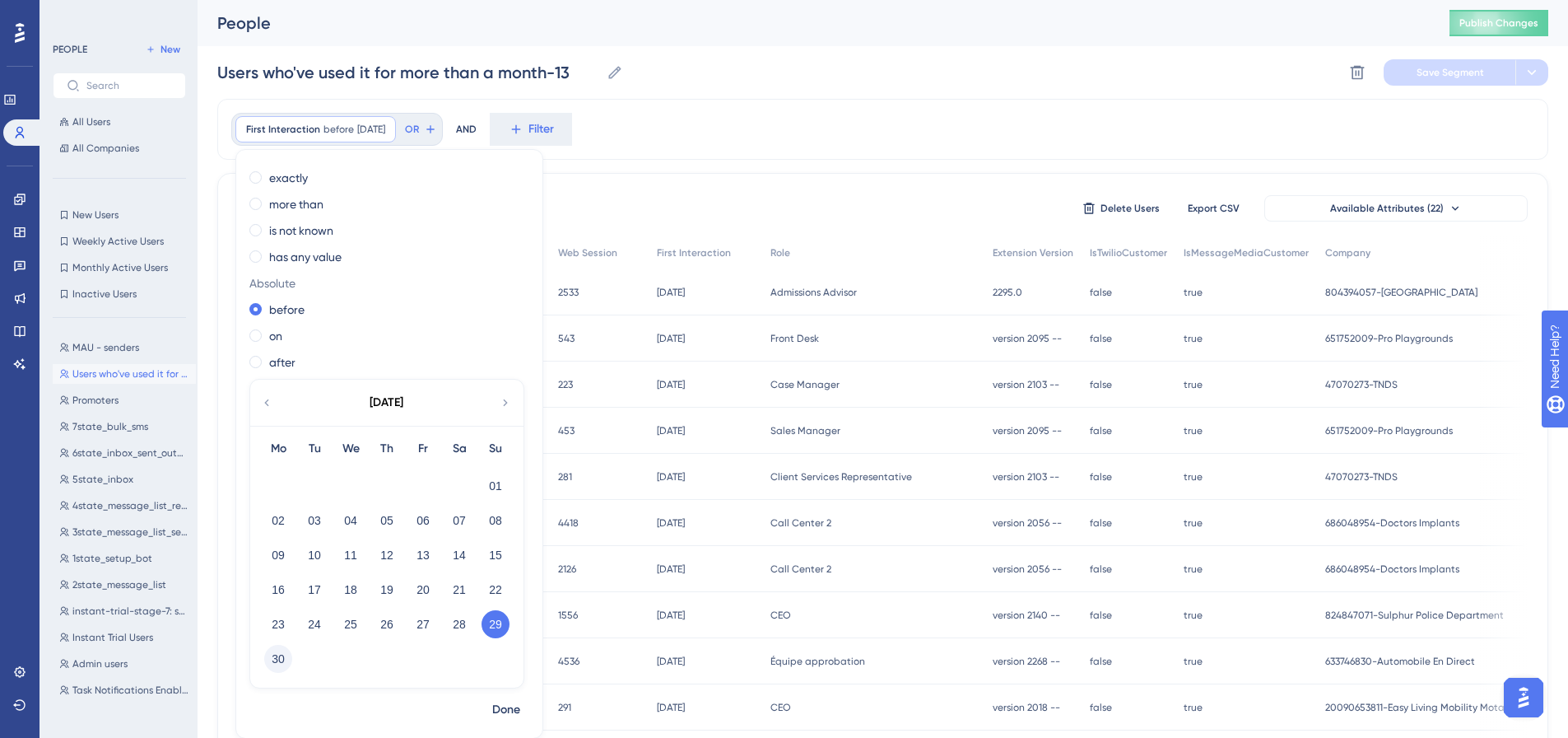
click at [282, 662] on button "30" at bounding box center [279, 659] width 28 height 28
click at [502, 707] on span "Done" at bounding box center [506, 709] width 28 height 20
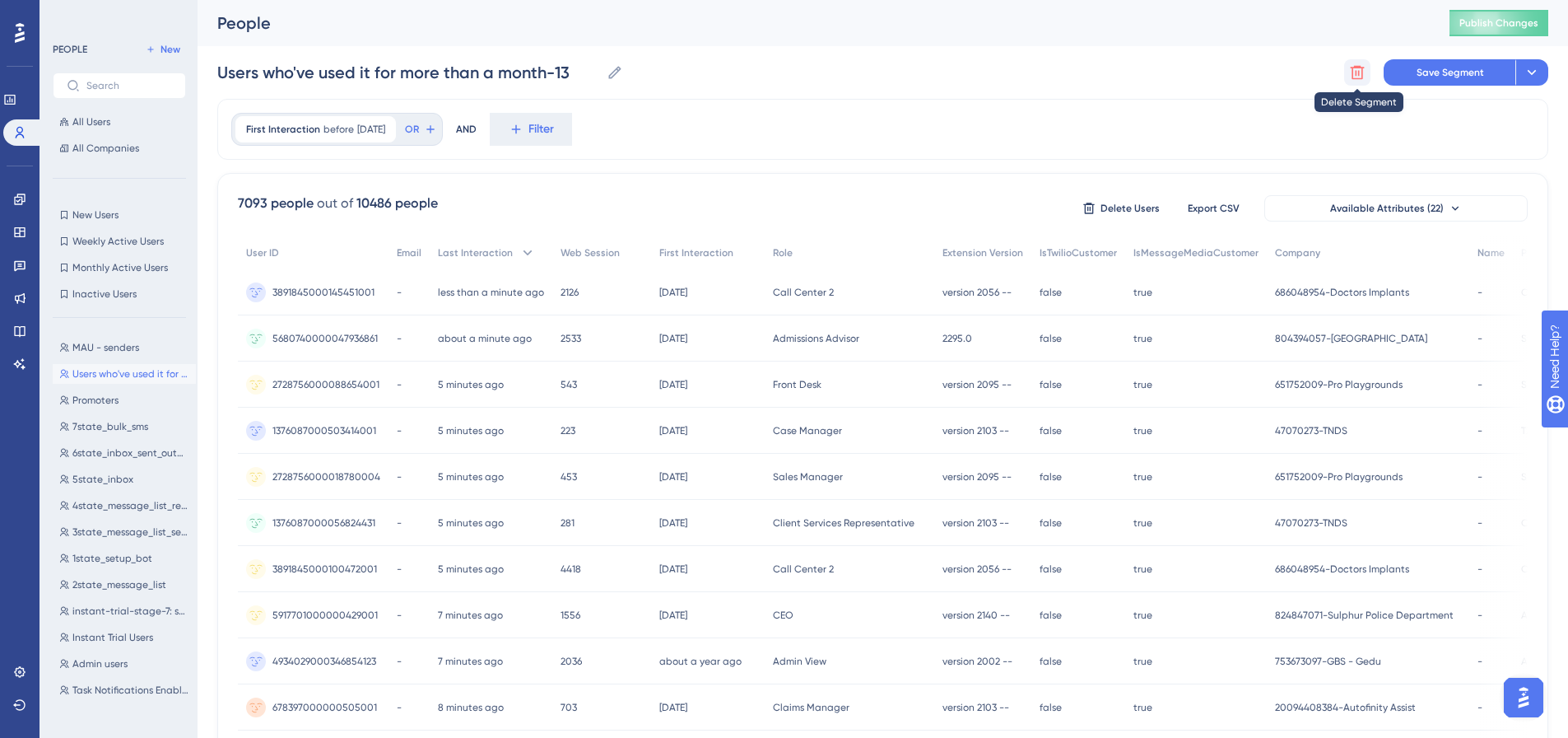
click at [1360, 76] on icon at bounding box center [1356, 72] width 16 height 16
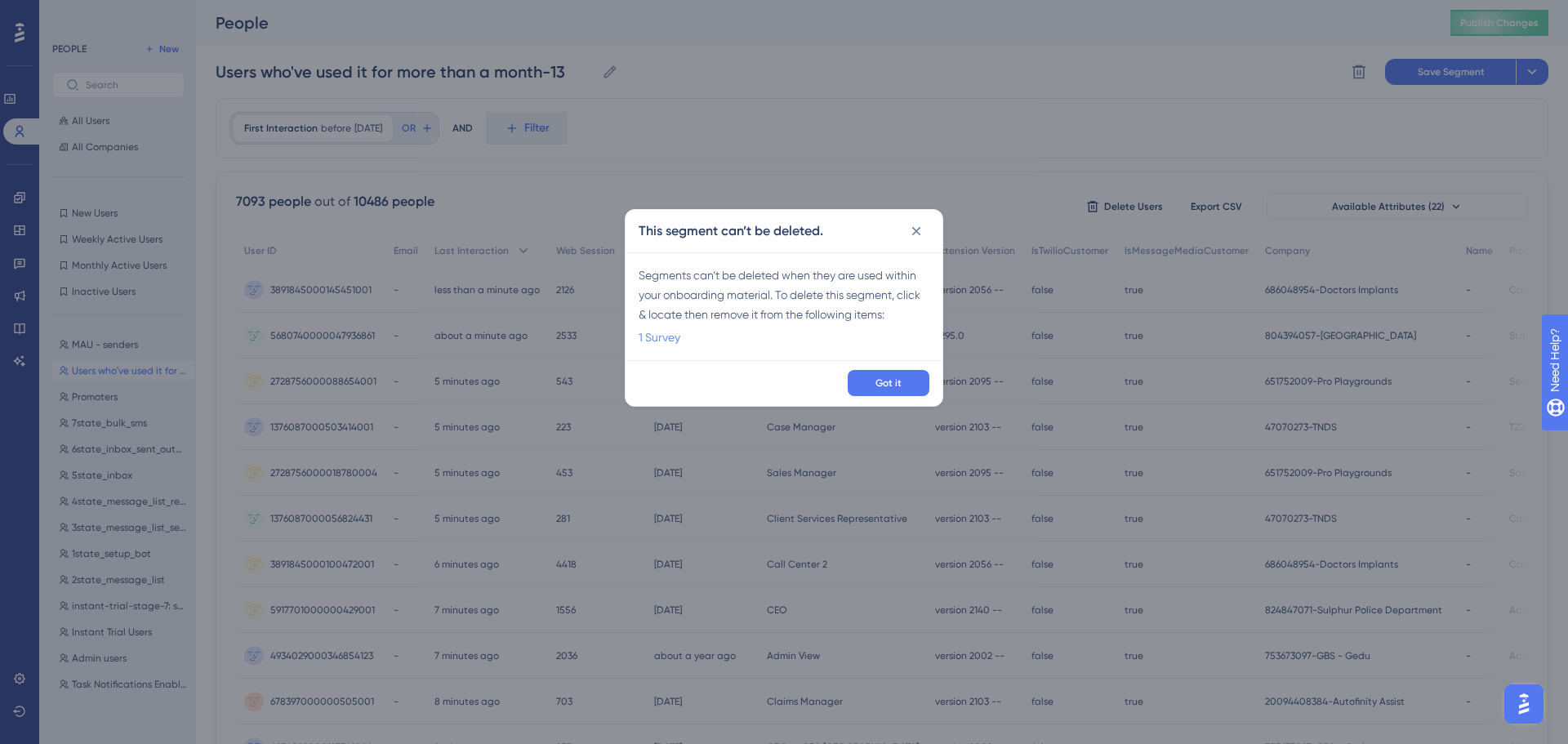
click at [658, 344] on link "1 Survey" at bounding box center [659, 337] width 42 height 20
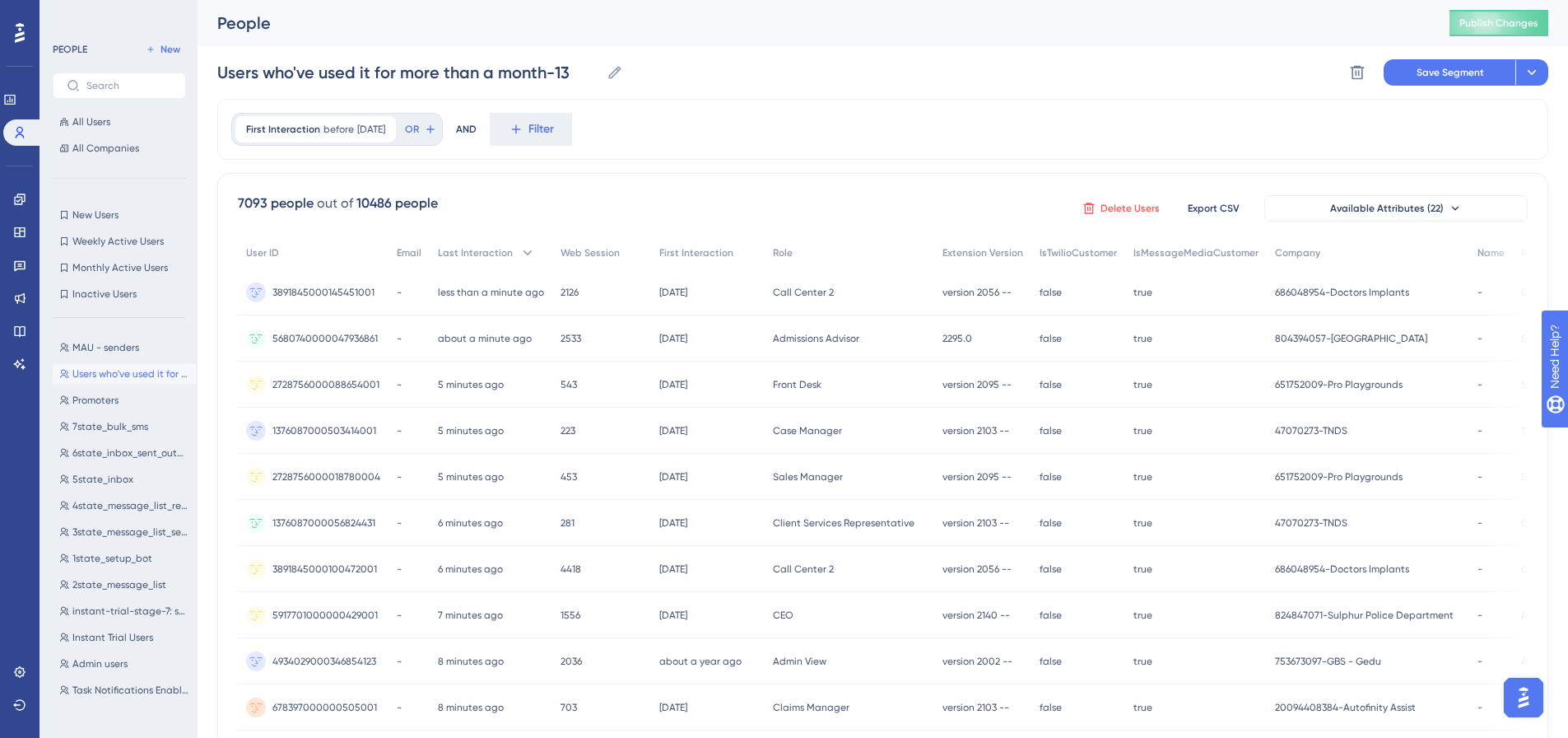
click at [1156, 219] on button "Delete Users" at bounding box center [1120, 208] width 82 height 26
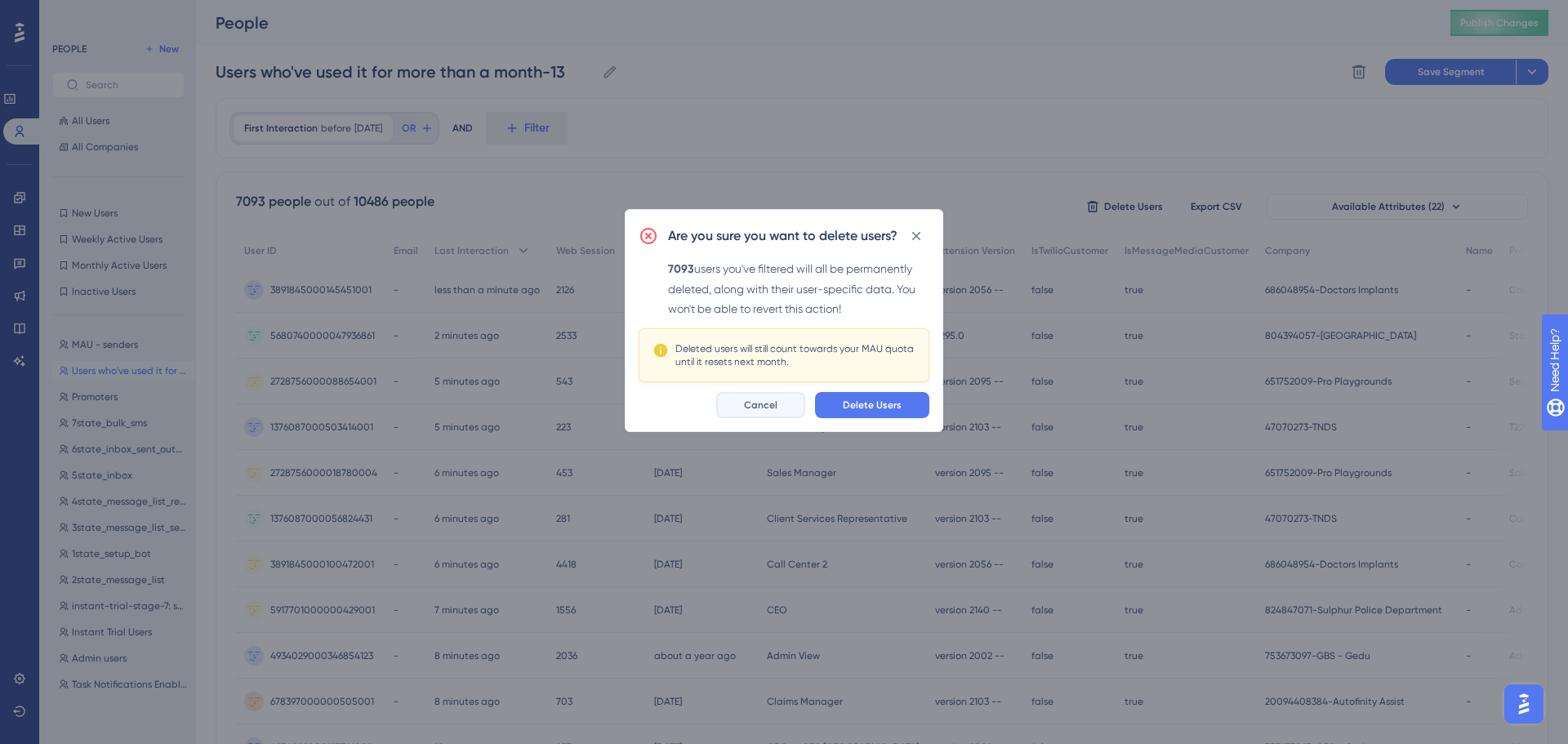
click at [773, 404] on span "Cancel" at bounding box center [761, 405] width 34 height 13
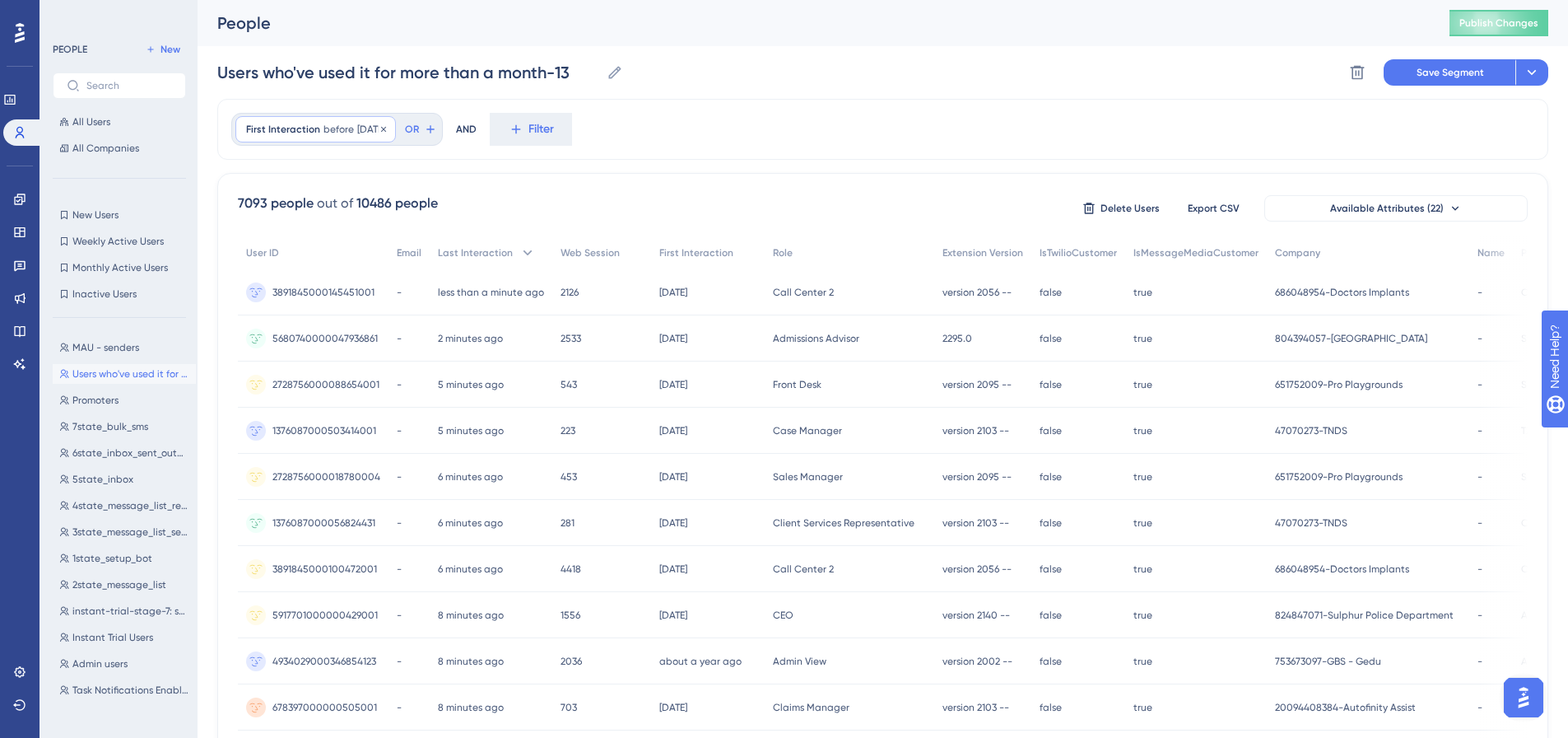
click at [312, 134] on span "First Interaction" at bounding box center [282, 129] width 74 height 13
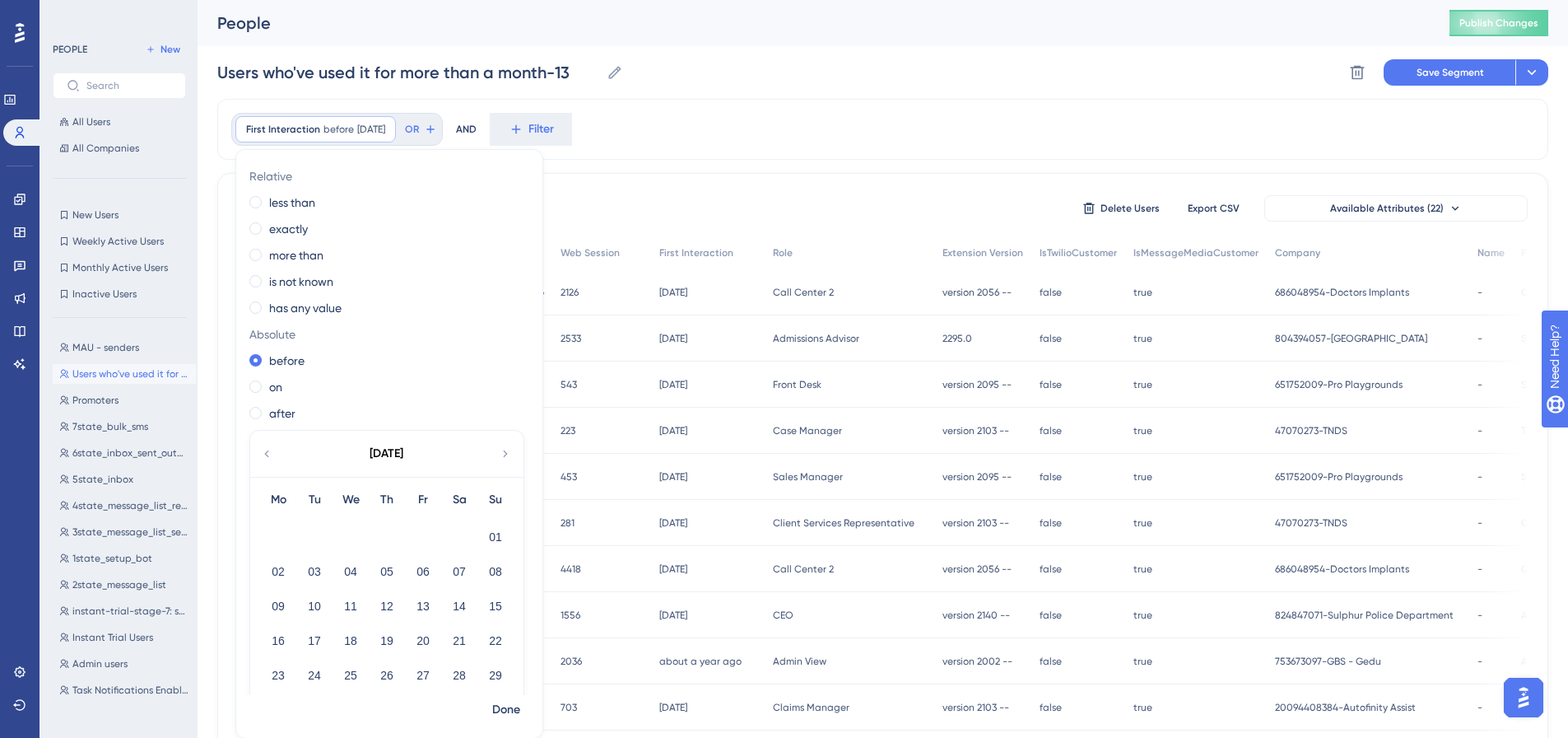
click at [760, 110] on div "First Interaction before [DATE] [DATE] Remove Relative less than exactly more t…" at bounding box center [883, 129] width 1331 height 61
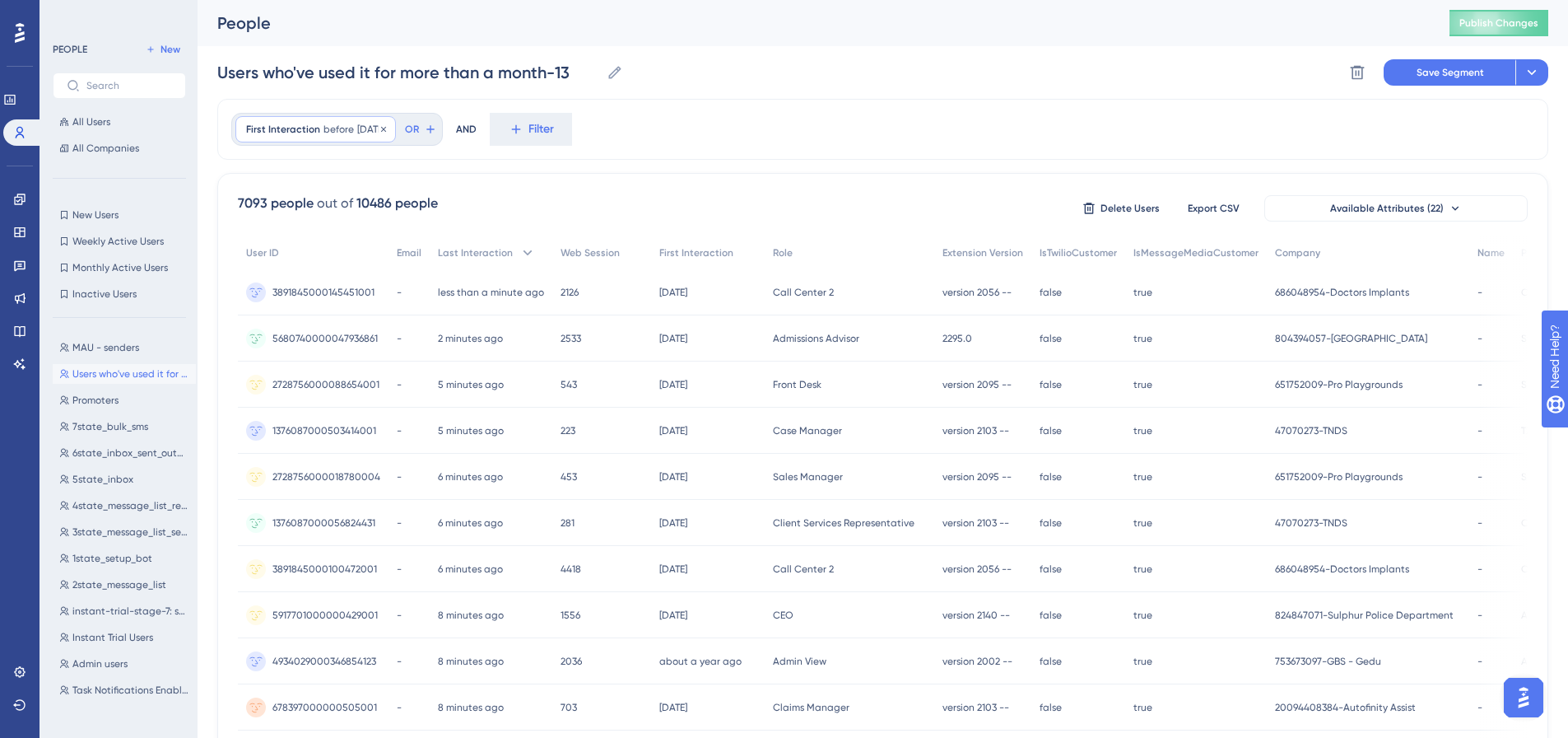
click at [336, 128] on span "before" at bounding box center [339, 129] width 30 height 13
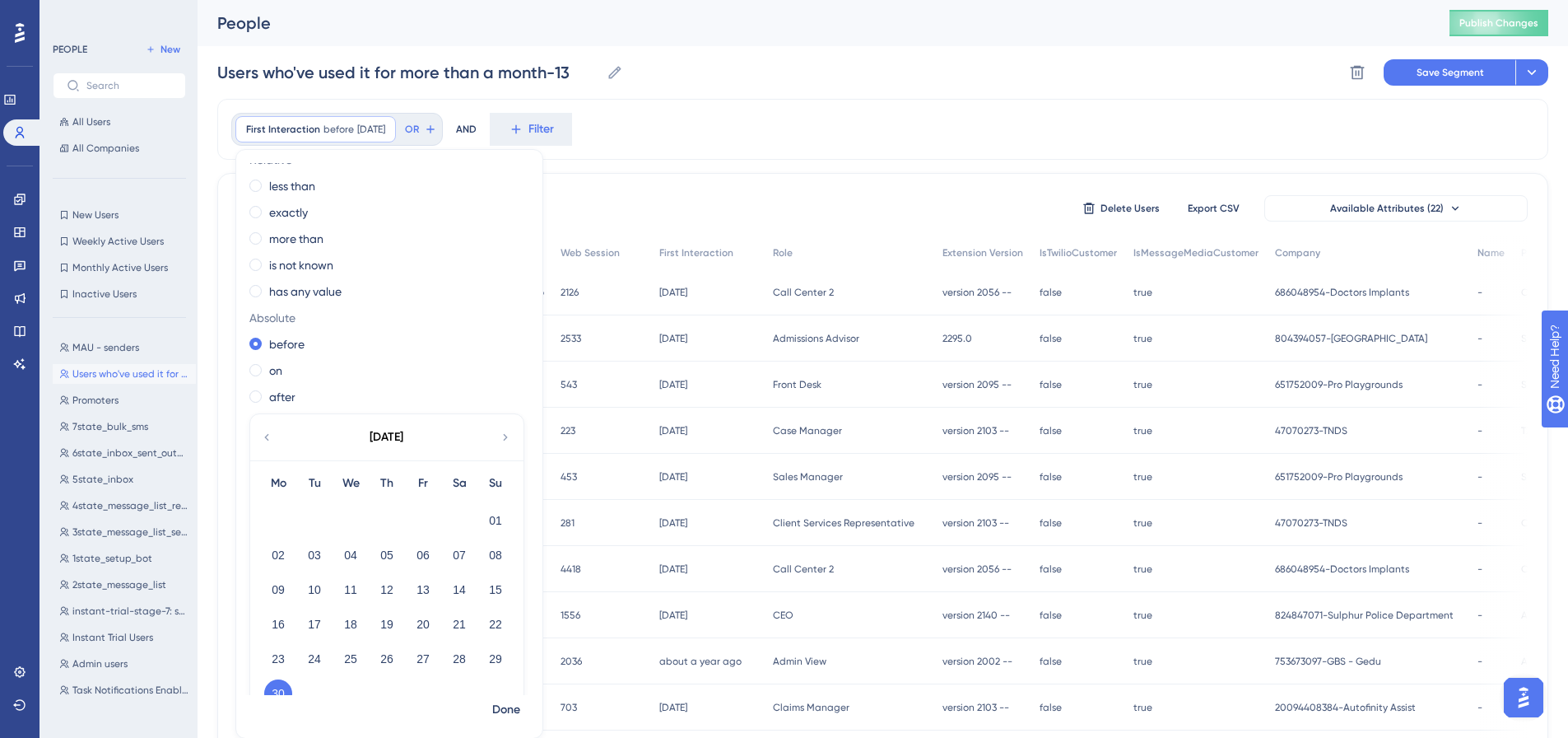
scroll to position [0, 0]
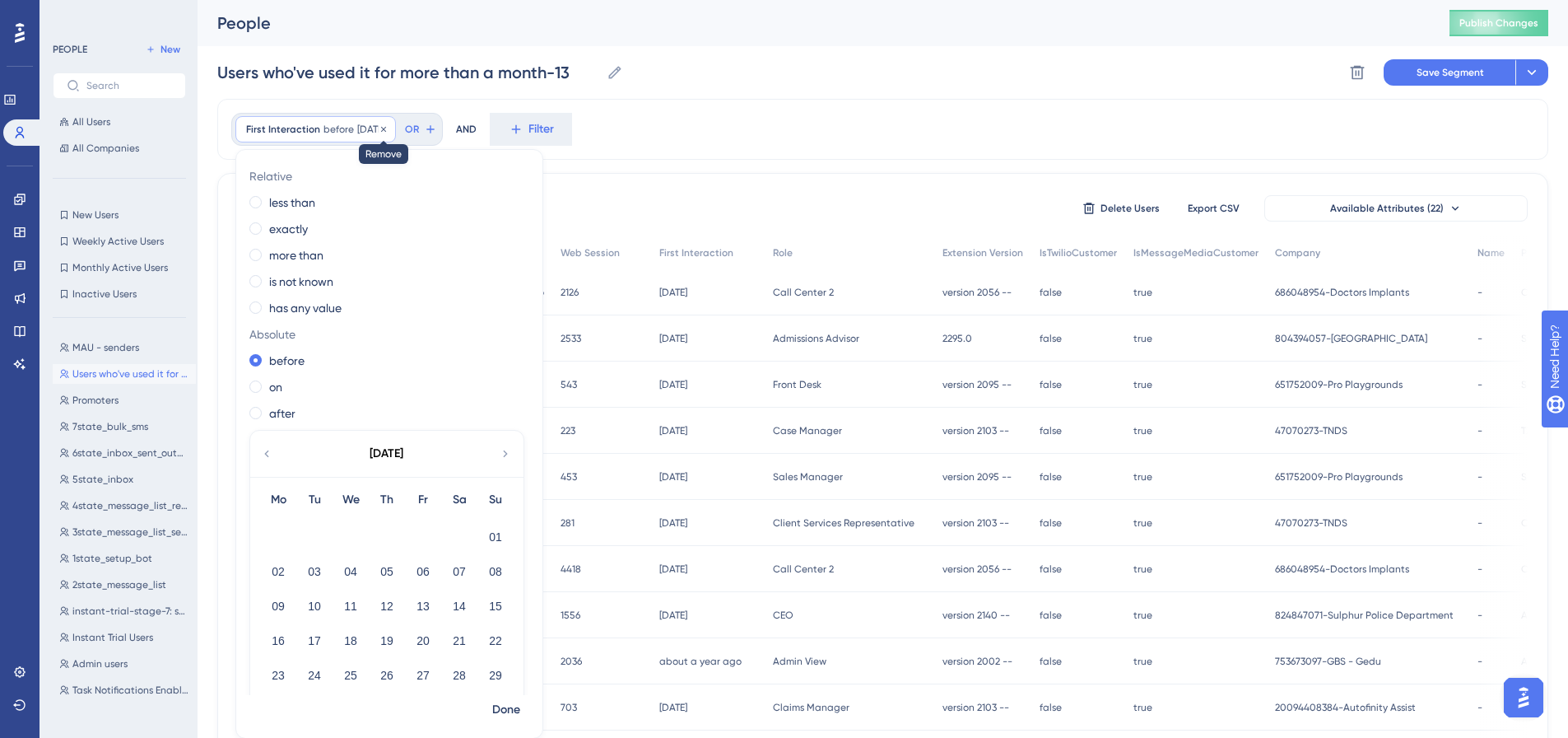
click at [389, 132] on icon at bounding box center [383, 129] width 9 height 9
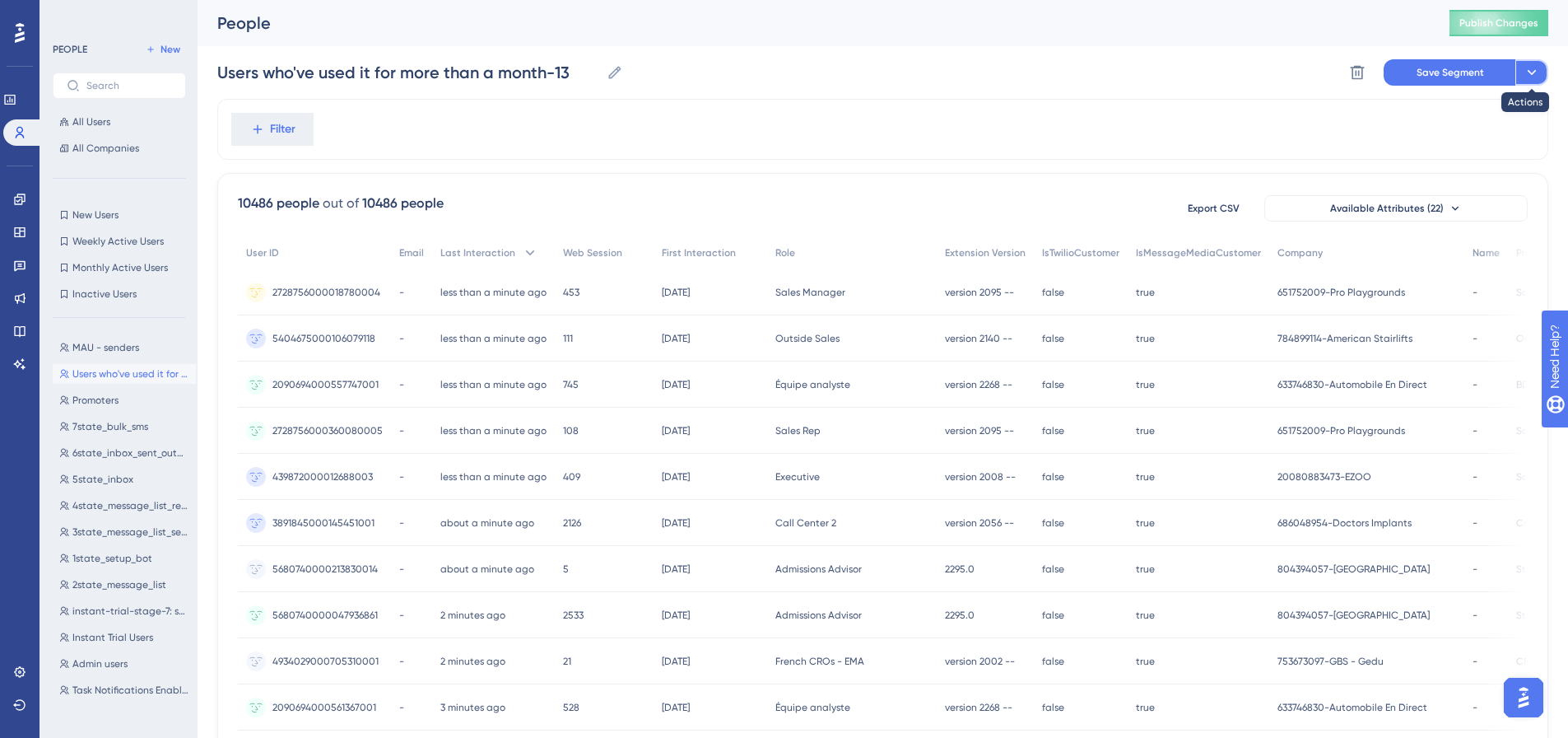
click at [1537, 73] on icon at bounding box center [1531, 72] width 16 height 16
click at [994, 120] on div "Filter" at bounding box center [883, 129] width 1331 height 61
click at [110, 349] on span "MAU - senders" at bounding box center [105, 347] width 67 height 13
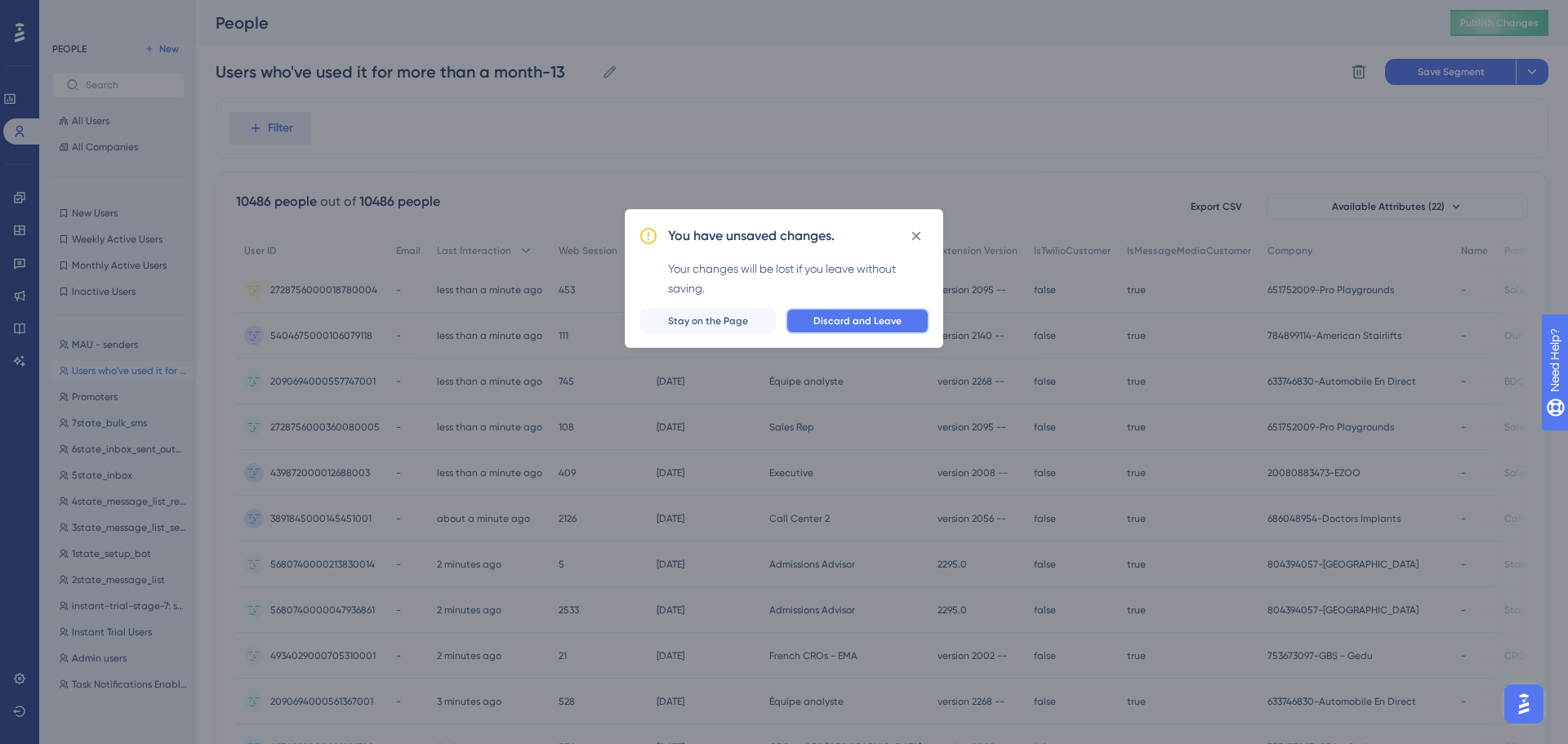
click at [827, 324] on span "Discard and Leave" at bounding box center [857, 321] width 88 height 13
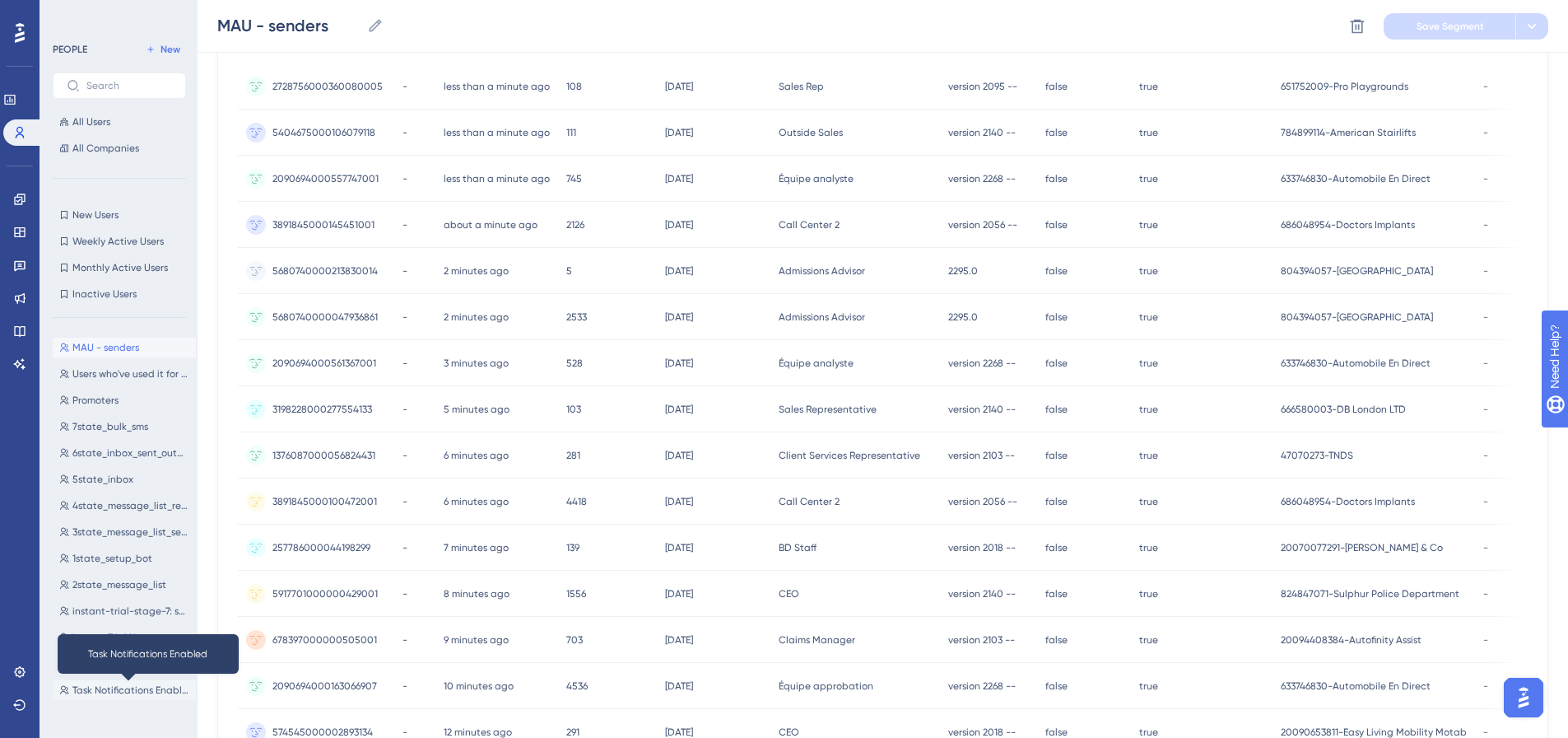
scroll to position [329, 0]
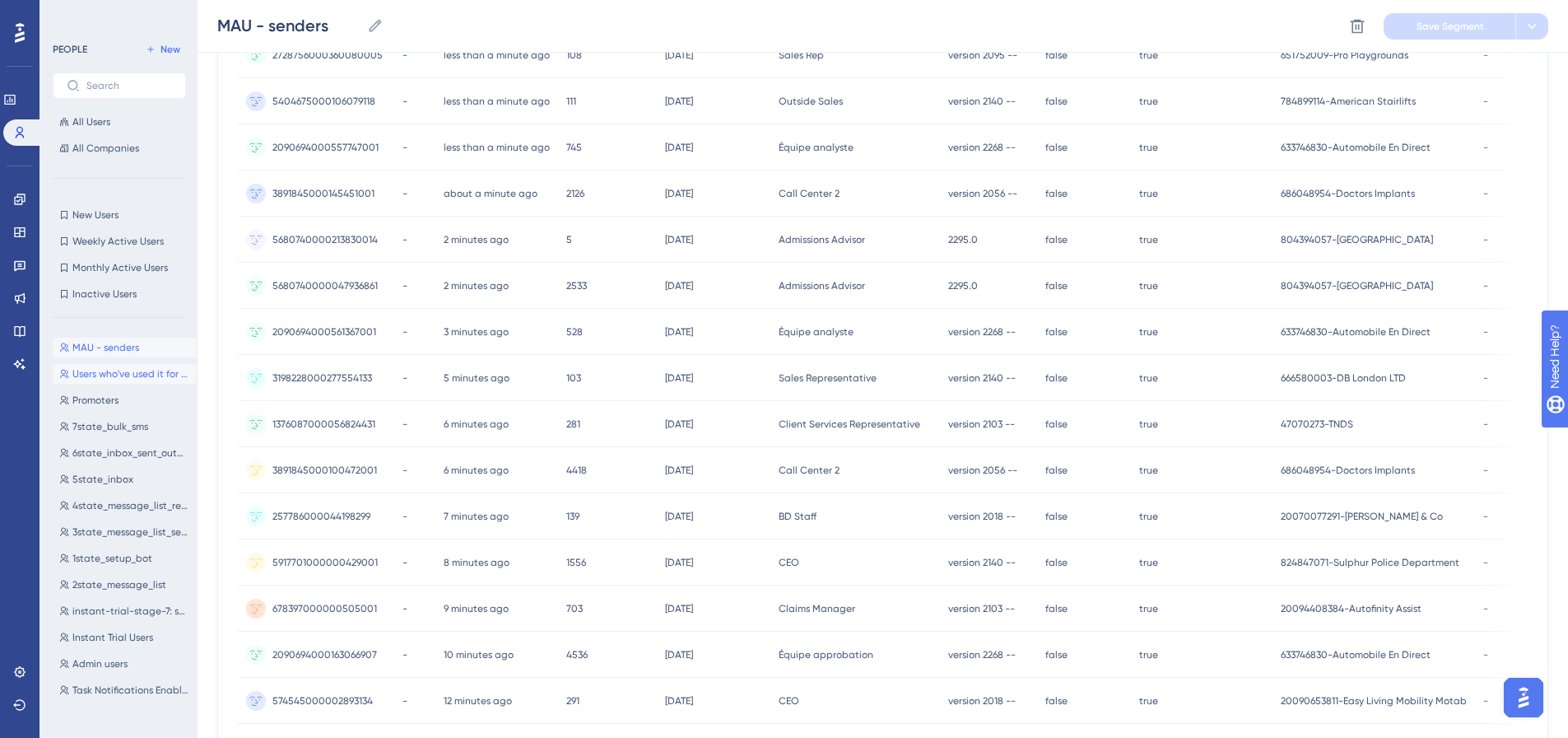
click at [89, 383] on button "Users who've used it for more than a month-13 Users who've used it for more tha…" at bounding box center [124, 374] width 143 height 20
type input "Users who've used it for more than a month-13"
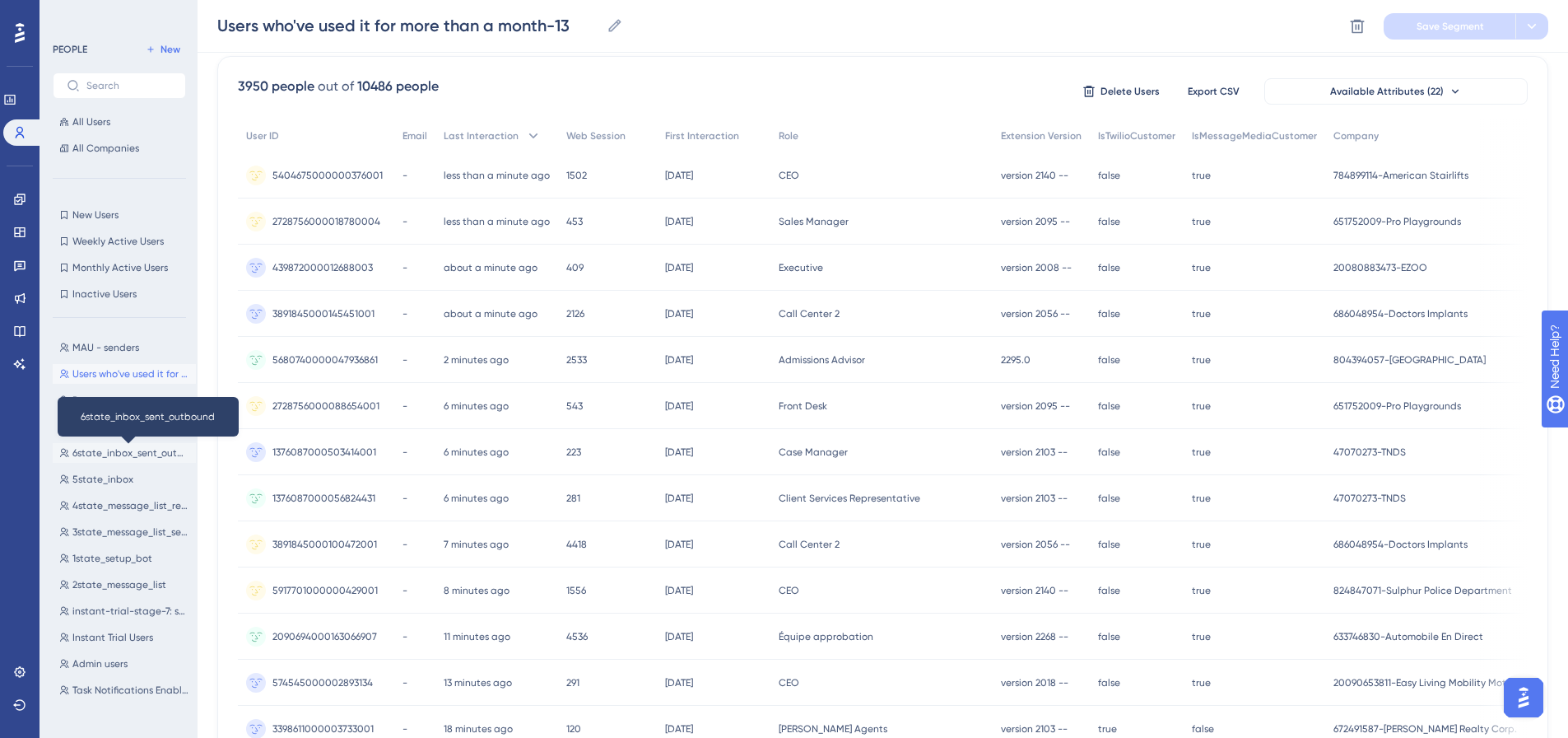
scroll to position [0, 0]
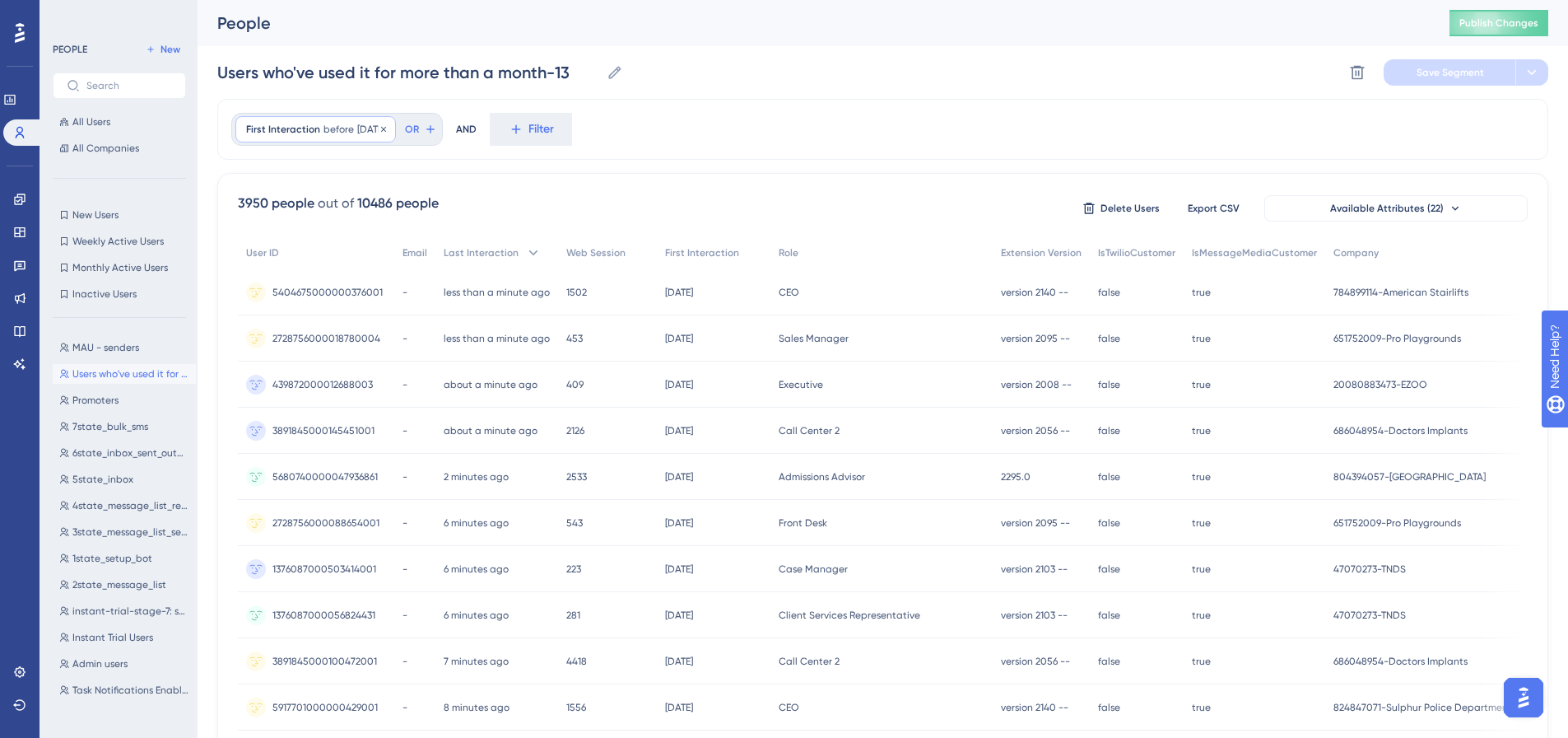
click at [264, 125] on span "First Interaction" at bounding box center [282, 129] width 74 height 13
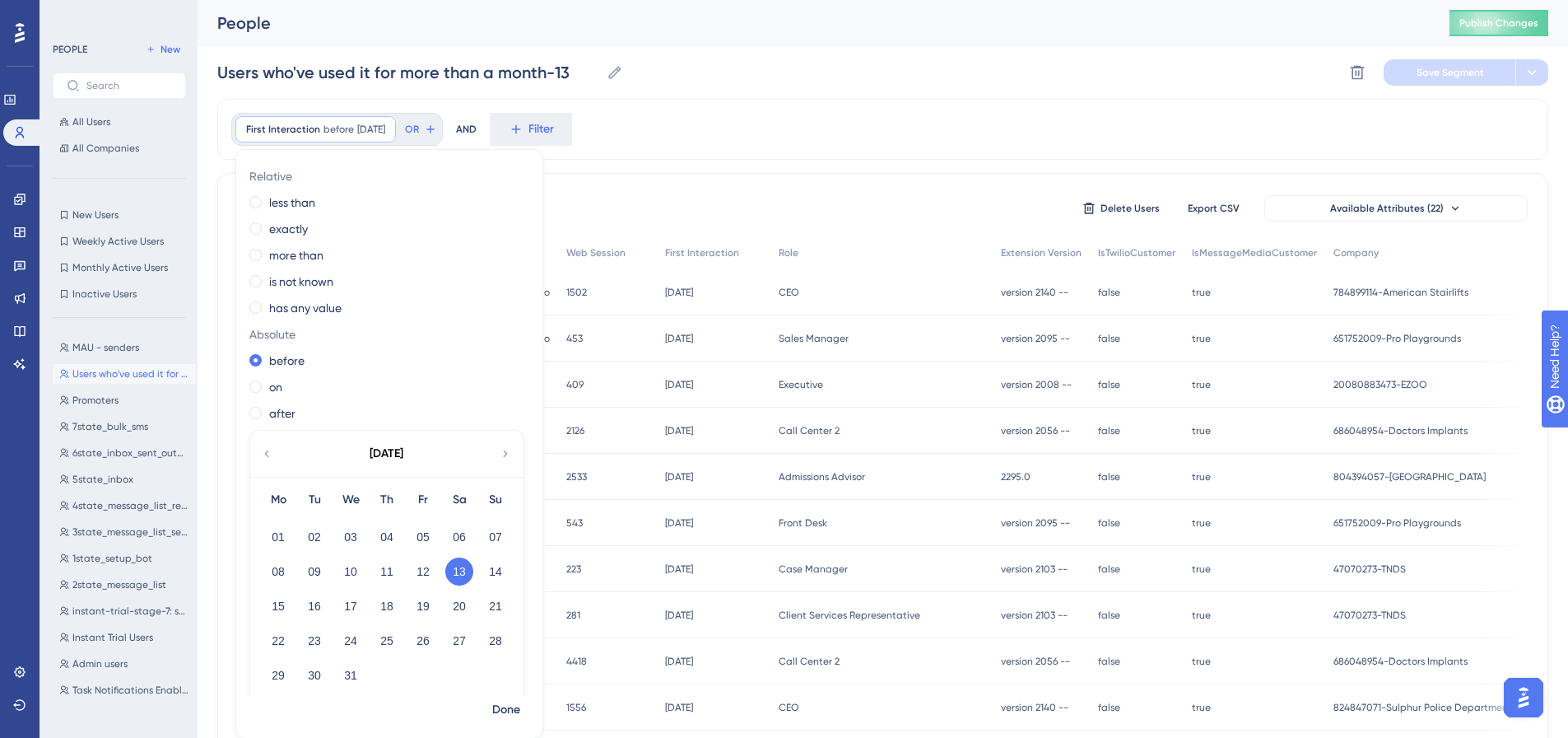
click at [751, 105] on div "First Interaction before [DATE] [DATE] Remove Relative less than exactly more t…" at bounding box center [883, 129] width 1331 height 61
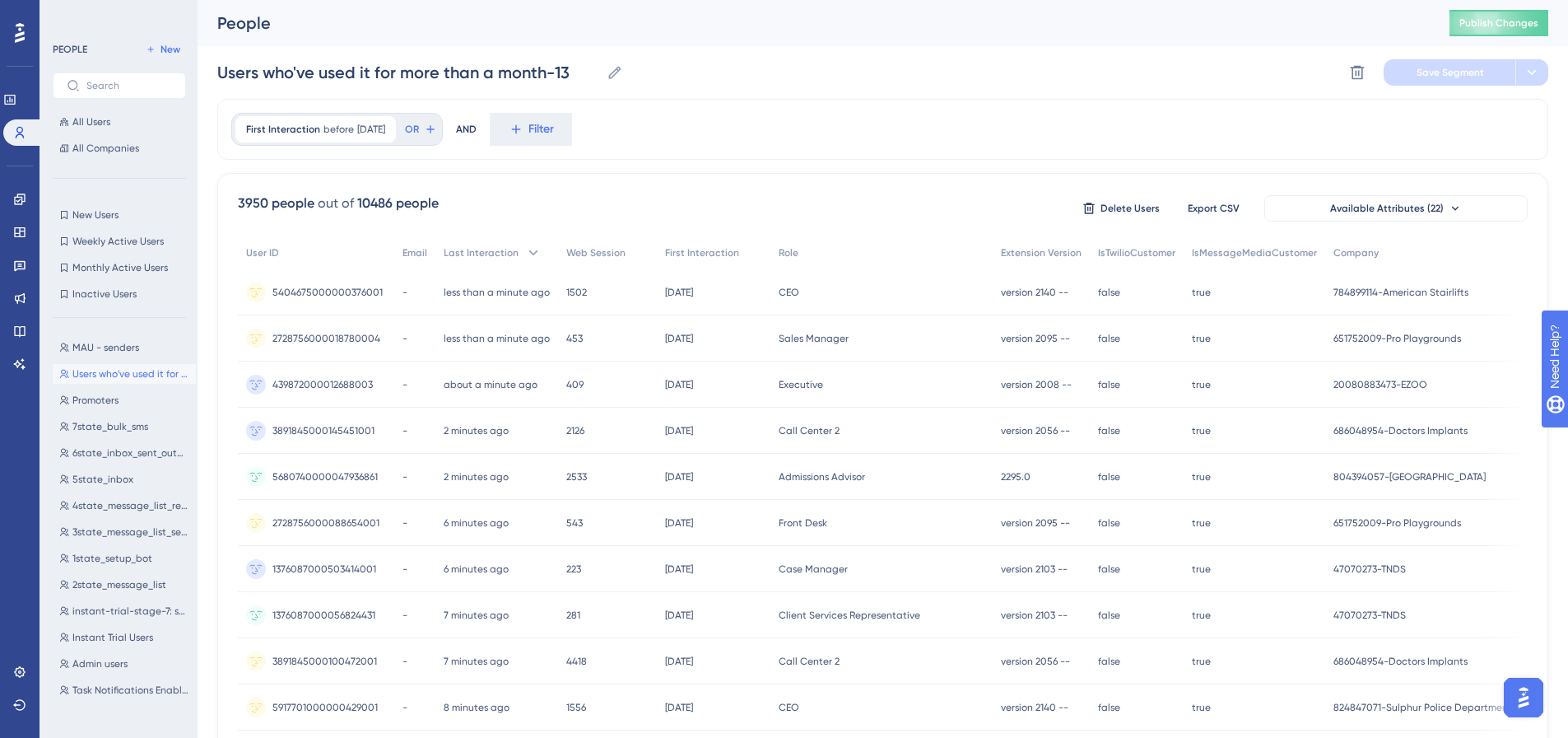
click at [1539, 87] on div "Users who've used it for more than a month-13 Users who've used it for more tha…" at bounding box center [883, 72] width 1331 height 53
click at [104, 226] on div "New Users New Users Weekly Active Users Weekly Active Users Monthly Active User…" at bounding box center [120, 254] width 134 height 99
click at [102, 214] on span "New Users" at bounding box center [95, 215] width 46 height 13
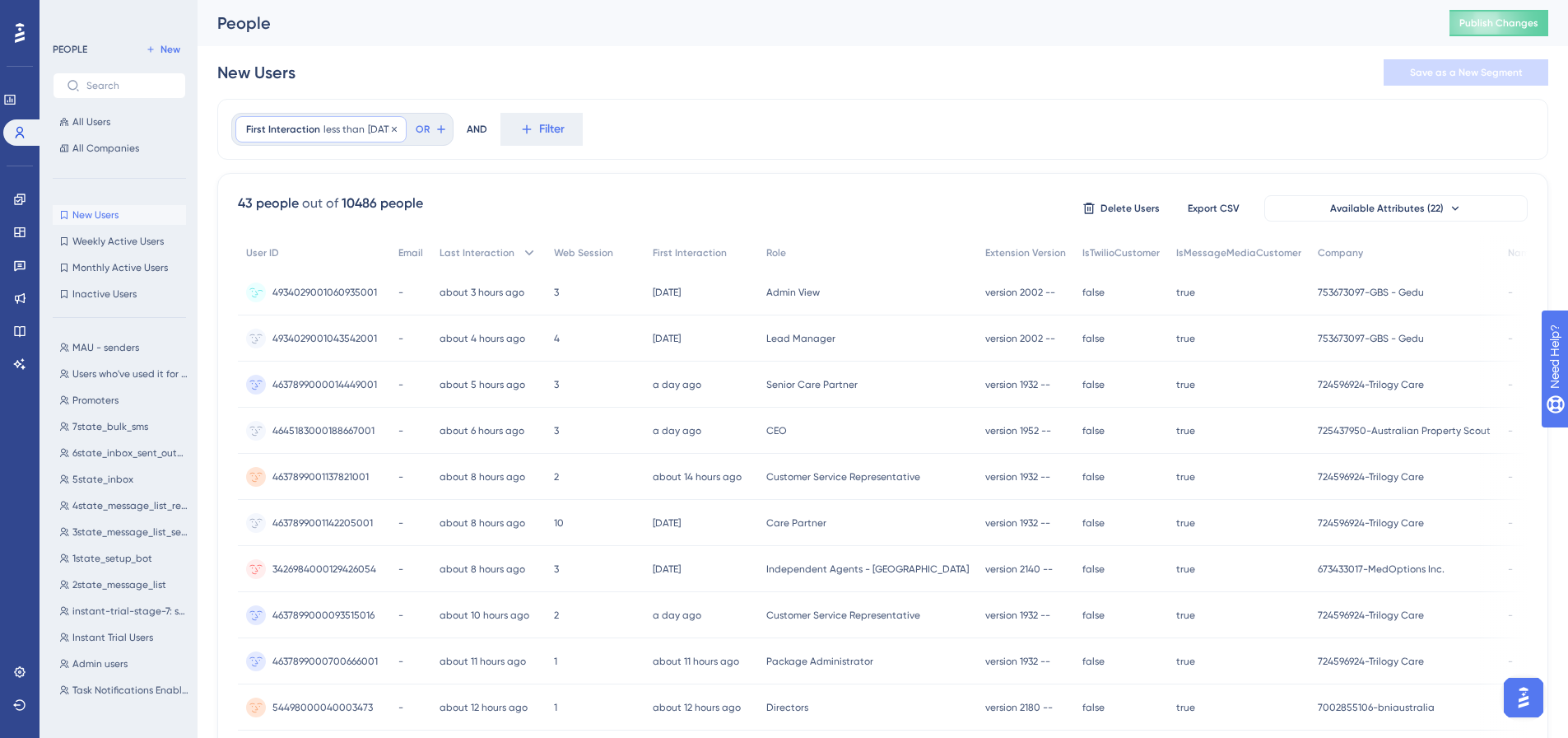
click at [331, 133] on span "less than" at bounding box center [344, 129] width 41 height 13
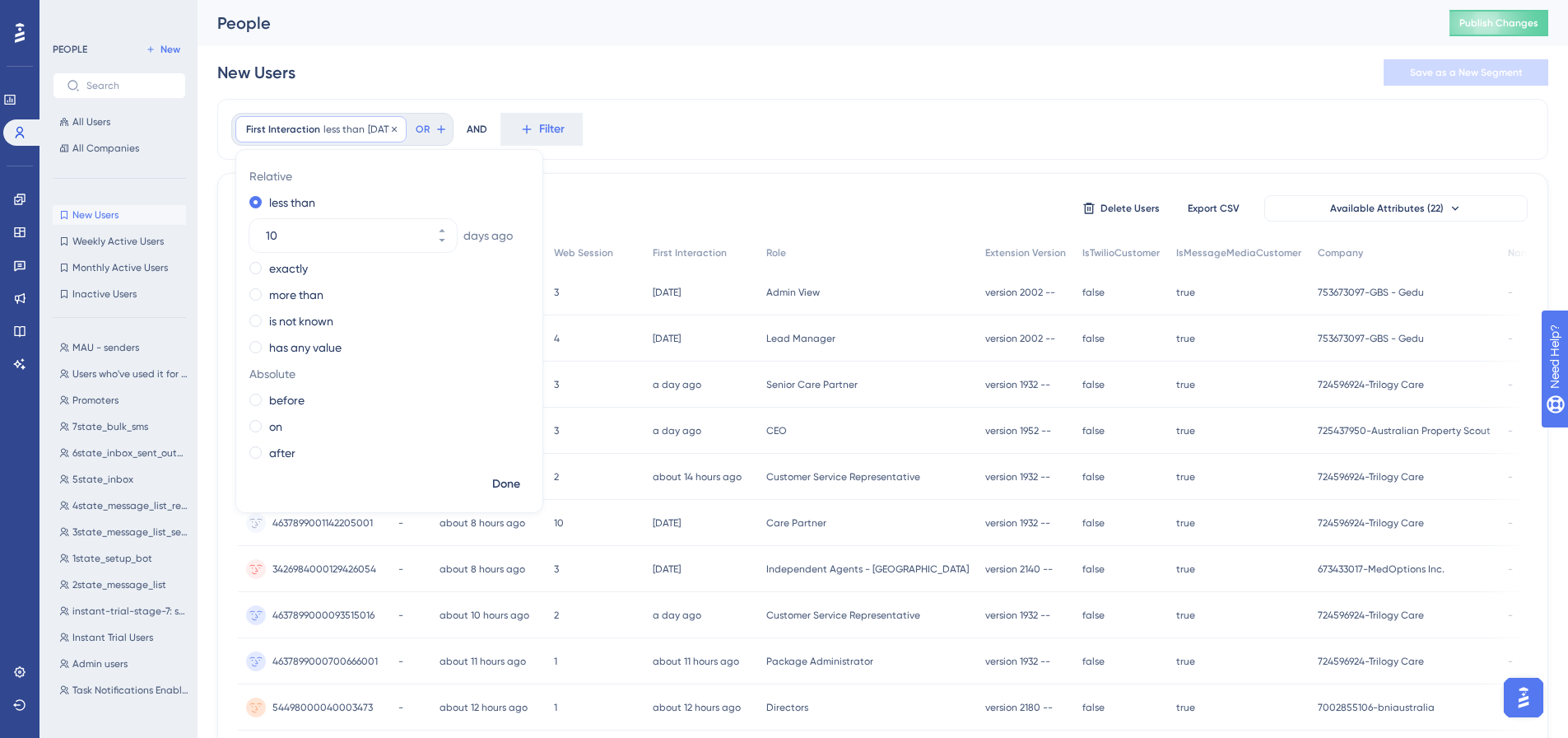
click at [338, 138] on div "First Interaction less than [DATE] [DATE] Remove" at bounding box center [321, 129] width 171 height 26
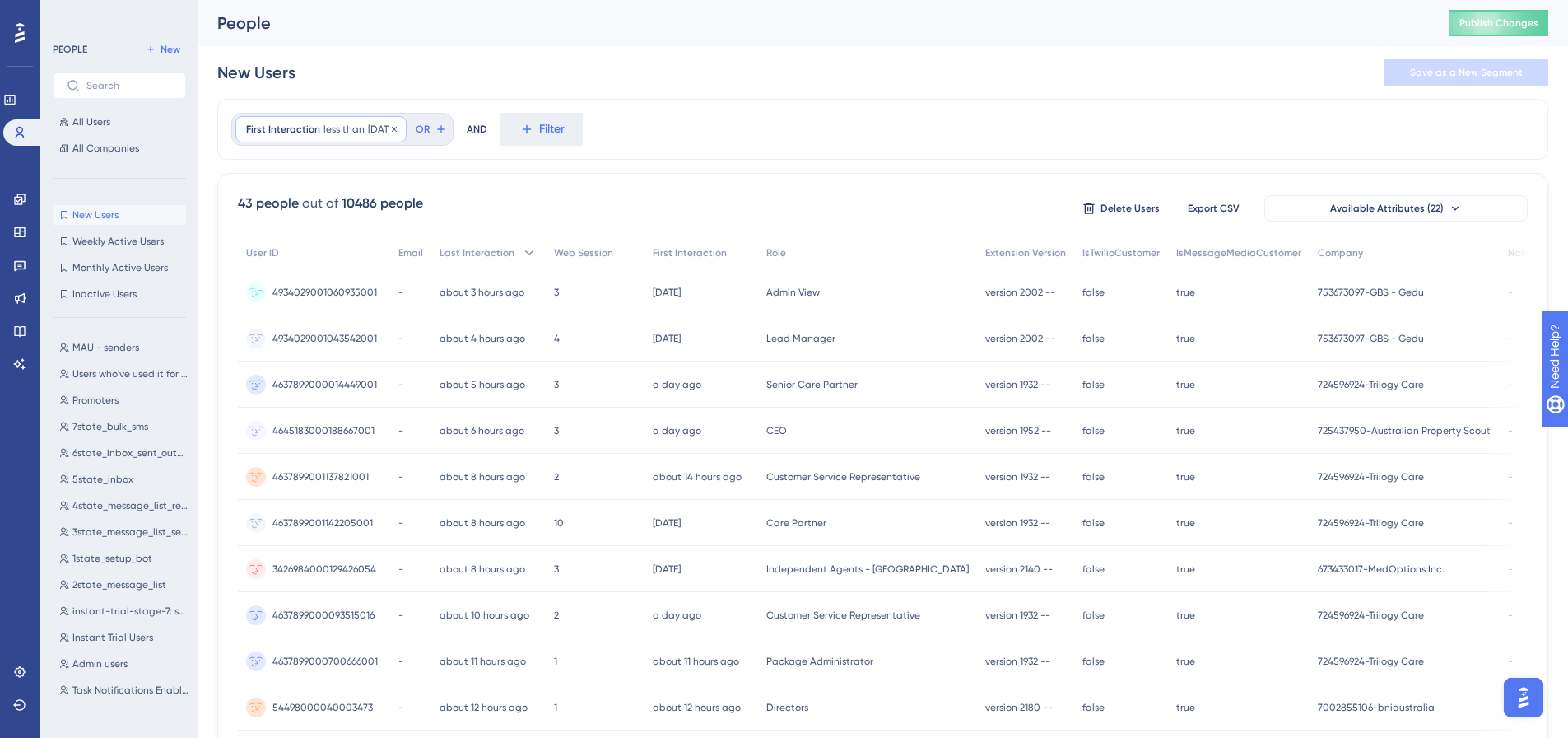
click at [338, 138] on div "First Interaction less than [DATE] [DATE] Remove" at bounding box center [321, 129] width 171 height 26
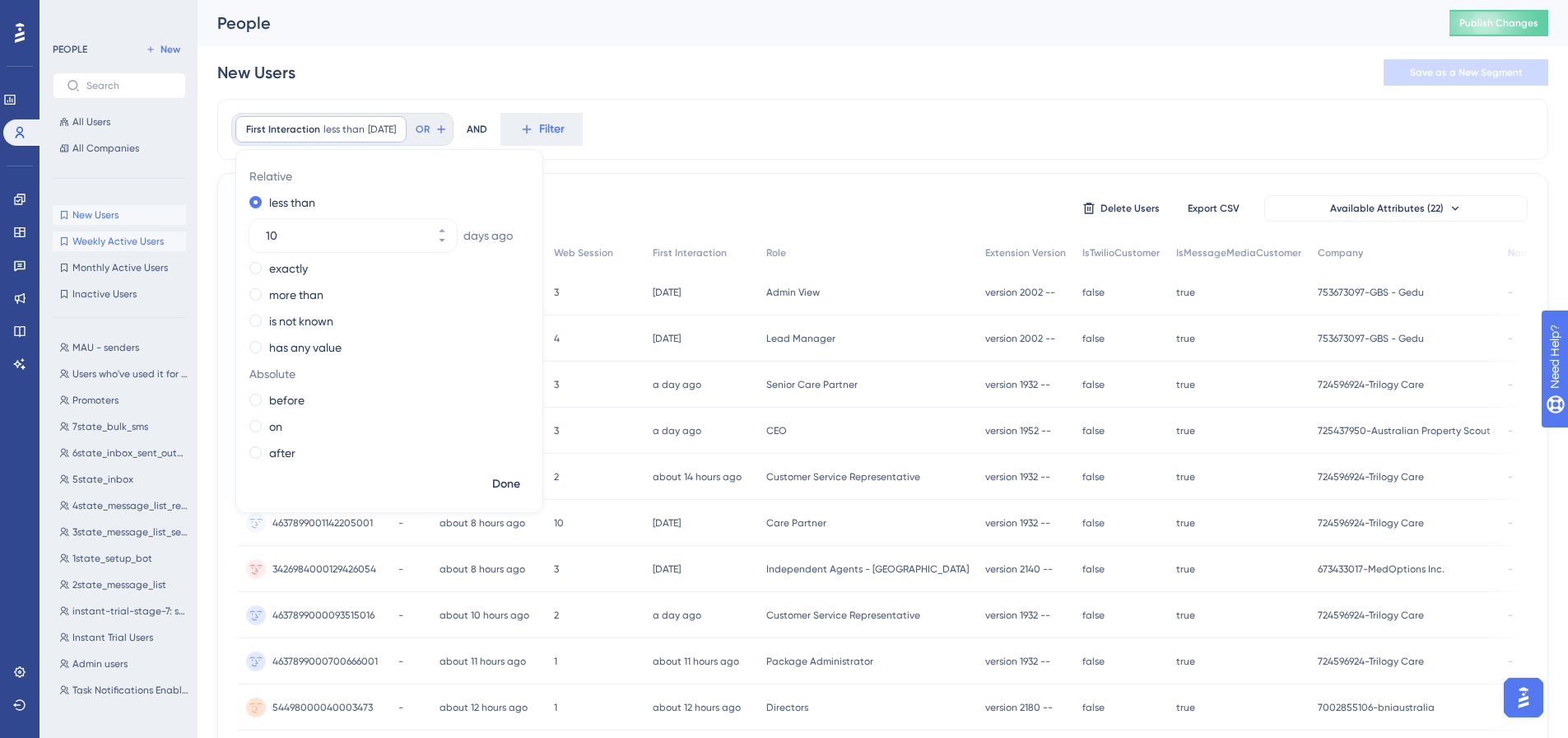
click at [99, 249] on button "Weekly Active Users Weekly Active Users" at bounding box center [120, 241] width 134 height 20
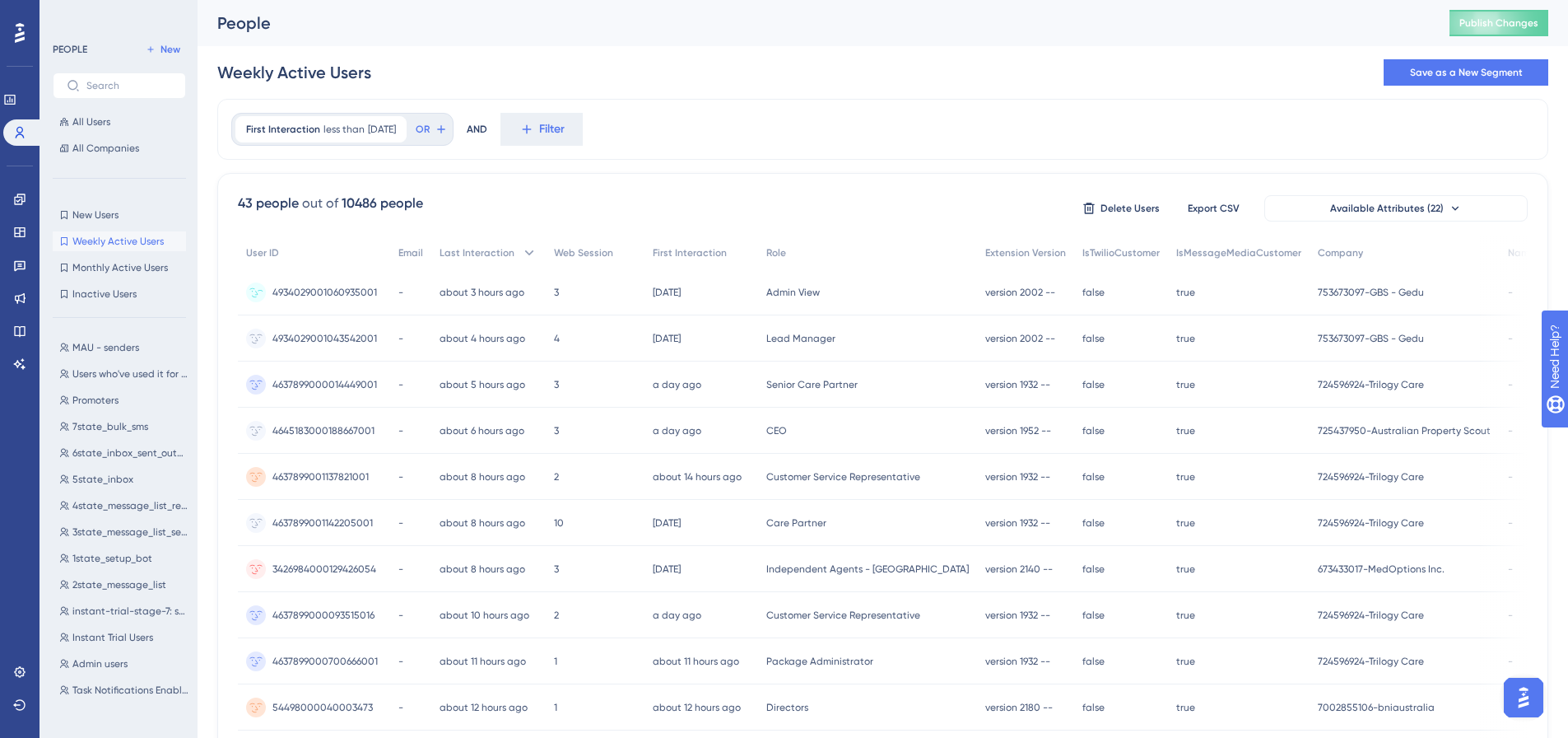
click at [99, 249] on button "Weekly Active Users Weekly Active Users" at bounding box center [120, 241] width 134 height 20
click at [96, 257] on div "New Users New Users Weekly Active Users Weekly Active Users Monthly Active User…" at bounding box center [120, 254] width 134 height 99
click at [115, 268] on span "Monthly Active Users" at bounding box center [120, 267] width 95 height 13
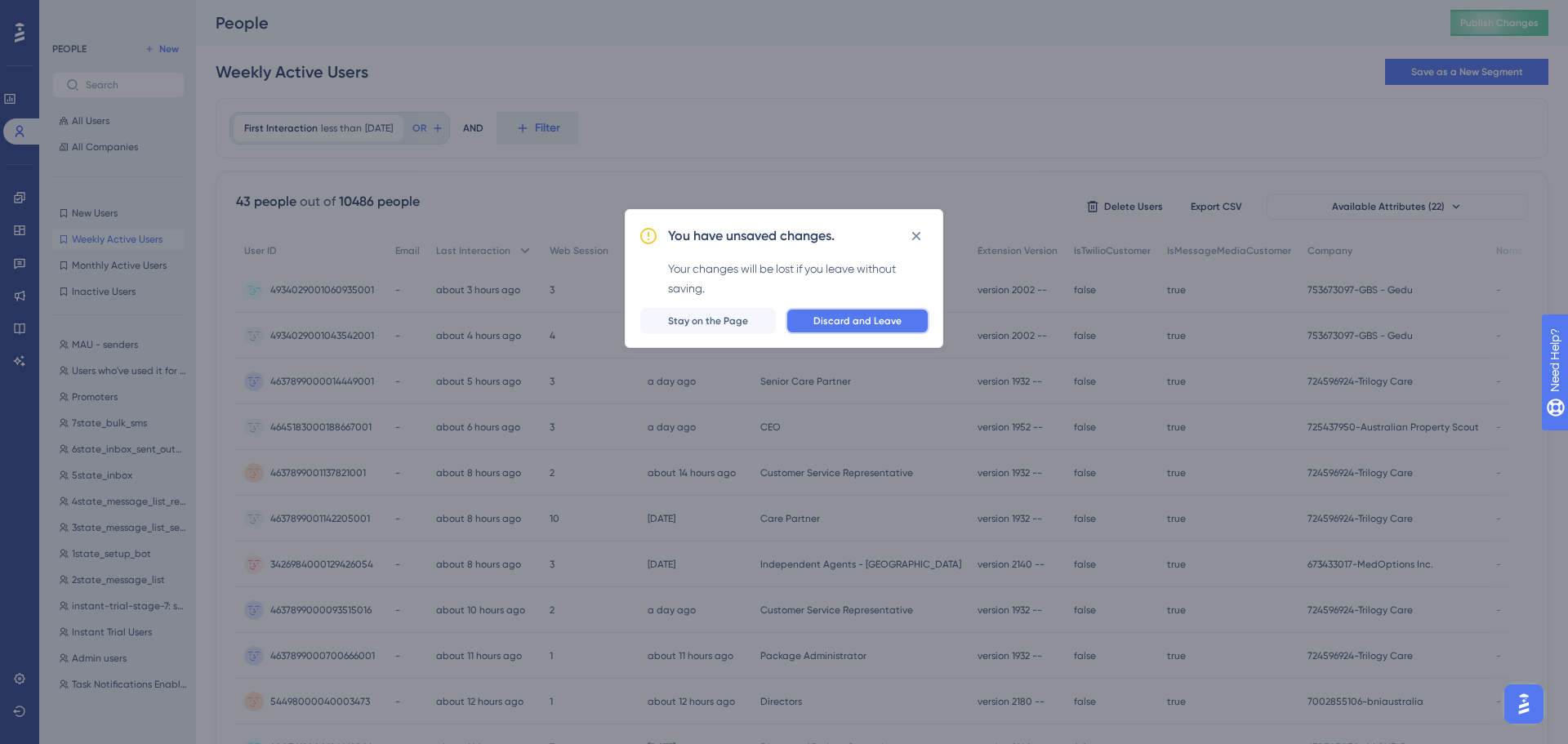
click at [833, 319] on span "Discard and Leave" at bounding box center [857, 321] width 88 height 13
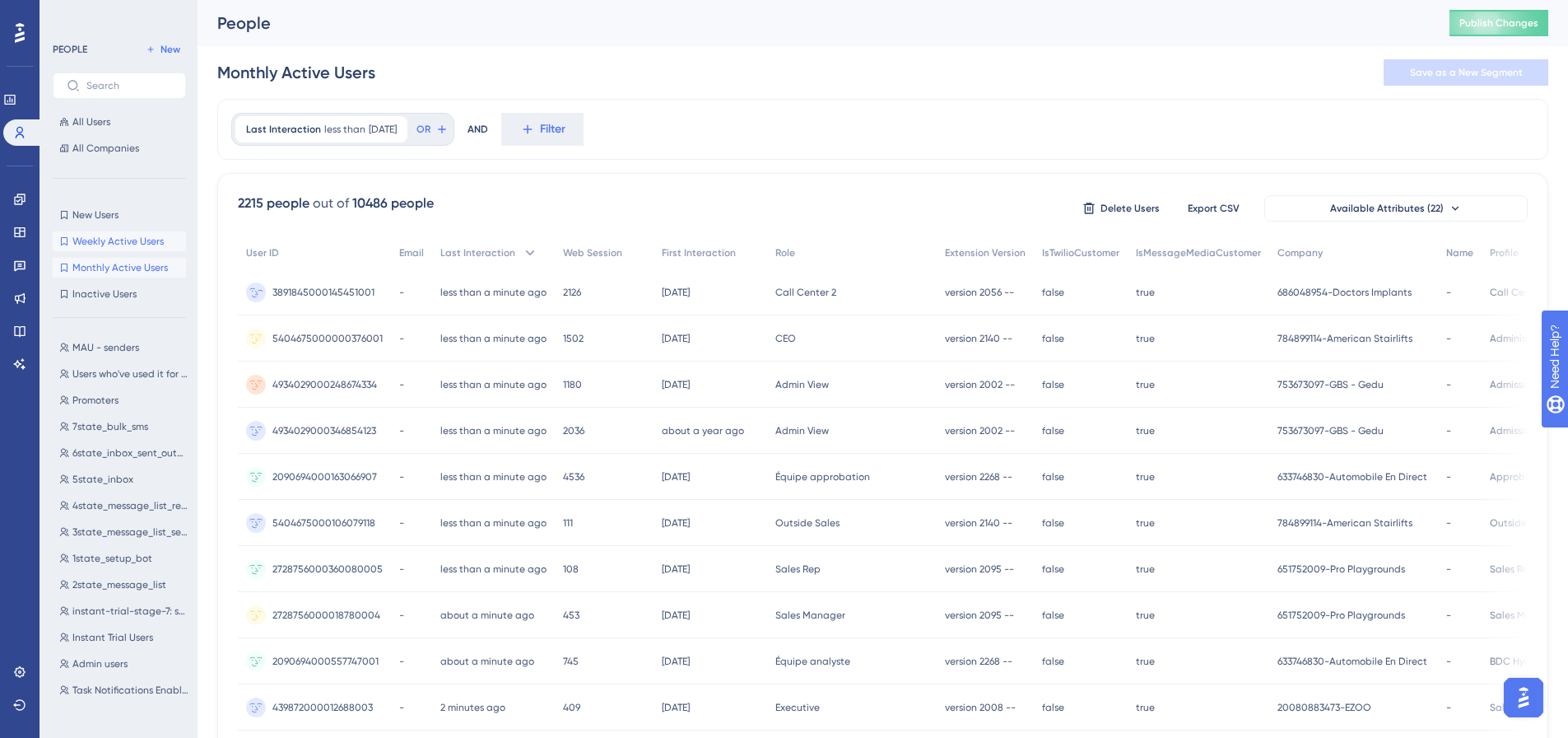
click at [135, 245] on span "Weekly Active Users" at bounding box center [118, 241] width 91 height 13
click at [400, 131] on icon at bounding box center [395, 129] width 9 height 9
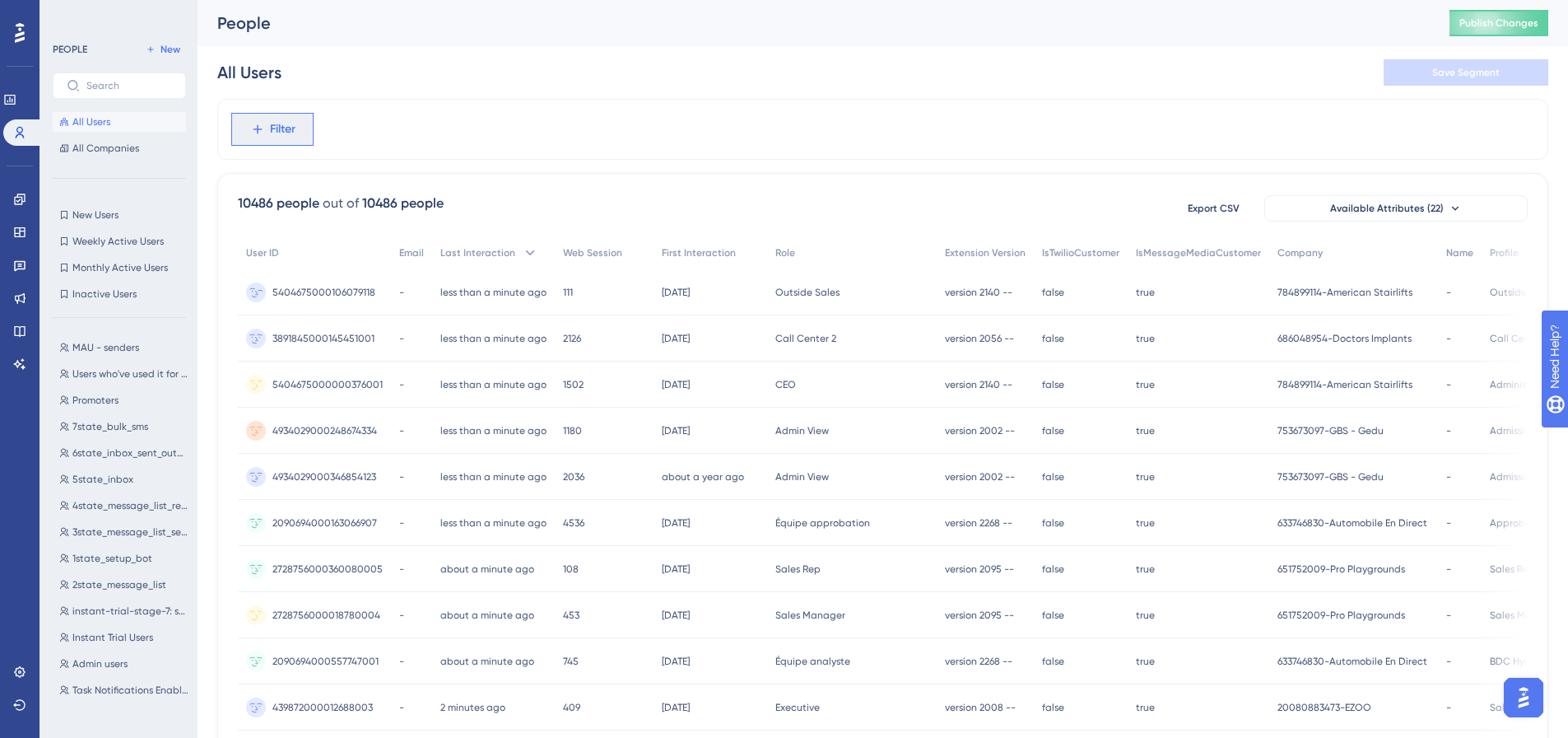
click at [279, 139] on button "Filter" at bounding box center [272, 129] width 82 height 33
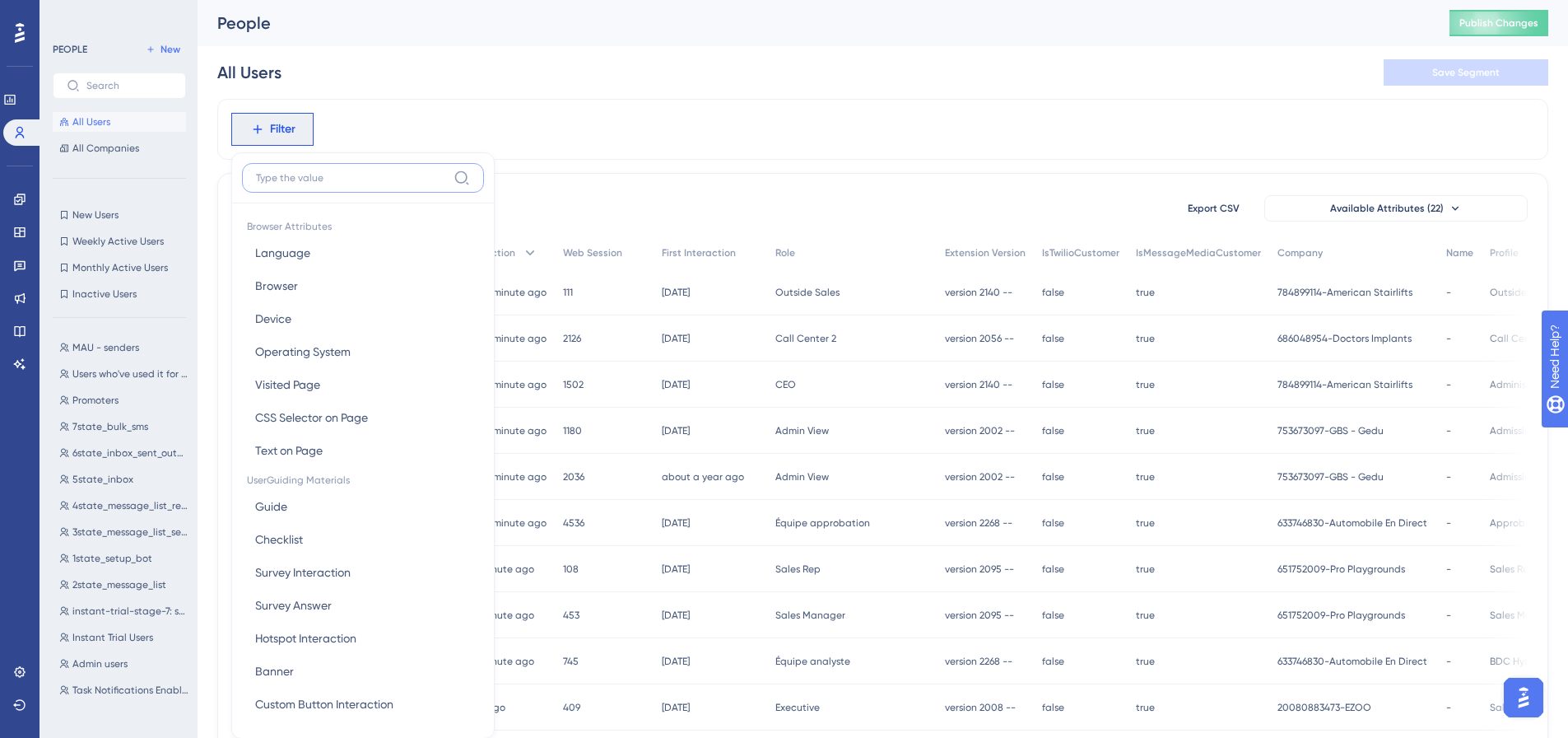
scroll to position [76, 0]
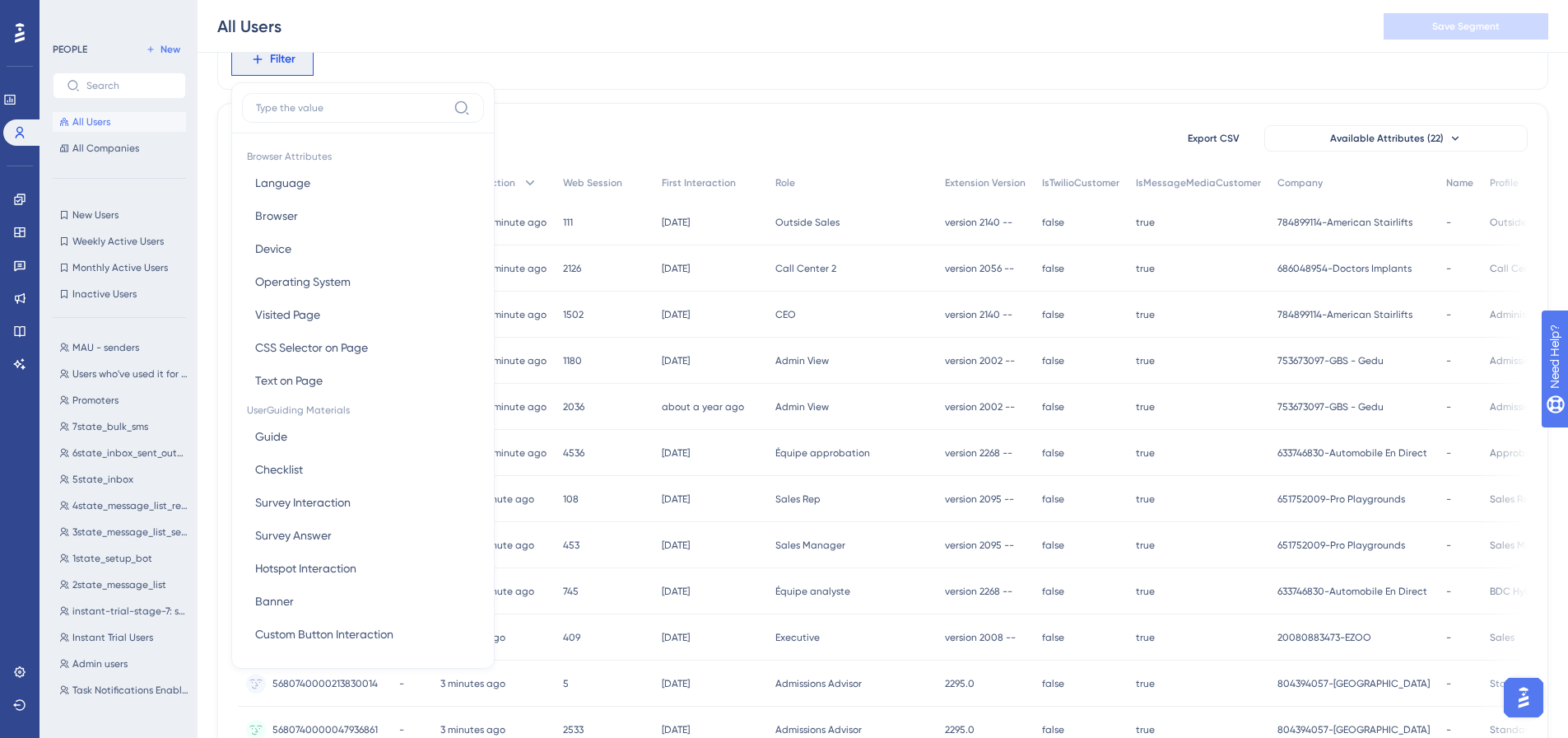
click at [770, 72] on div "Filter Browser Attributes Language Language Browser Browser Device Device Opera…" at bounding box center [883, 59] width 1331 height 61
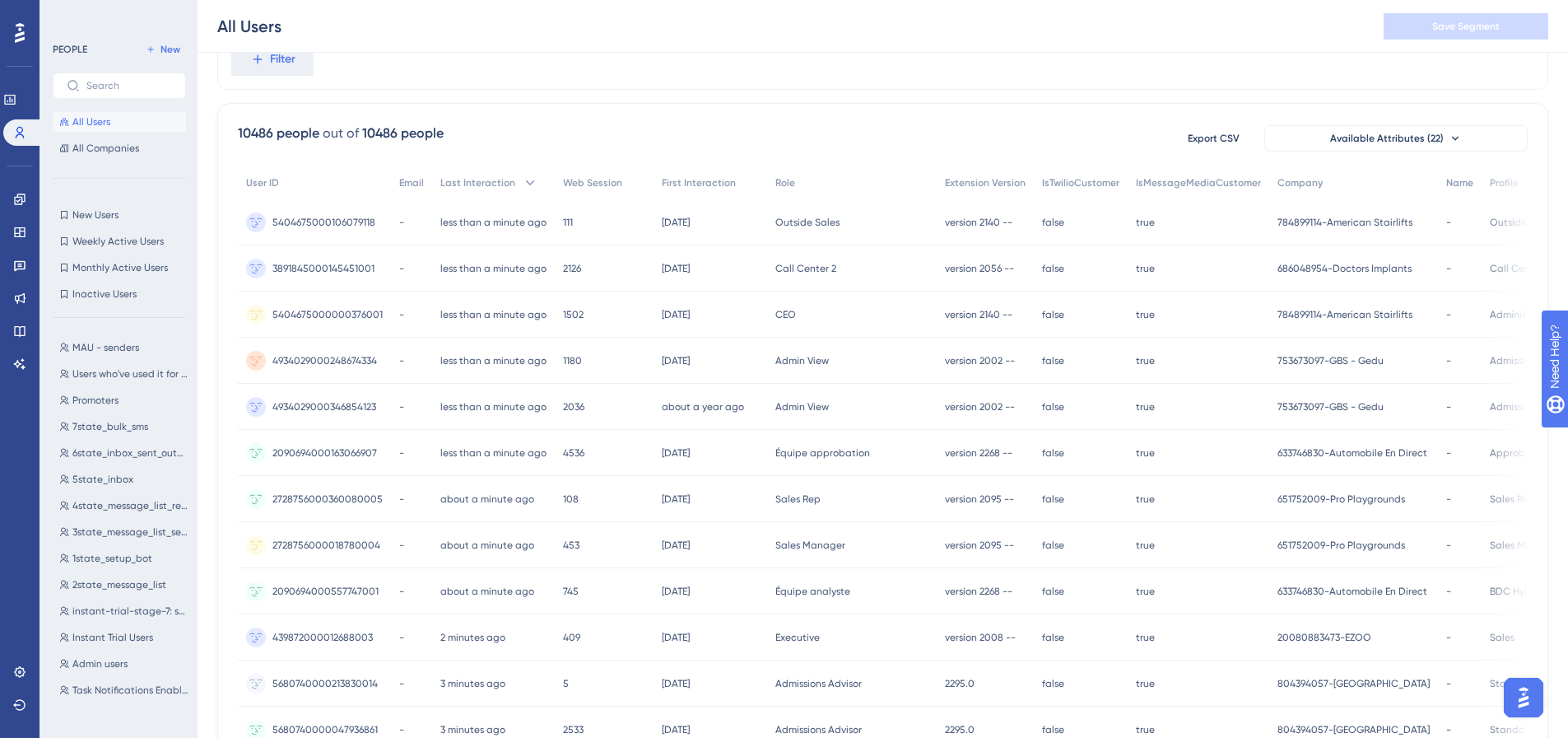
click at [266, 75] on div "Filter" at bounding box center [883, 59] width 1331 height 61
click at [268, 68] on button "Filter" at bounding box center [272, 58] width 82 height 33
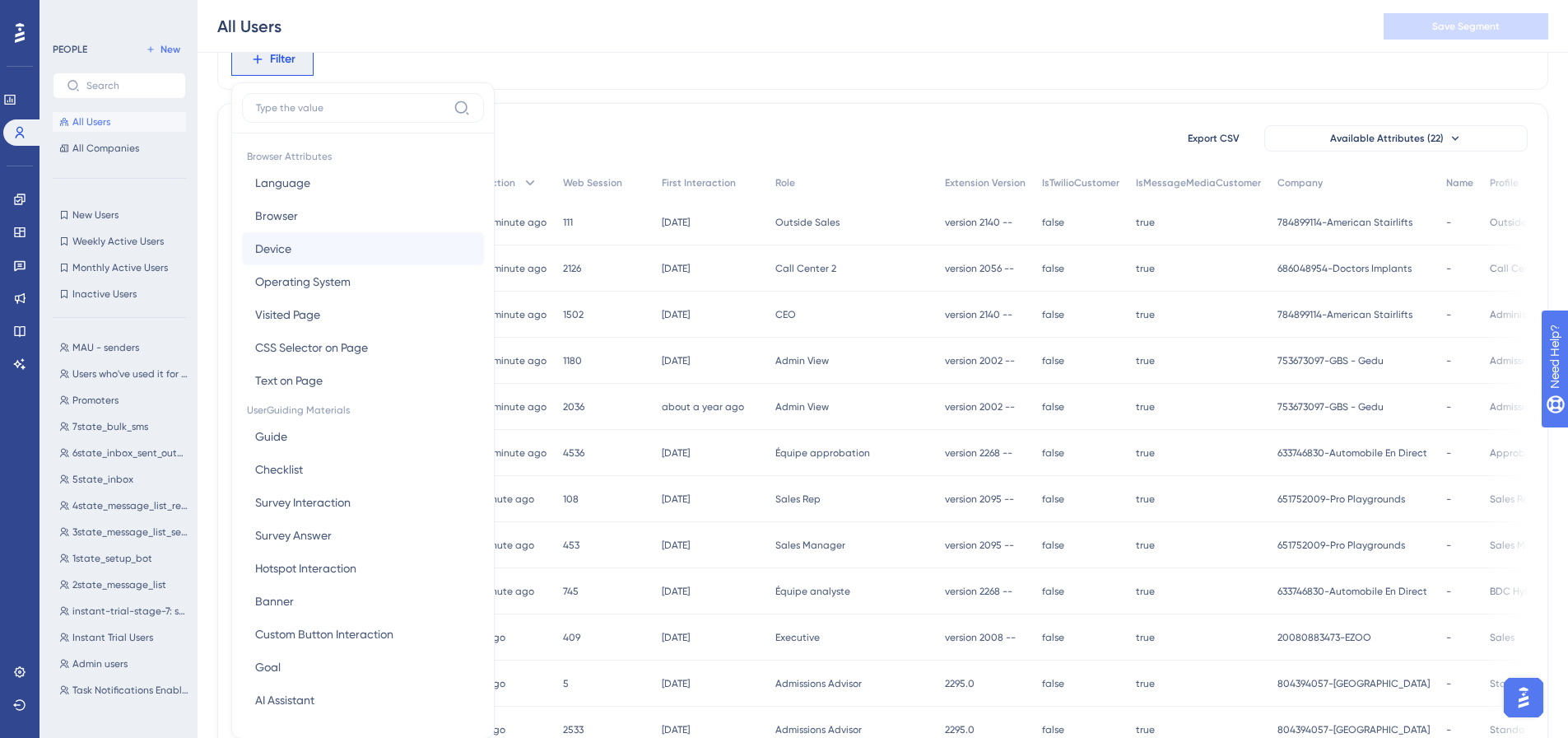
scroll to position [119, 0]
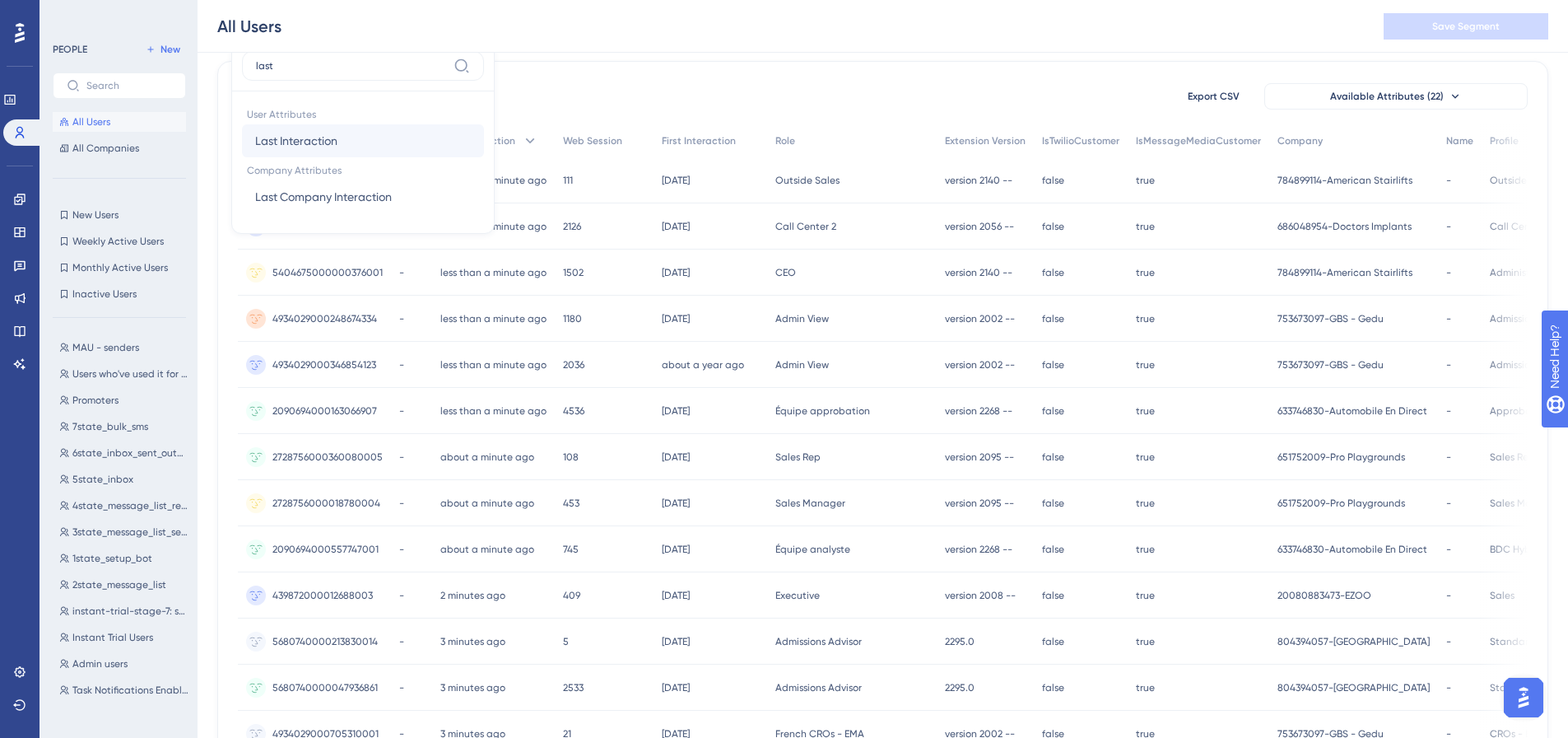
type input "last"
click at [294, 143] on span "Last Interaction" at bounding box center [296, 140] width 82 height 20
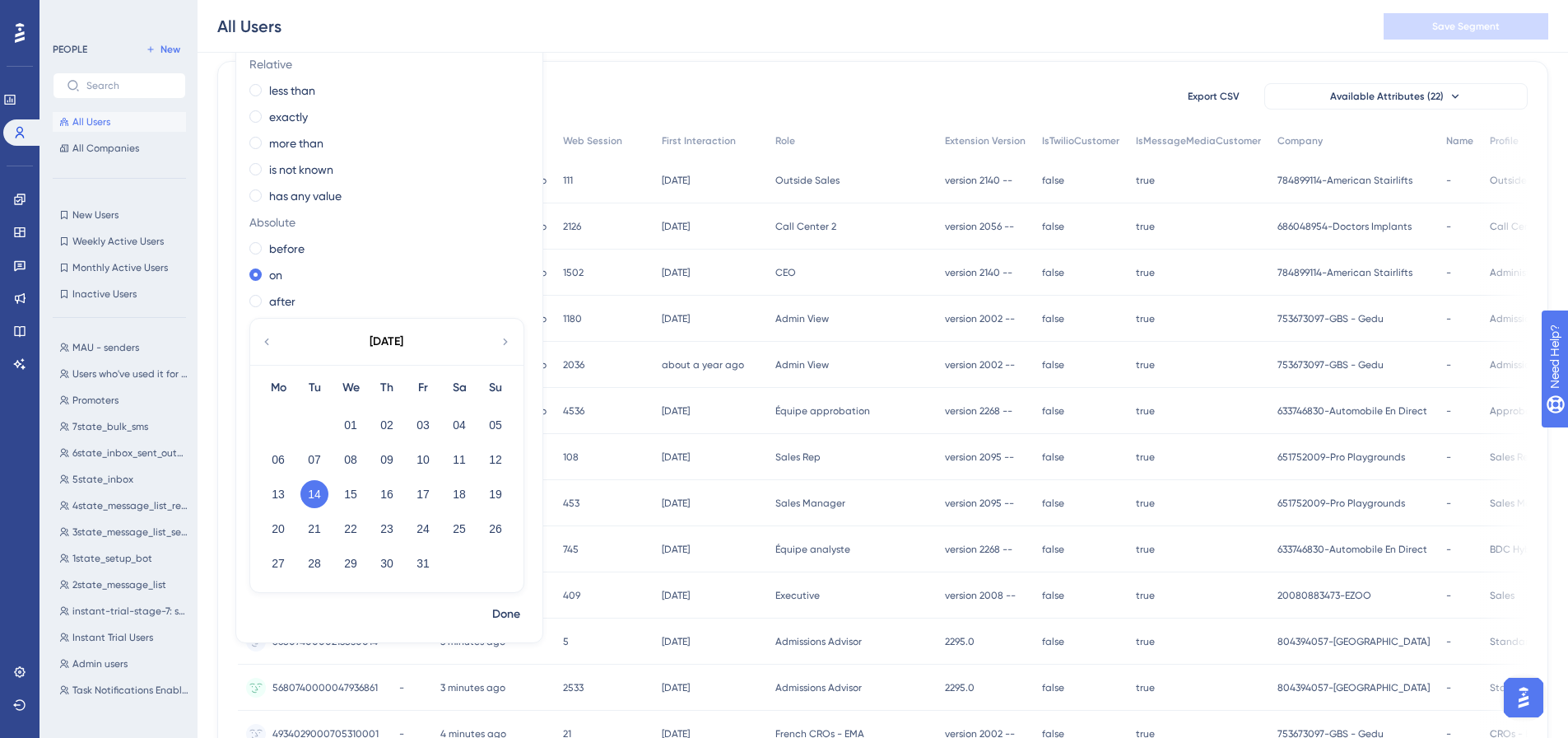
click at [248, 252] on div "Relative less than exactly more than is not known has any value Absolute before…" at bounding box center [389, 325] width 306 height 548
click at [252, 256] on div "before" at bounding box center [386, 249] width 273 height 20
click at [385, 343] on div "[DATE]" at bounding box center [387, 341] width 34 height 20
click at [503, 350] on div "[DATE]" at bounding box center [386, 341] width 272 height 46
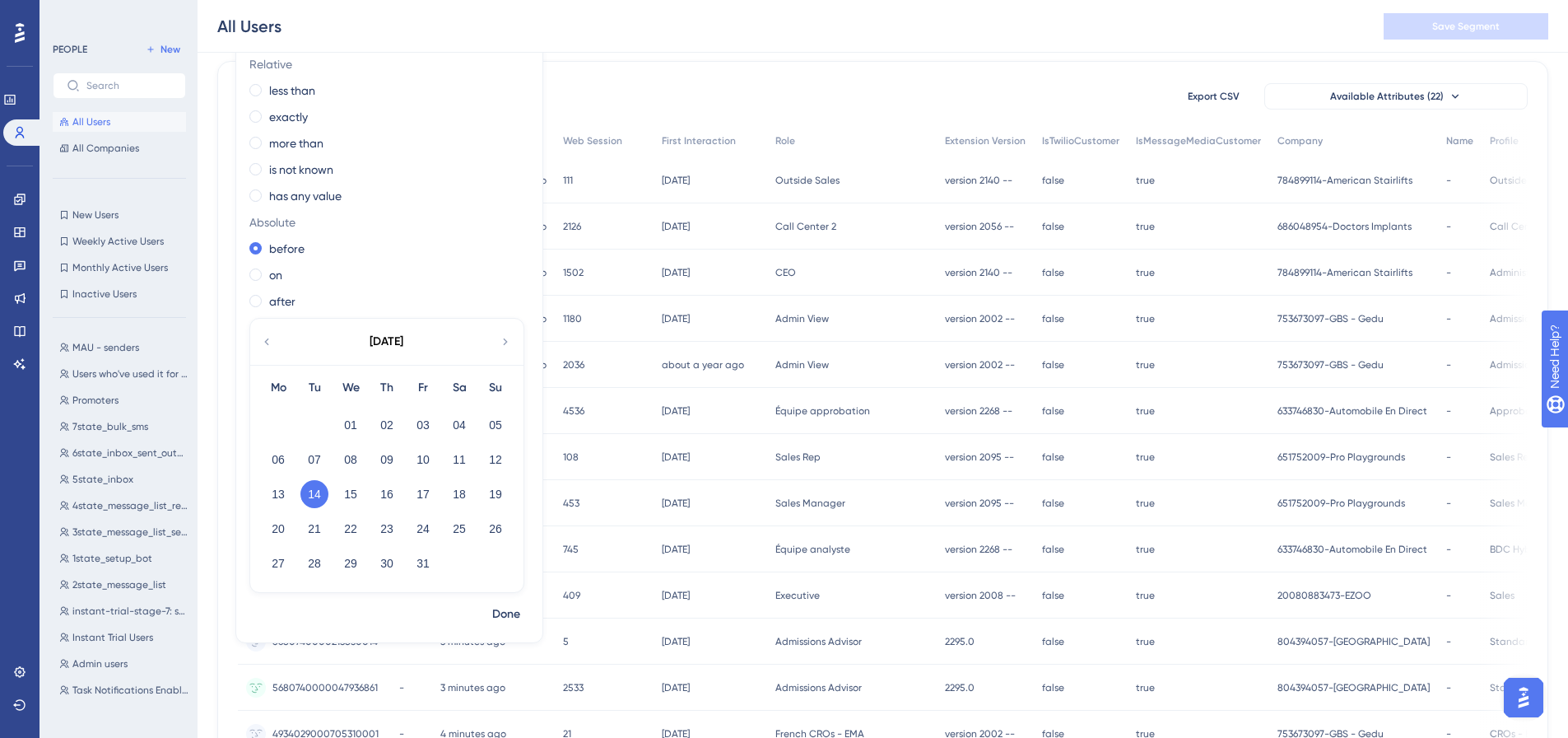
click at [503, 345] on icon at bounding box center [505, 342] width 13 height 15
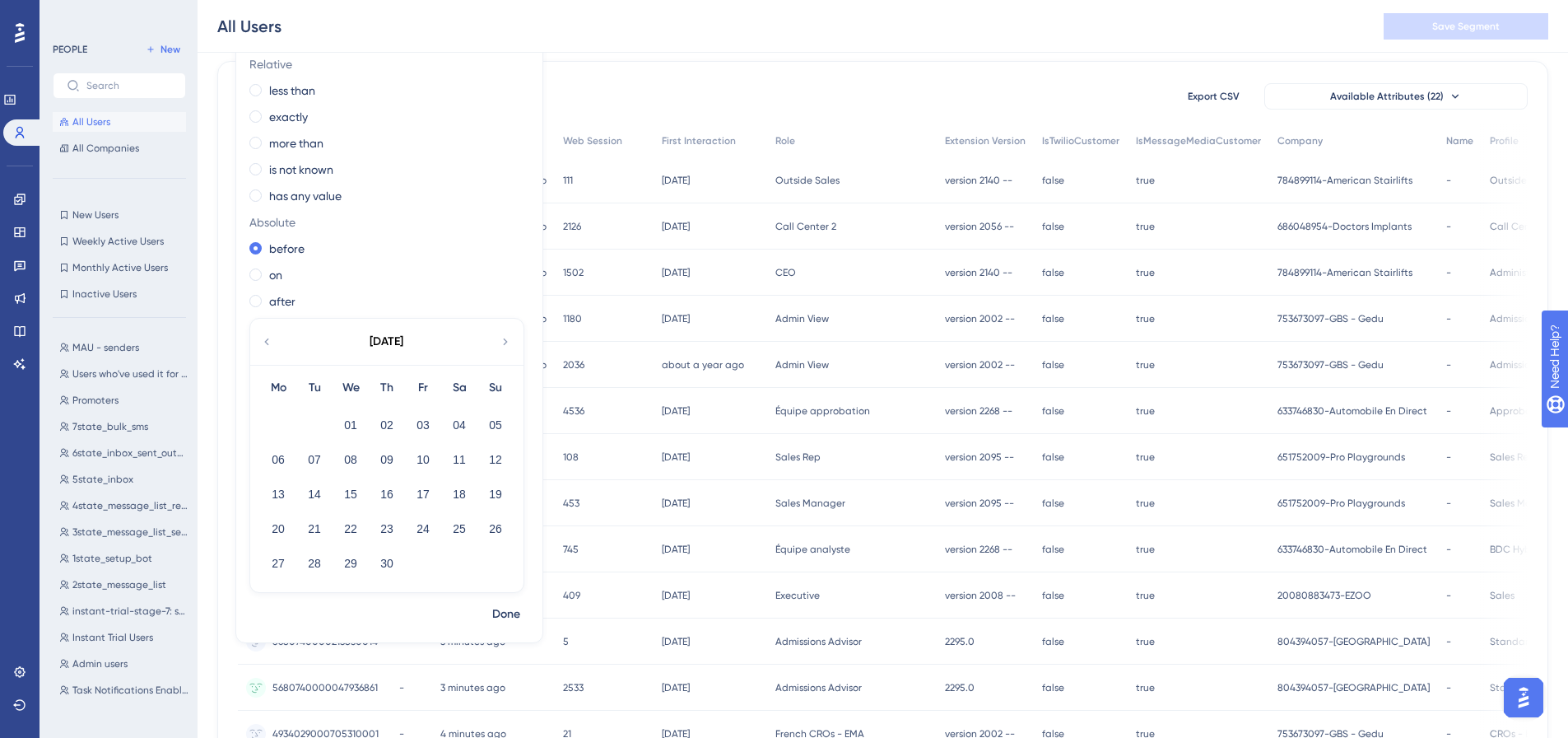
click at [503, 345] on icon at bounding box center [505, 342] width 13 height 15
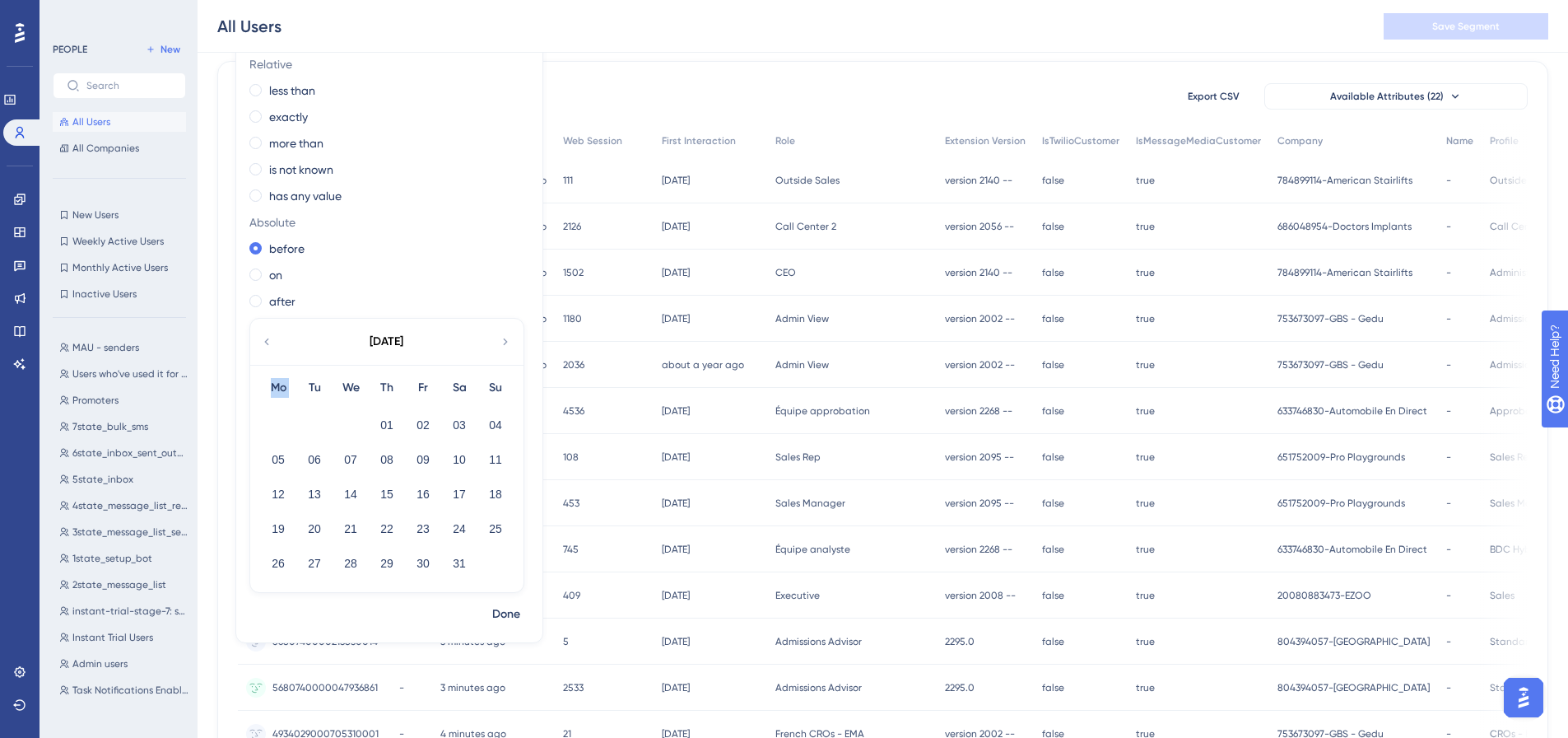
click at [503, 345] on icon at bounding box center [505, 342] width 13 height 15
click at [277, 351] on div "[DATE]" at bounding box center [386, 341] width 272 height 46
click at [265, 344] on icon at bounding box center [266, 342] width 13 height 15
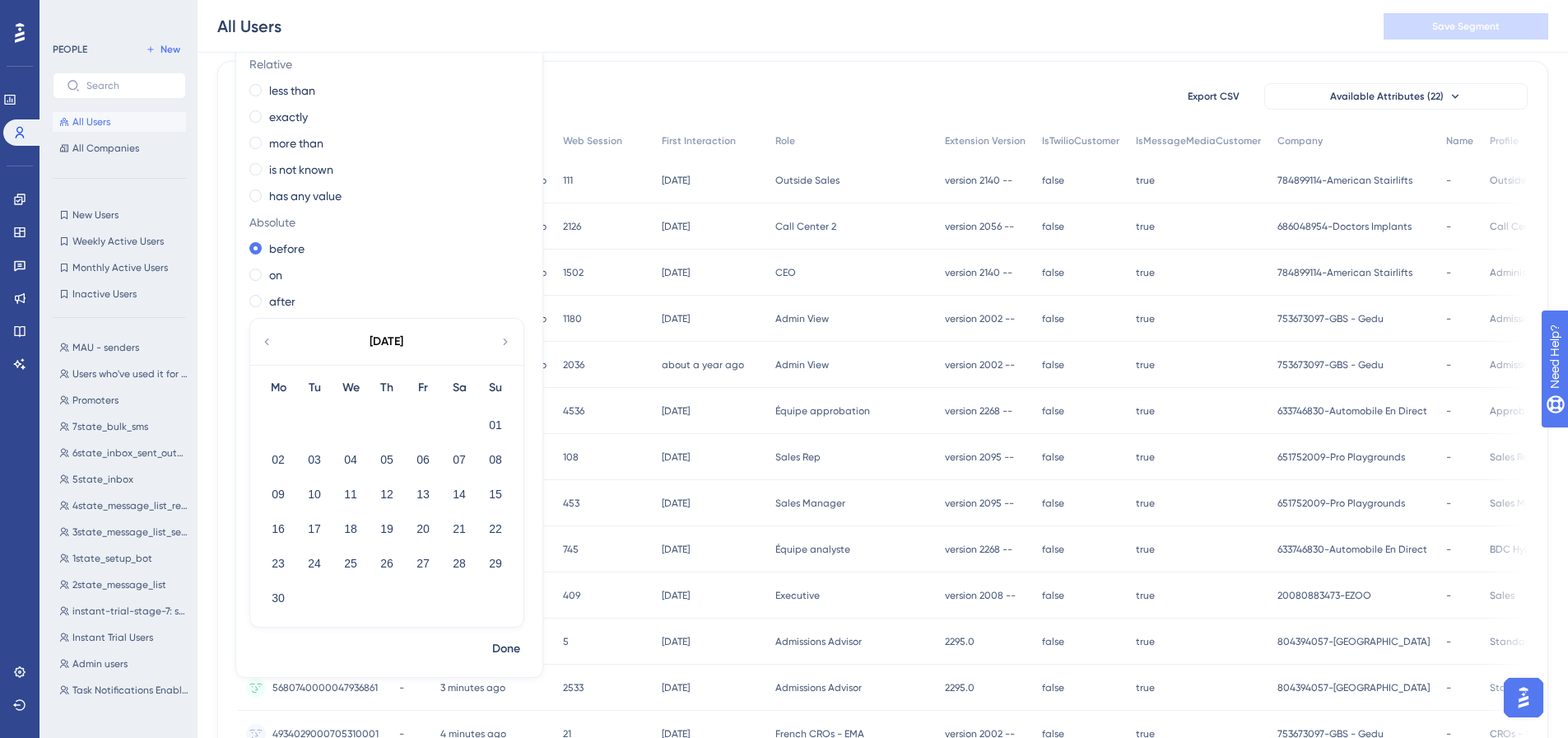
click at [265, 344] on icon at bounding box center [266, 342] width 13 height 15
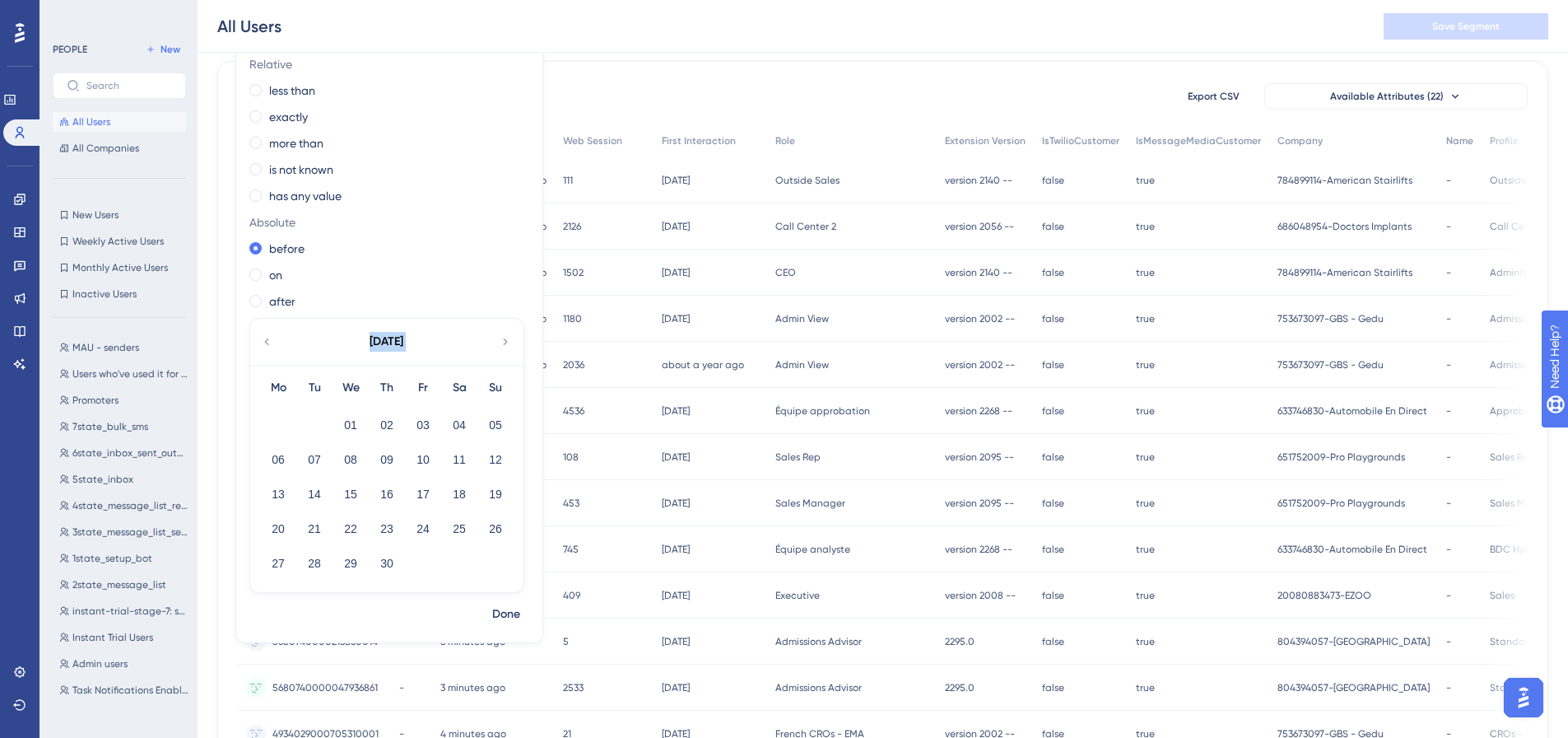
click at [265, 344] on icon at bounding box center [266, 342] width 13 height 15
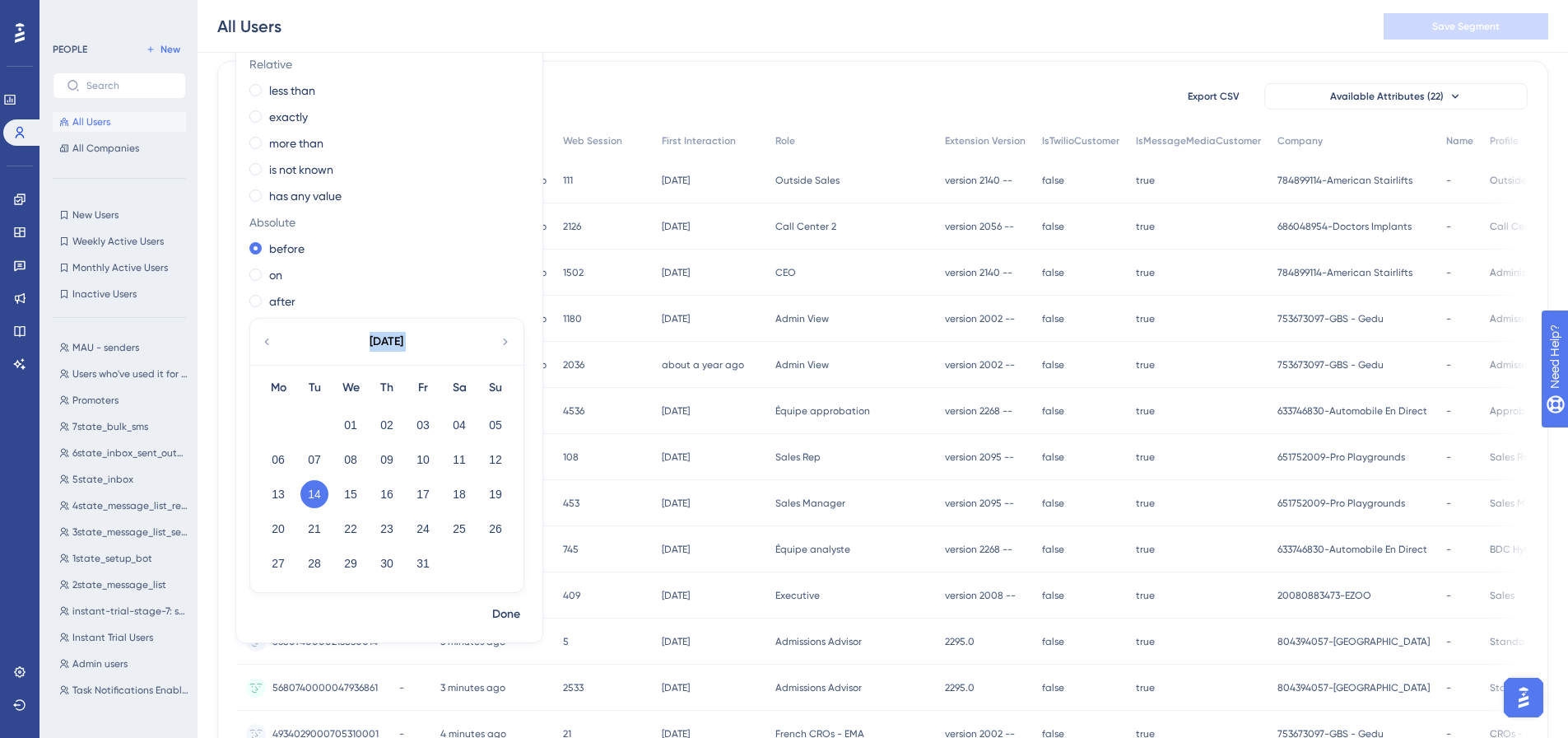
click at [265, 344] on icon at bounding box center [266, 342] width 13 height 15
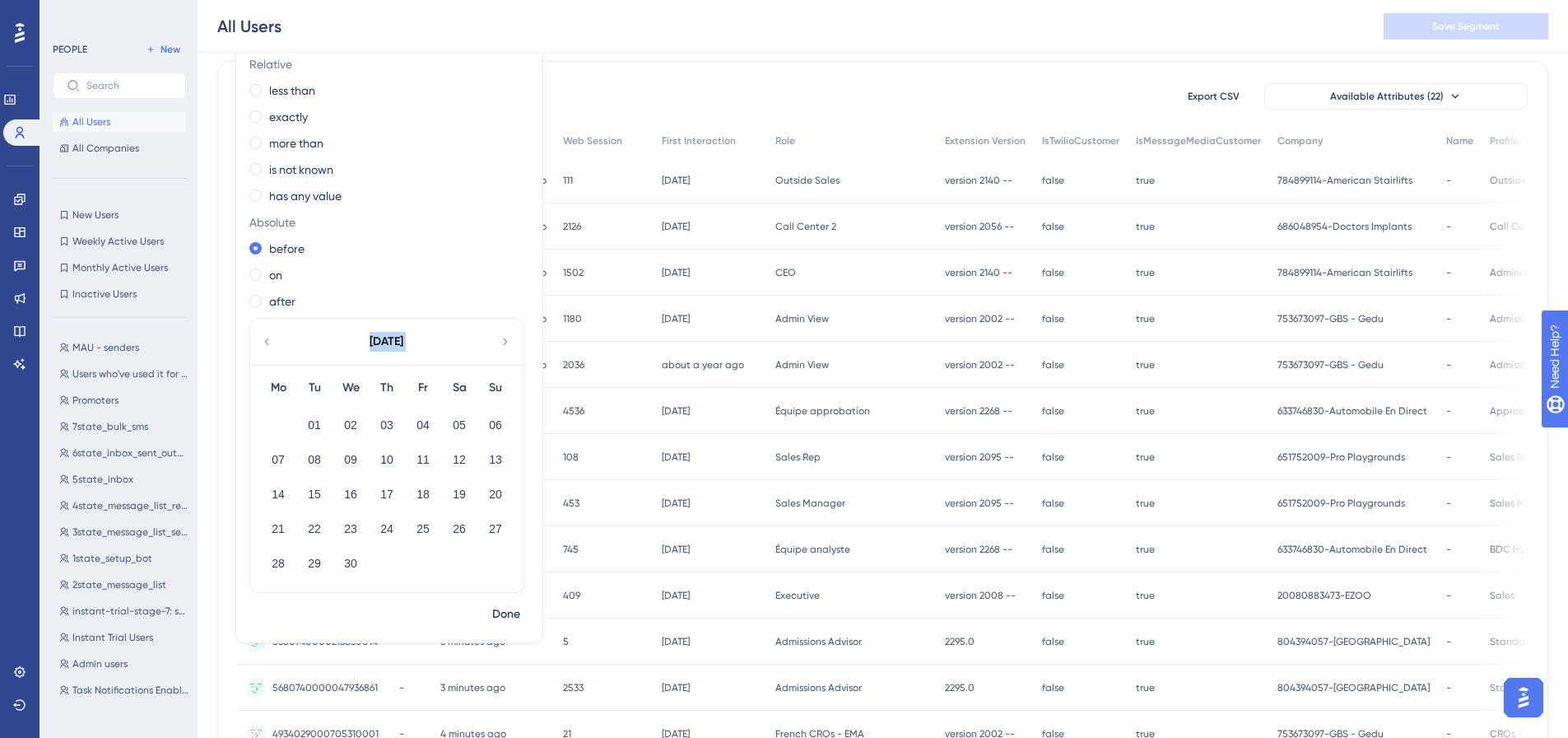
click at [265, 344] on icon at bounding box center [266, 342] width 13 height 15
click at [269, 351] on div "[DATE]" at bounding box center [386, 341] width 272 height 46
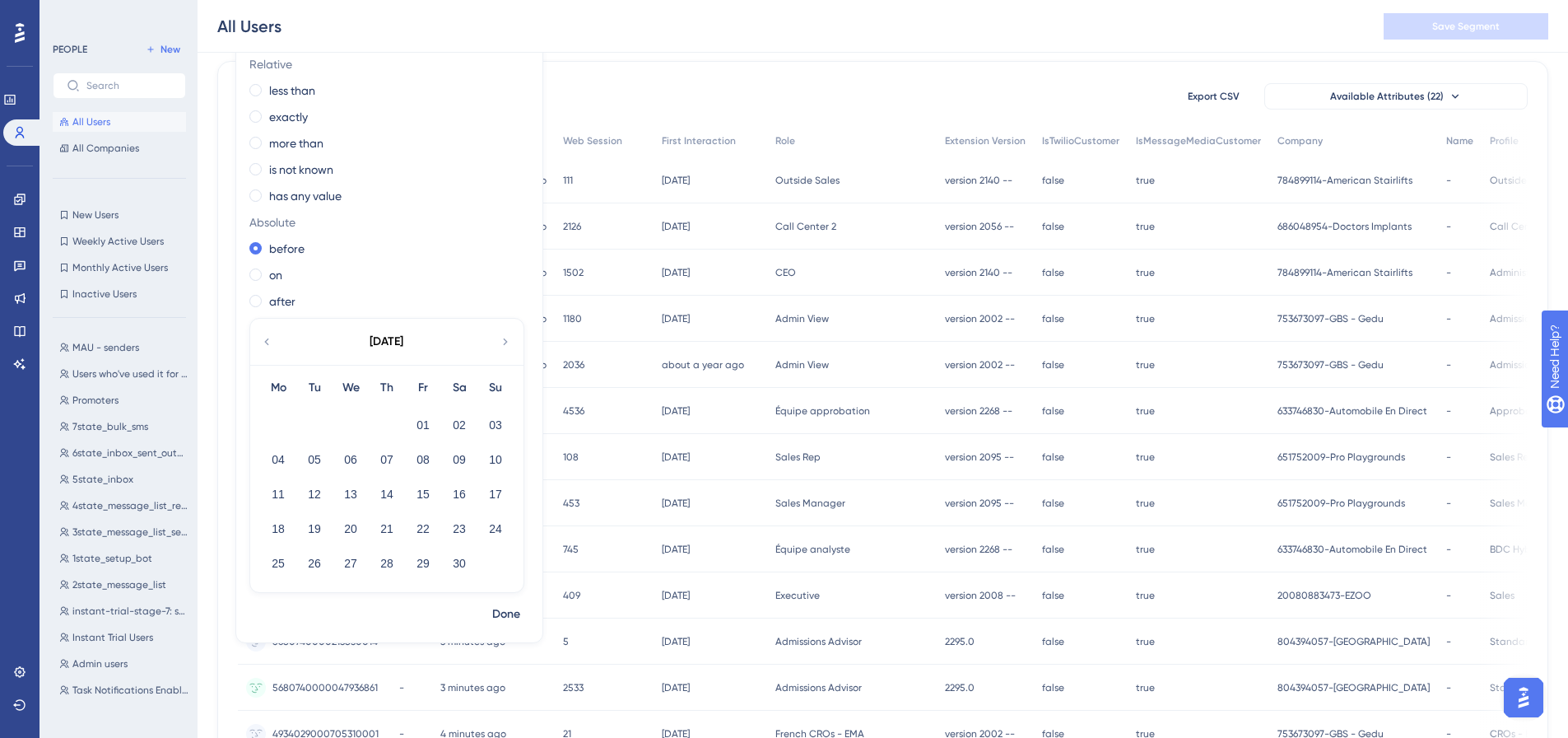
click at [261, 336] on icon at bounding box center [266, 342] width 13 height 15
click at [259, 341] on div "[DATE]" at bounding box center [386, 341] width 272 height 46
click at [265, 340] on icon at bounding box center [266, 342] width 13 height 15
click at [272, 597] on button "30" at bounding box center [279, 598] width 28 height 28
click at [508, 646] on span "Done" at bounding box center [506, 649] width 28 height 20
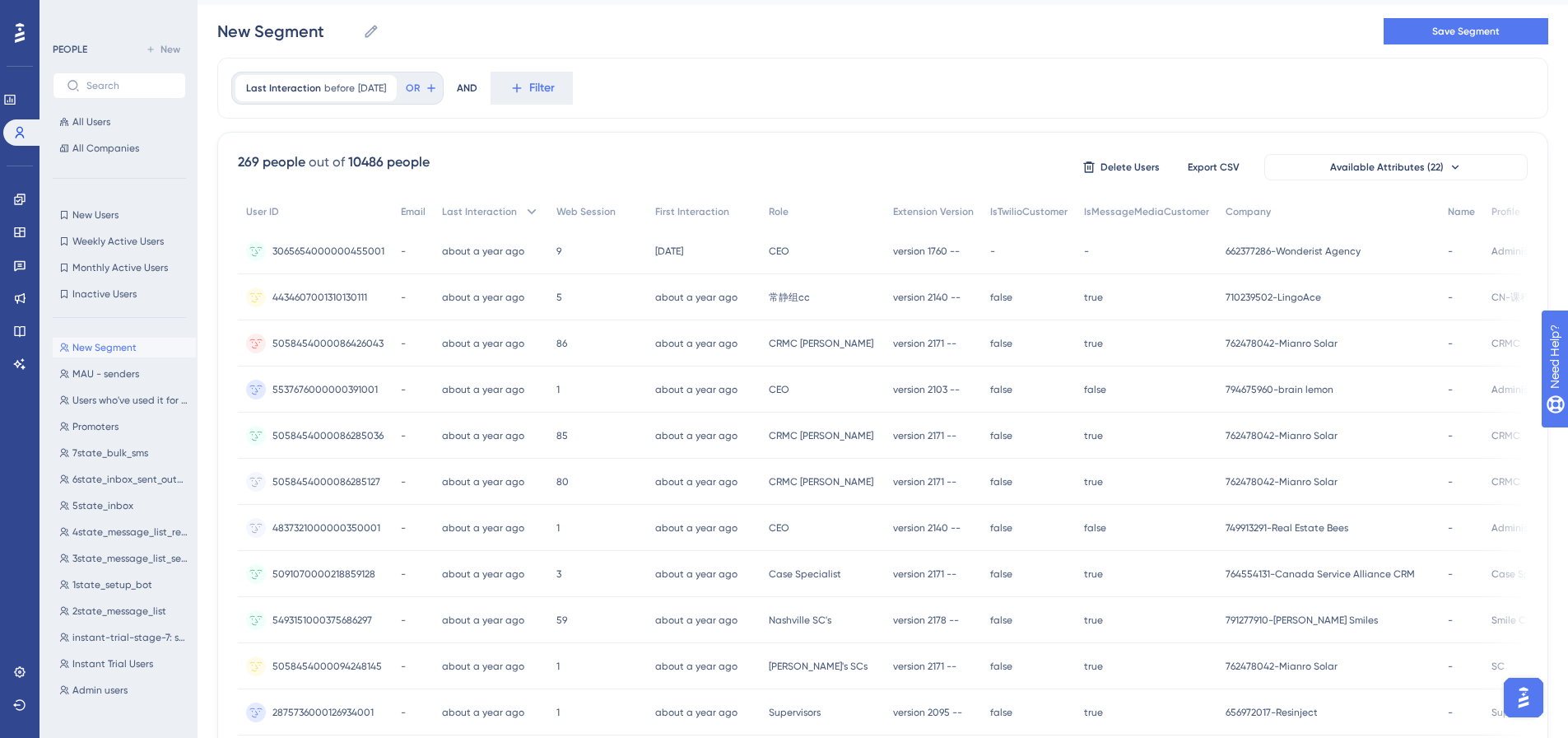
scroll to position [0, 0]
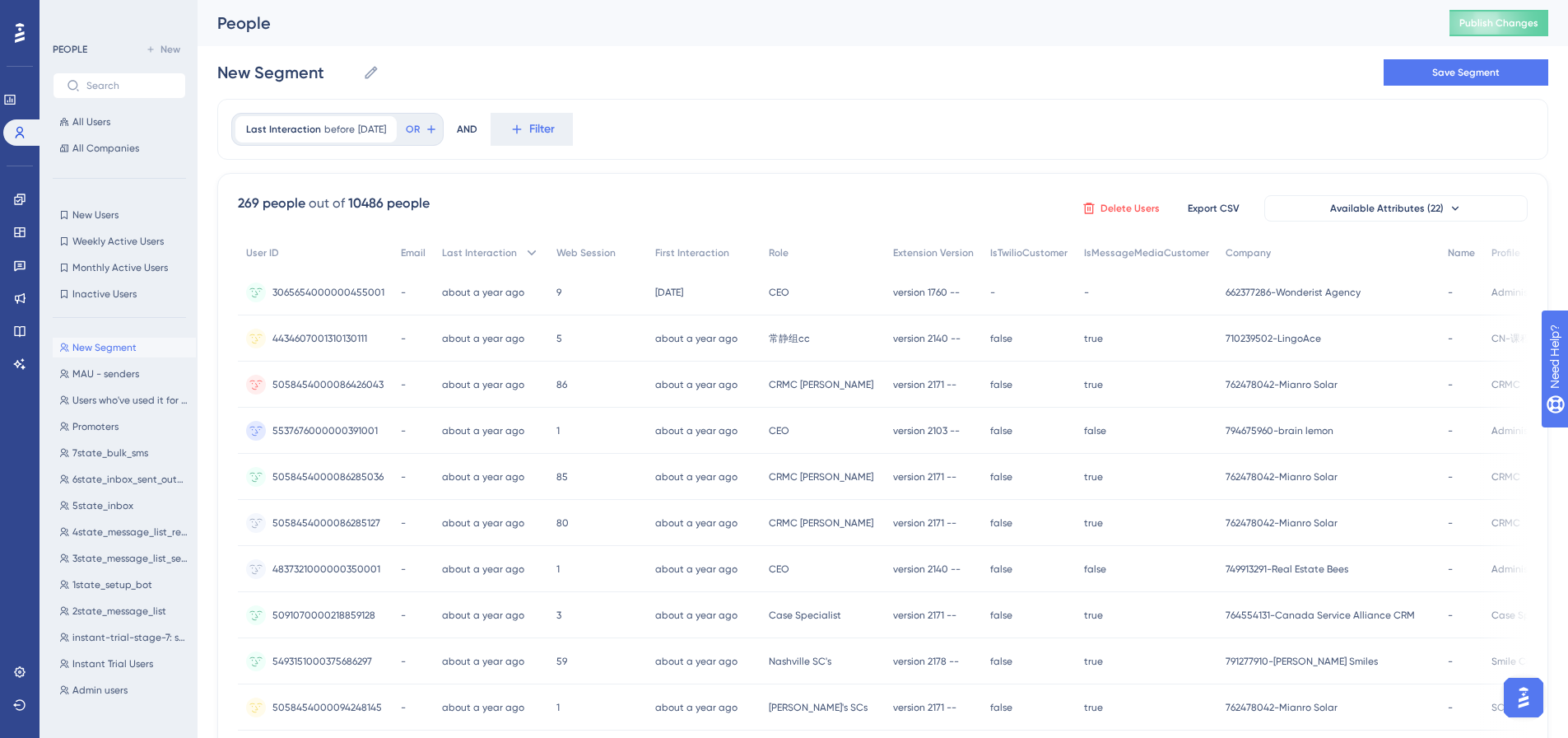
click at [1109, 207] on span "Delete Users" at bounding box center [1129, 208] width 59 height 13
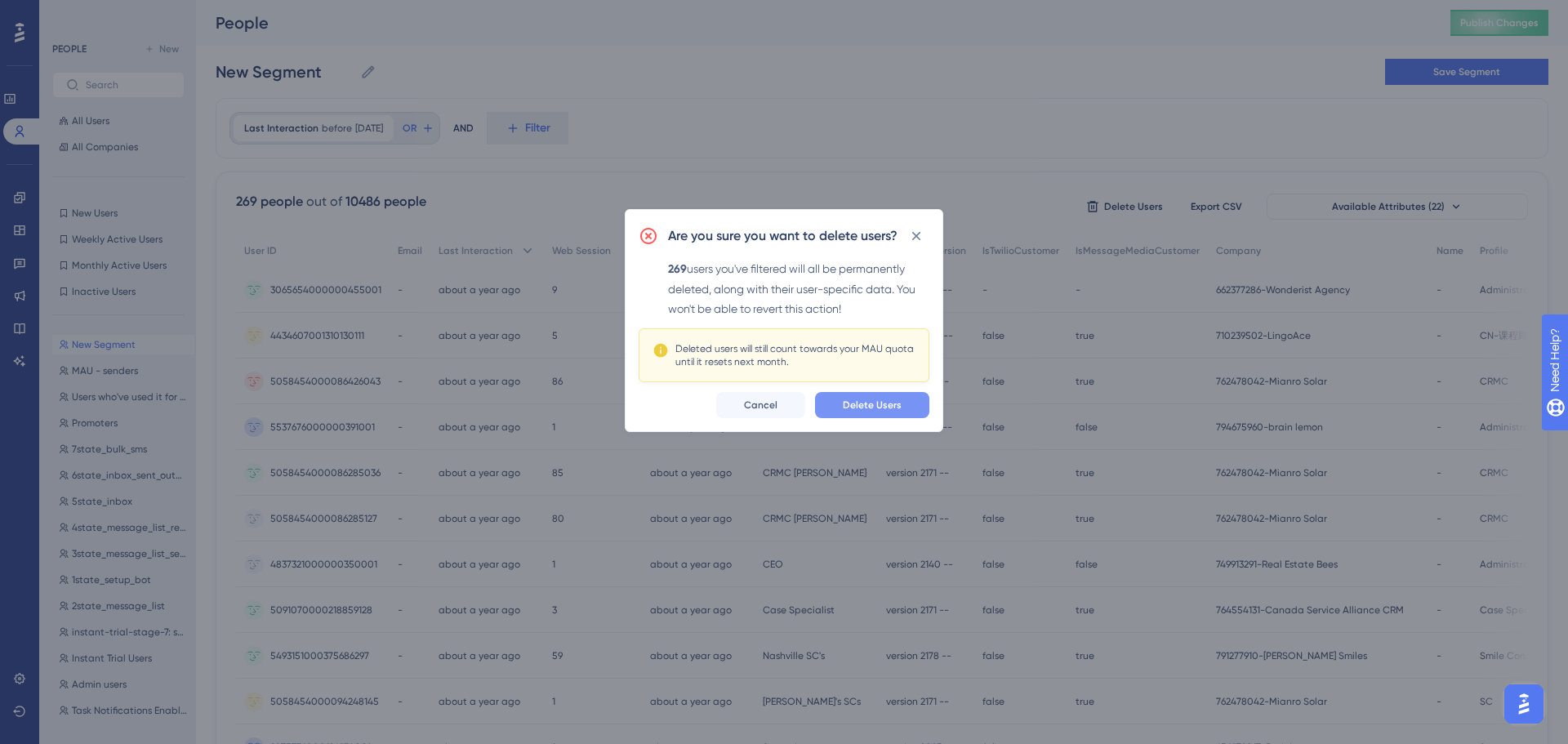
click at [871, 414] on button "Delete Users" at bounding box center [872, 405] width 114 height 26
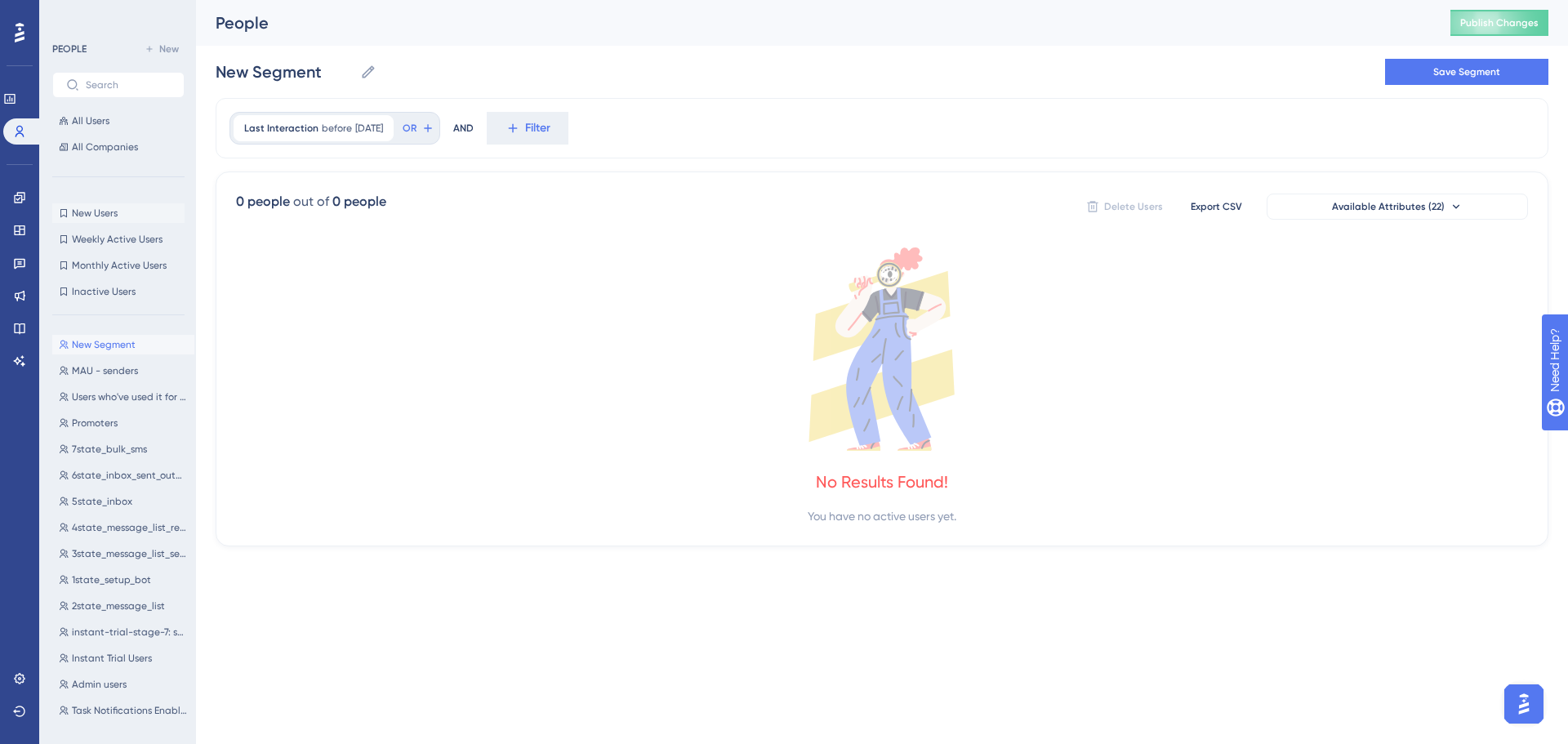
click at [85, 205] on button "New Users New Users" at bounding box center [119, 213] width 133 height 20
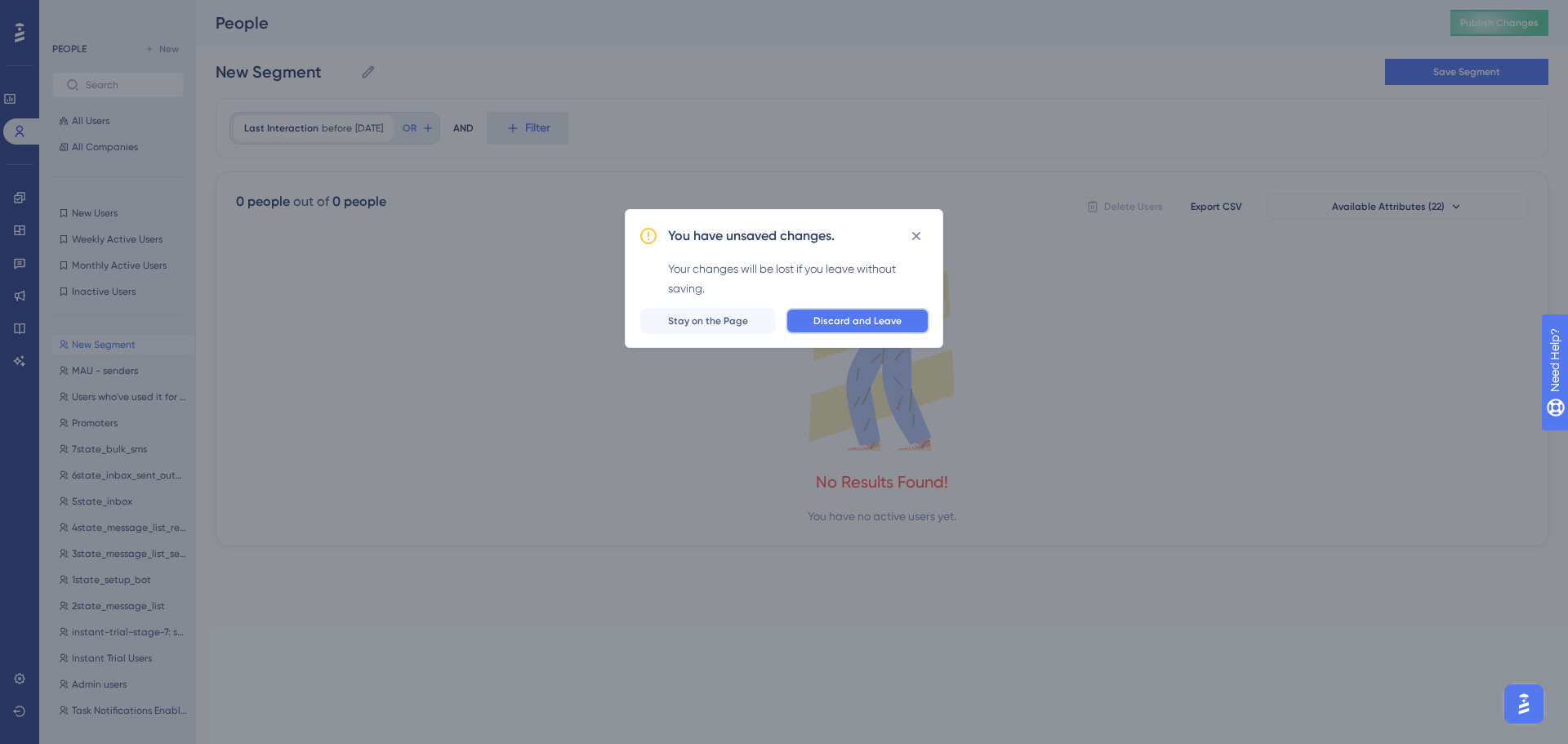
click at [826, 311] on button "Discard and Leave" at bounding box center [857, 321] width 144 height 26
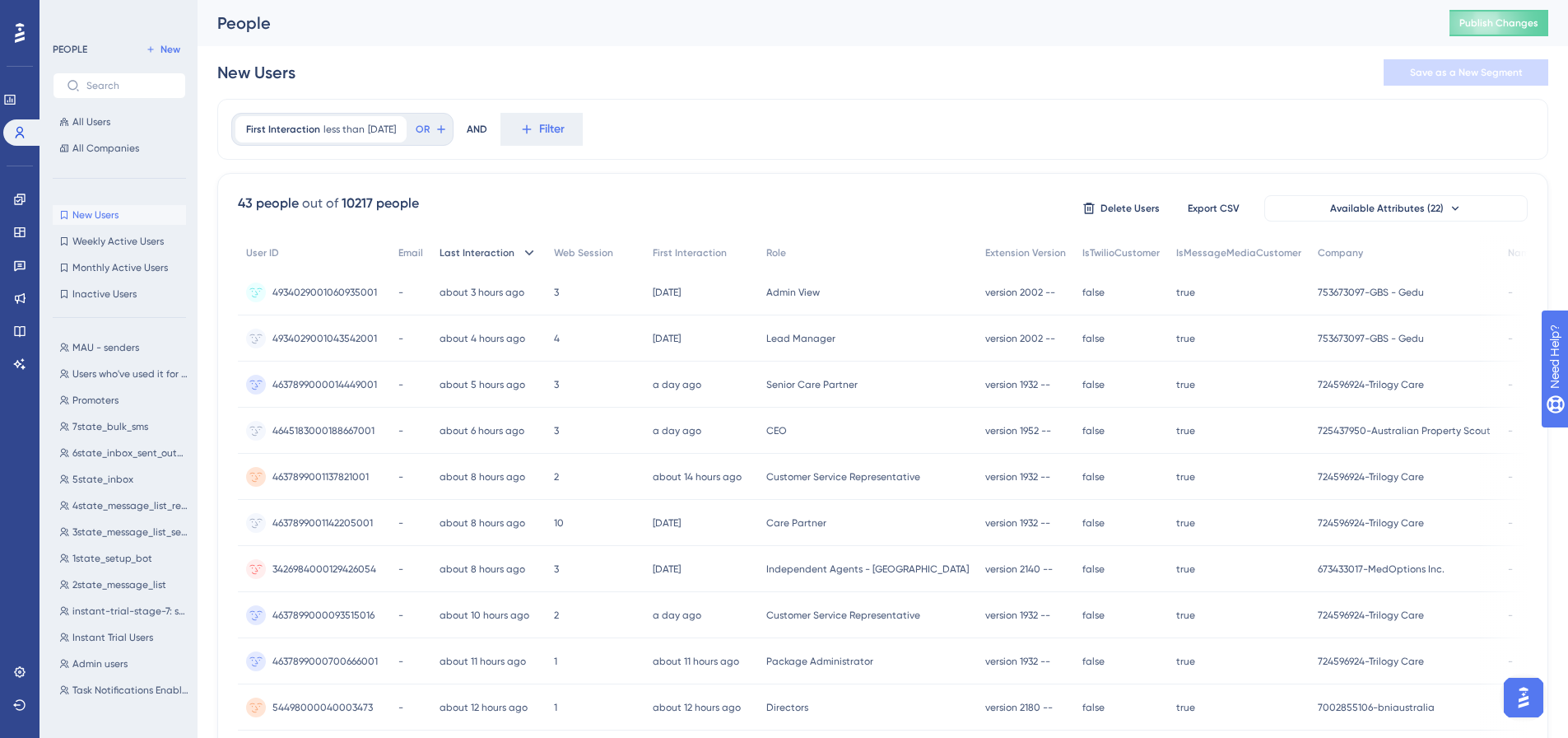
click at [490, 259] on span "Last Interaction" at bounding box center [477, 252] width 75 height 13
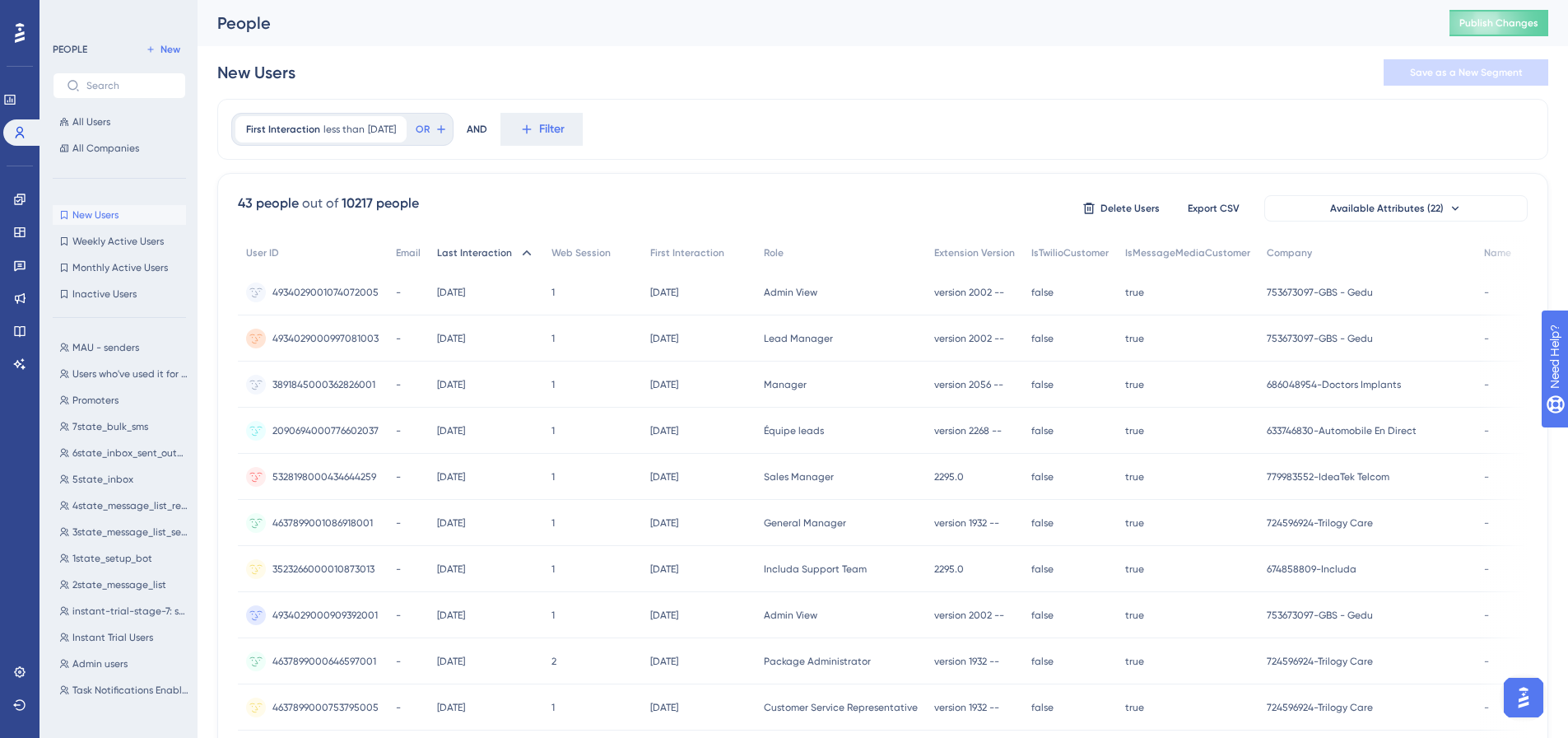
click at [470, 252] on span "Last Interaction" at bounding box center [474, 252] width 75 height 13
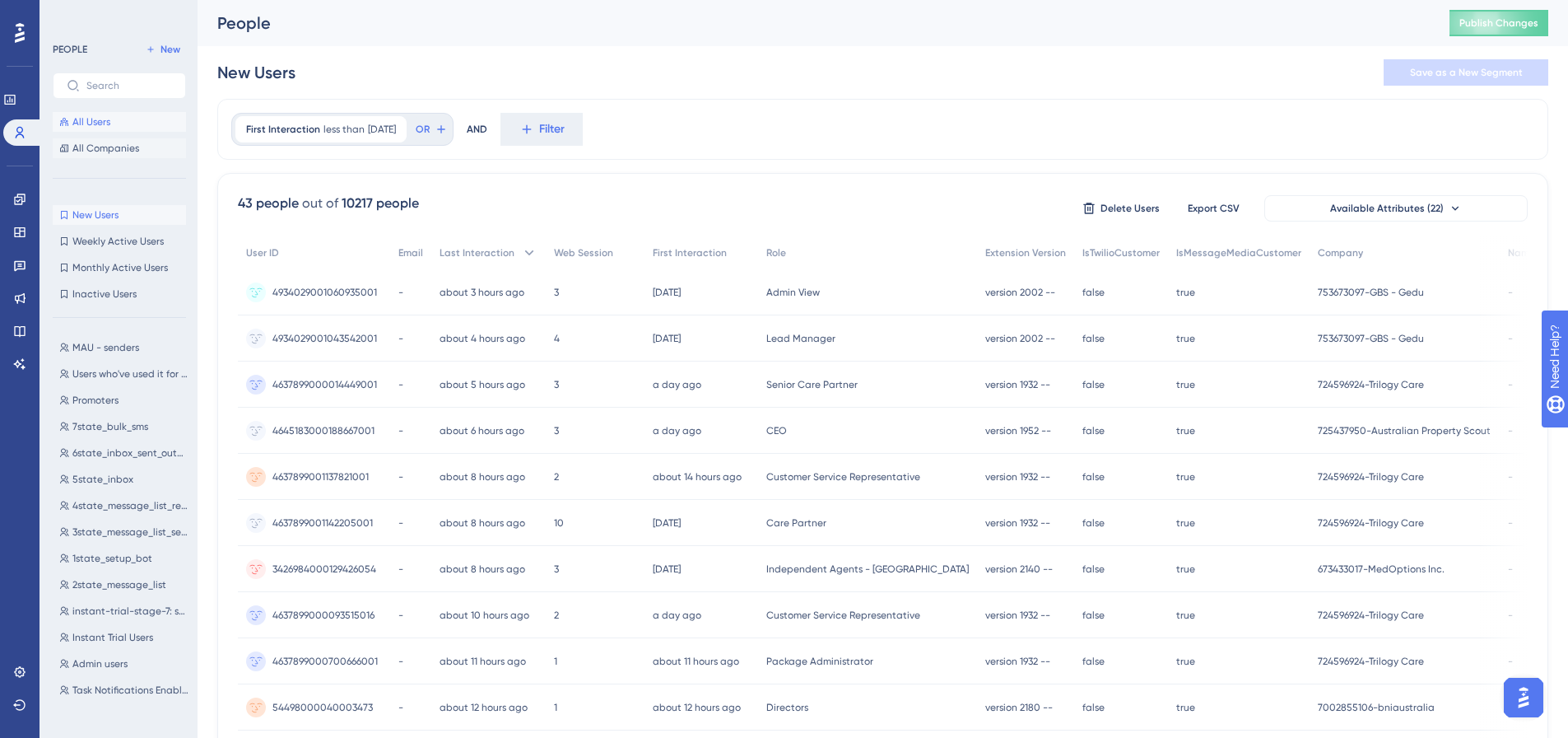
drag, startPoint x: 88, startPoint y: 112, endPoint x: 99, endPoint y: 149, distance: 38.6
click at [88, 112] on button "All Users" at bounding box center [120, 121] width 134 height 20
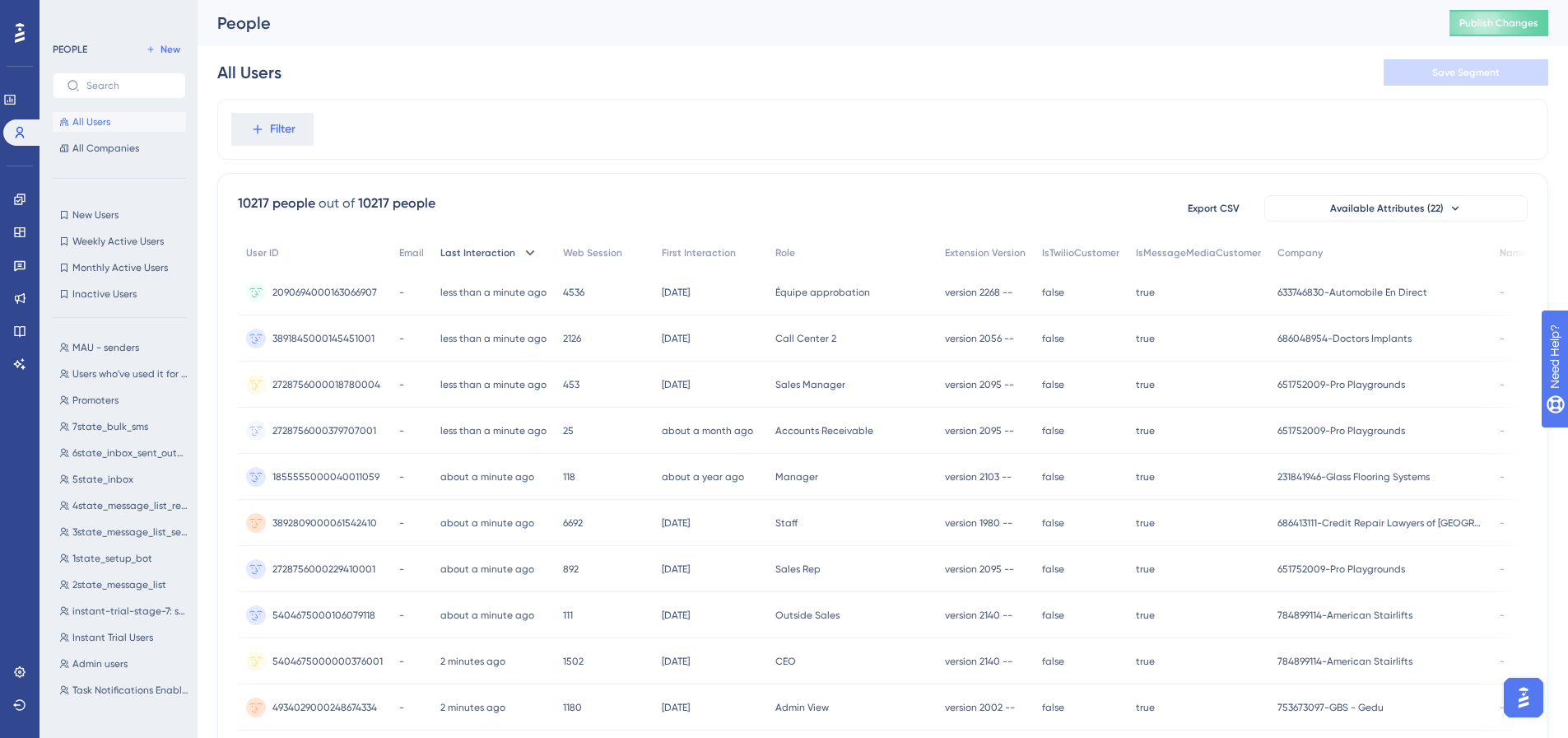
click at [479, 257] on span "Last Interaction" at bounding box center [478, 252] width 75 height 13
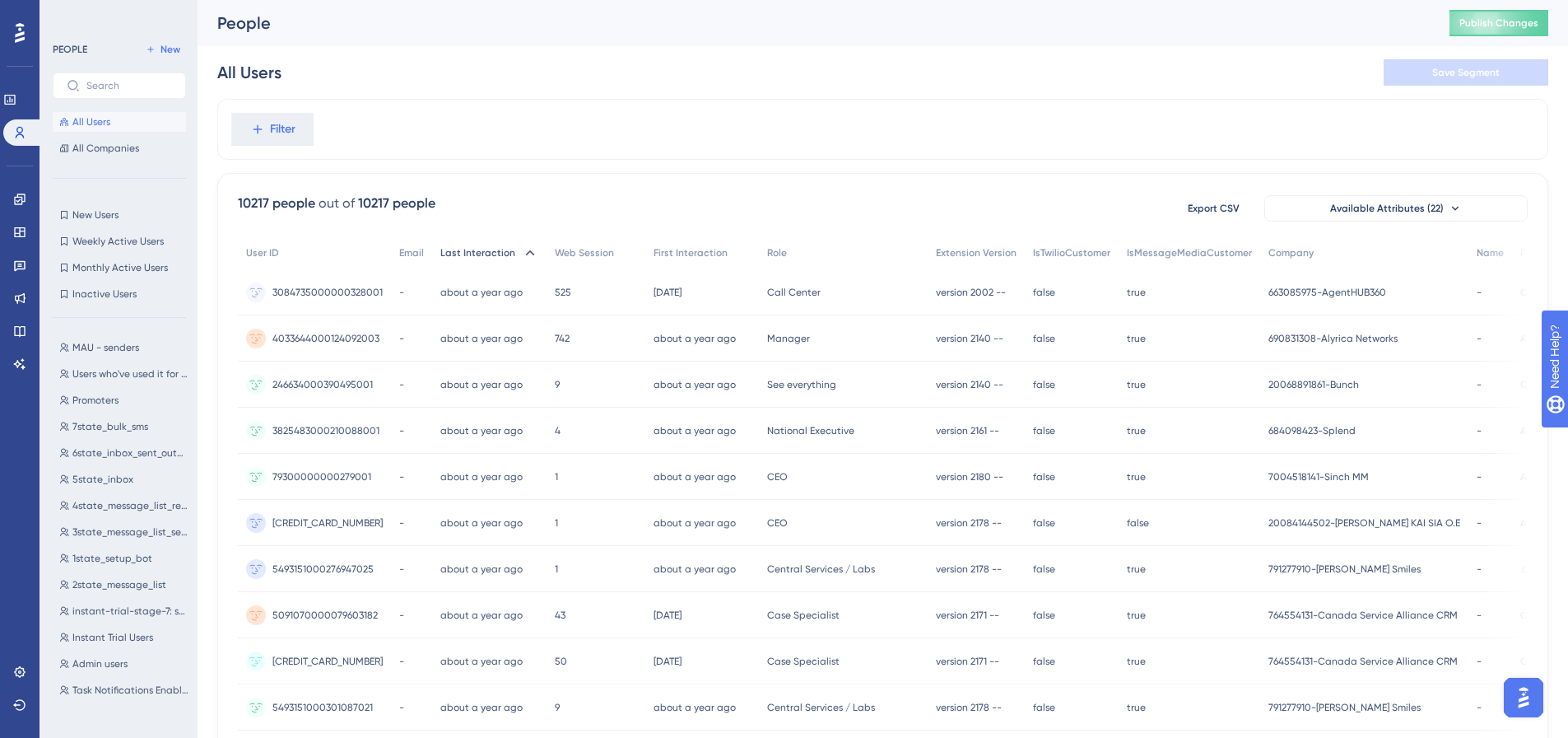
click at [463, 256] on span "Last Interaction" at bounding box center [478, 252] width 75 height 13
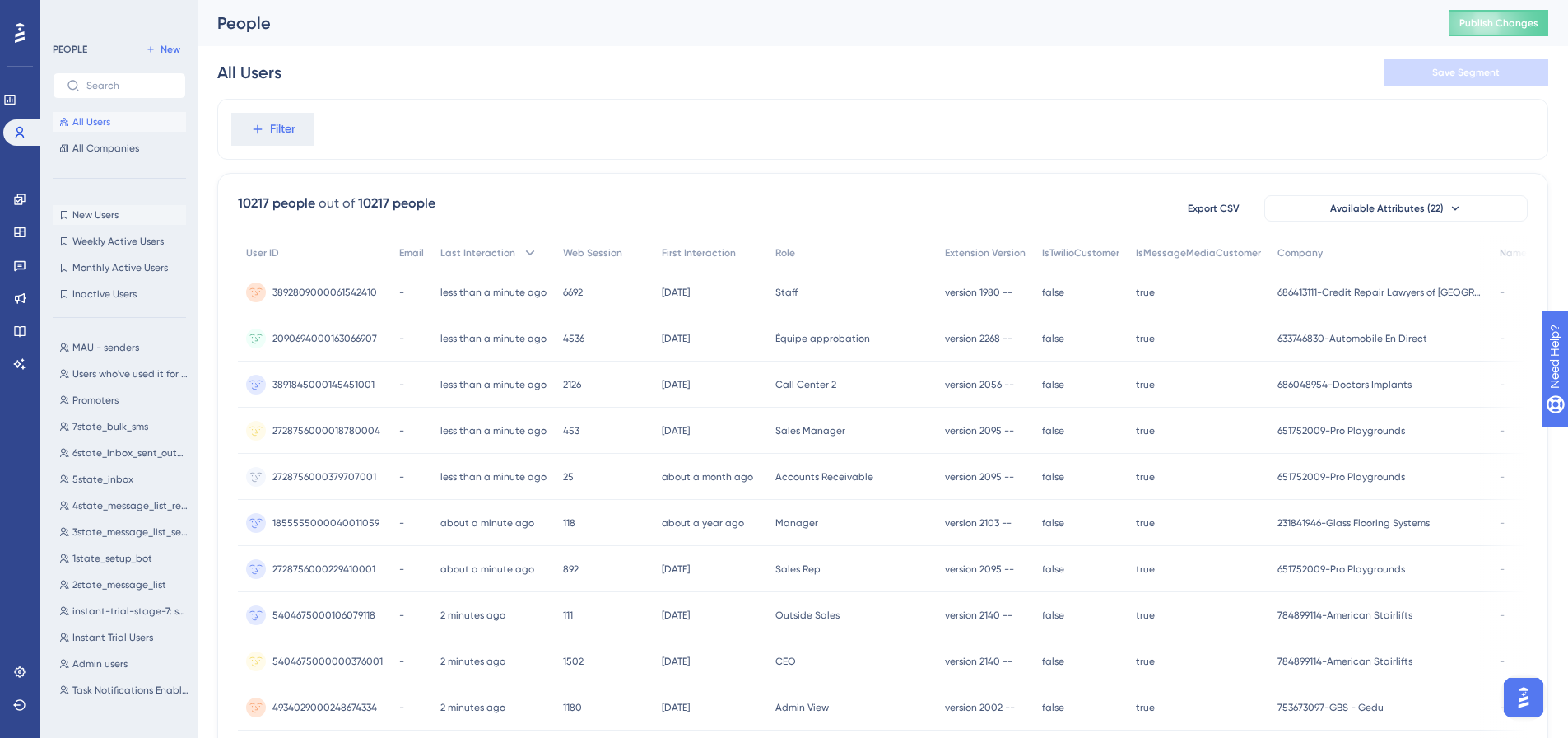
click at [106, 218] on span "New Users" at bounding box center [95, 215] width 46 height 13
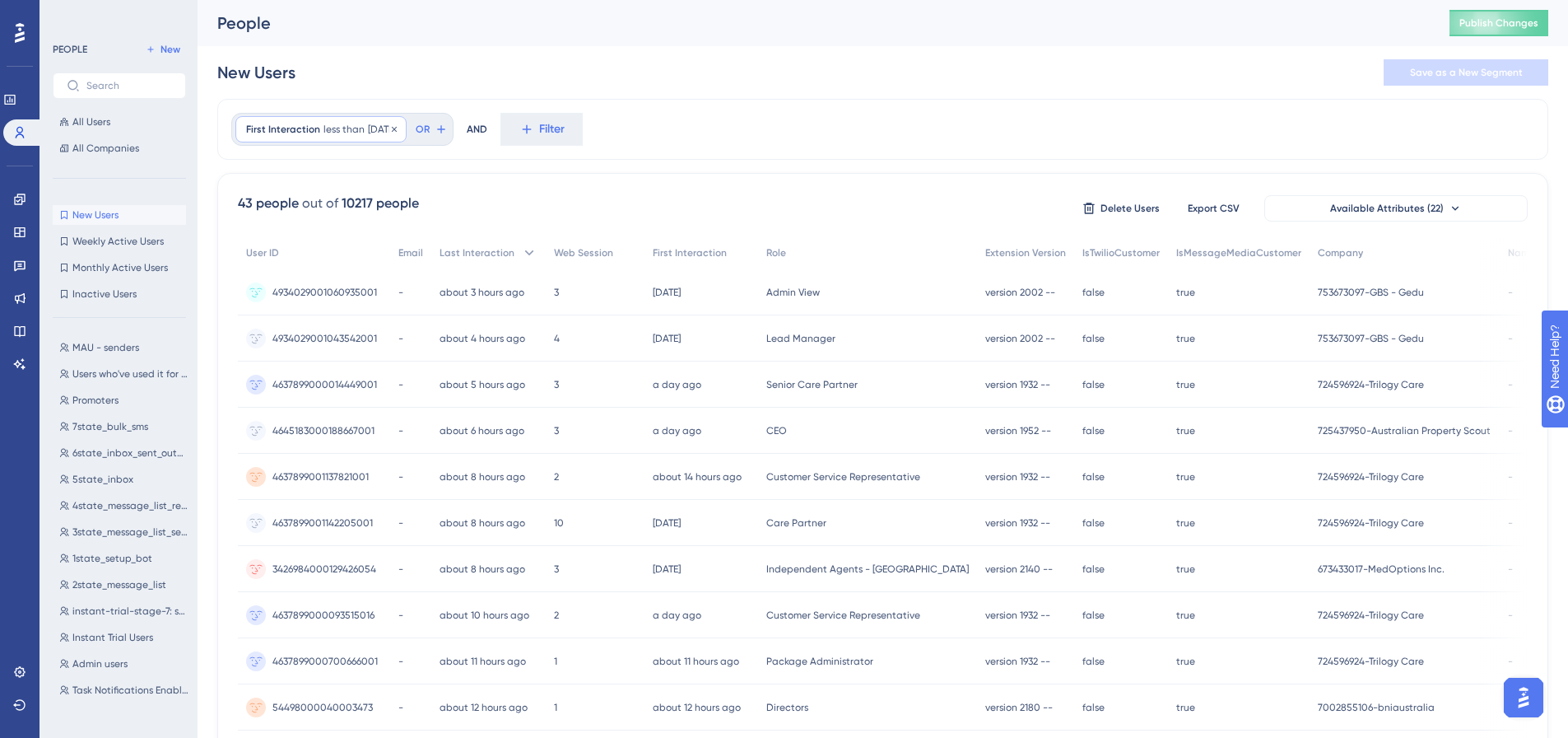
click at [298, 134] on span "First Interaction" at bounding box center [282, 129] width 74 height 13
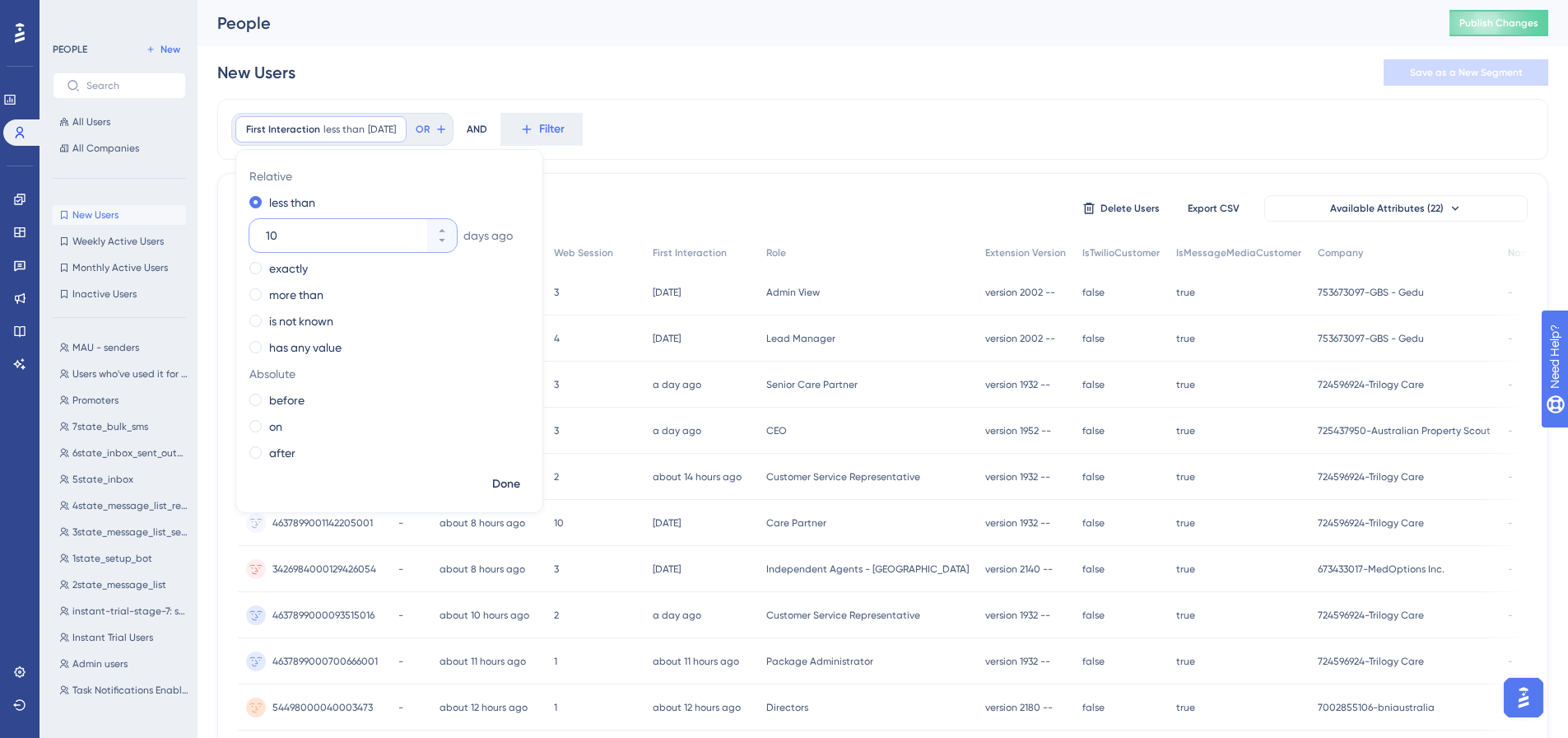
click at [374, 233] on input "10" at bounding box center [344, 235] width 158 height 20
type input "030"
click at [517, 490] on span "Done" at bounding box center [506, 484] width 28 height 20
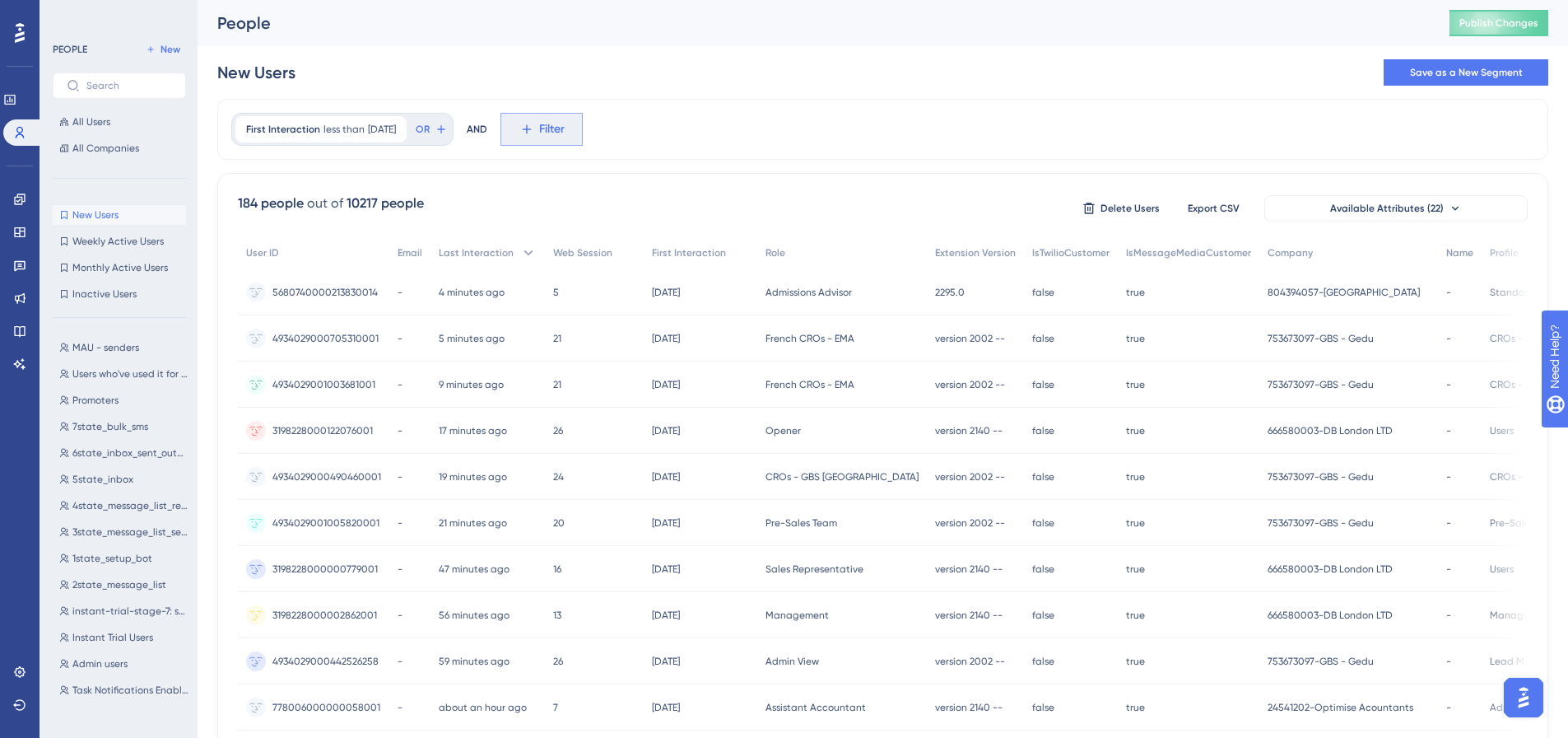
click at [535, 129] on icon at bounding box center [527, 129] width 15 height 15
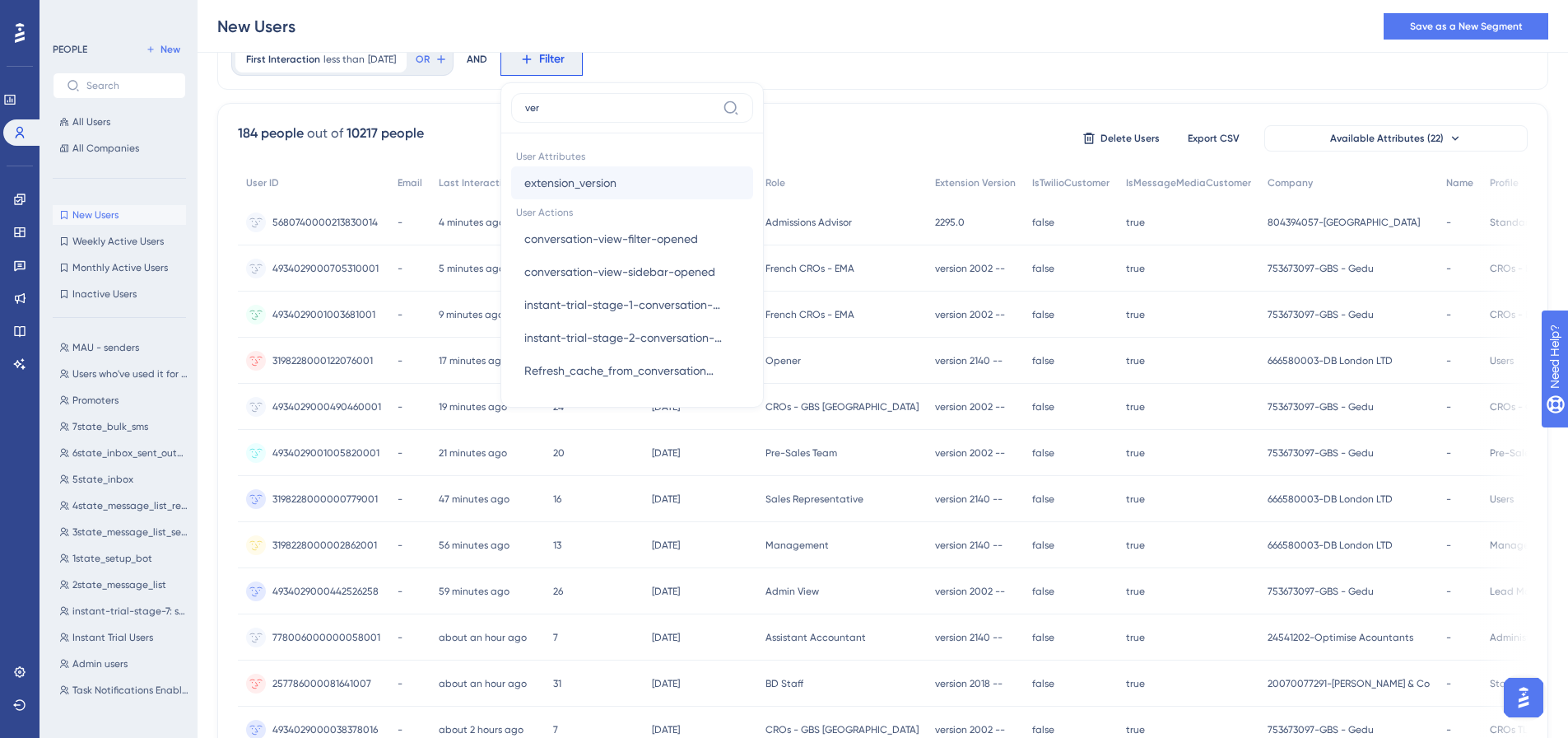
type input "ver"
click at [600, 174] on span "extension_version" at bounding box center [570, 183] width 92 height 20
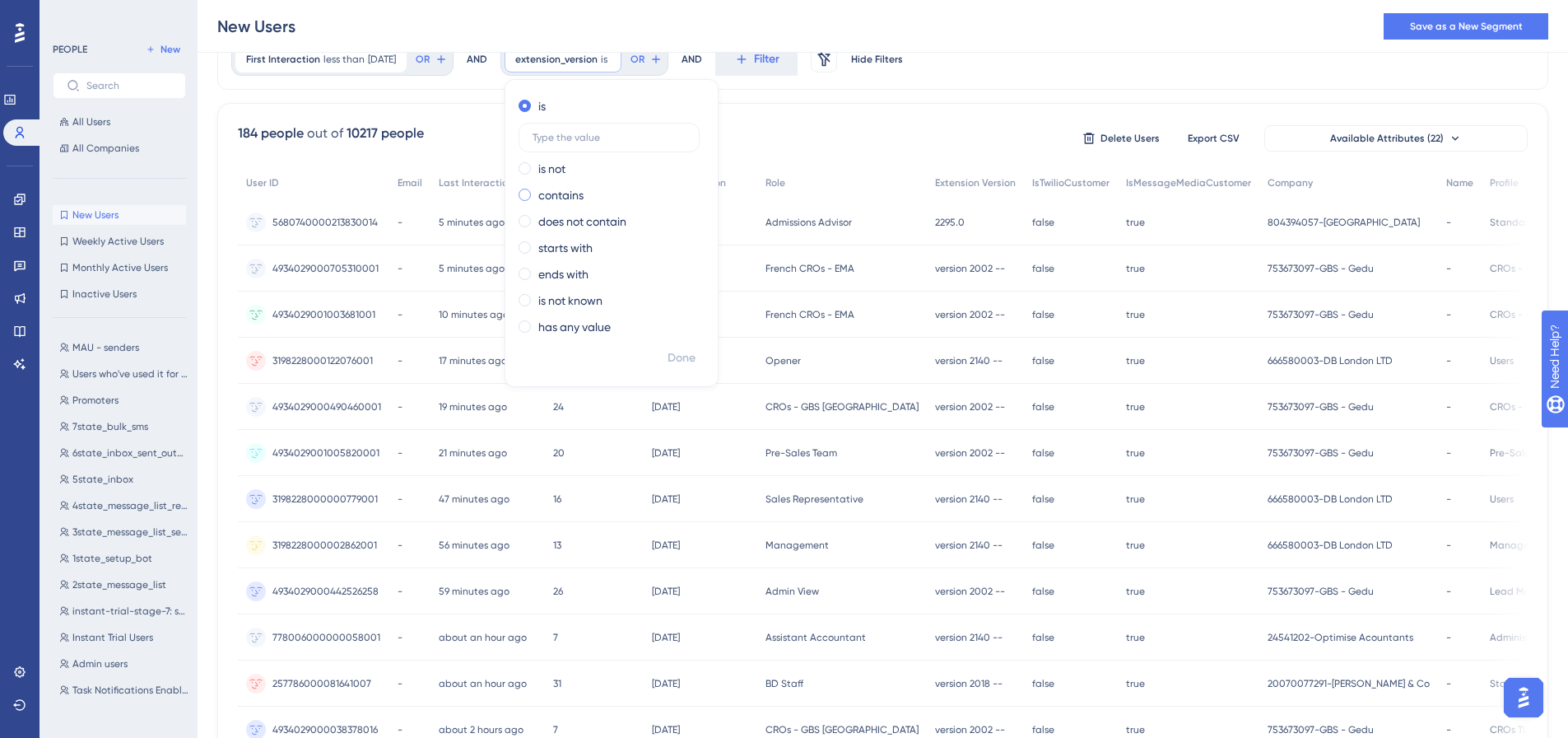
click at [584, 194] on label "contains" at bounding box center [561, 195] width 45 height 20
type input "2295"
click at [696, 353] on span "Done" at bounding box center [681, 358] width 28 height 20
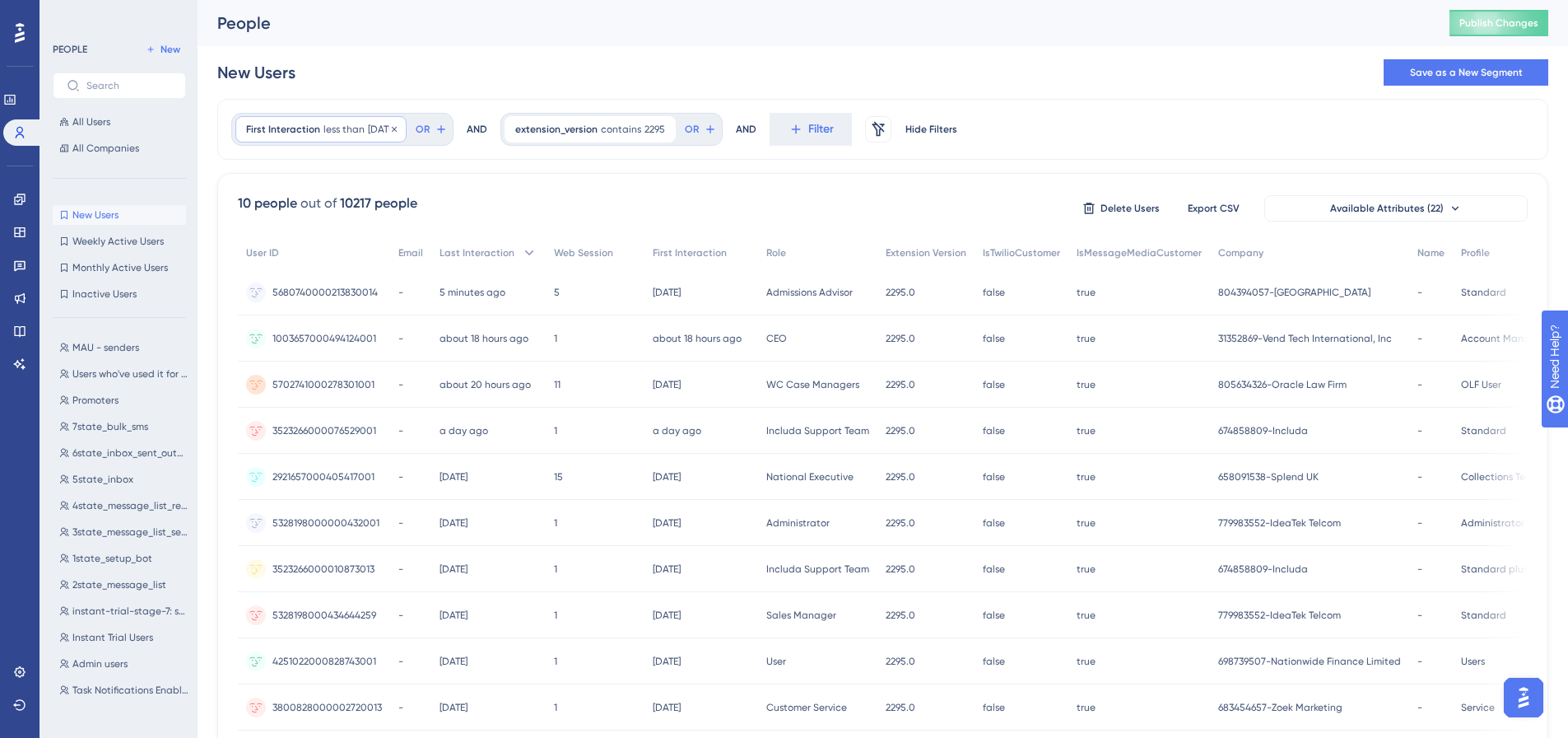
click at [333, 141] on div "First Interaction less than [DATE] [DATE] Remove" at bounding box center [321, 129] width 171 height 26
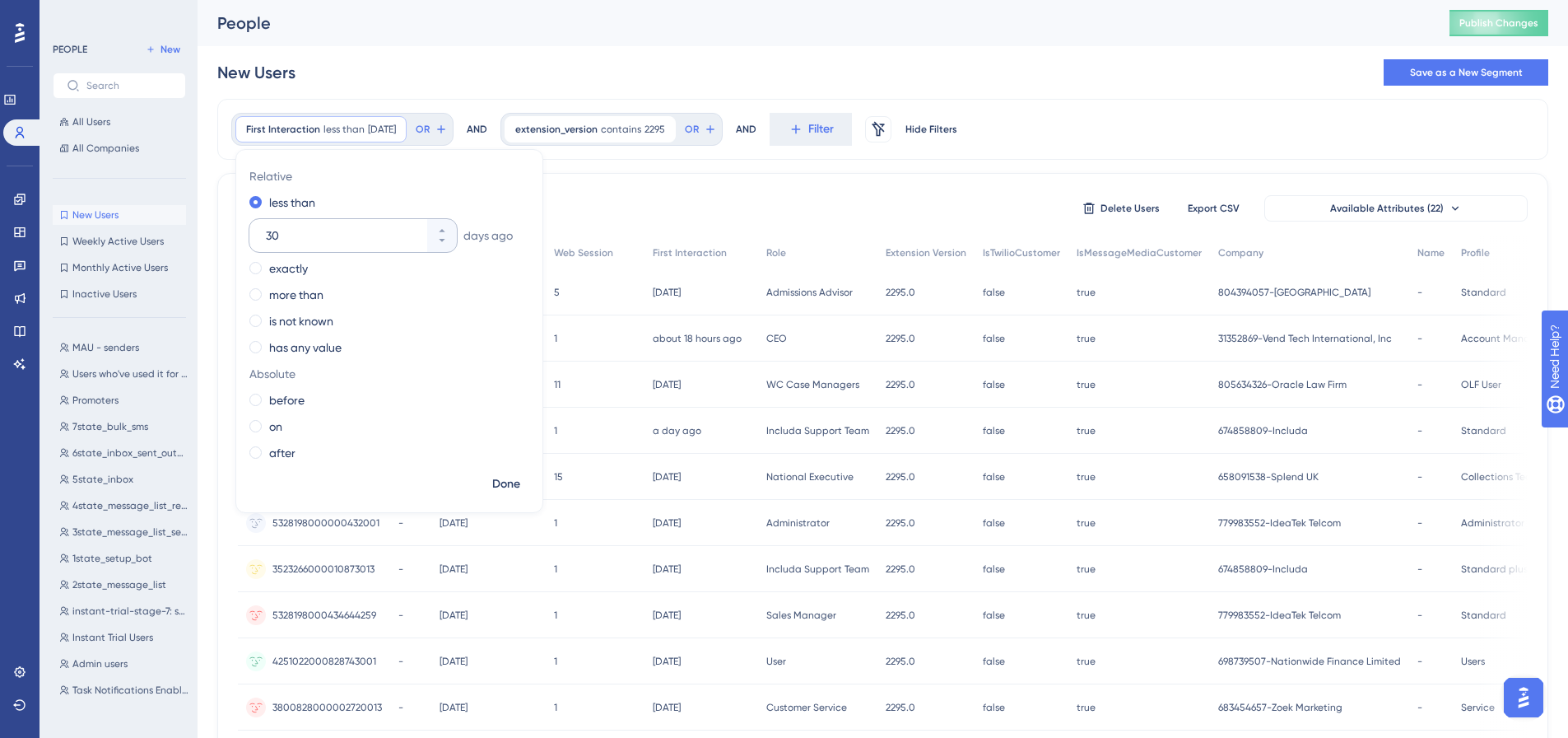
click at [338, 237] on input "30" at bounding box center [344, 235] width 158 height 20
type input "60"
click at [497, 485] on span "Done" at bounding box center [506, 484] width 28 height 20
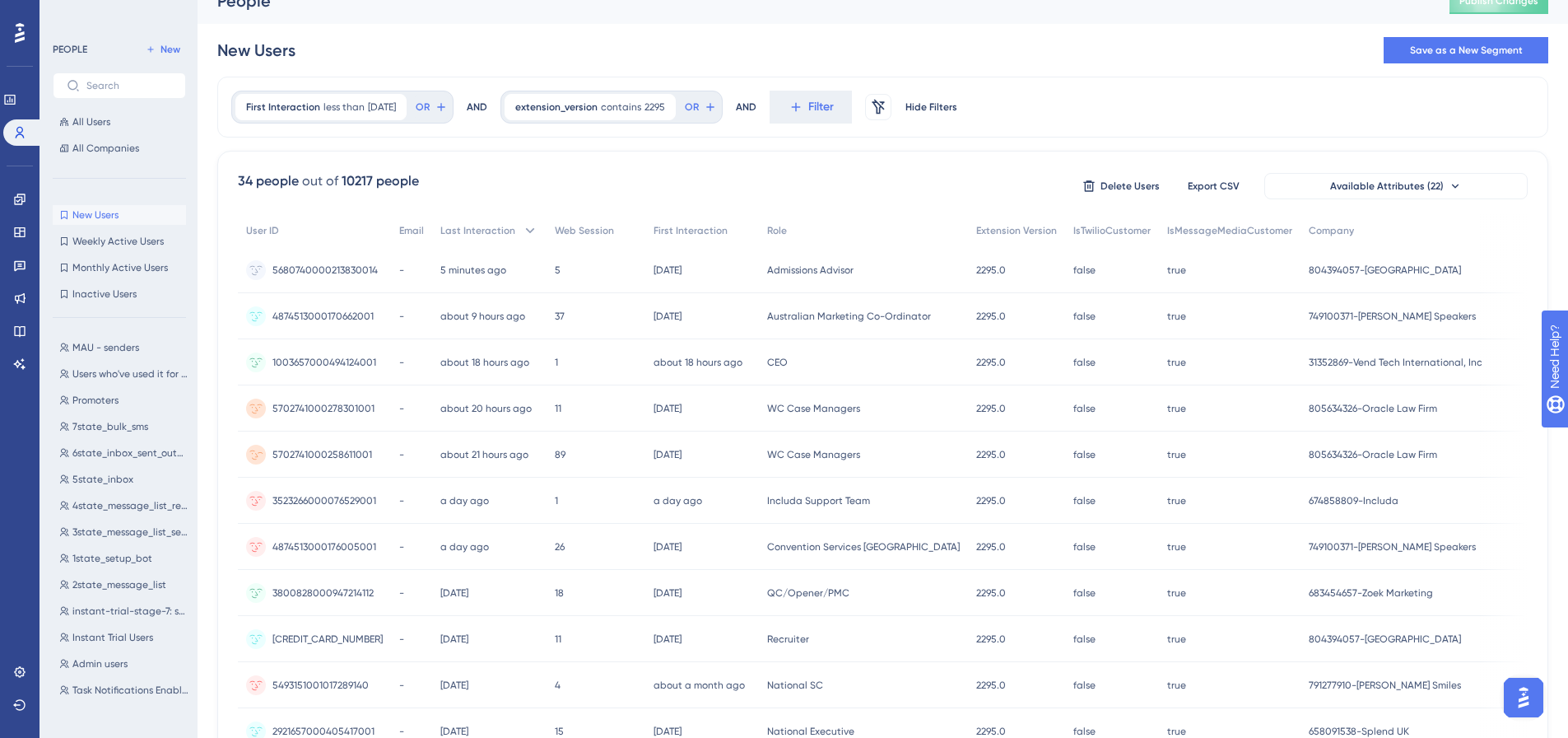
scroll to position [16, 0]
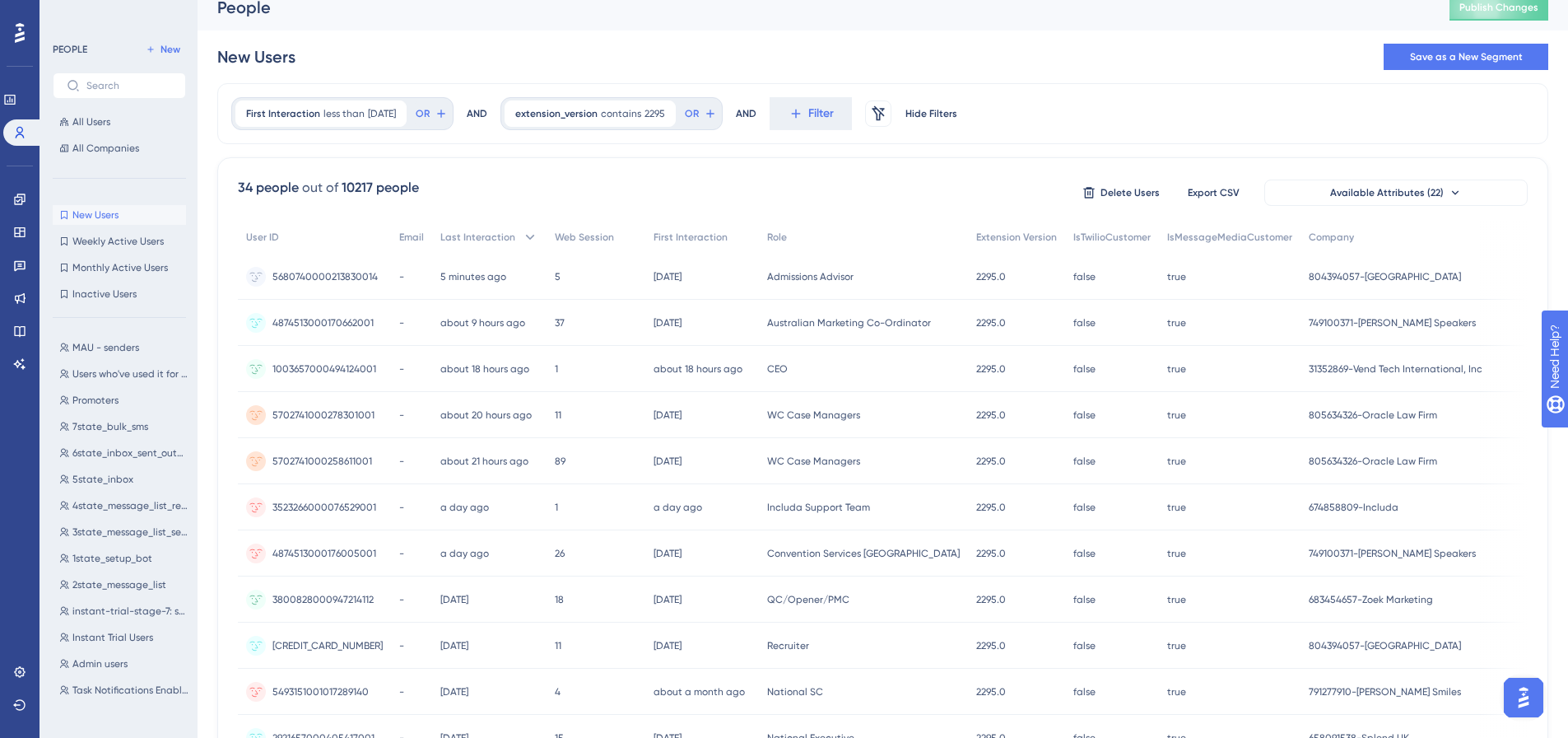
click at [82, 135] on div "All Users All Companies" at bounding box center [120, 135] width 134 height 46
click at [83, 123] on span "All Users" at bounding box center [91, 121] width 38 height 13
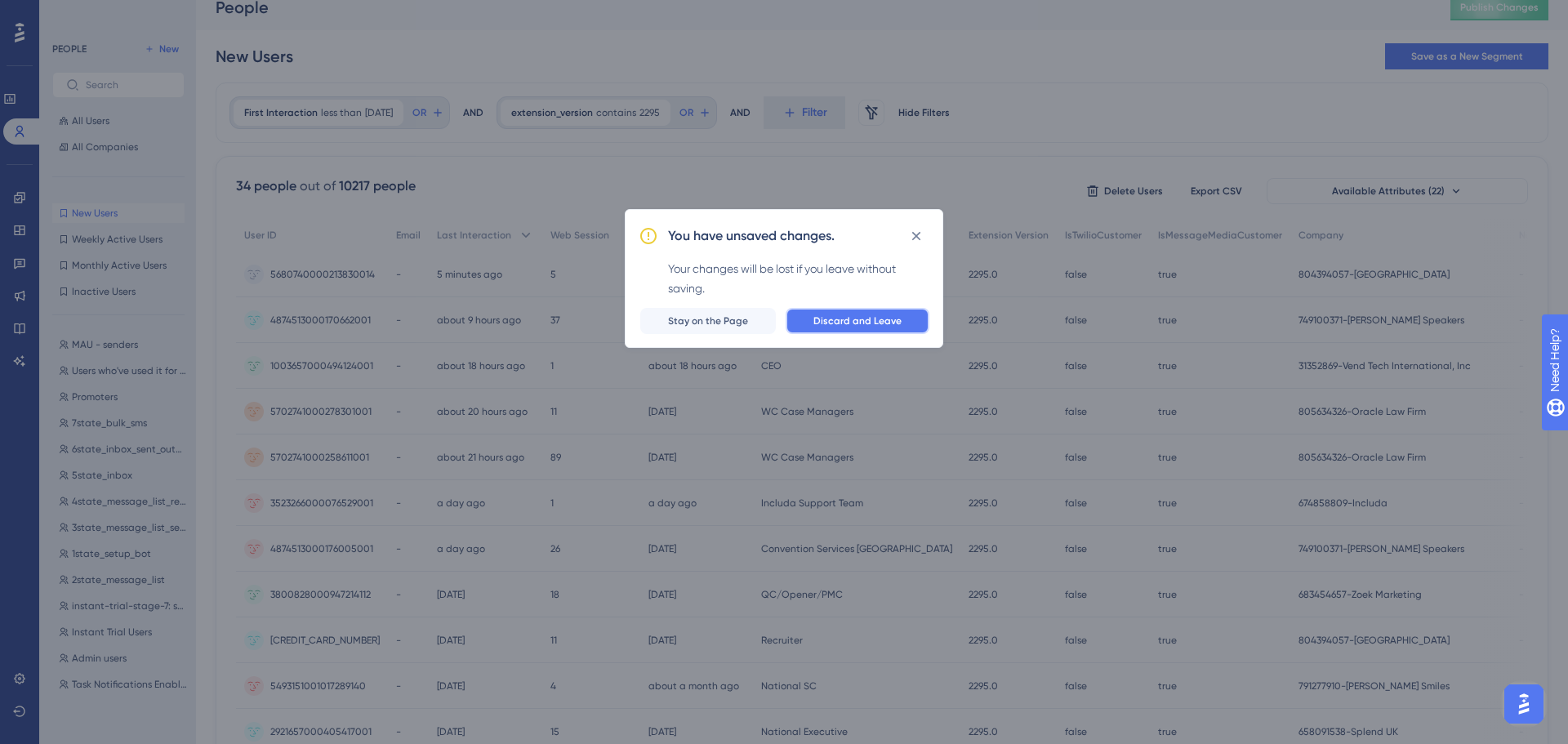
click at [805, 323] on button "Discard and Leave" at bounding box center [857, 321] width 144 height 26
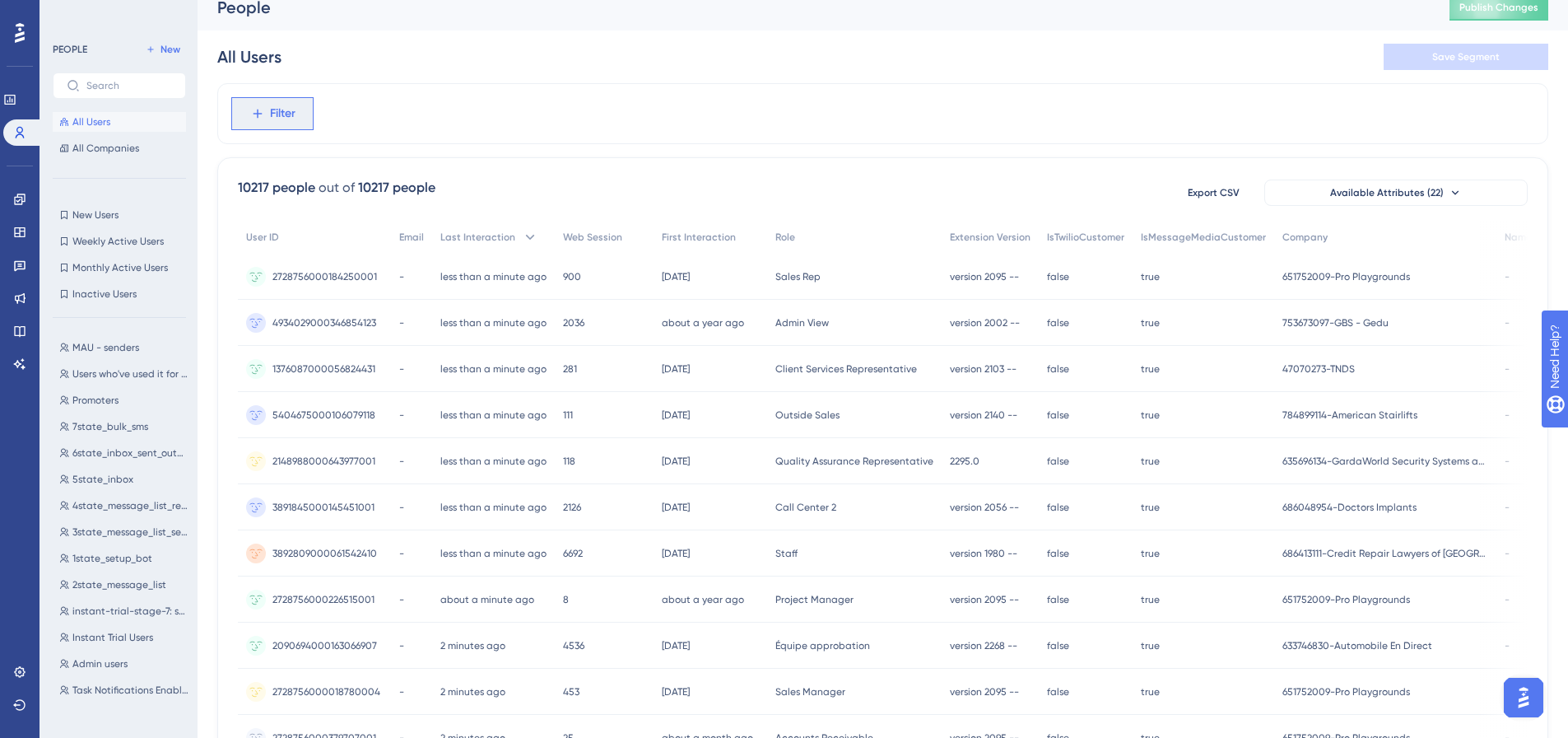
click at [276, 120] on span "Filter" at bounding box center [282, 113] width 25 height 20
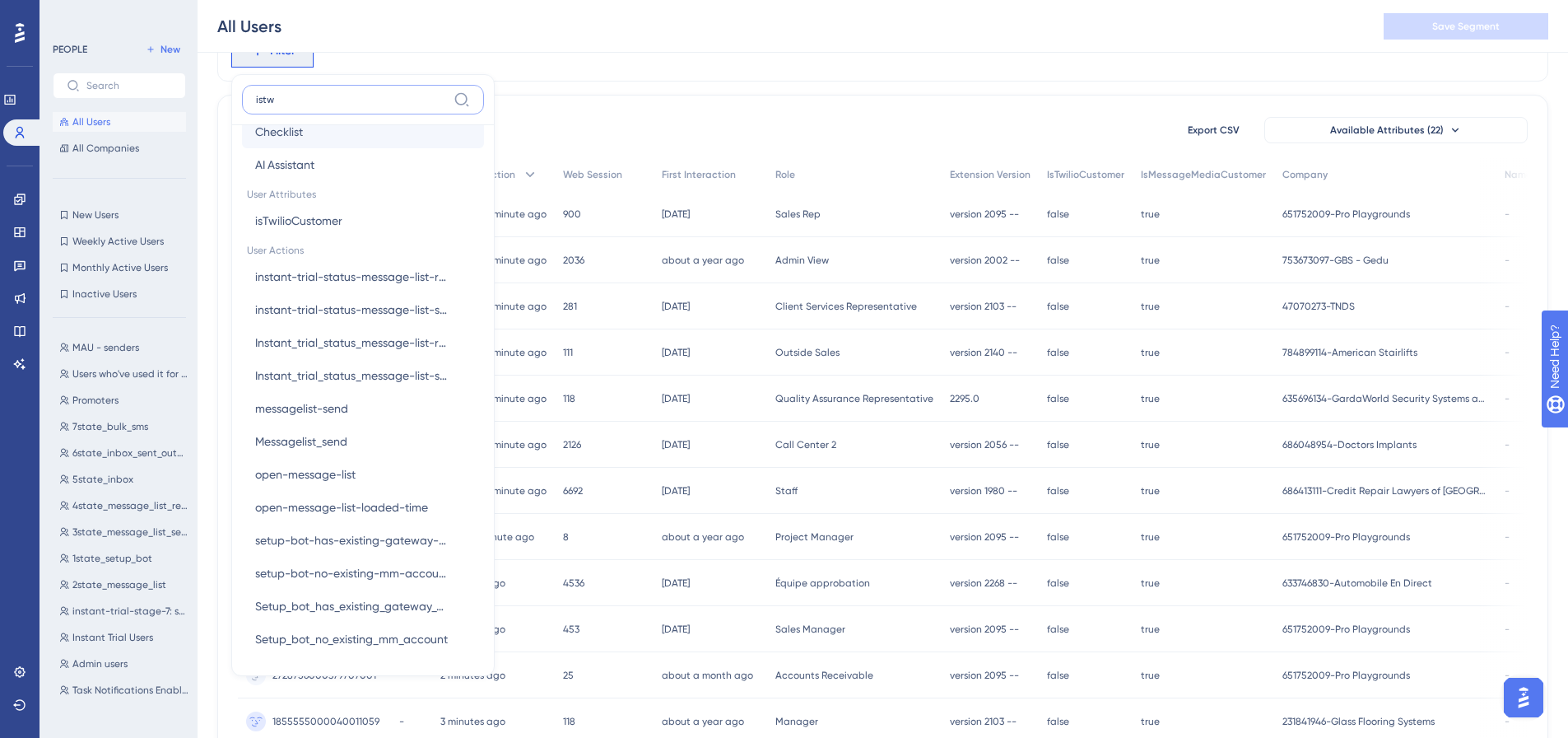
scroll to position [0, 0]
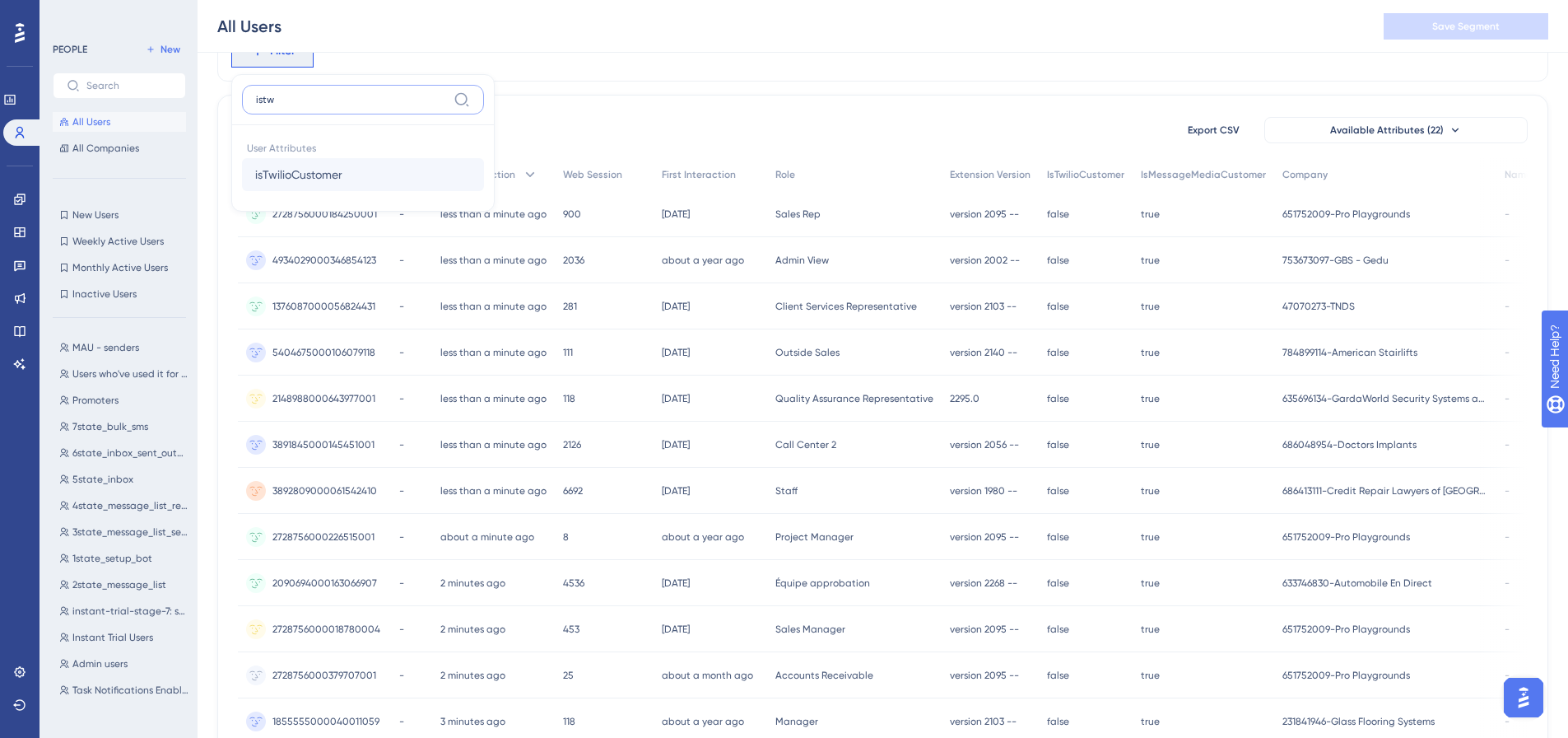
type input "istw"
click at [306, 178] on span "isTwilioCustomer" at bounding box center [298, 174] width 88 height 20
click at [413, 217] on span "Done" at bounding box center [412, 208] width 28 height 20
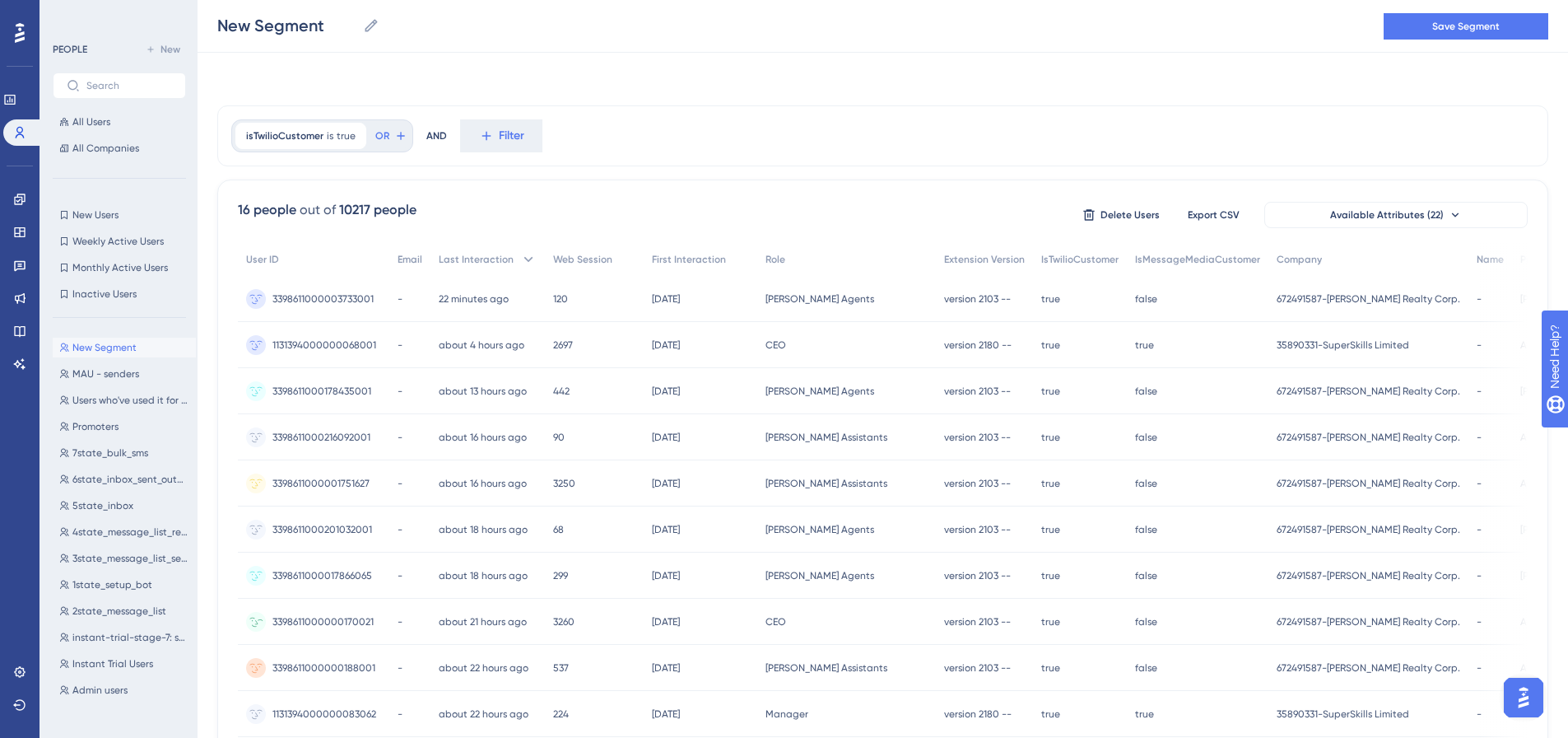
scroll to position [375, 0]
